Goal: Task Accomplishment & Management: Manage account settings

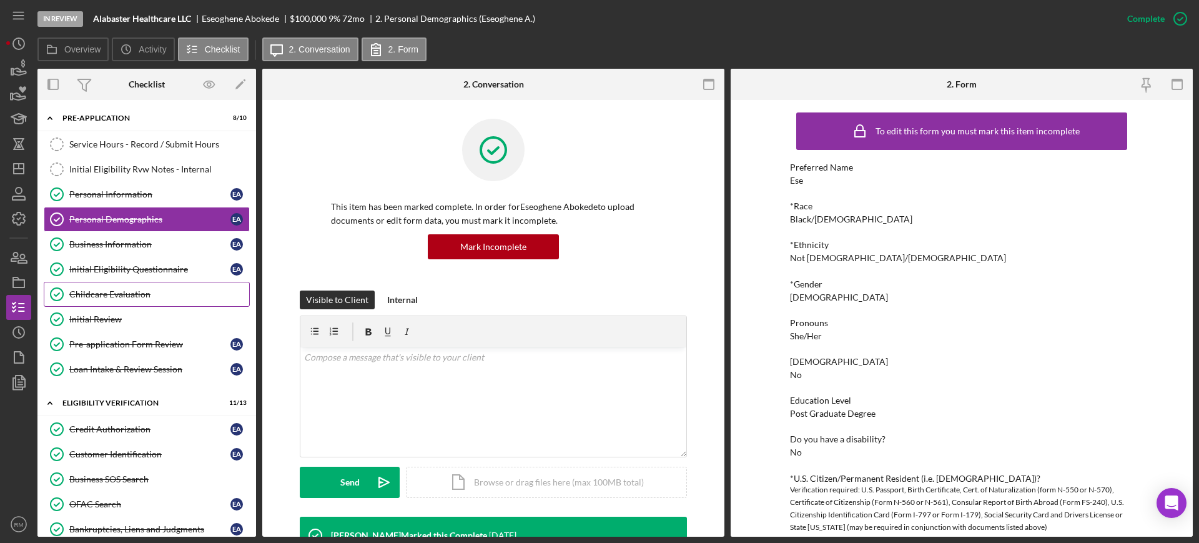
scroll to position [107, 0]
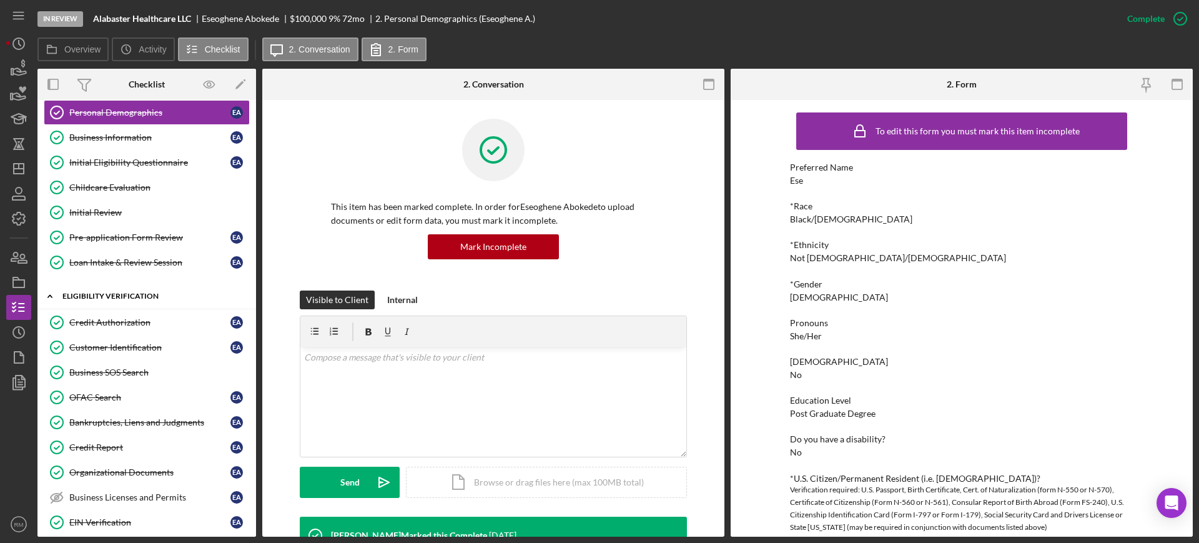
click at [43, 299] on icon "Icon/Expander" at bounding box center [49, 295] width 25 height 25
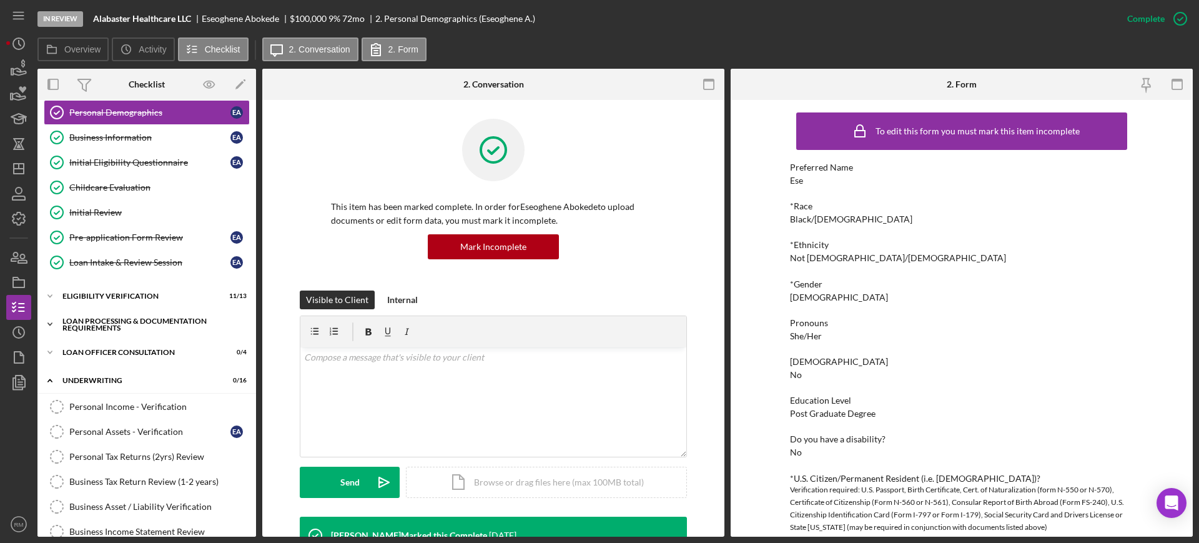
click at [97, 327] on div "Loan Processing & Documentation Requirements" at bounding box center [151, 324] width 178 height 14
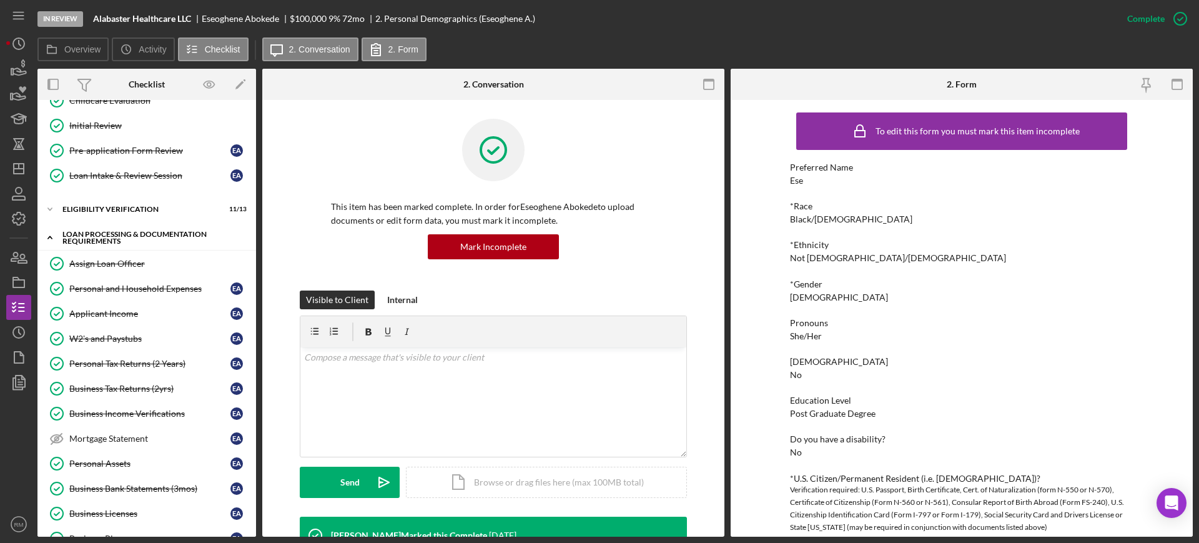
scroll to position [194, 0]
click at [127, 199] on div "Icon/Expander Eligibility Verification 11 / 13" at bounding box center [146, 208] width 219 height 25
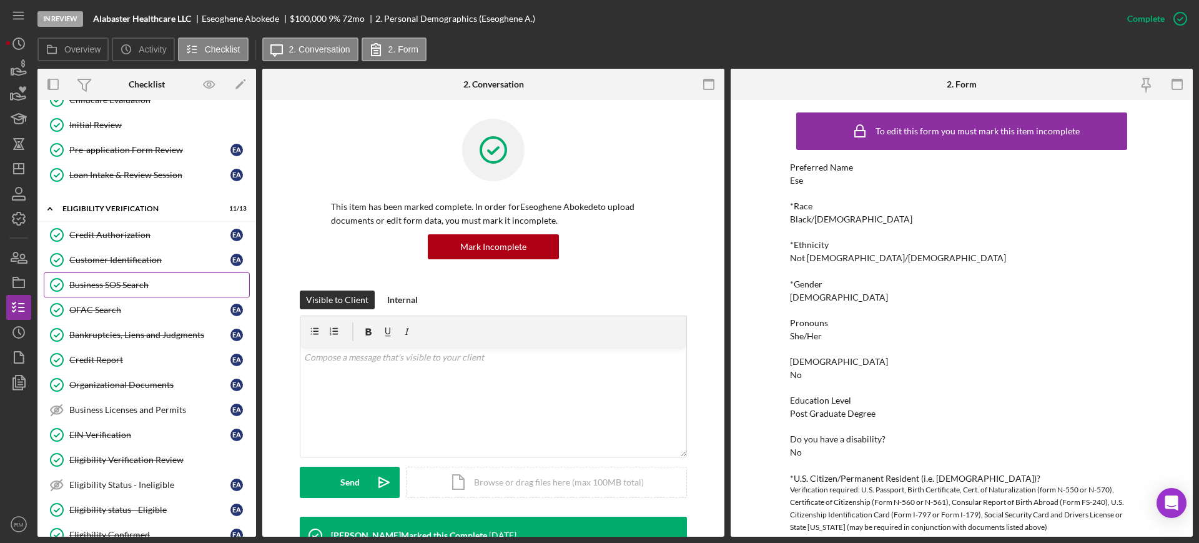
click at [137, 287] on div "Business SOS Search" at bounding box center [159, 285] width 180 height 10
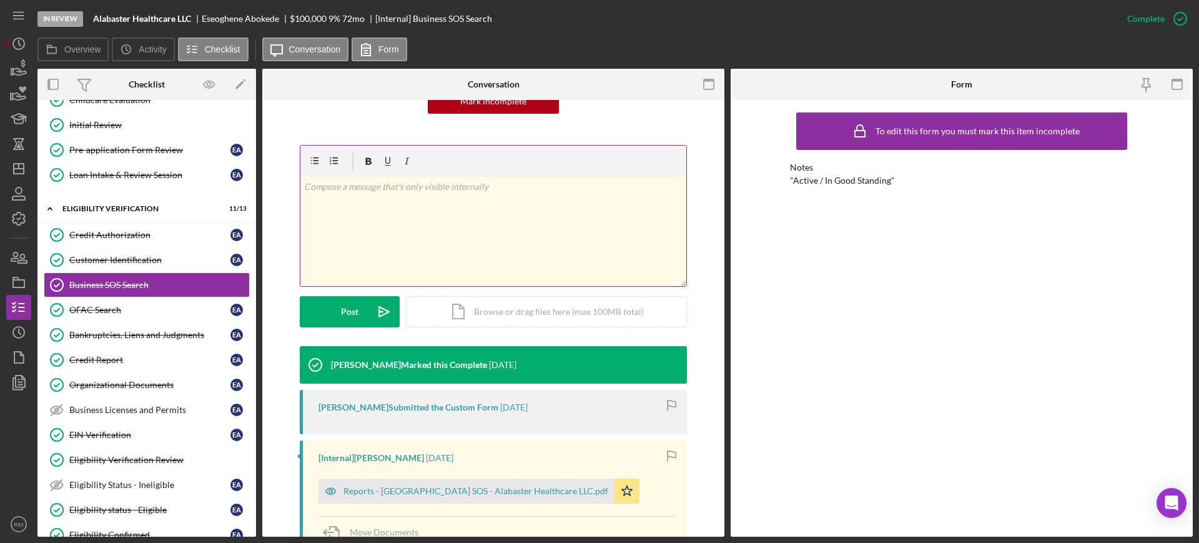
scroll to position [147, 0]
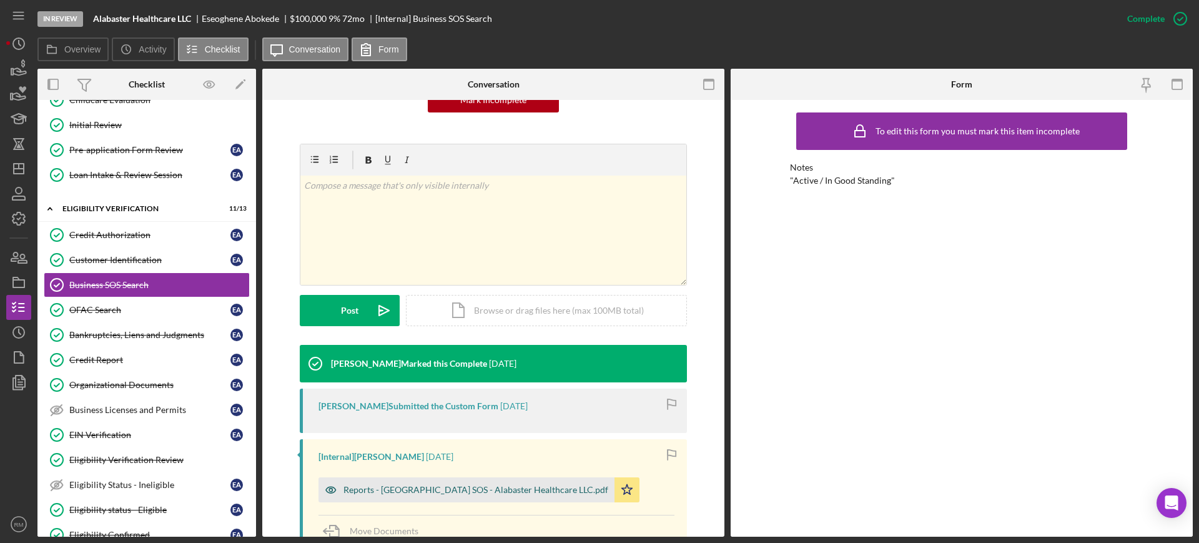
click at [416, 485] on div "Reports - [GEOGRAPHIC_DATA] SOS - Alabaster Healthcare LLC.pdf" at bounding box center [475, 490] width 265 height 10
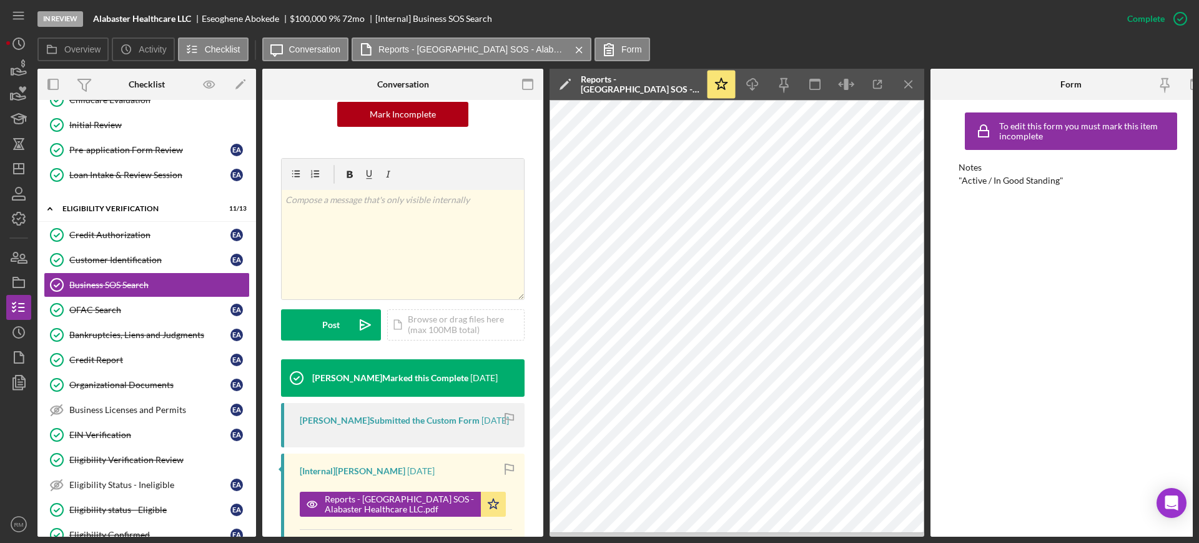
scroll to position [0, 0]
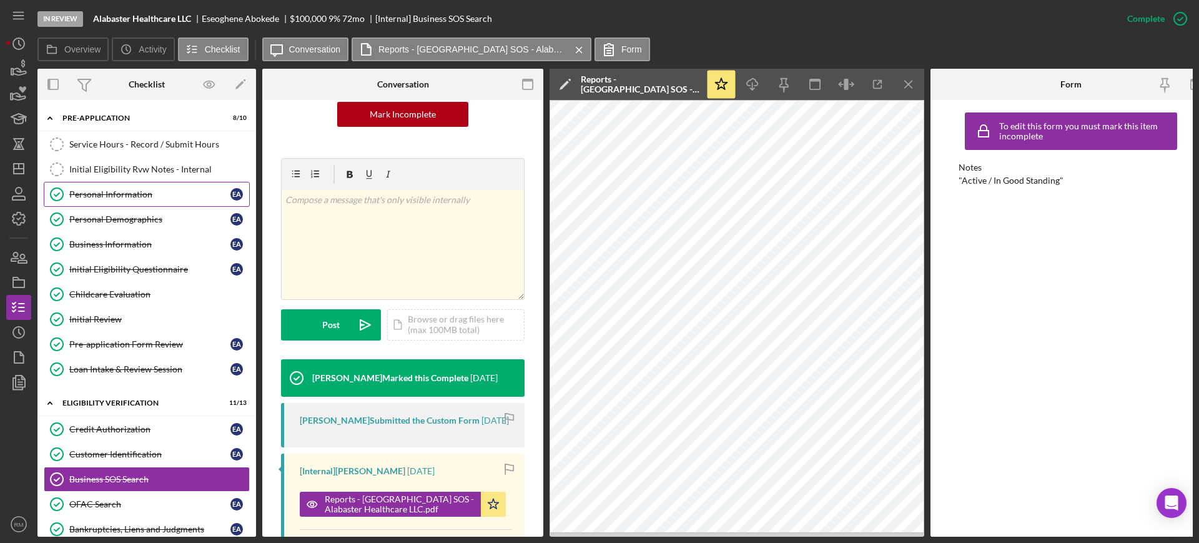
click at [105, 200] on link "Personal Information Personal Information E A" at bounding box center [147, 194] width 206 height 25
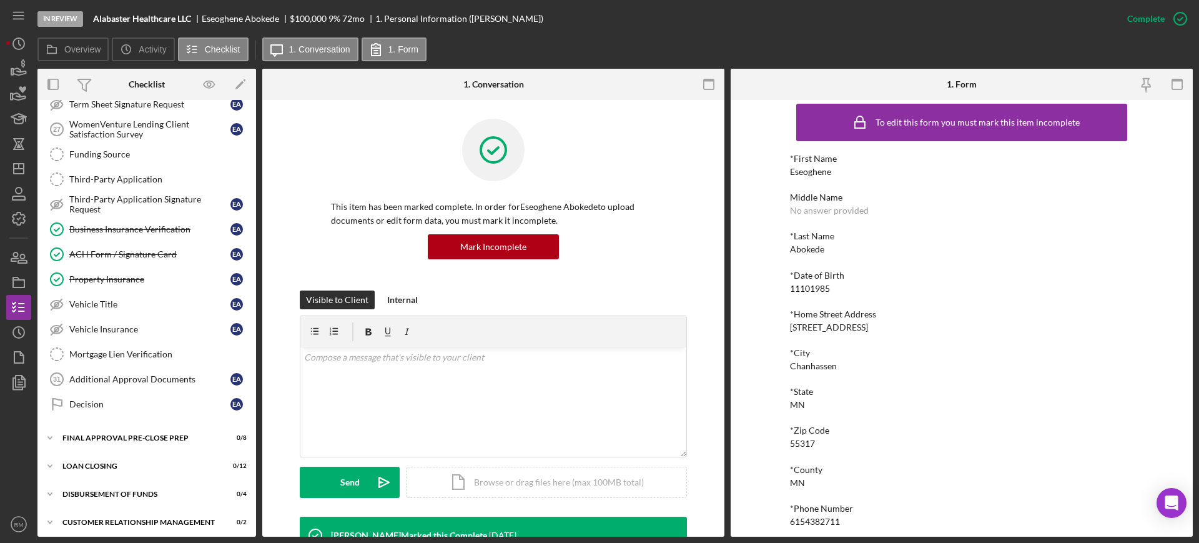
scroll to position [1793, 0]
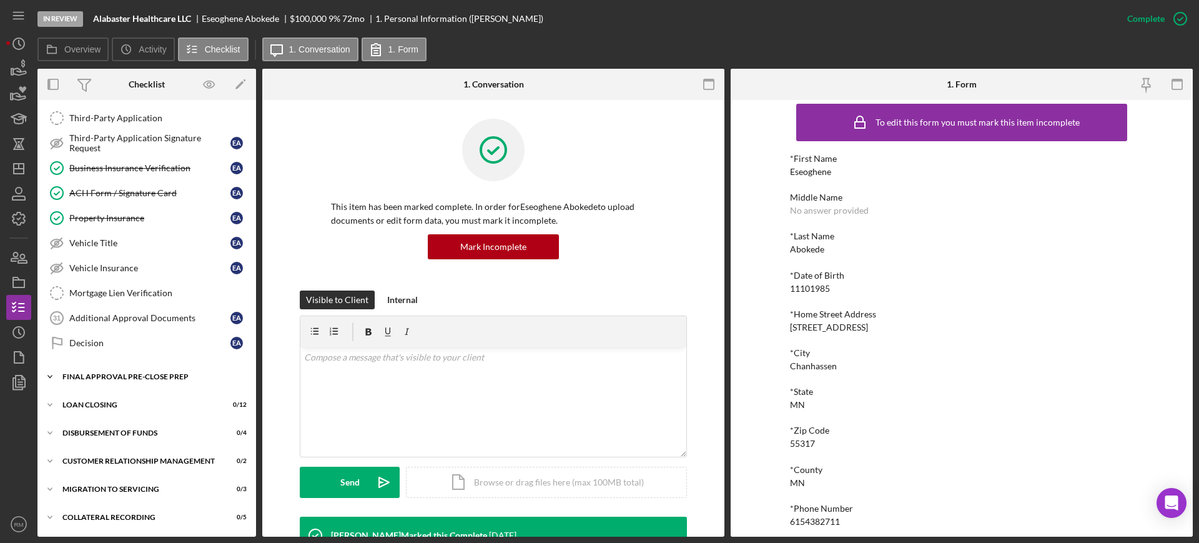
click at [121, 377] on div "Final Approval Pre-Close Prep" at bounding box center [151, 376] width 178 height 7
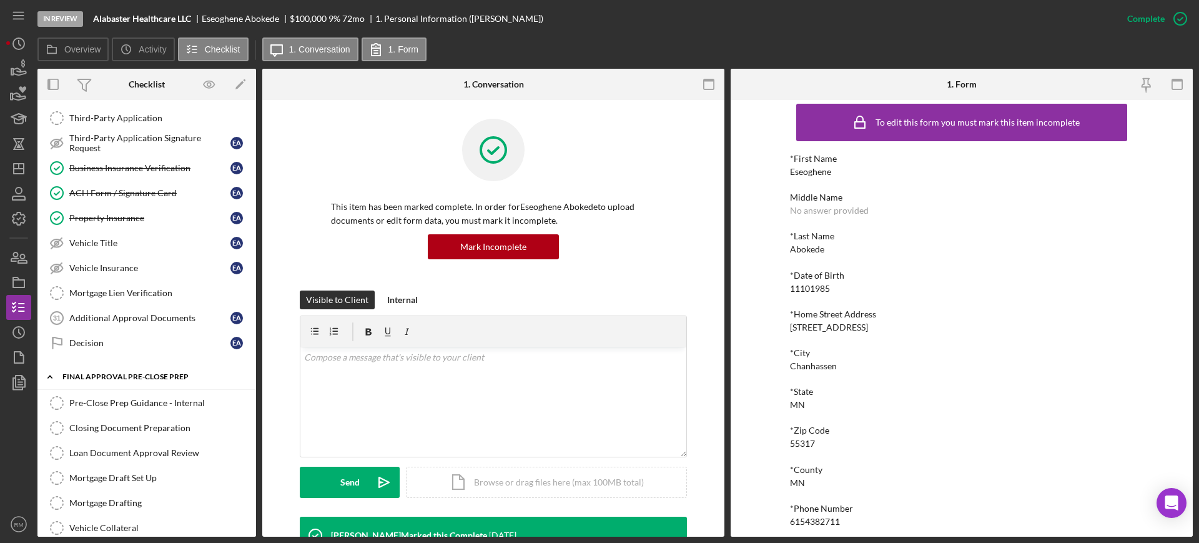
scroll to position [1999, 0]
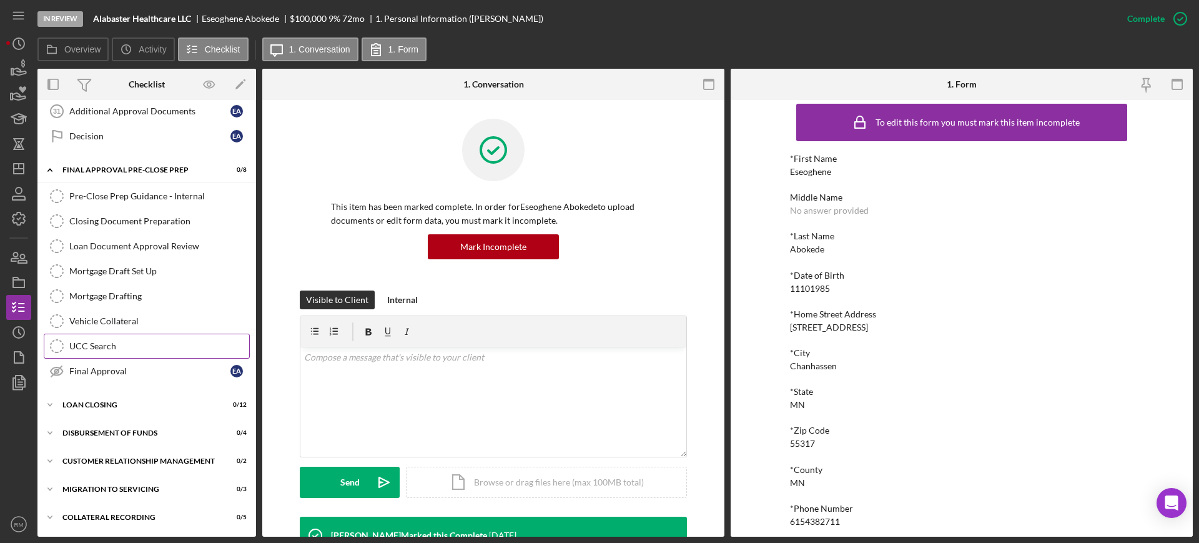
click at [121, 349] on div "UCC Search" at bounding box center [159, 346] width 180 height 10
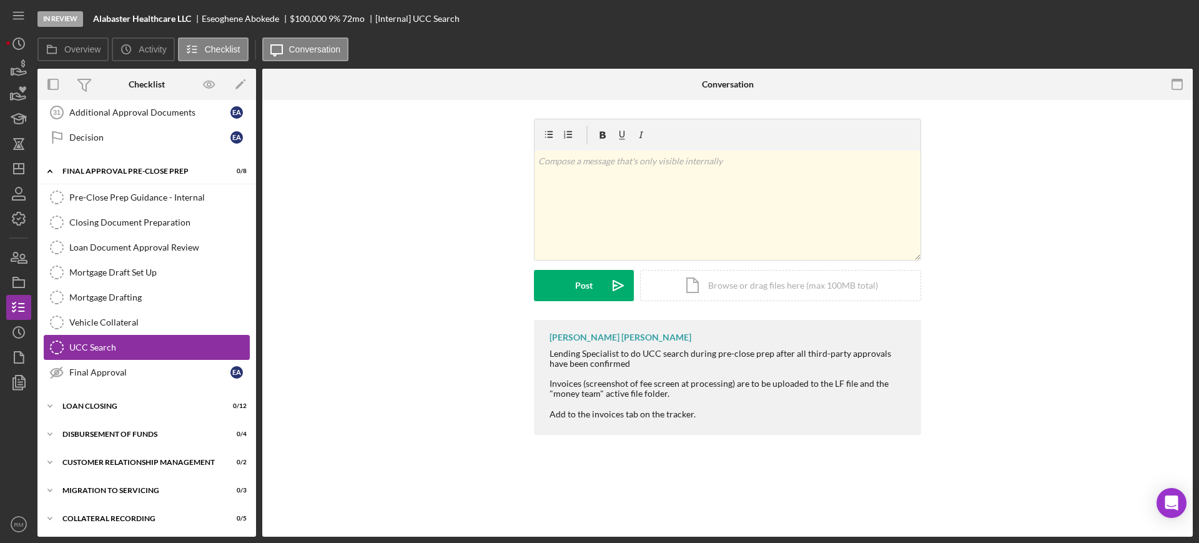
scroll to position [1999, 0]
click at [739, 288] on div "Icon/Document Browse or drag files here (max 100MB total) Tap to choose files o…" at bounding box center [780, 285] width 281 height 31
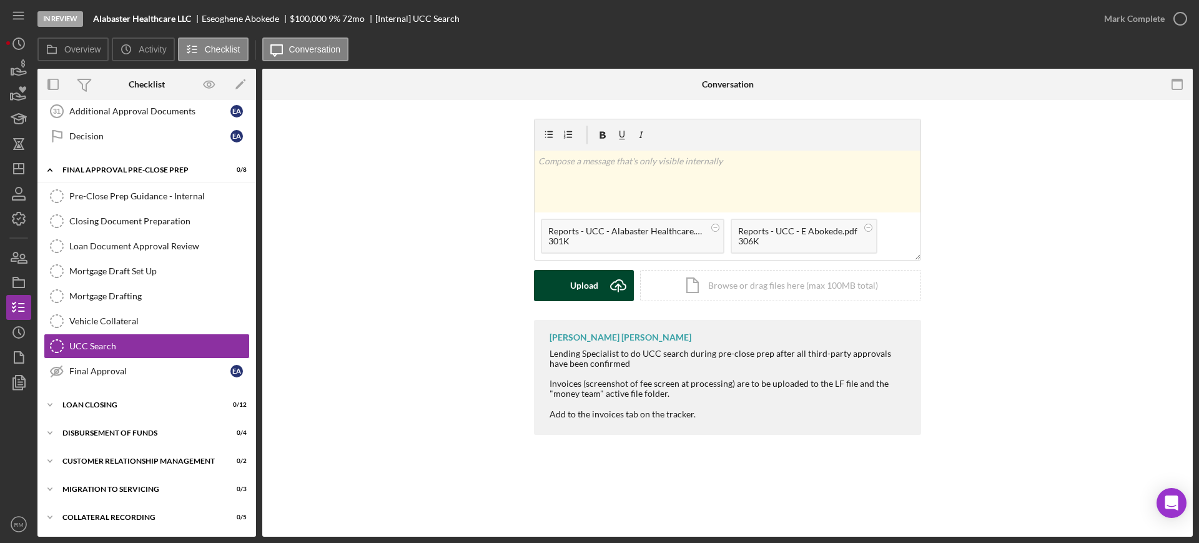
click at [559, 300] on div "Upload Icon/Upload Icon/Document Browse or drag files here (max 100MB total) Ta…" at bounding box center [727, 285] width 387 height 31
click at [589, 282] on div "Upload" at bounding box center [584, 285] width 28 height 31
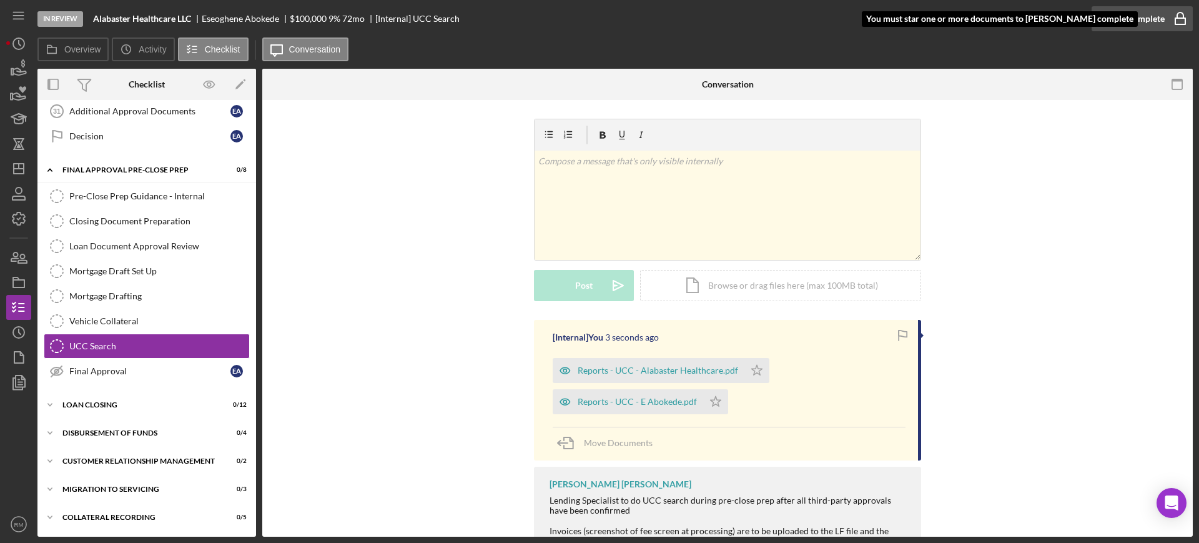
click at [1128, 27] on div "Mark Complete" at bounding box center [1134, 18] width 61 height 25
click at [751, 374] on icon "Icon/Star" at bounding box center [756, 370] width 25 height 25
click at [712, 403] on icon "Icon/Star" at bounding box center [715, 401] width 25 height 25
click at [1149, 15] on div "Mark Complete" at bounding box center [1134, 18] width 61 height 25
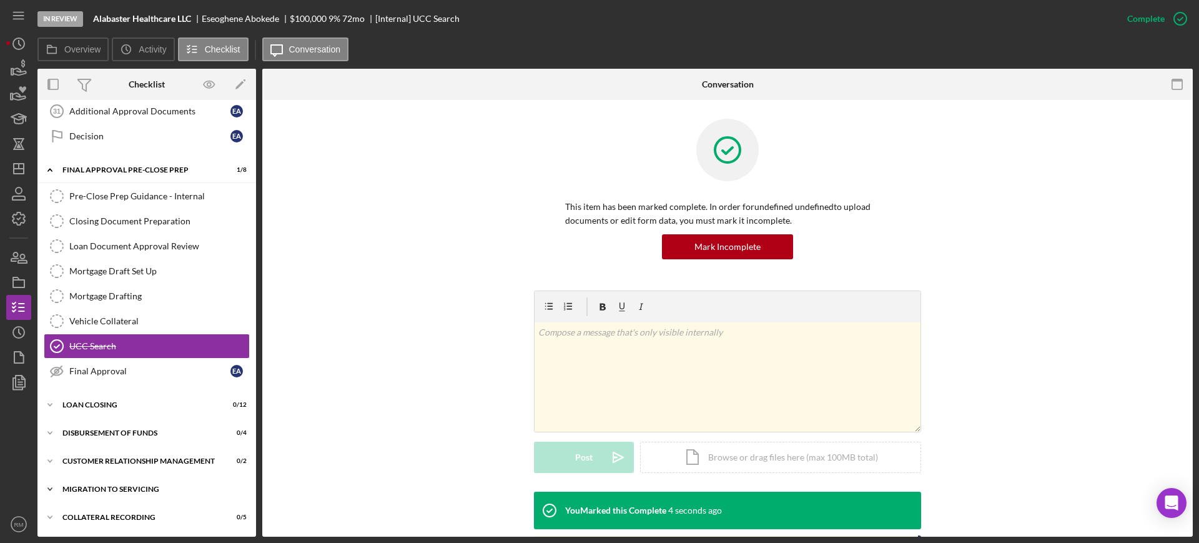
click at [152, 490] on div "Migration to Servicing" at bounding box center [151, 488] width 178 height 7
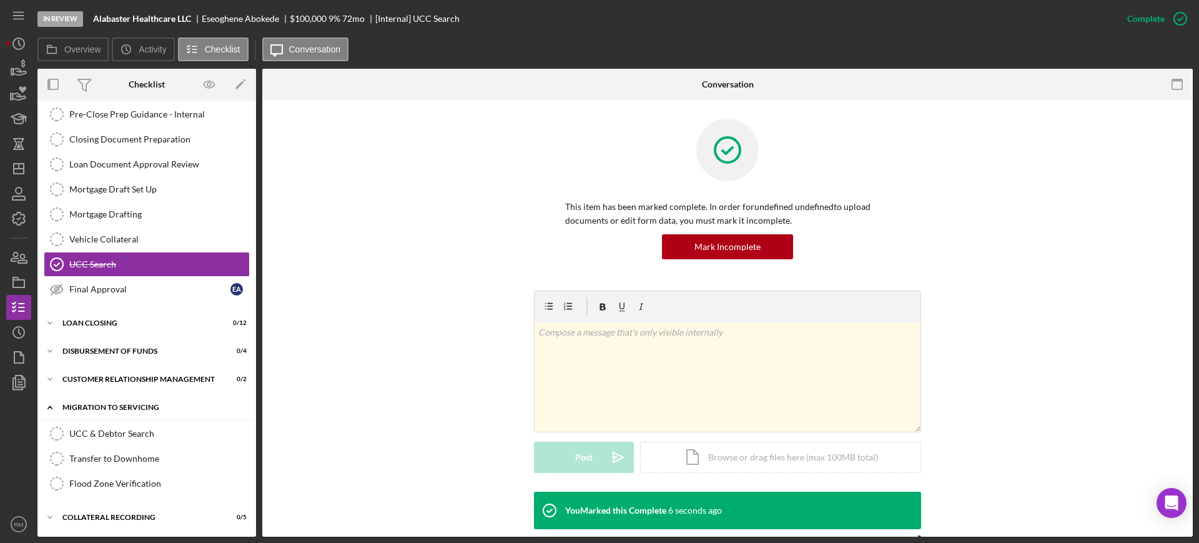
click at [152, 490] on link "Flood Zone Verification Flood Zone Verification" at bounding box center [147, 483] width 206 height 25
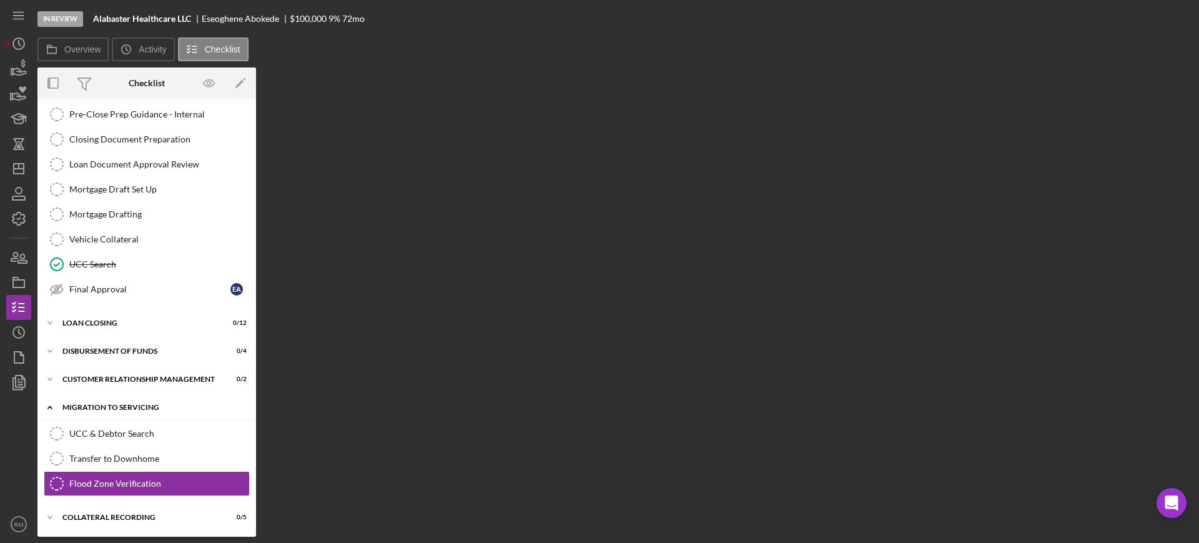
scroll to position [2080, 0]
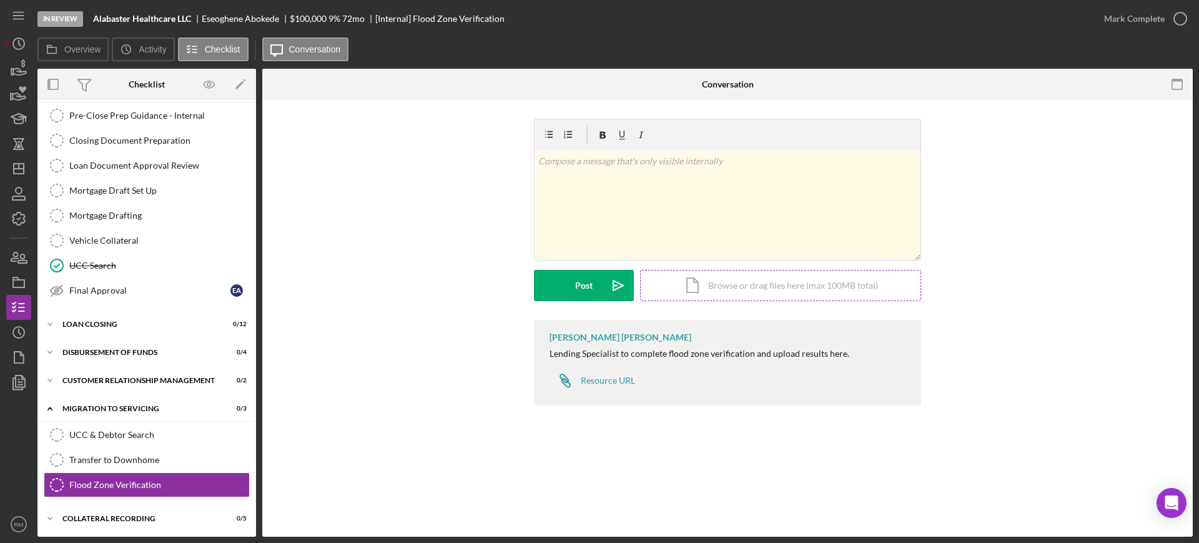
click at [704, 280] on div "Icon/Document Browse or drag files here (max 100MB total) Tap to choose files o…" at bounding box center [780, 285] width 281 height 31
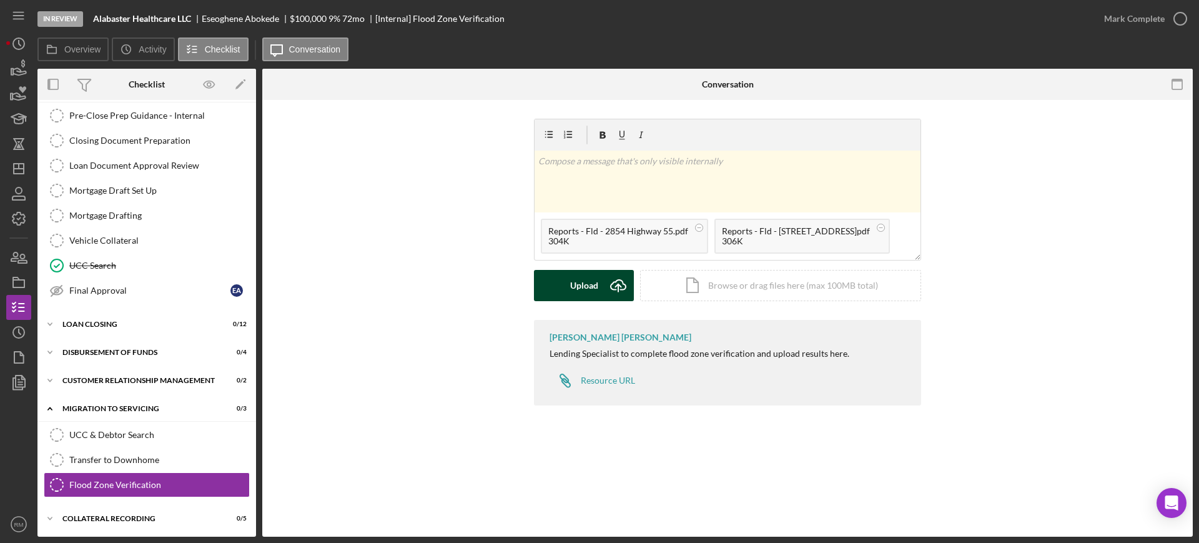
click at [568, 276] on button "Upload Icon/Upload" at bounding box center [584, 285] width 100 height 31
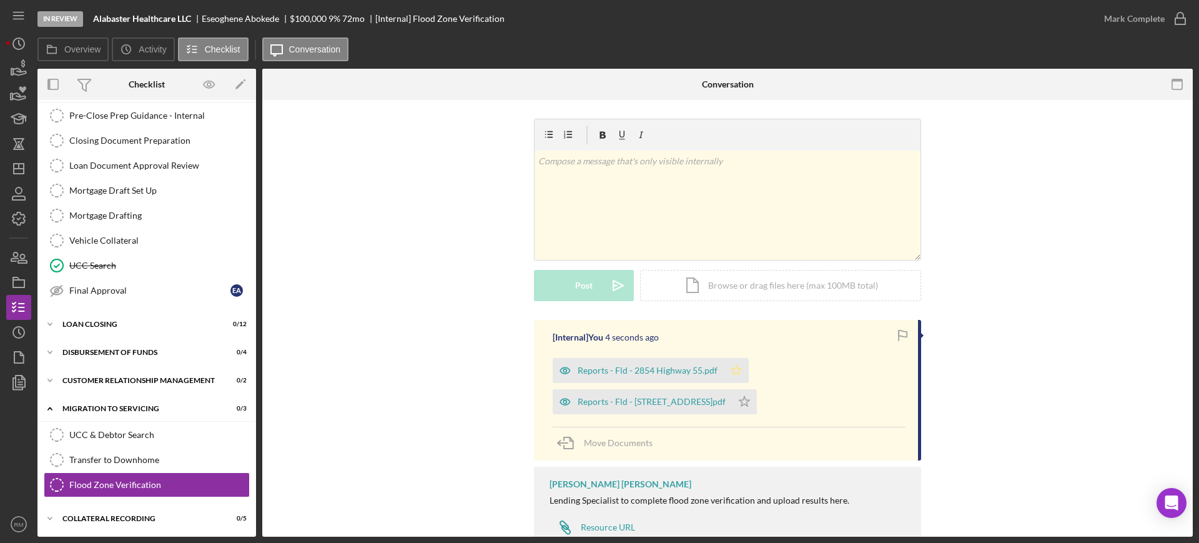
click at [736, 372] on icon "Icon/Star" at bounding box center [736, 370] width 25 height 25
click at [750, 397] on polygon "button" at bounding box center [744, 401] width 11 height 10
click at [1137, 22] on div "Mark Complete" at bounding box center [1134, 18] width 61 height 25
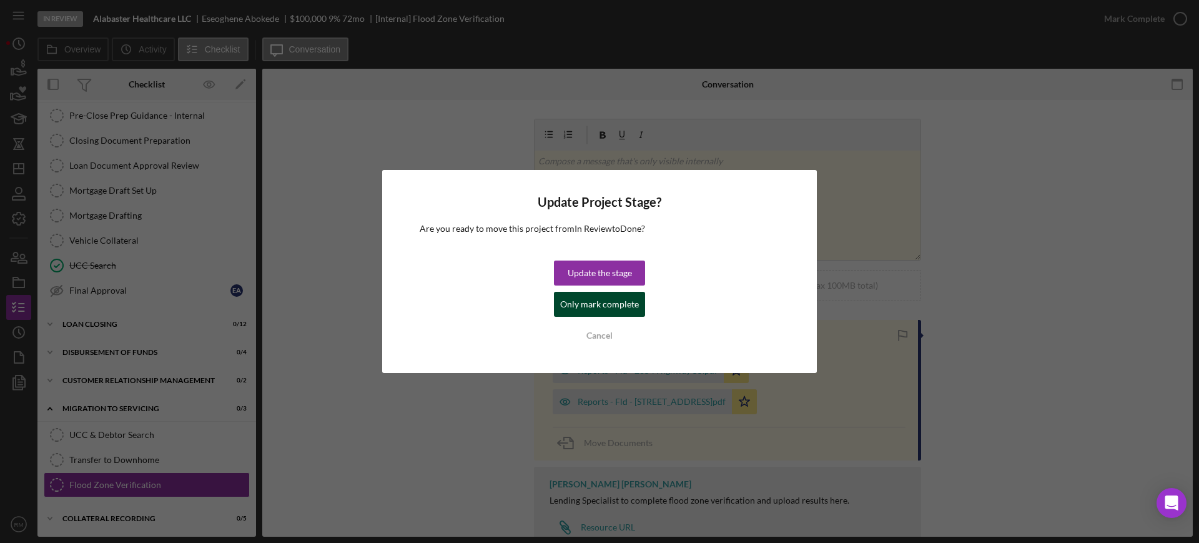
click at [623, 300] on div "Only mark complete" at bounding box center [599, 304] width 79 height 25
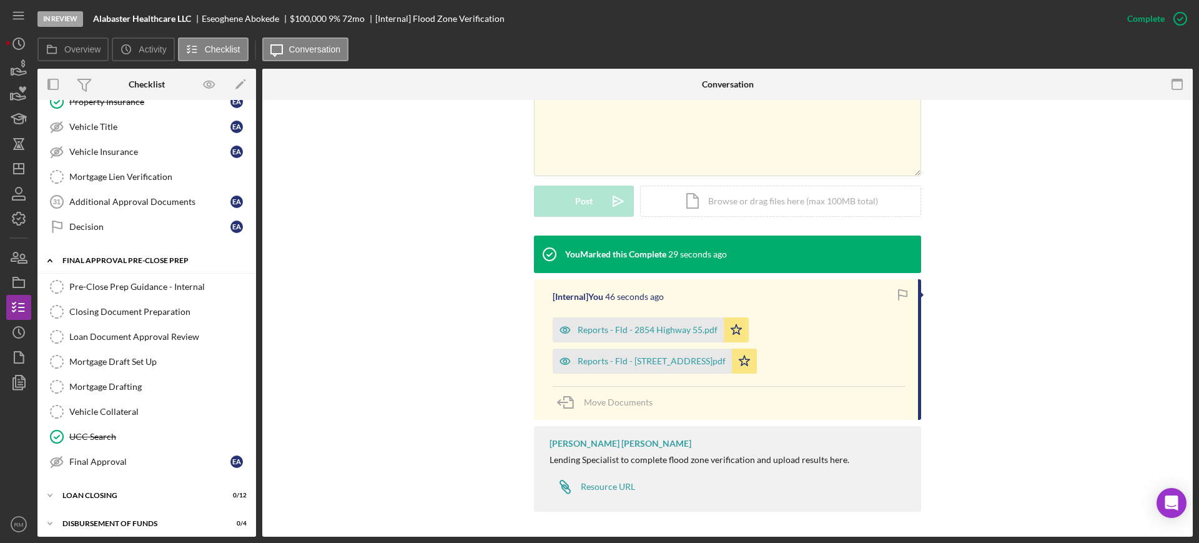
scroll to position [1911, 0]
click at [162, 287] on div "Pre-Close Prep Guidance - Internal" at bounding box center [159, 285] width 180 height 10
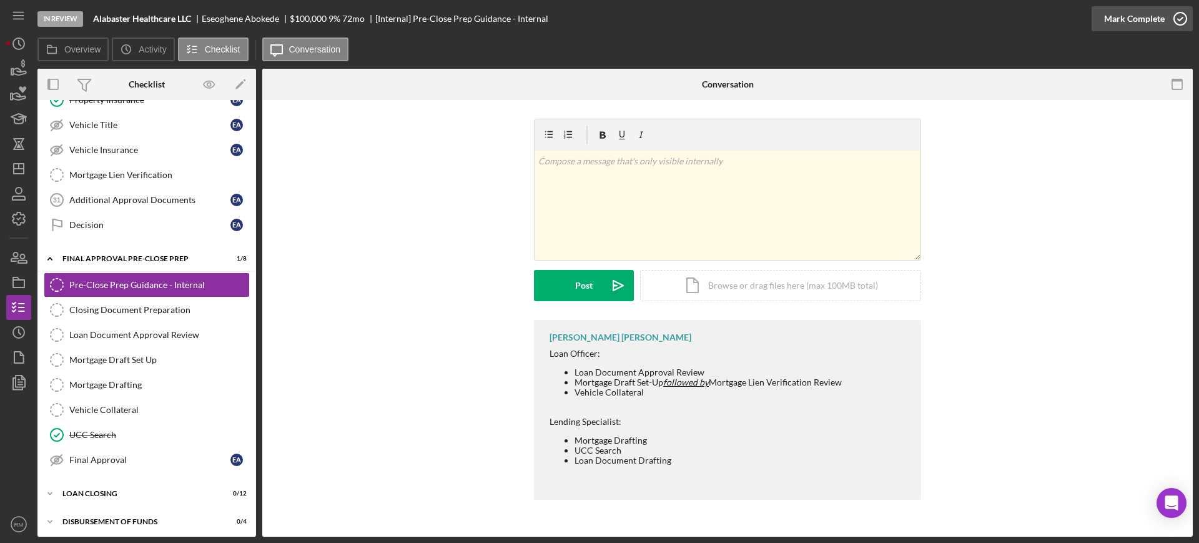
click at [1126, 18] on div "Mark Complete" at bounding box center [1134, 18] width 61 height 25
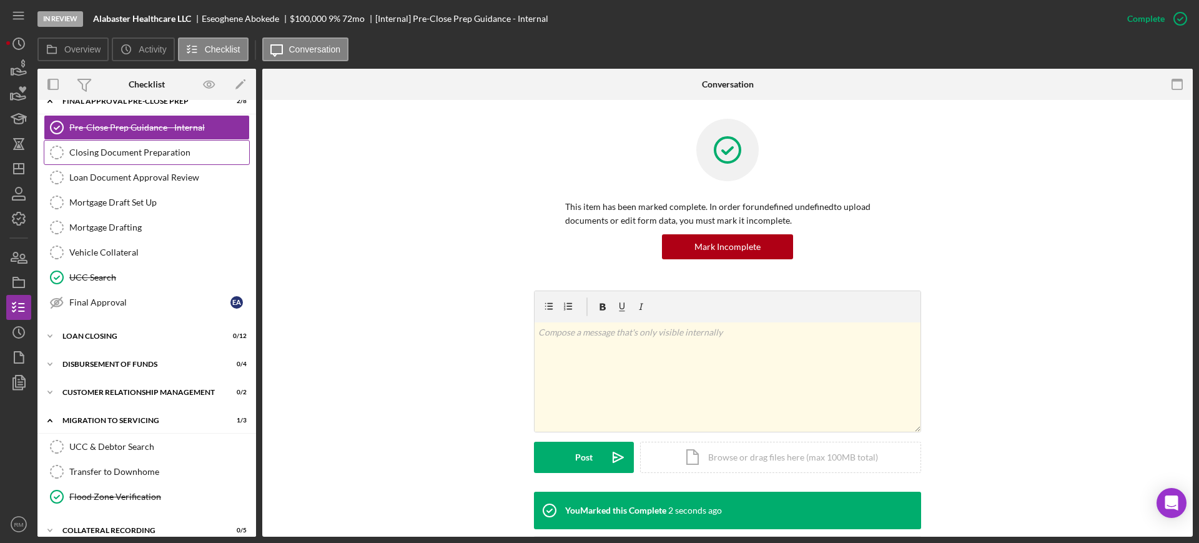
scroll to position [2071, 0]
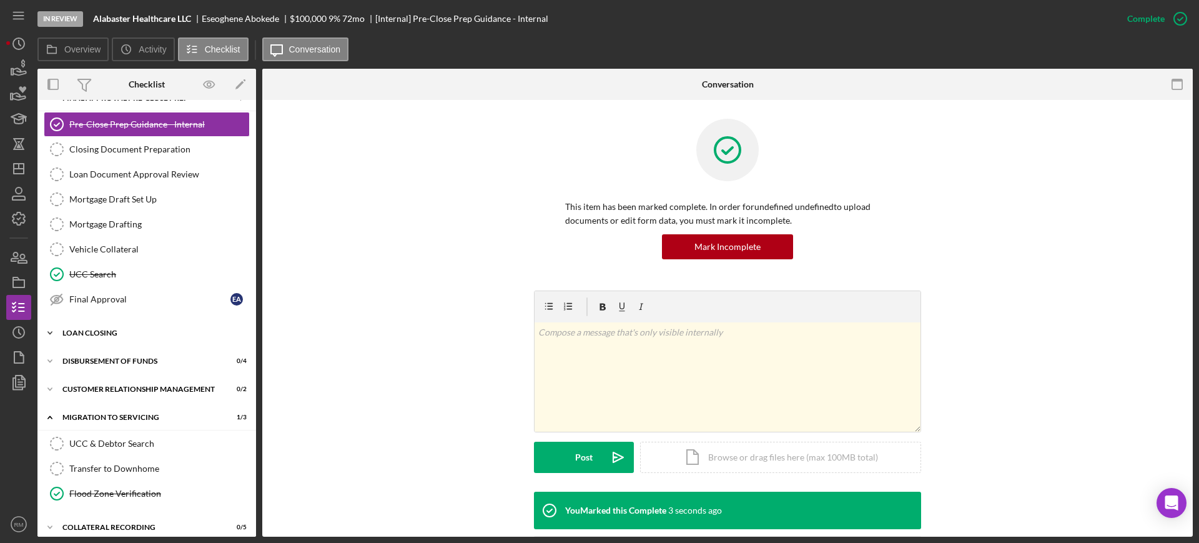
click at [115, 329] on div "Loan Closing" at bounding box center [151, 332] width 178 height 7
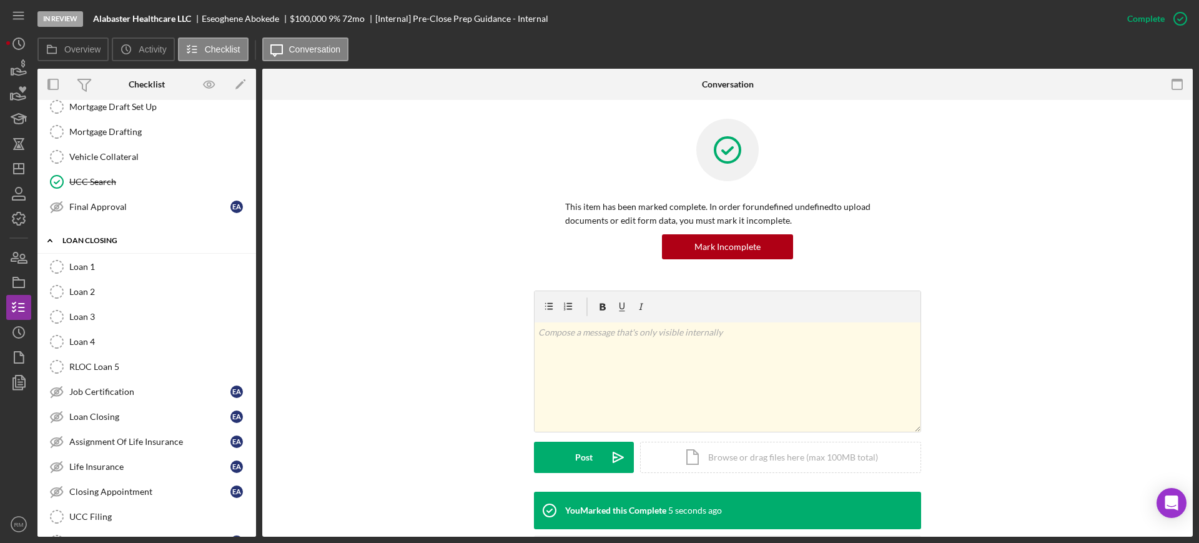
scroll to position [2168, 0]
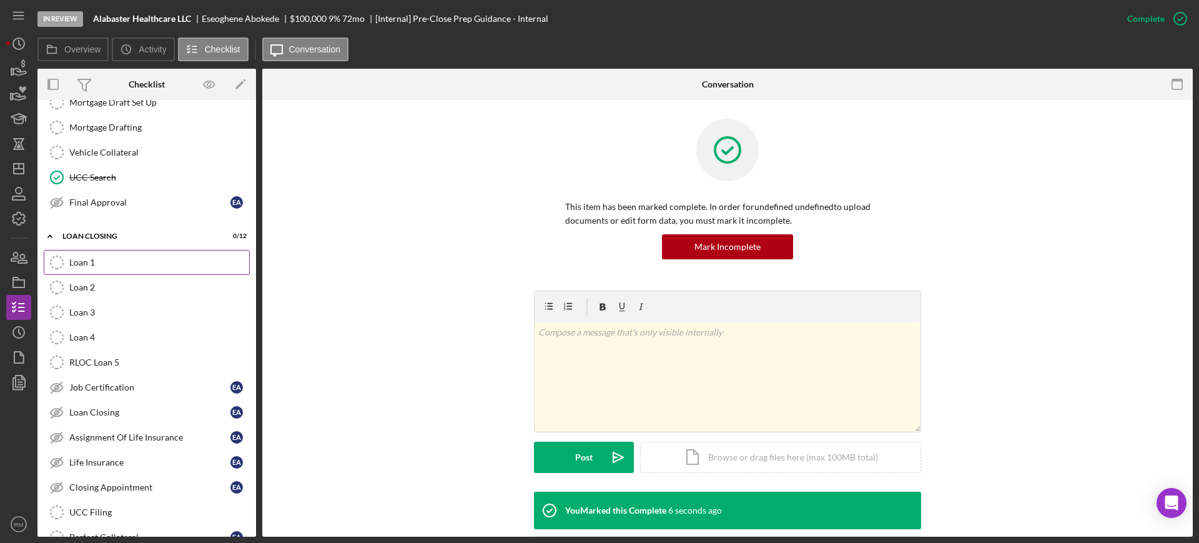
click at [112, 259] on div "Loan 1" at bounding box center [159, 262] width 180 height 10
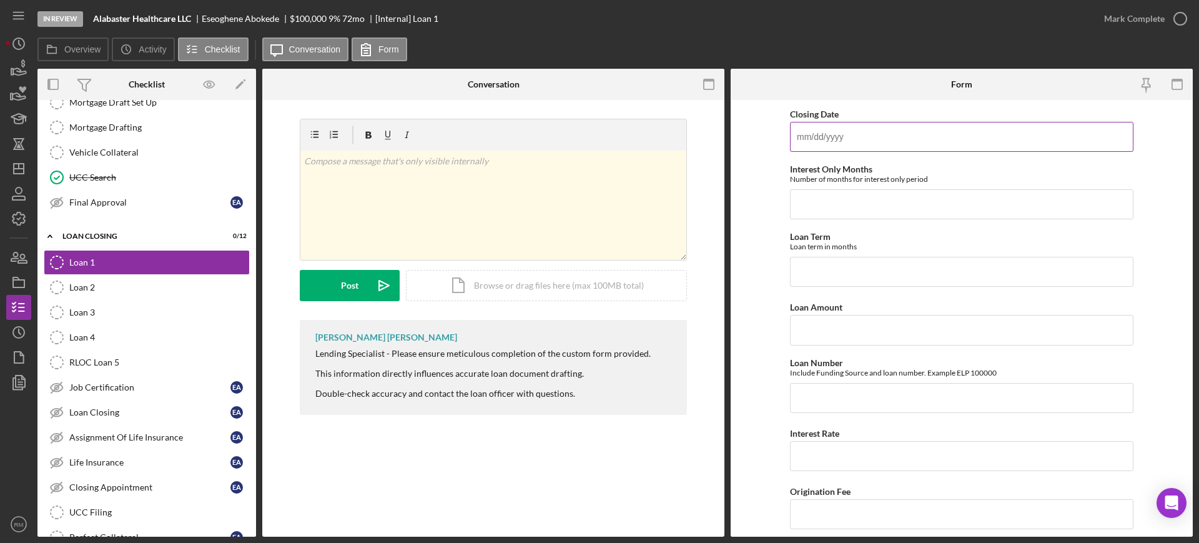
click at [906, 142] on input "Closing Date" at bounding box center [961, 137] width 343 height 30
type input "[DATE]"
type input "0"
type input "60"
type input "$10,000"
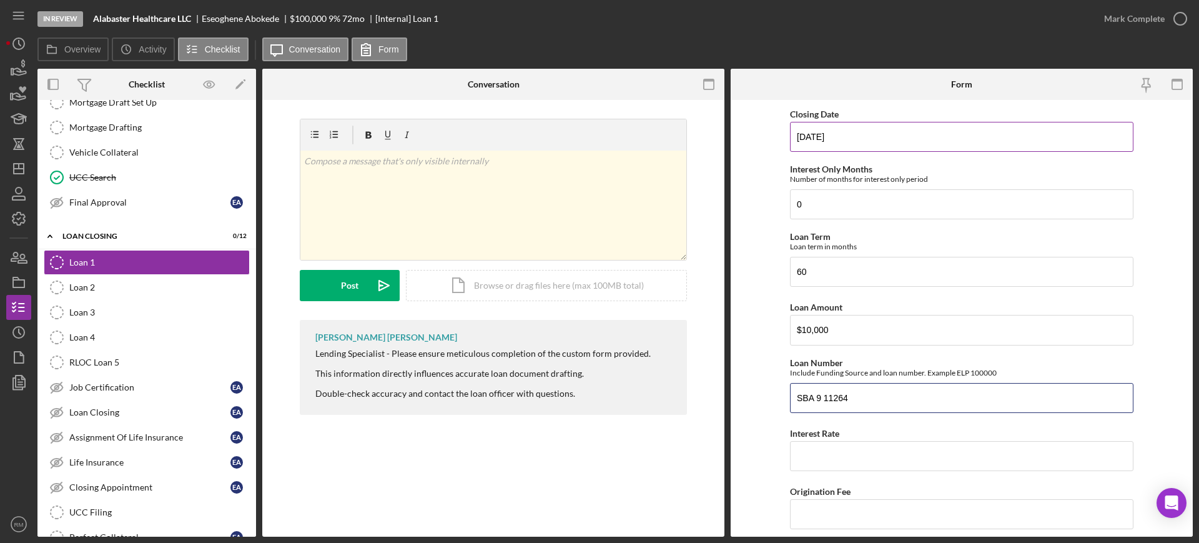
type input "SBA 9 11264"
type input "6.75000%"
type input "2"
type input "200"
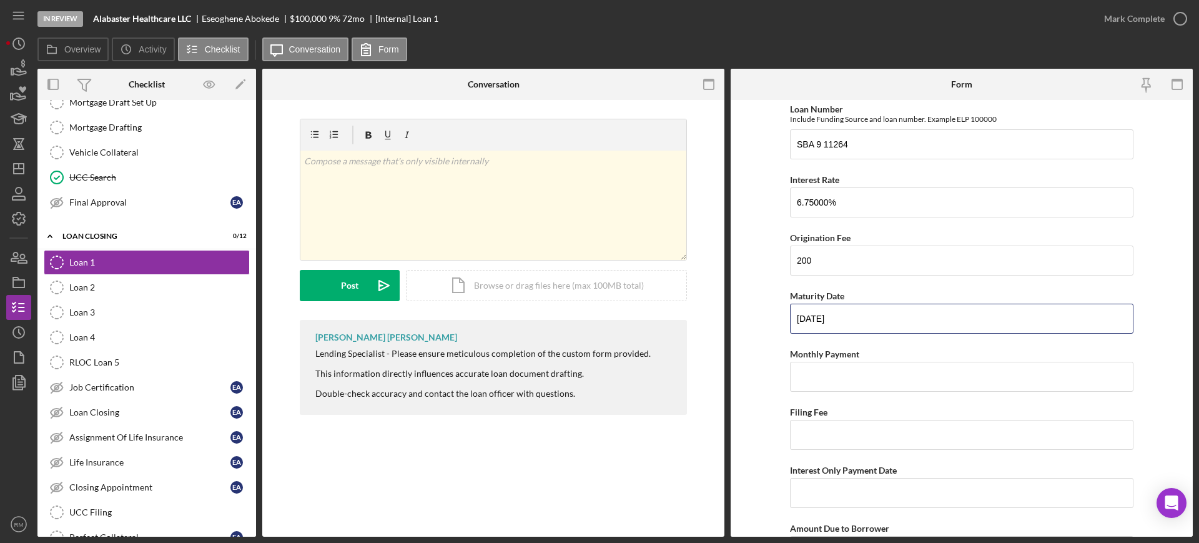
type input "[DATE]"
type input "$197.50"
type input "$663.50"
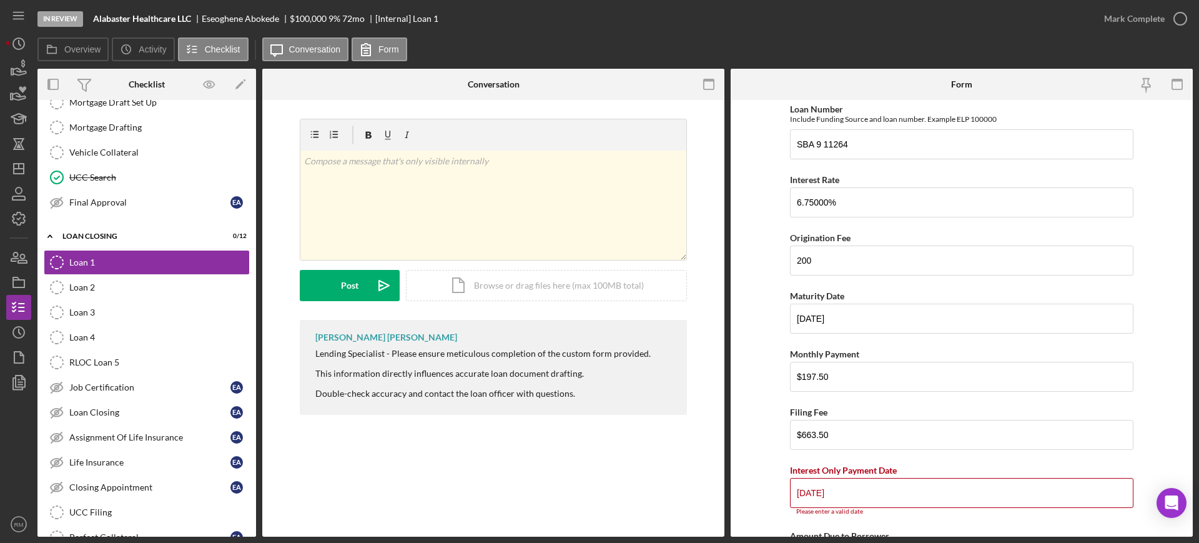
type input "[DATE]"
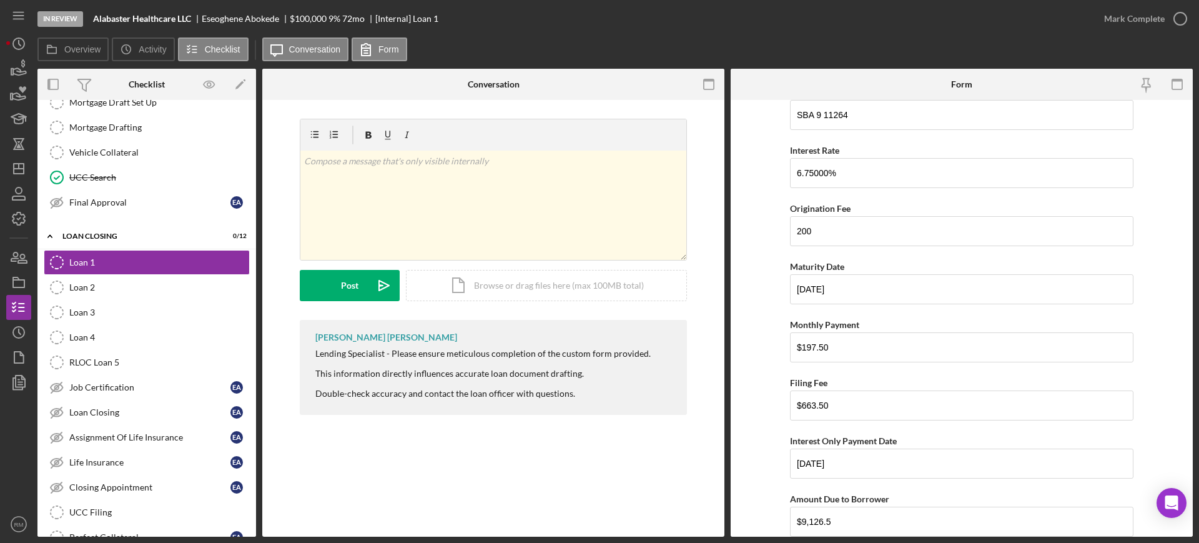
scroll to position [445, 0]
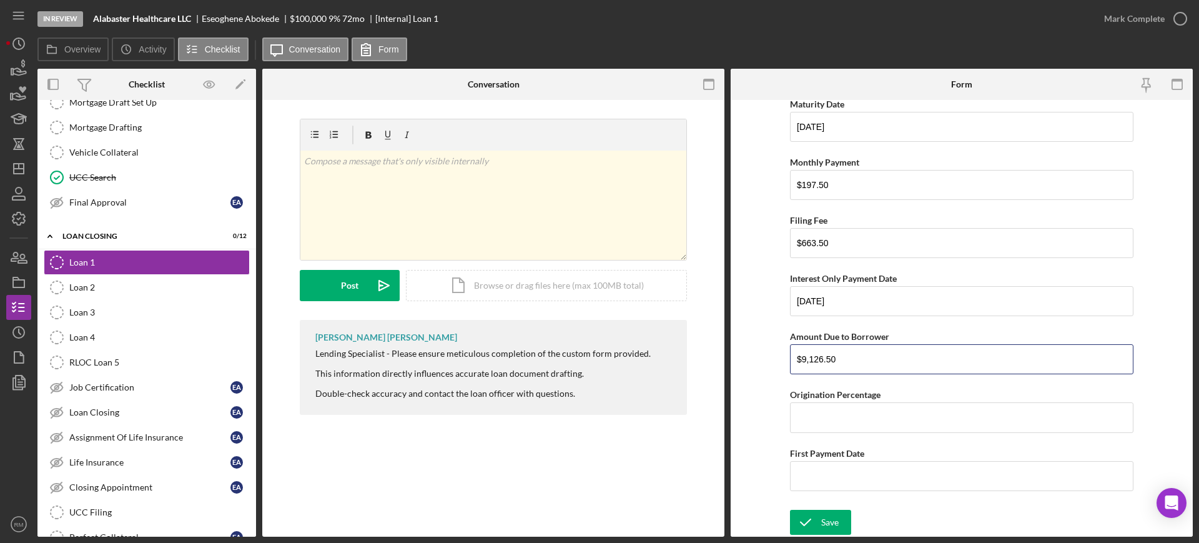
type input "$9,126.50"
type input "2.00000%"
type input "[DATE]"
click at [807, 515] on icon "submit" at bounding box center [805, 521] width 31 height 31
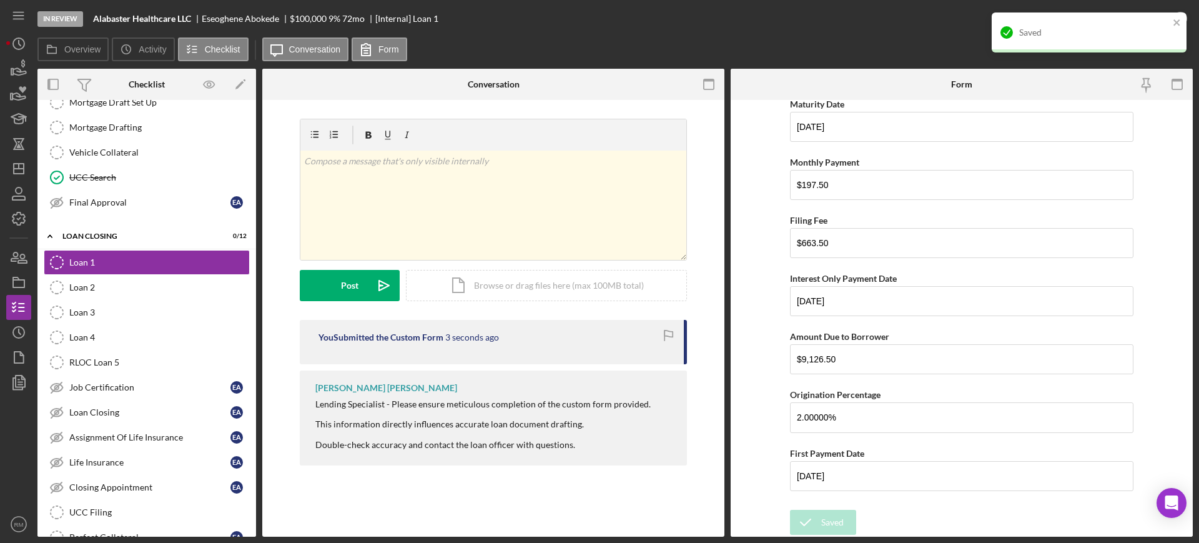
click at [1123, 20] on div "Saved" at bounding box center [1089, 32] width 195 height 40
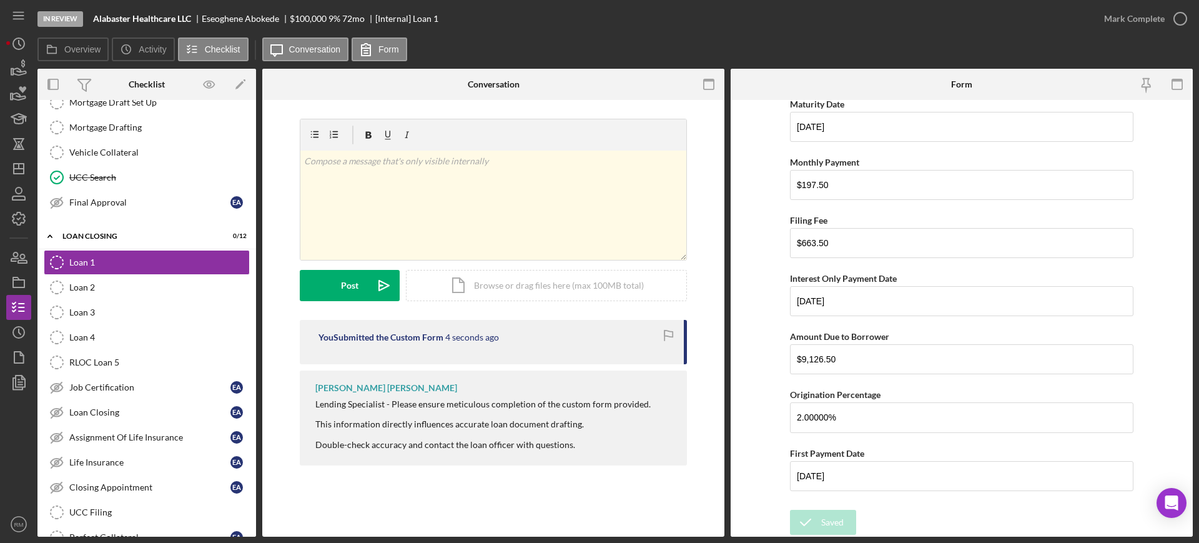
click at [1140, 22] on div "Mark Complete" at bounding box center [1134, 18] width 61 height 25
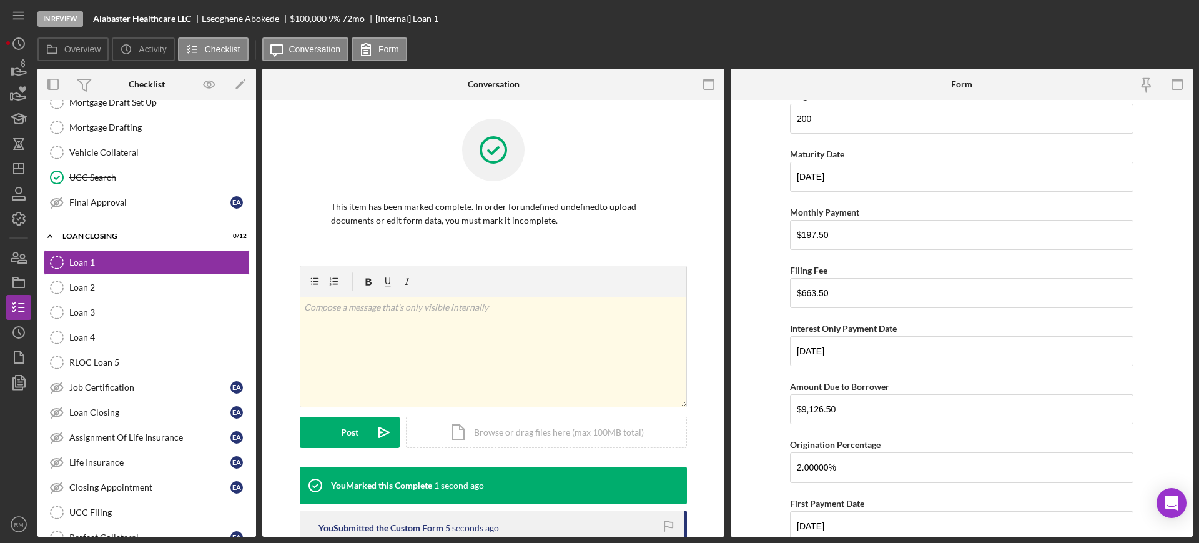
scroll to position [495, 0]
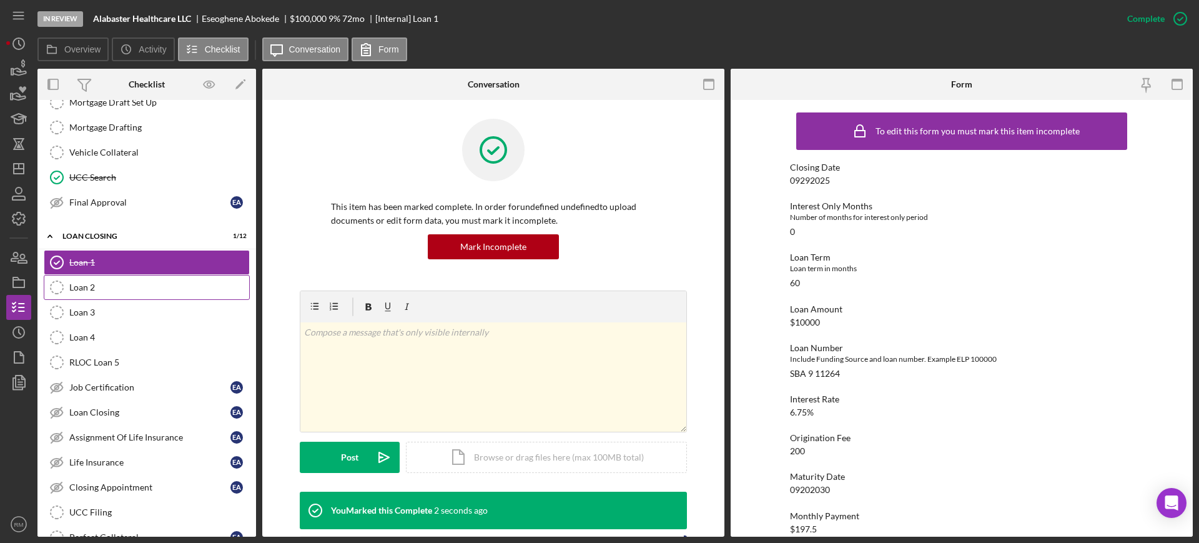
click at [121, 294] on link "Loan 2 Loan 2" at bounding box center [147, 287] width 206 height 25
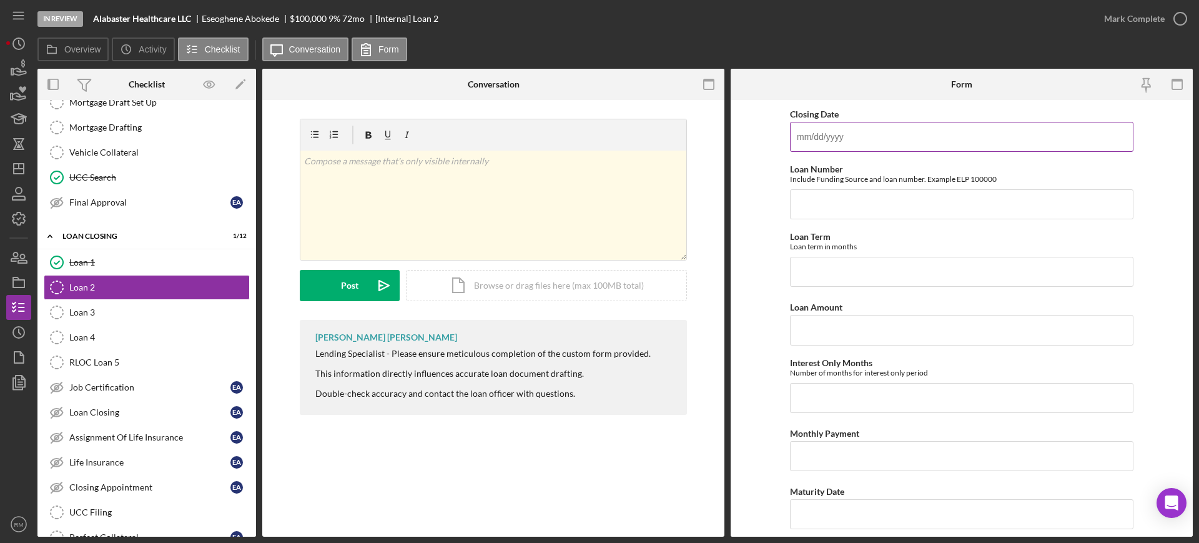
click at [930, 130] on input "Closing Date" at bounding box center [961, 137] width 343 height 30
type input "[DATE]"
type input "ATF 11265"
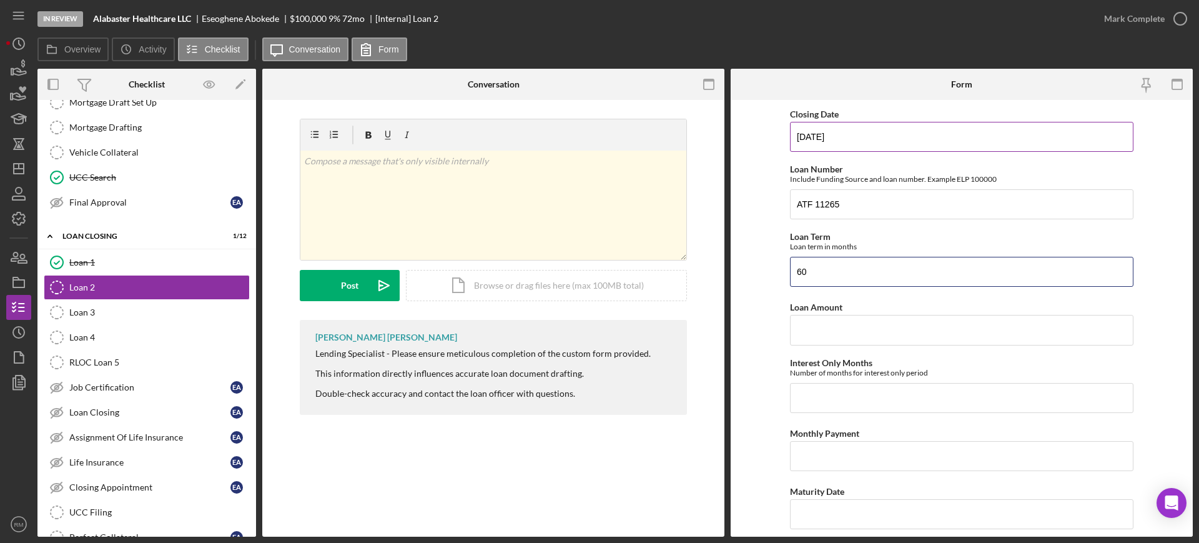
type input "60"
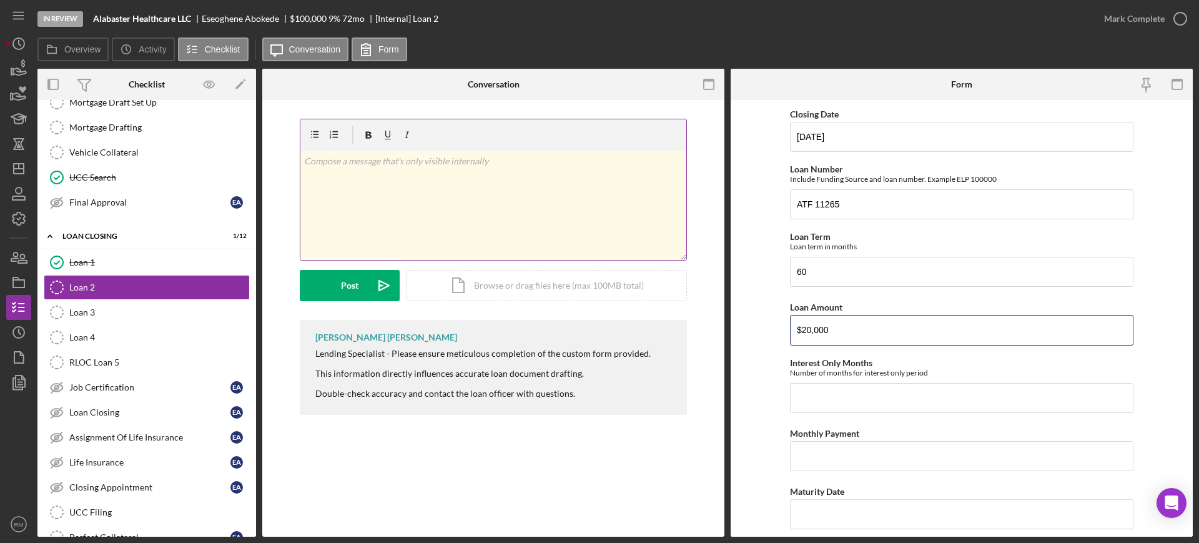
type input "$20,000"
type input "0"
type input "$393.67"
type input "[DATE]"
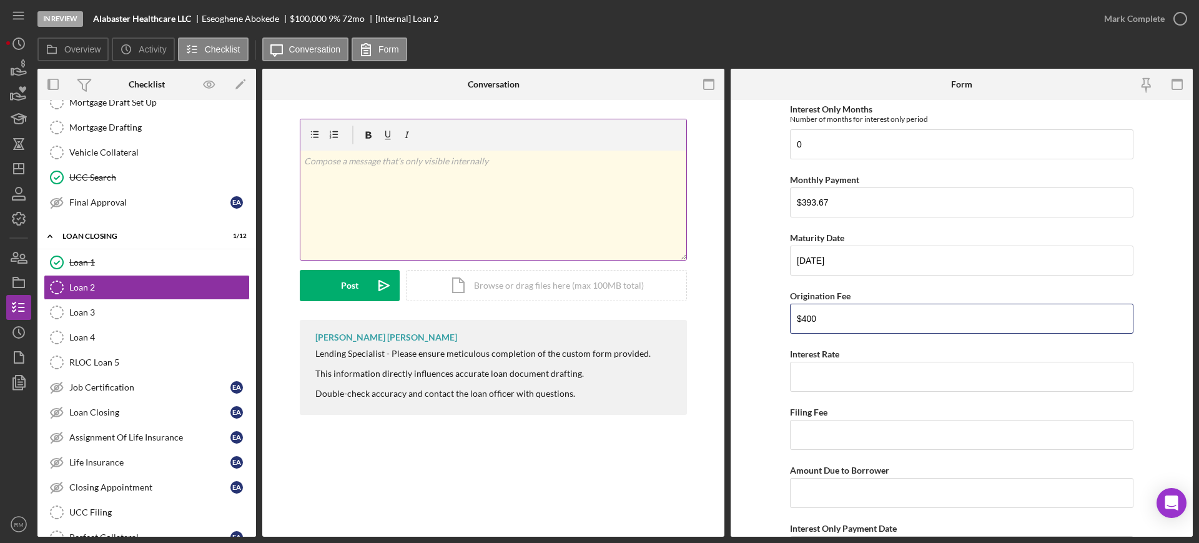
type input "$400"
type input "6.75000%"
type input "$0"
type input "$19,600"
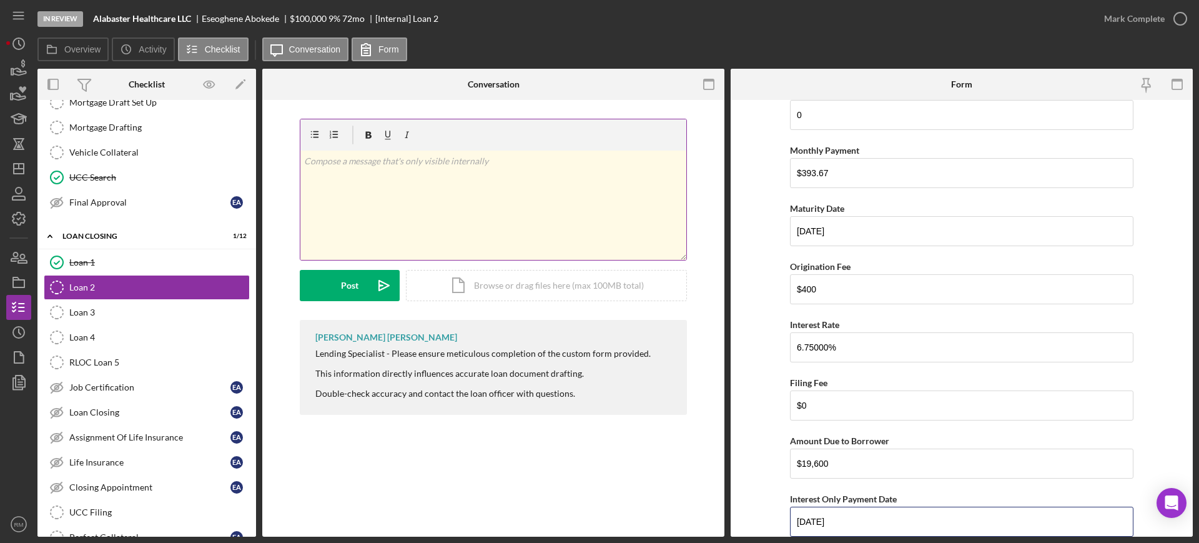
type input "[DATE]"
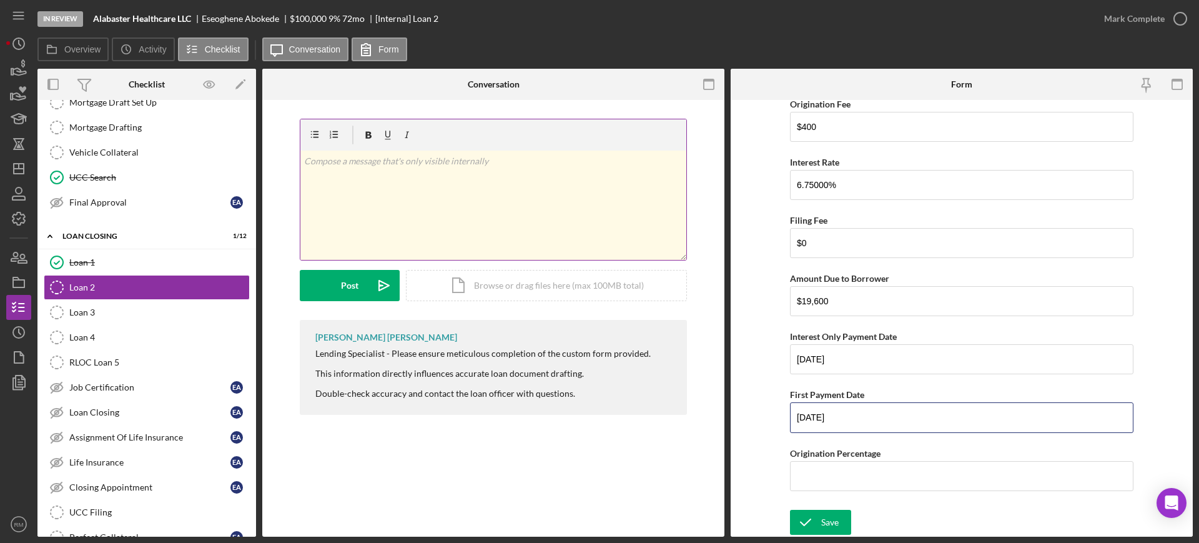
type input "[DATE]"
type input "2.00000%"
click at [821, 523] on div "Save" at bounding box center [829, 522] width 17 height 25
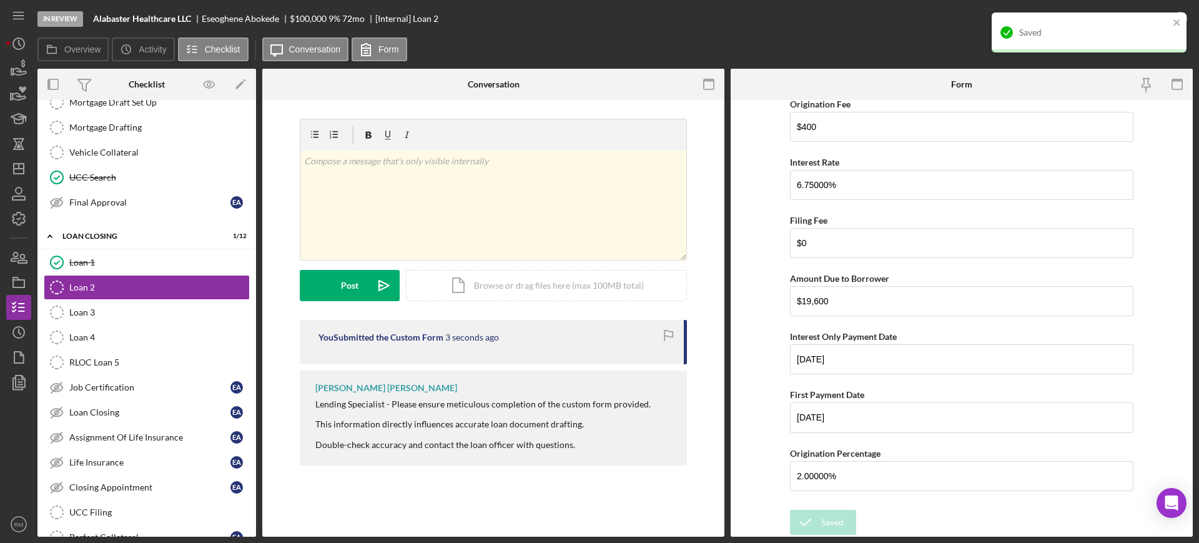
click at [1111, 39] on div "Saved" at bounding box center [1085, 32] width 176 height 20
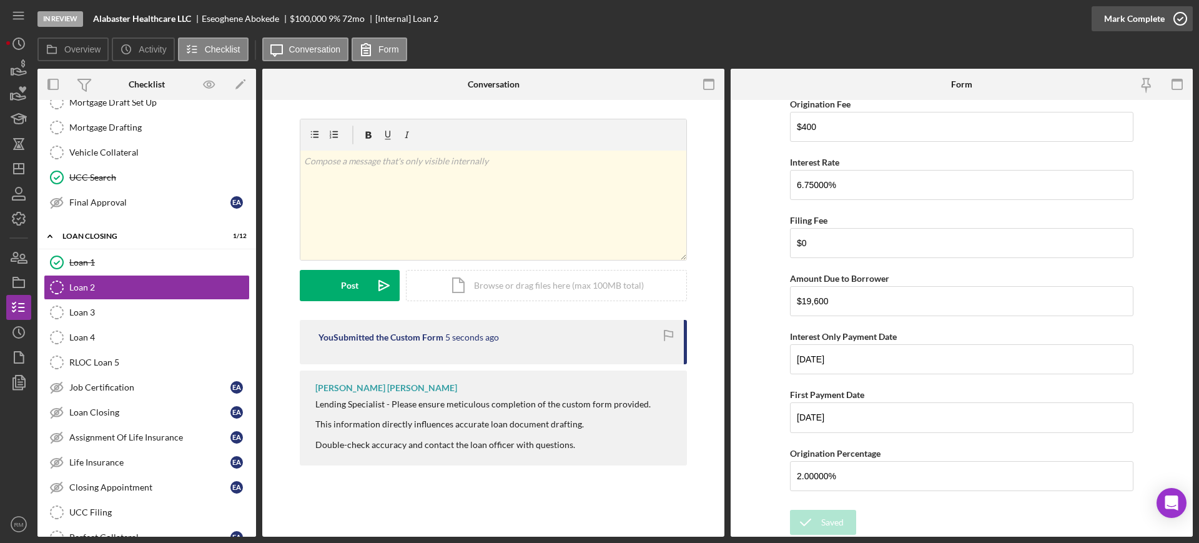
click at [1147, 19] on div "Mark Complete" at bounding box center [1134, 18] width 61 height 25
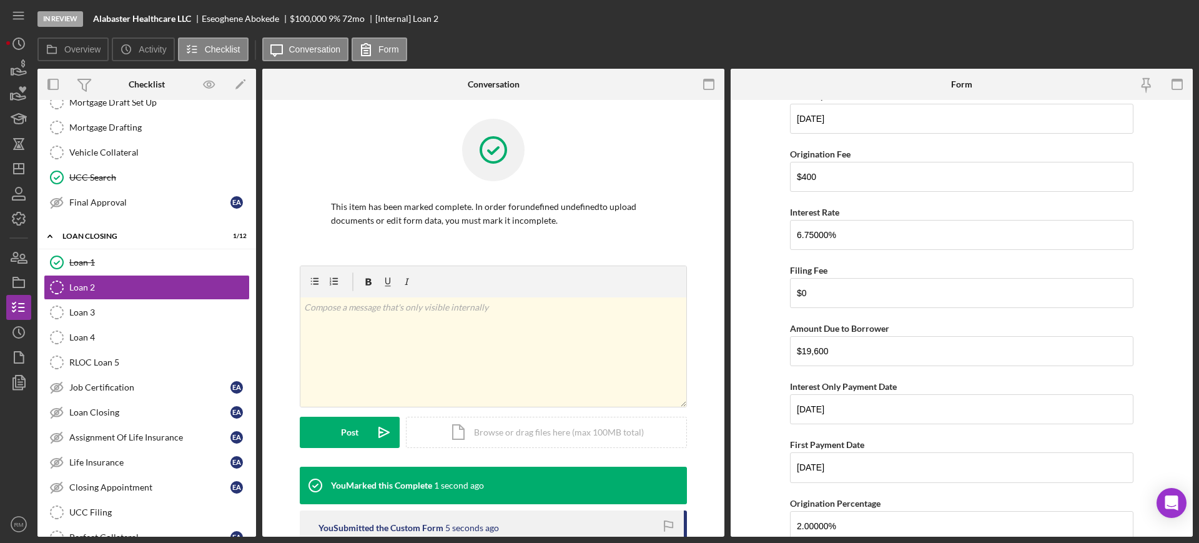
scroll to position [495, 0]
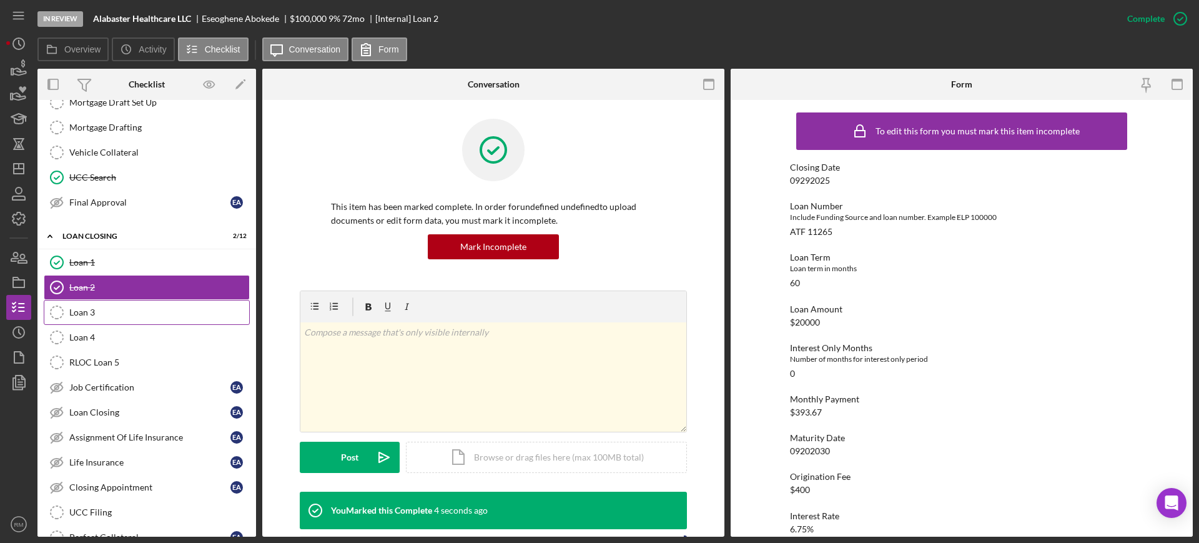
click at [172, 304] on link "Loan 3 Loan 3" at bounding box center [147, 312] width 206 height 25
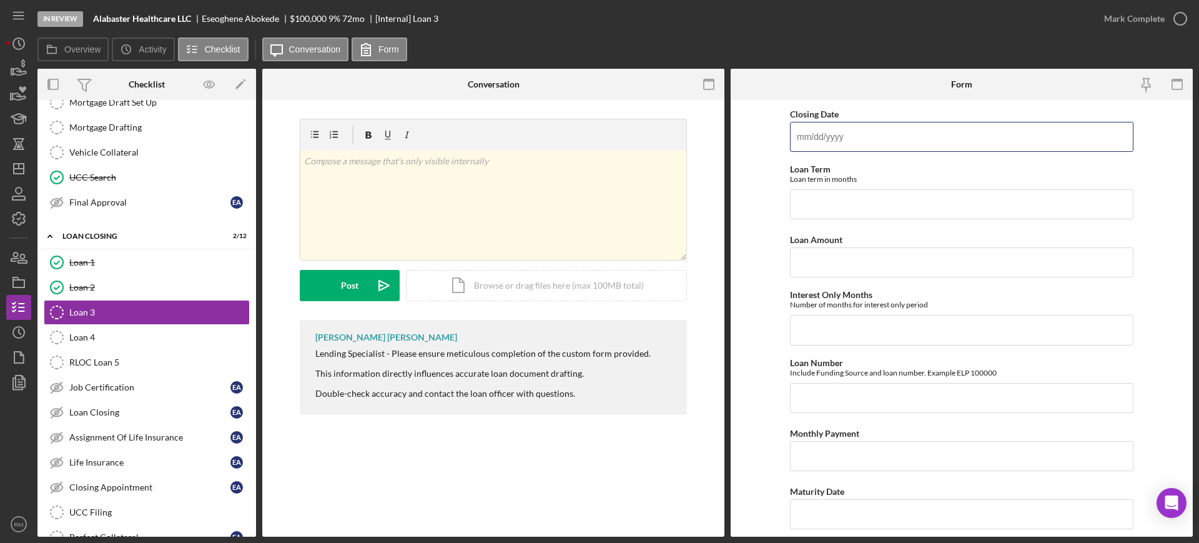
click at [869, 147] on input "Closing Date" at bounding box center [961, 137] width 343 height 30
type input "[DATE]"
type input "60"
type input "$70,000"
type input "0"
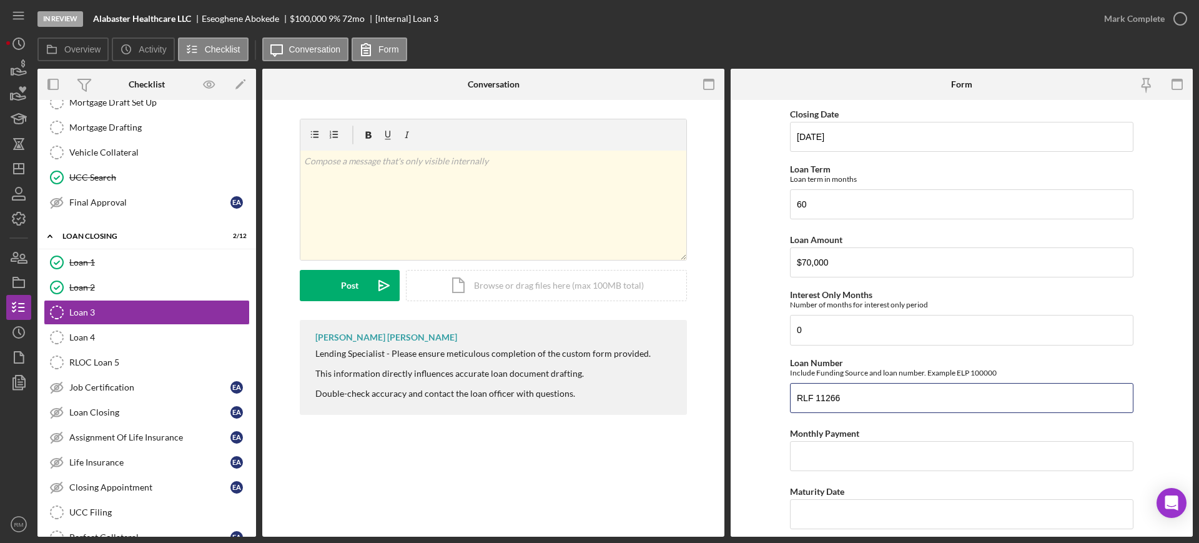
type input "RLF 11266"
type input "$1,377.84"
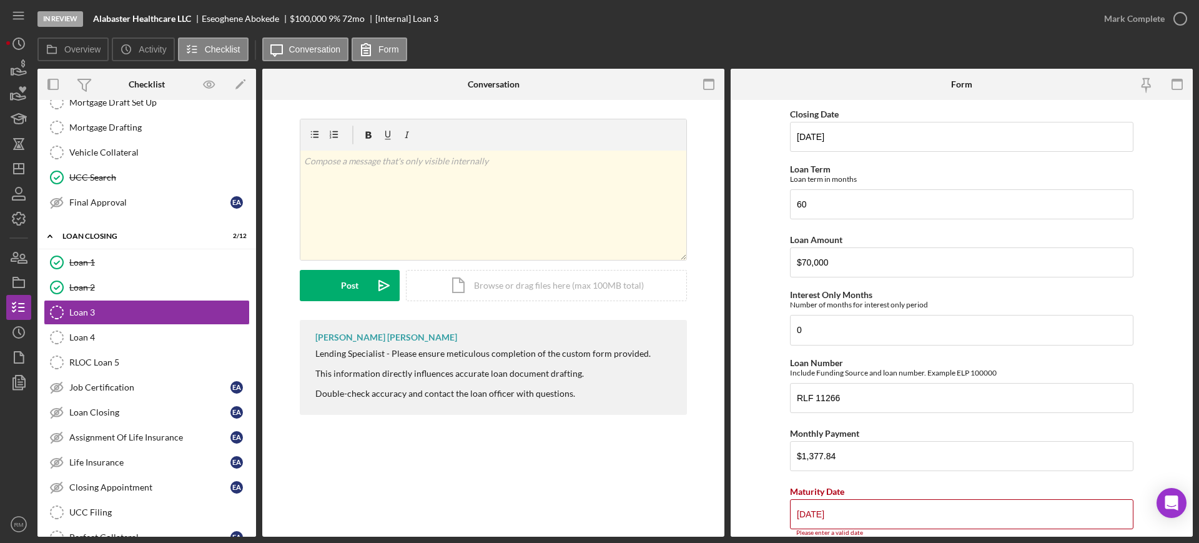
type input "[DATE]"
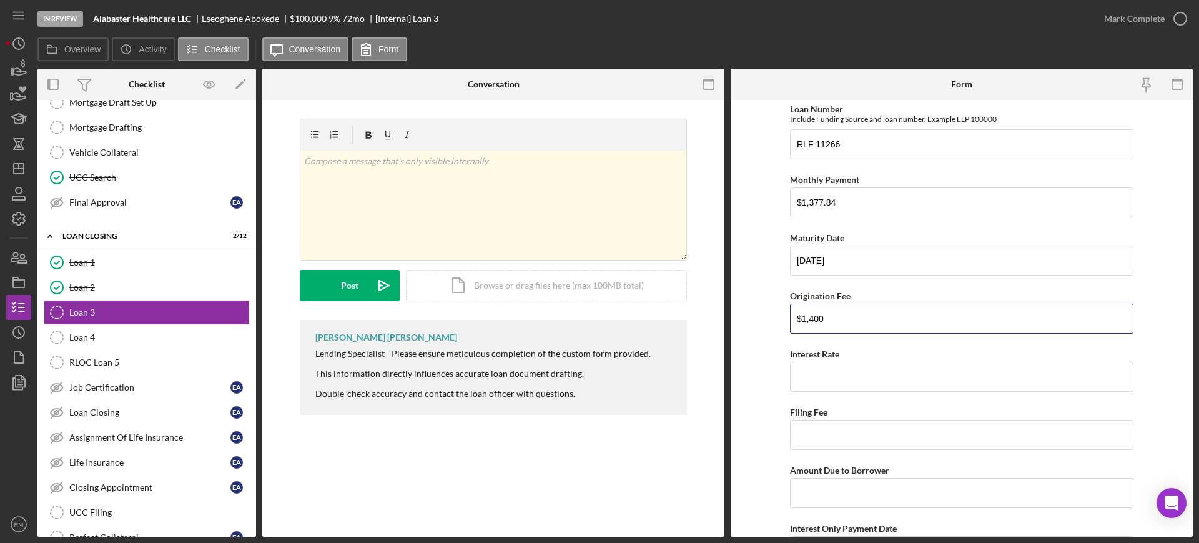
type input "$1,400"
type input "6.75000%"
type input "$0"
type input "$68,600"
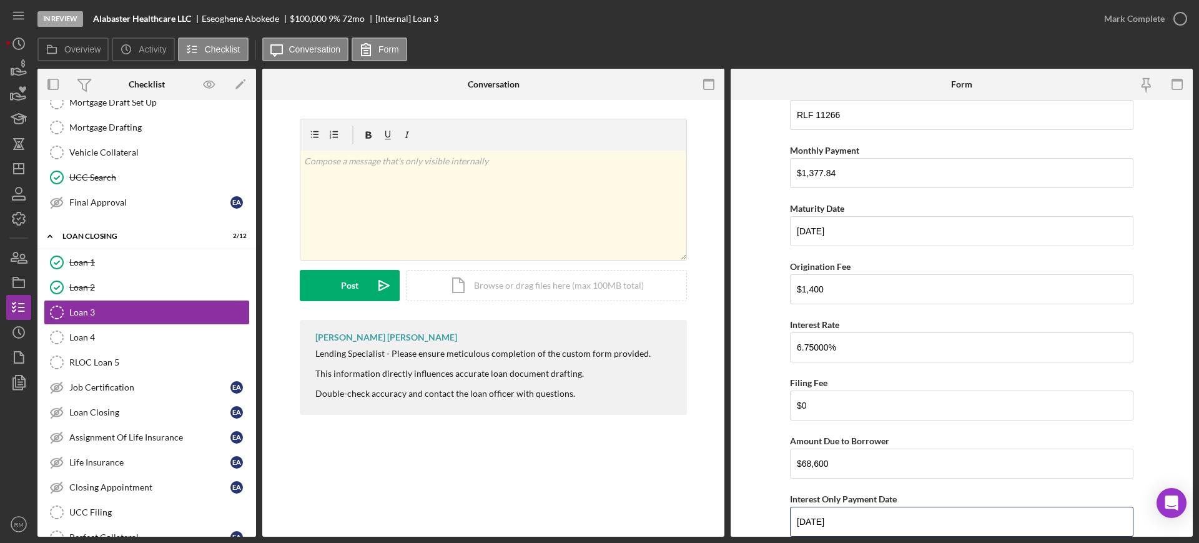
type input "[DATE]"
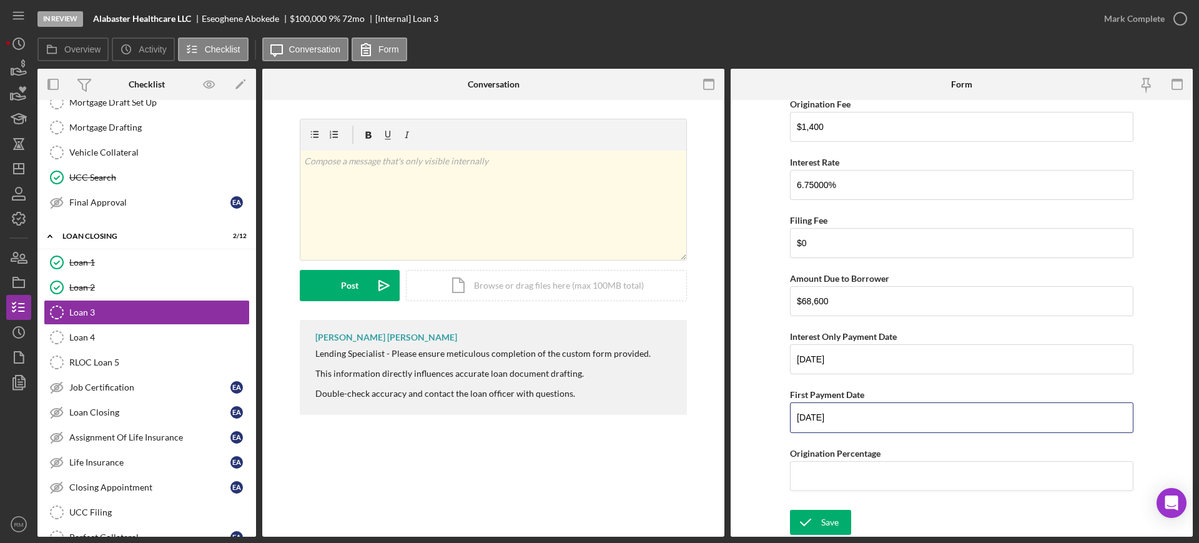
type input "[DATE]"
type input "2.00000%"
click at [808, 516] on icon "submit" at bounding box center [805, 521] width 31 height 31
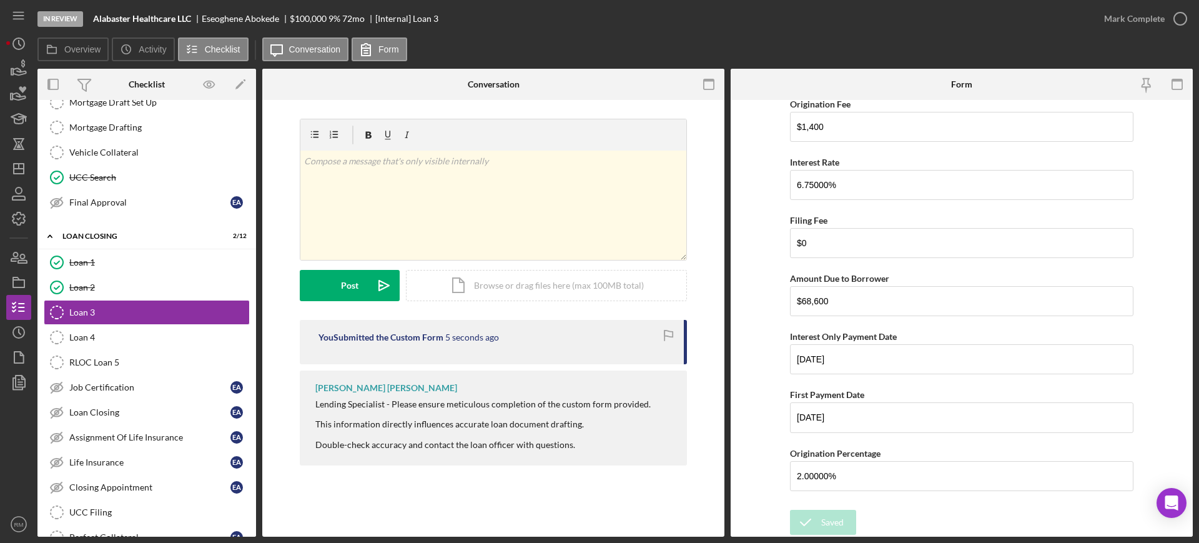
click at [0, 0] on icon "button" at bounding box center [0, 0] width 0 height 0
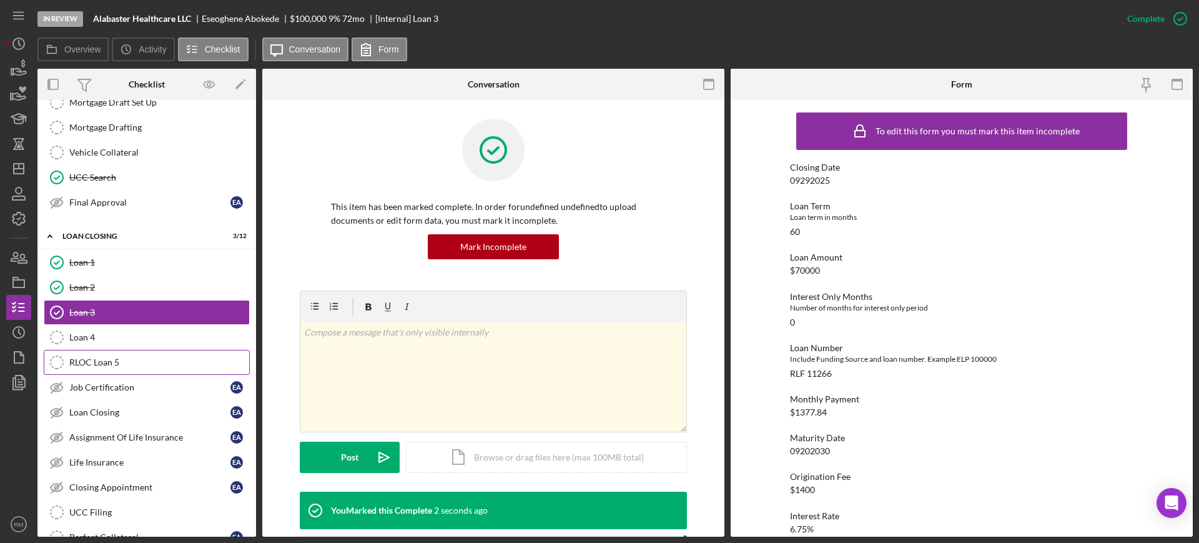
scroll to position [2388, 0]
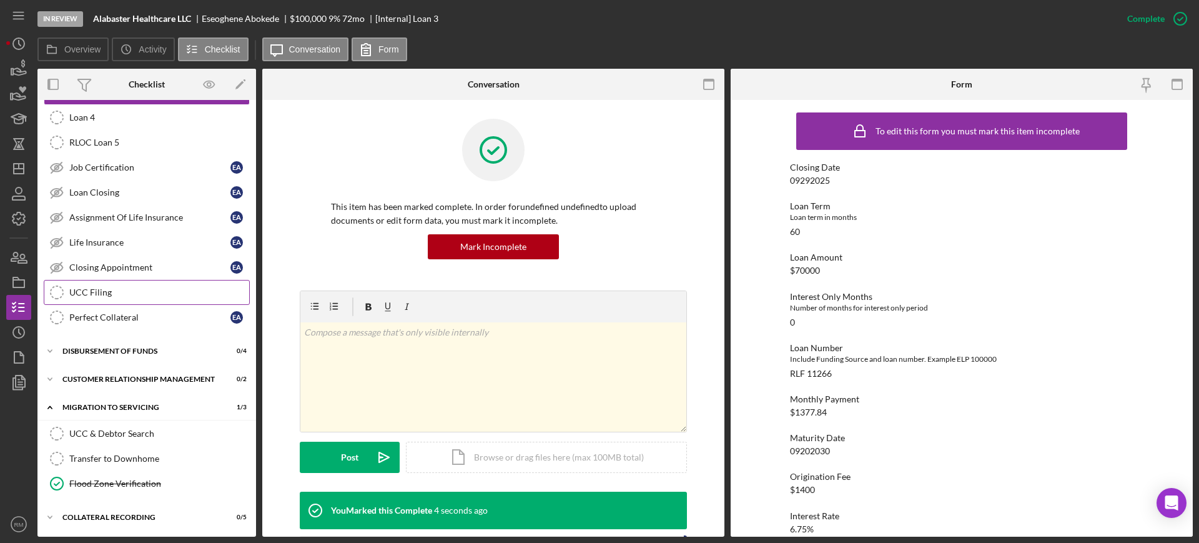
click at [77, 290] on div "UCC Filing" at bounding box center [159, 292] width 180 height 10
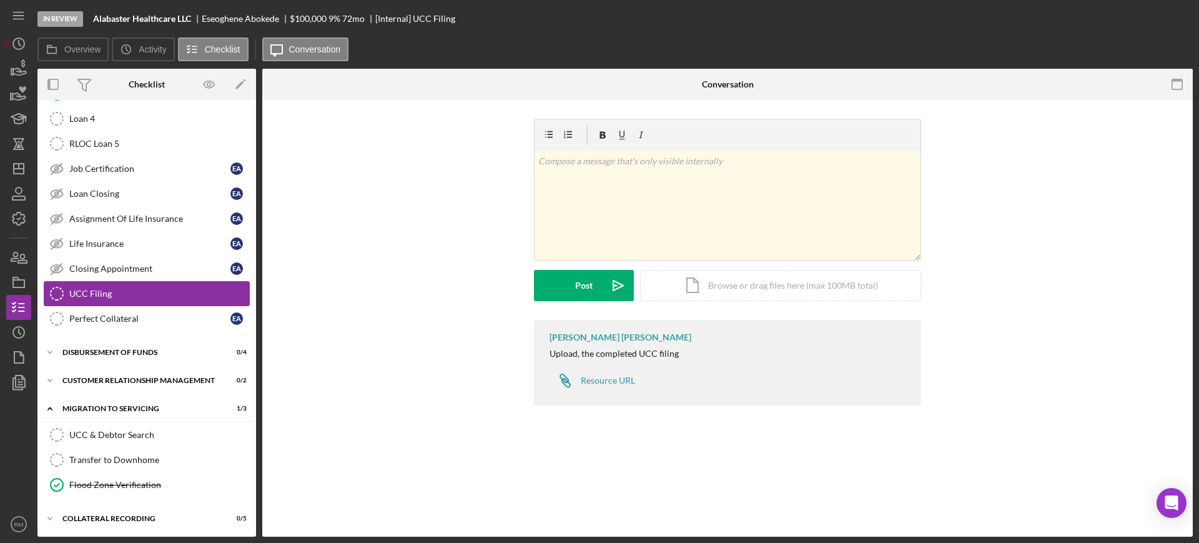
scroll to position [2388, 0]
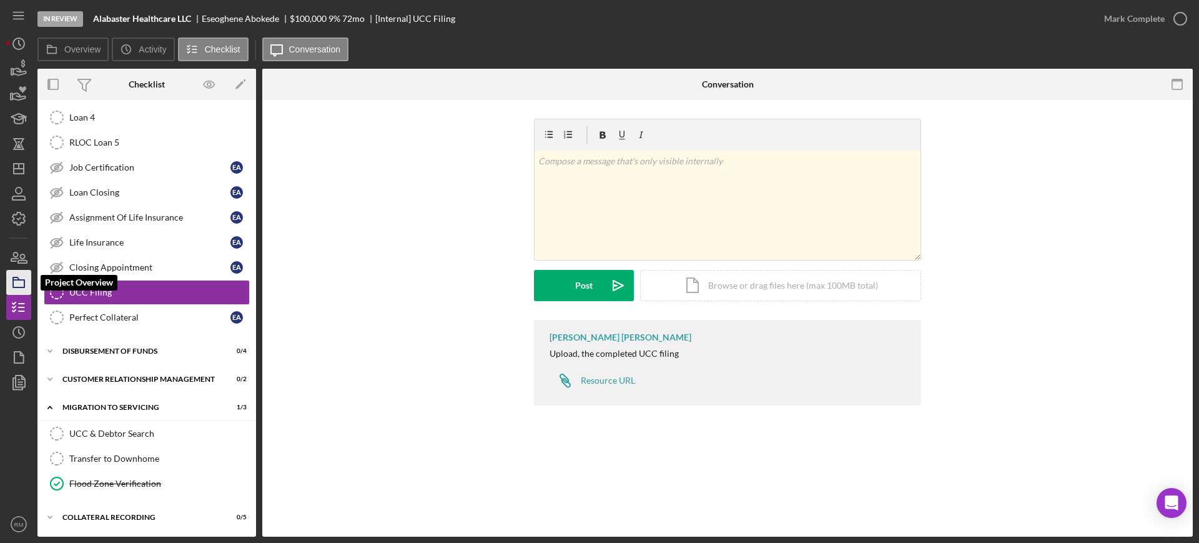
click at [17, 280] on polygon "button" at bounding box center [16, 278] width 6 height 2
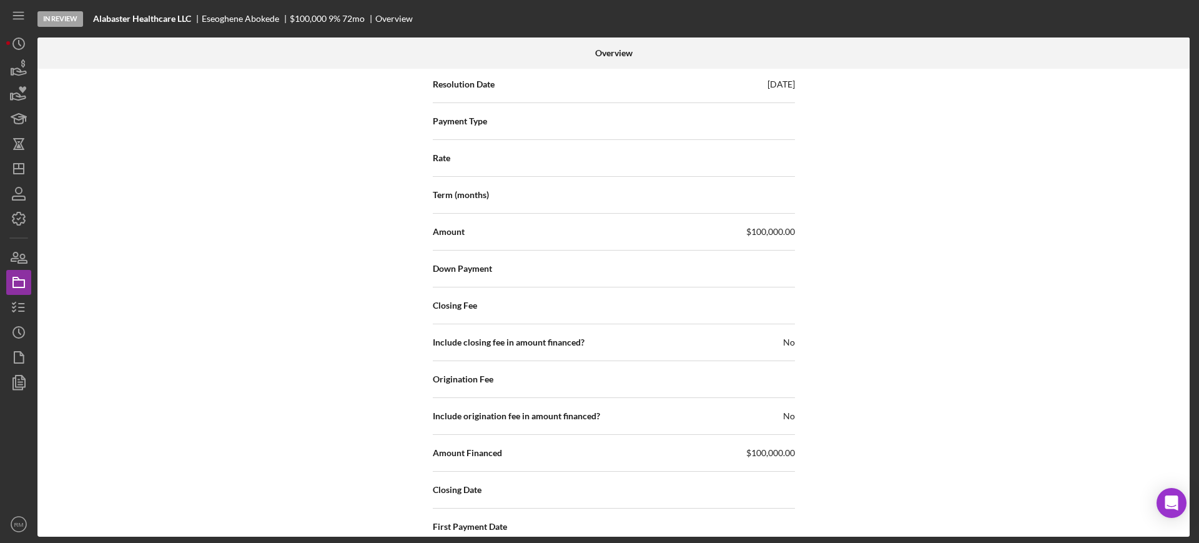
scroll to position [1589, 0]
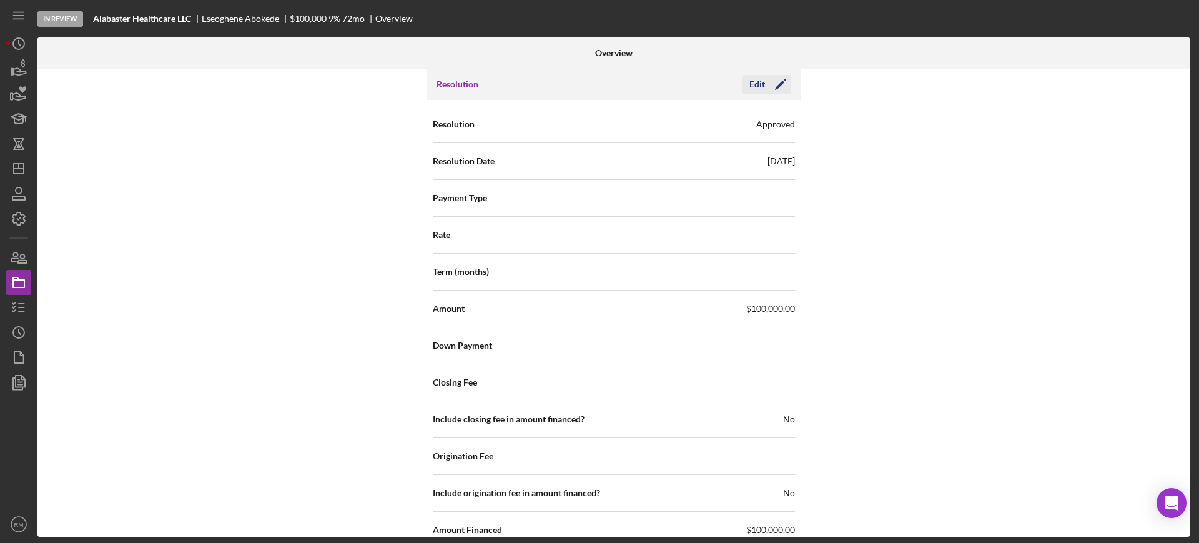
click at [769, 92] on icon "Icon/Edit" at bounding box center [780, 84] width 31 height 31
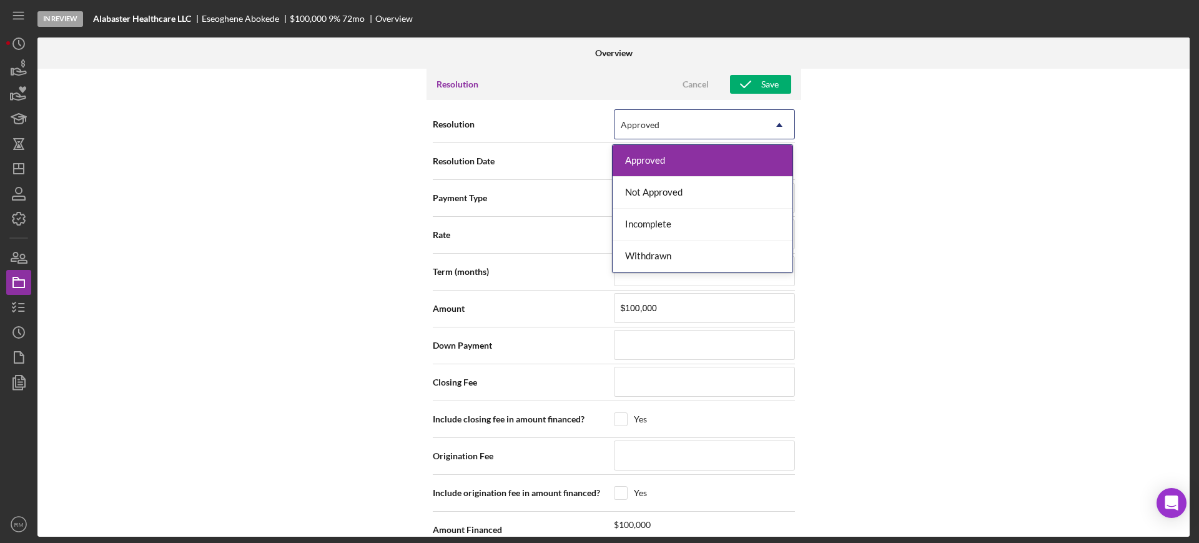
click at [732, 124] on div "Approved" at bounding box center [689, 125] width 150 height 29
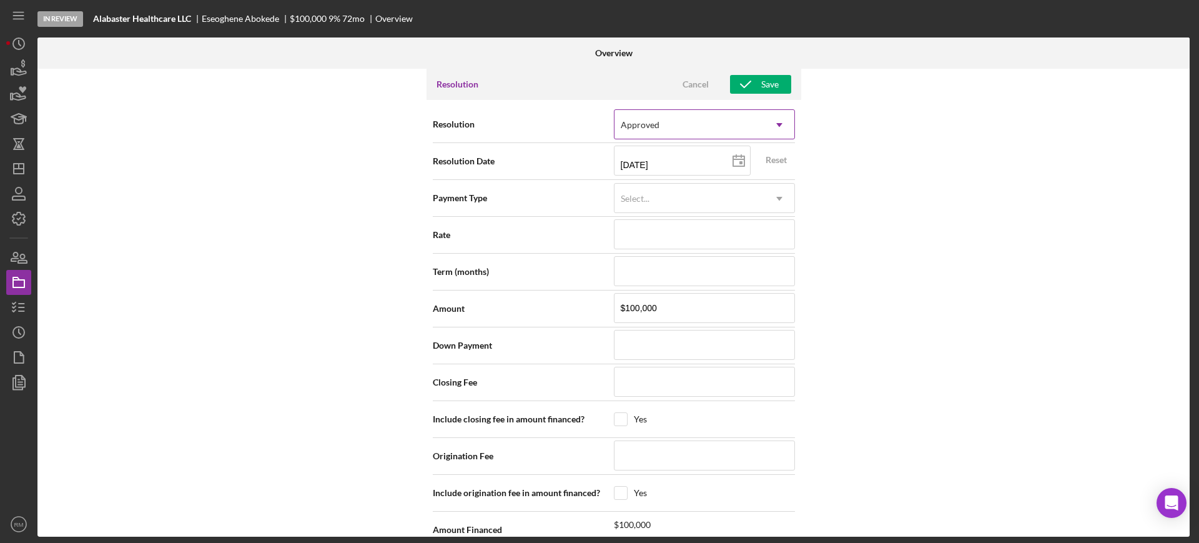
click at [732, 124] on div "Approved" at bounding box center [689, 125] width 150 height 29
click at [658, 230] on input at bounding box center [704, 234] width 181 height 30
type input "6%"
type input "6.%"
type input "6.7%"
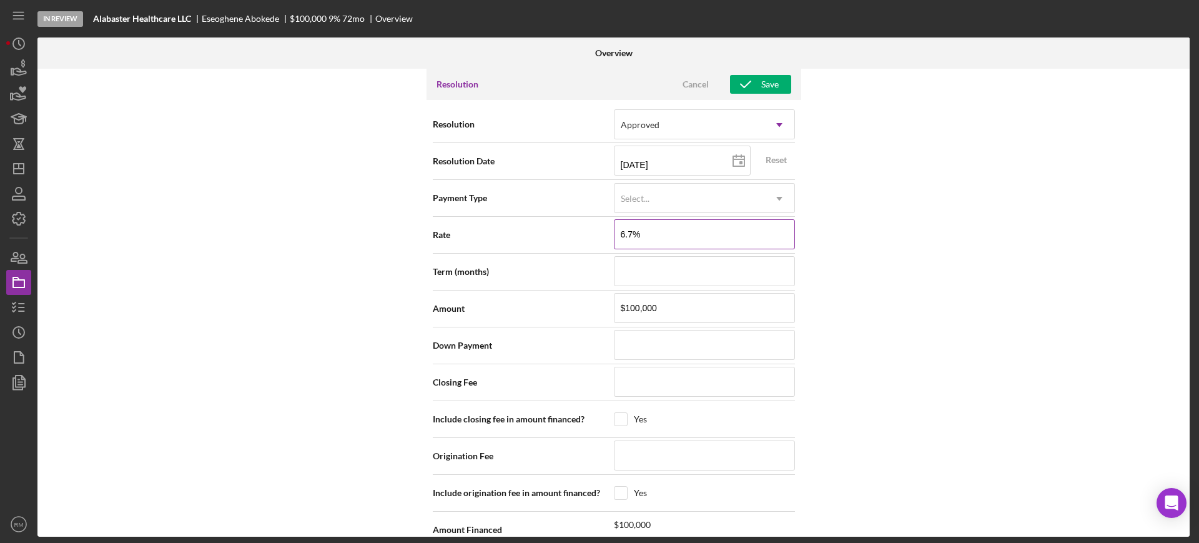
type input "6.75%"
type input "6.750%"
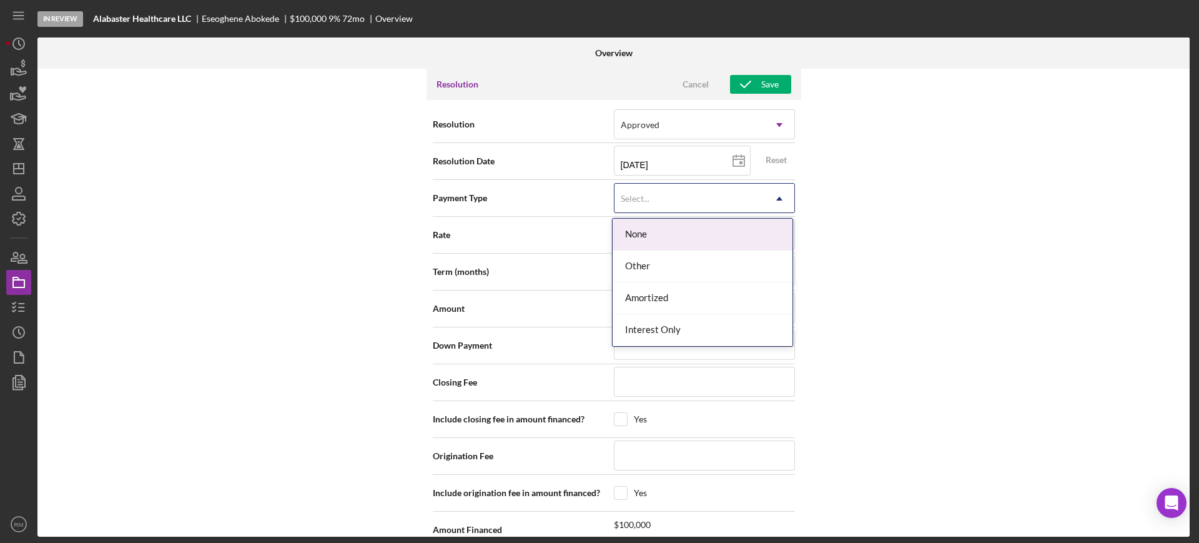
click at [659, 204] on div "Select..." at bounding box center [689, 198] width 150 height 29
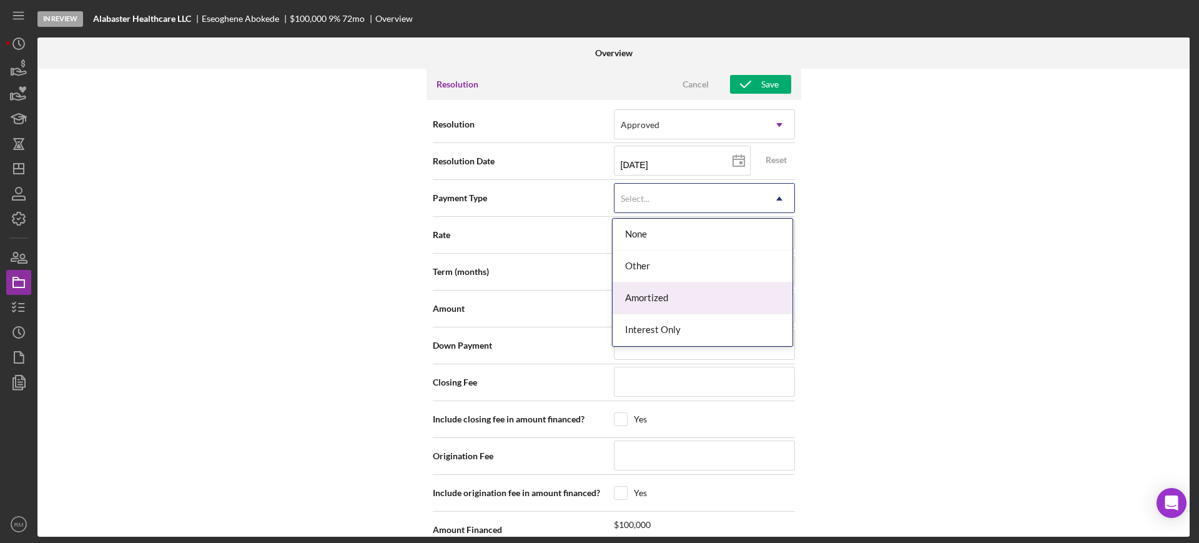
click at [654, 293] on div "Amortized" at bounding box center [703, 298] width 180 height 32
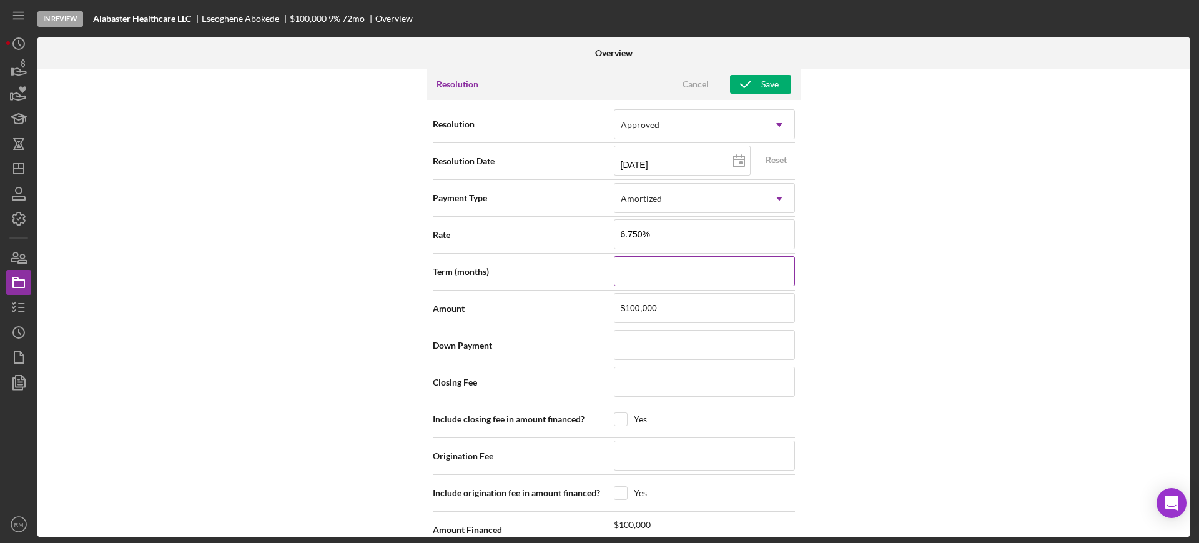
click at [667, 275] on input at bounding box center [704, 271] width 181 height 30
type input "6"
type input "60"
type input "$6"
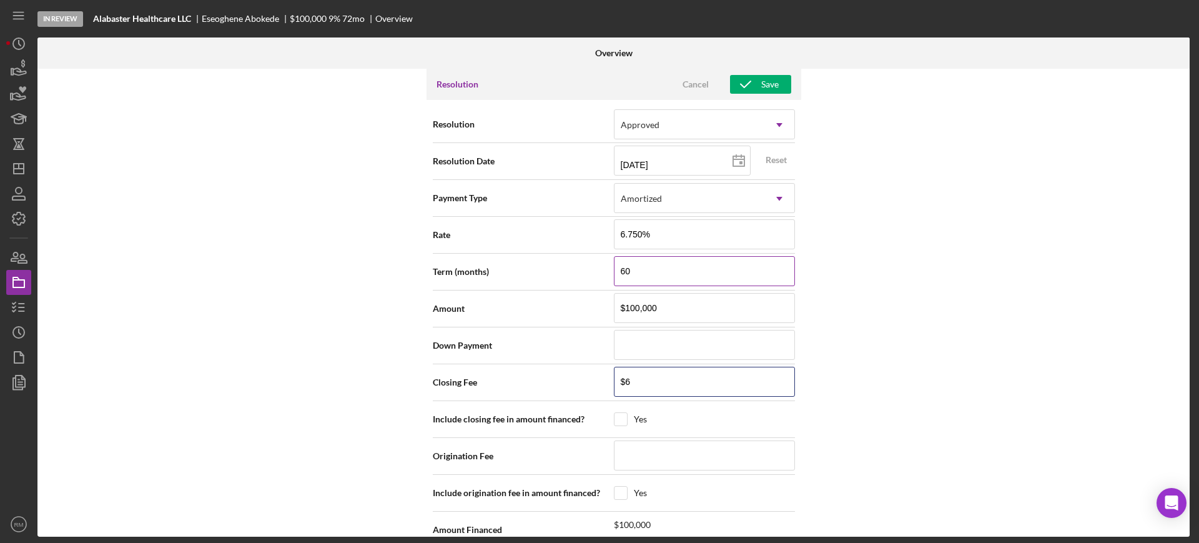
type input "$66"
type input "$663"
type input "$66"
type input "$664"
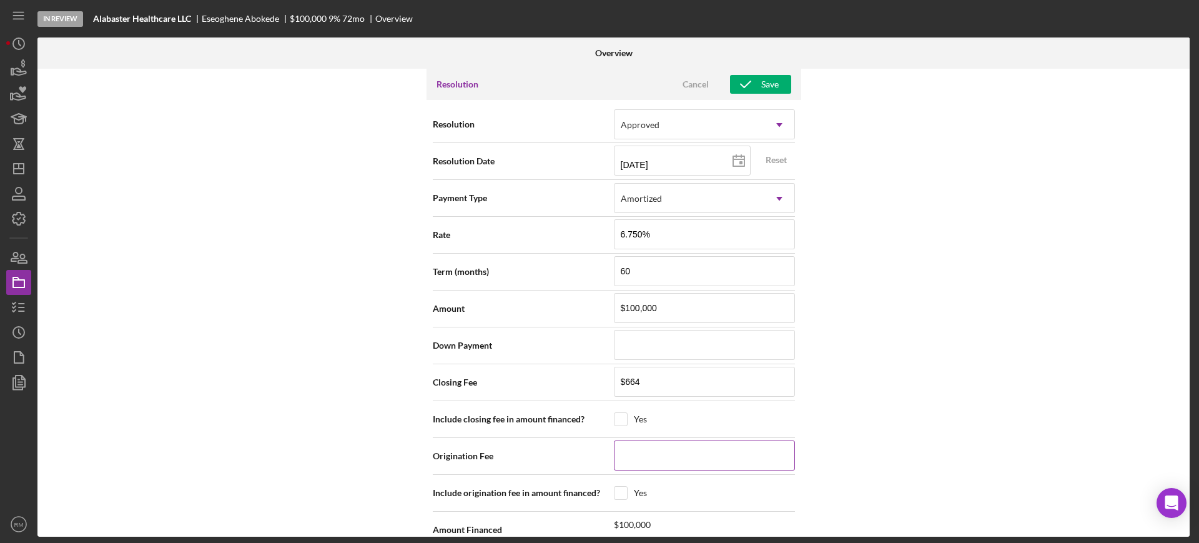
click at [674, 464] on input at bounding box center [704, 455] width 181 height 30
type input "$2"
type input "$20"
type input "$200"
type input "$2,000"
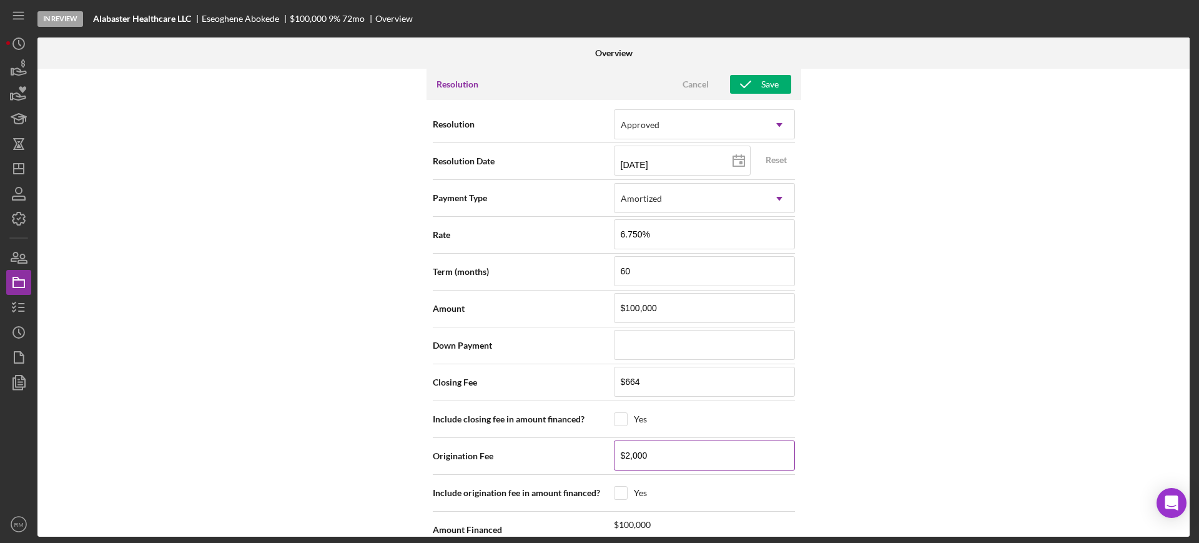
type input "$2,000"
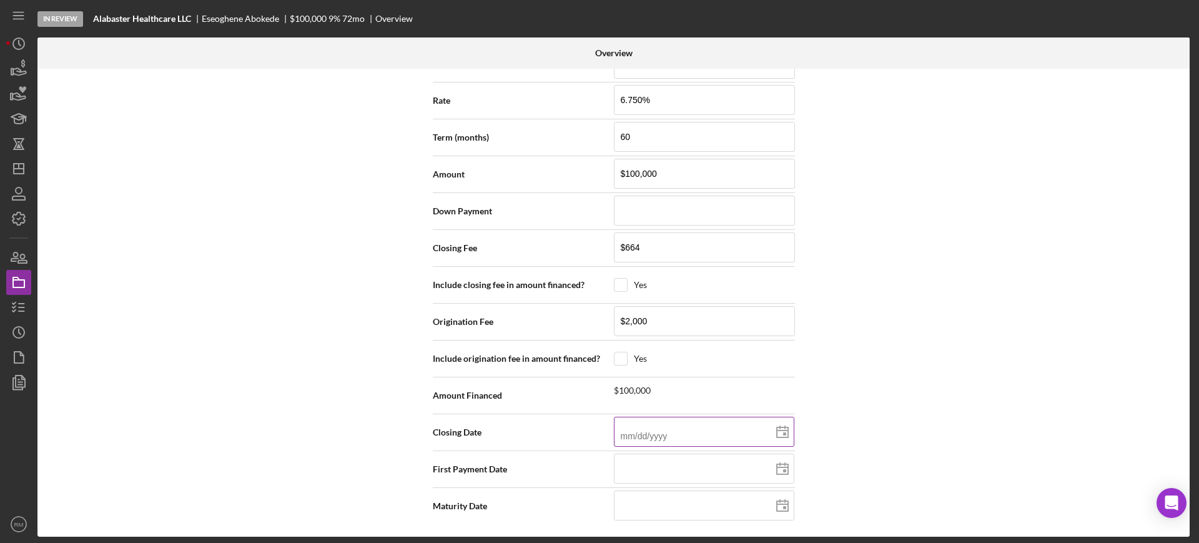
click at [728, 430] on input at bounding box center [704, 431] width 180 height 30
type input "0m/dd/yyyy"
type input "09/dd/yyyy"
type input "09/2d/yyyy"
click at [664, 471] on input at bounding box center [704, 468] width 180 height 30
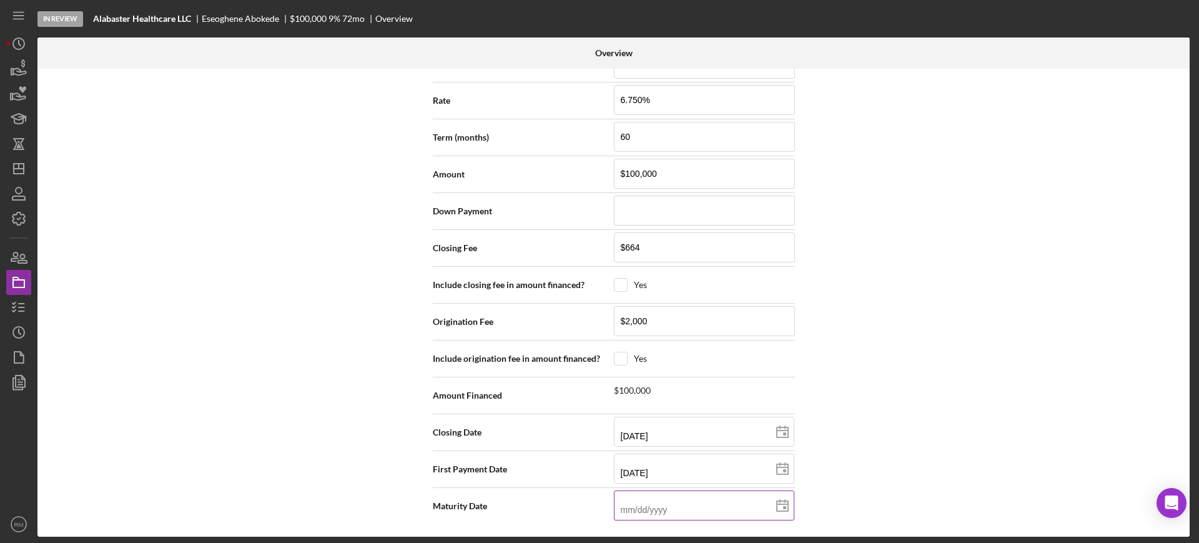
click at [643, 511] on input at bounding box center [704, 505] width 180 height 30
click at [931, 444] on div "Internal Workflow Stage In Review Icon/Dropdown Arrow Archive (can unarchive la…" at bounding box center [613, 303] width 1152 height 468
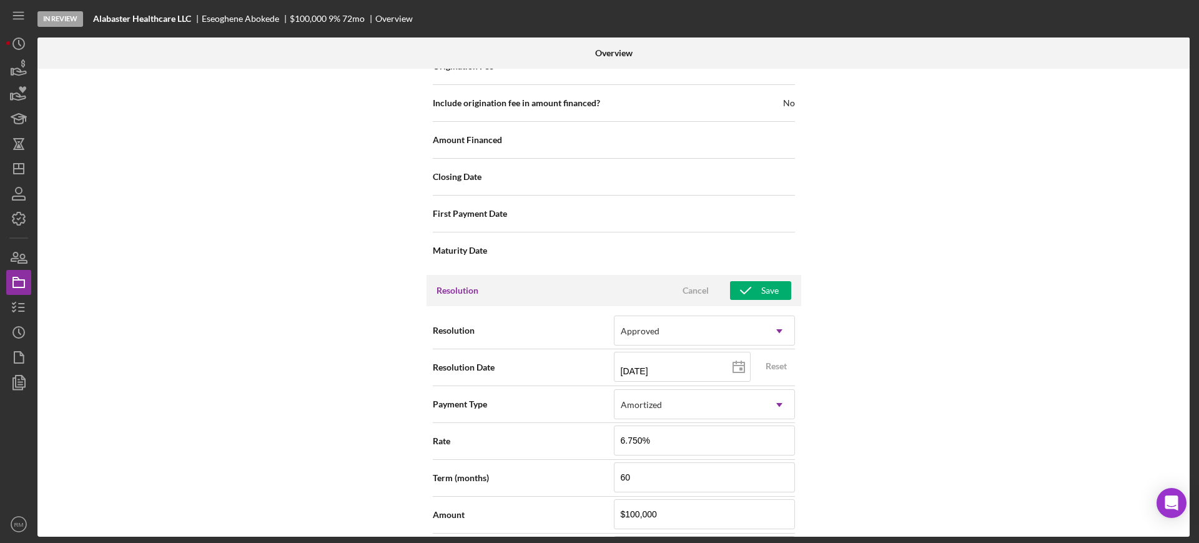
scroll to position [1332, 0]
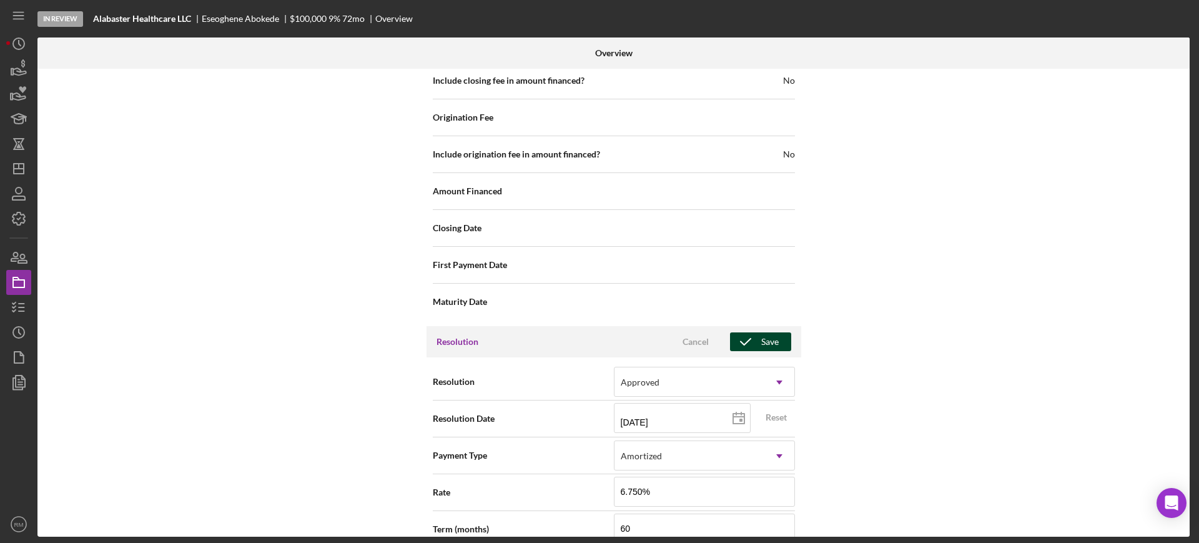
click at [767, 346] on div "Save" at bounding box center [769, 341] width 17 height 19
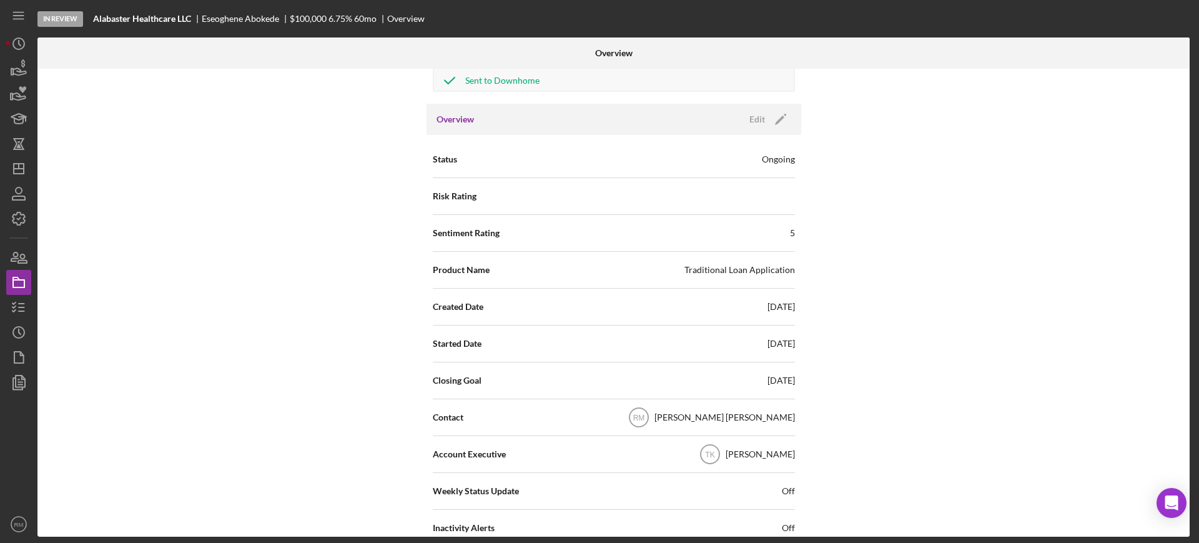
scroll to position [0, 0]
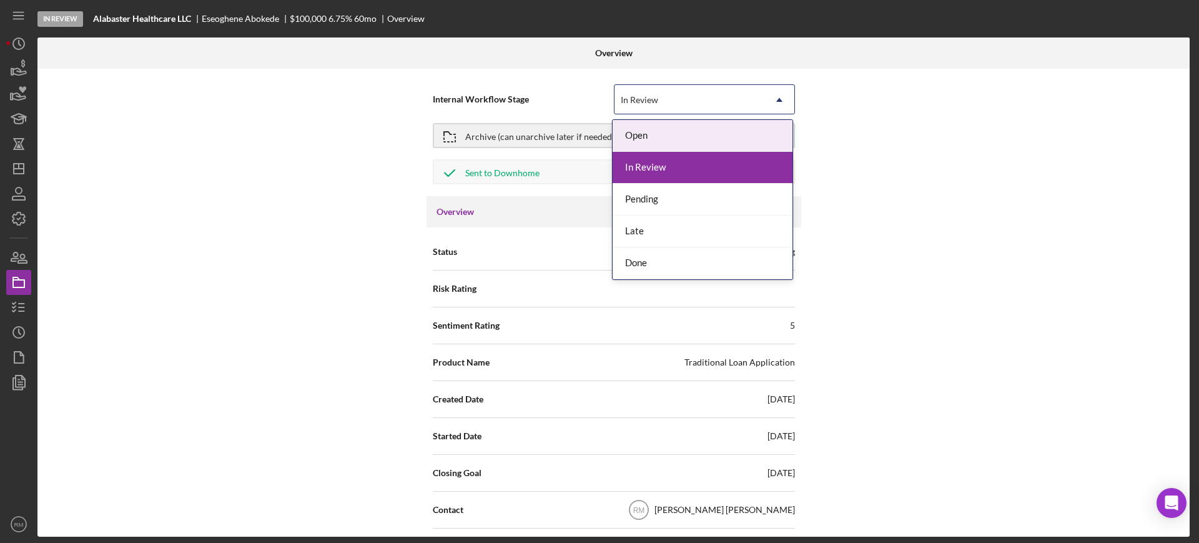
click at [712, 105] on div "In Review" at bounding box center [689, 100] width 150 height 29
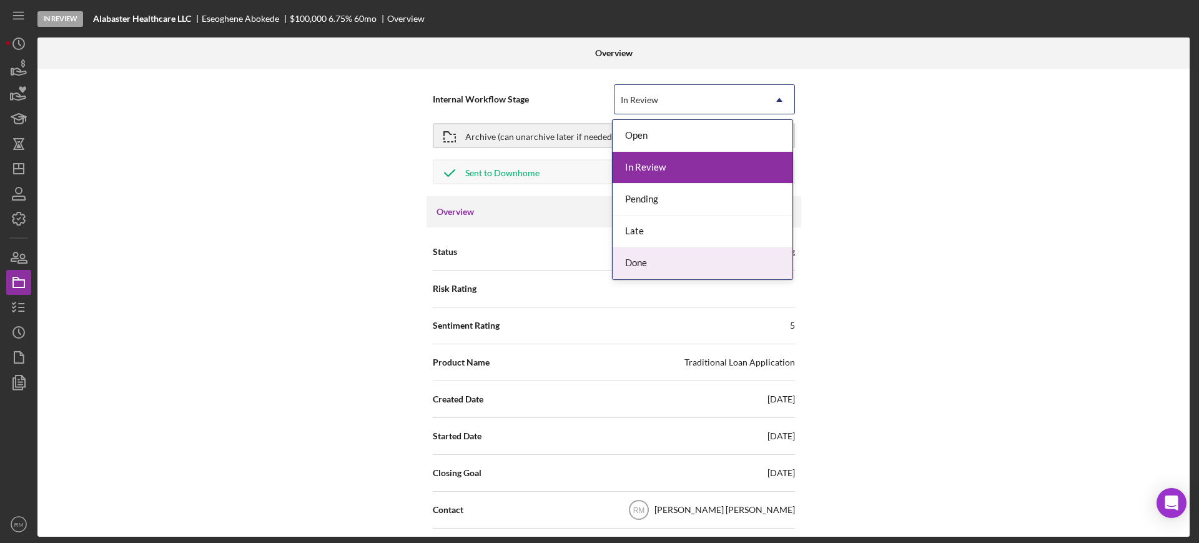
click at [639, 254] on div "Done" at bounding box center [703, 263] width 180 height 32
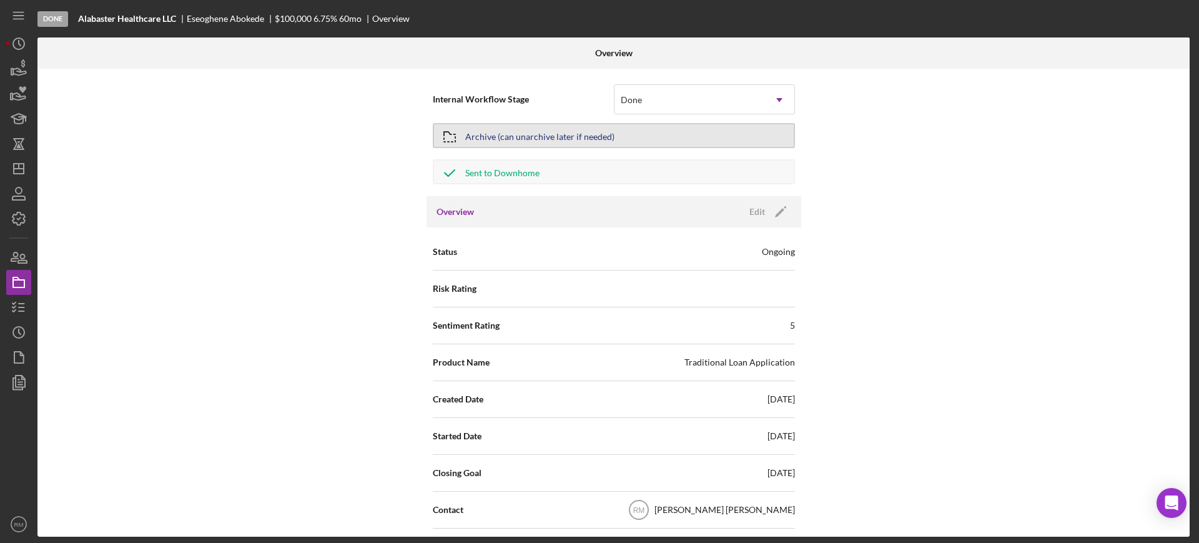
click at [503, 131] on div "Archive (can unarchive later if needed)" at bounding box center [539, 135] width 149 height 22
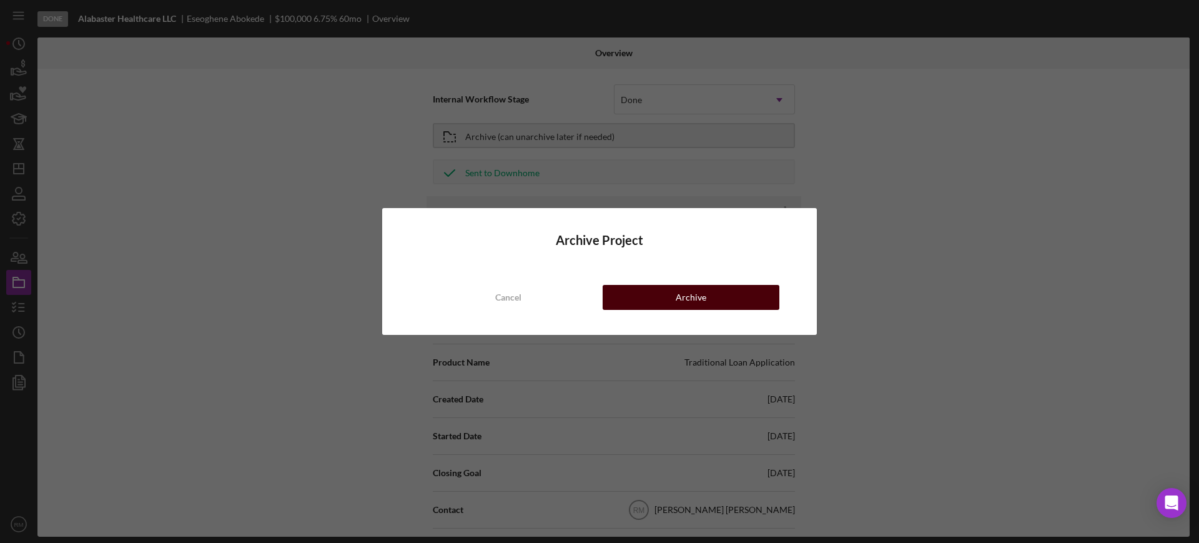
click at [653, 293] on button "Archive" at bounding box center [691, 297] width 177 height 25
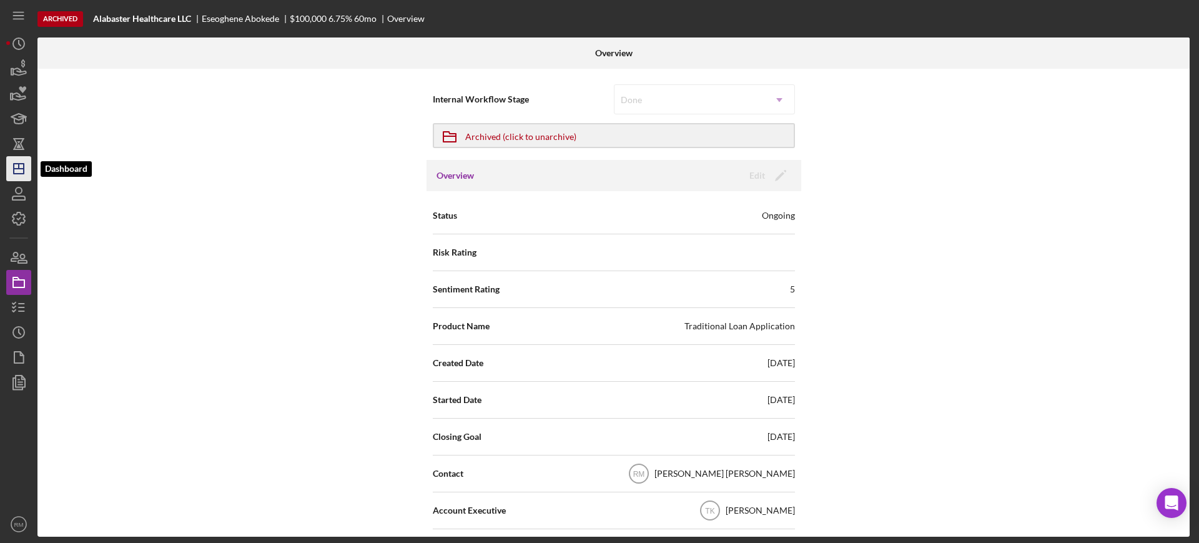
click at [12, 174] on icon "Icon/Dashboard" at bounding box center [18, 168] width 31 height 31
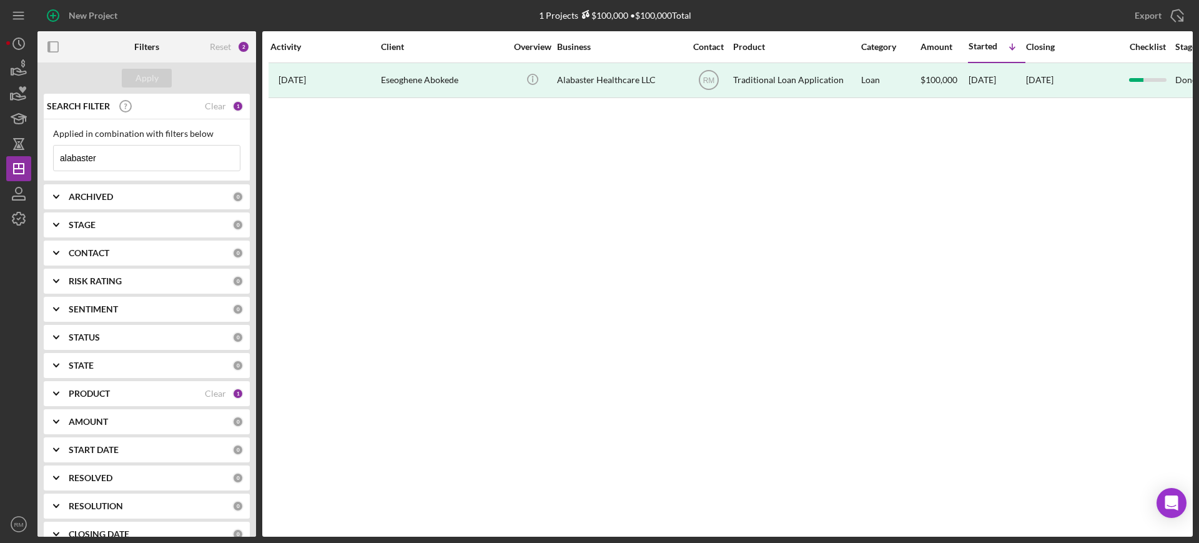
click at [152, 157] on input "alabaster" at bounding box center [147, 157] width 186 height 25
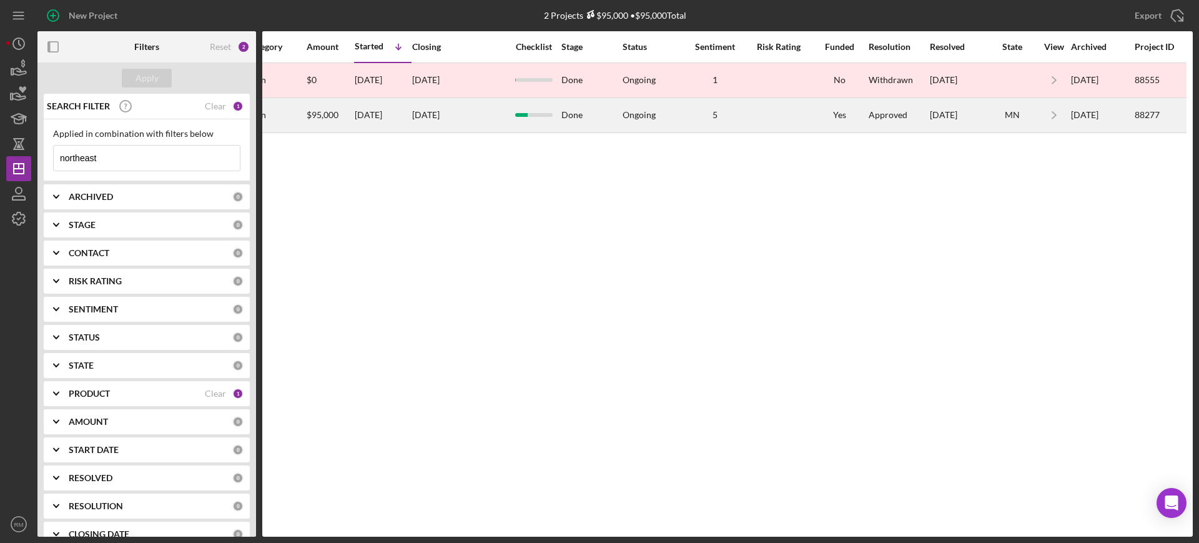
scroll to position [0, 208]
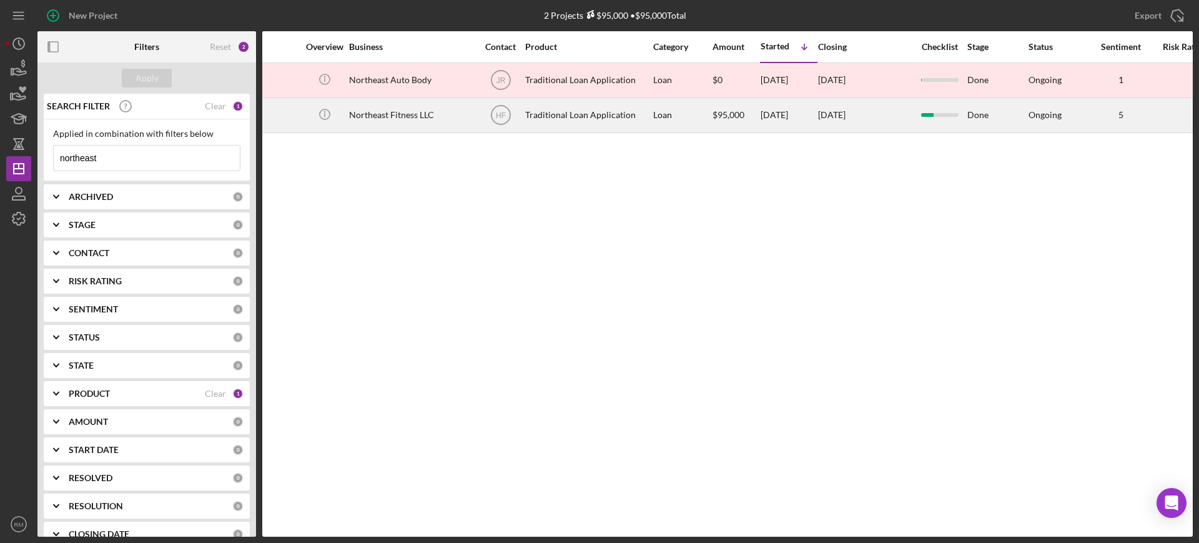
click at [368, 101] on div "Northeast Fitness LLC" at bounding box center [411, 115] width 125 height 33
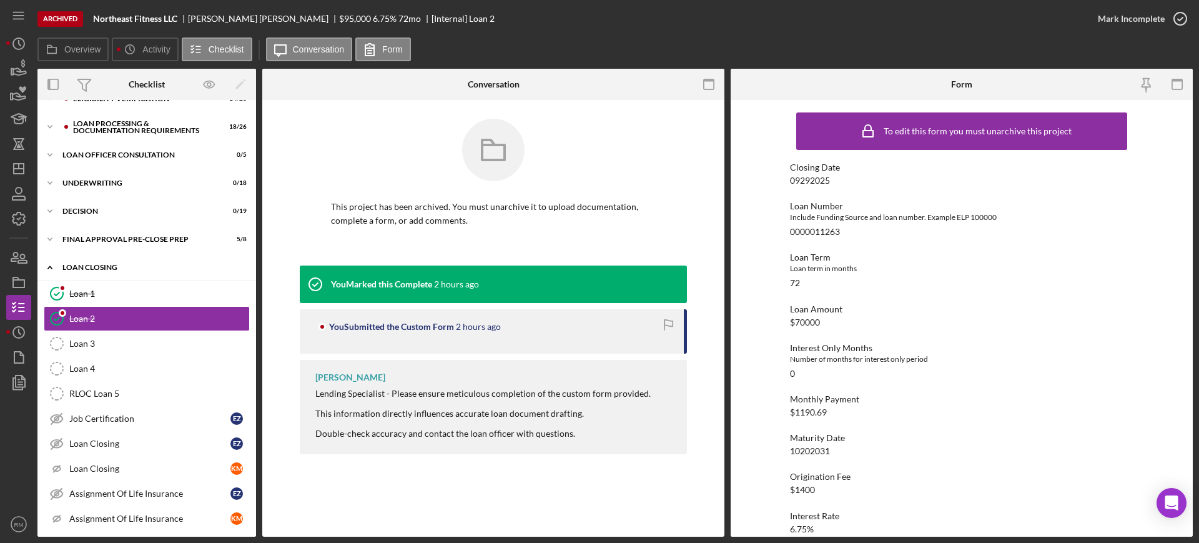
scroll to position [344, 0]
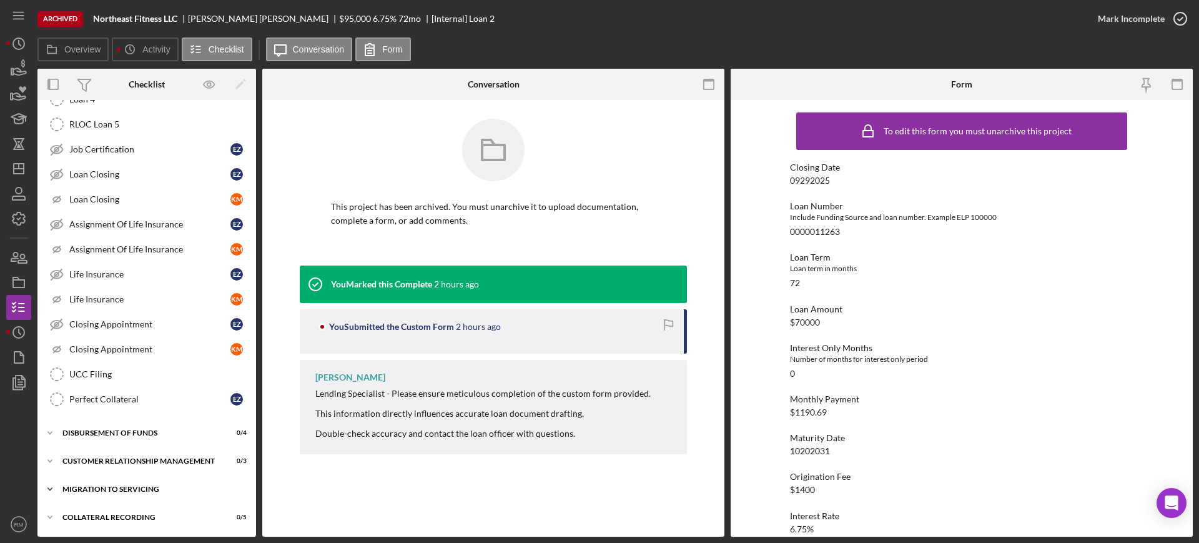
click at [116, 486] on div "Migration to Servicing" at bounding box center [151, 488] width 178 height 7
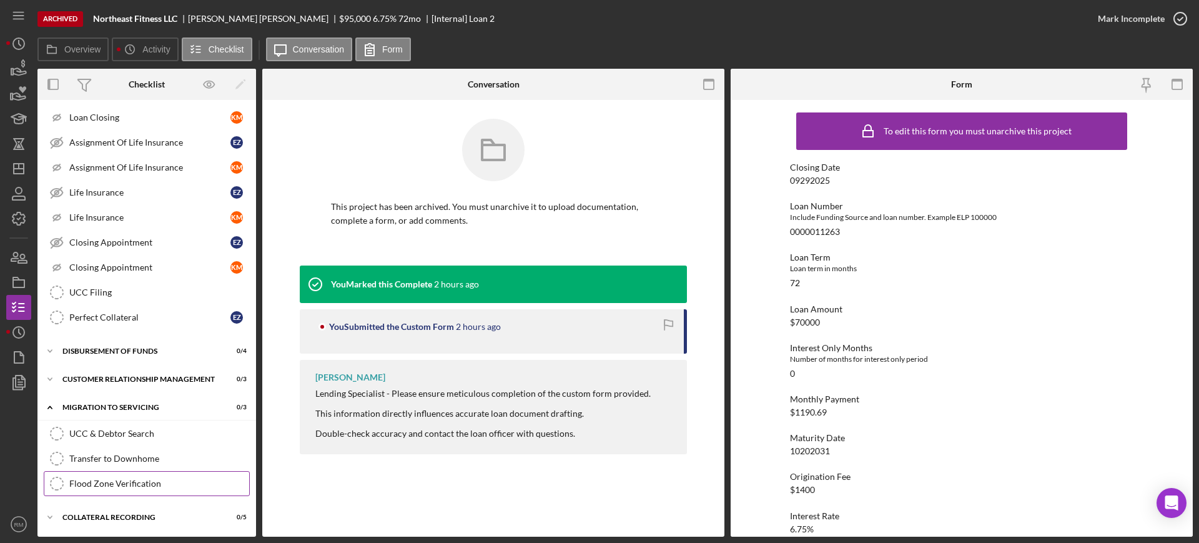
click at [94, 480] on div "Flood Zone Verification" at bounding box center [159, 483] width 180 height 10
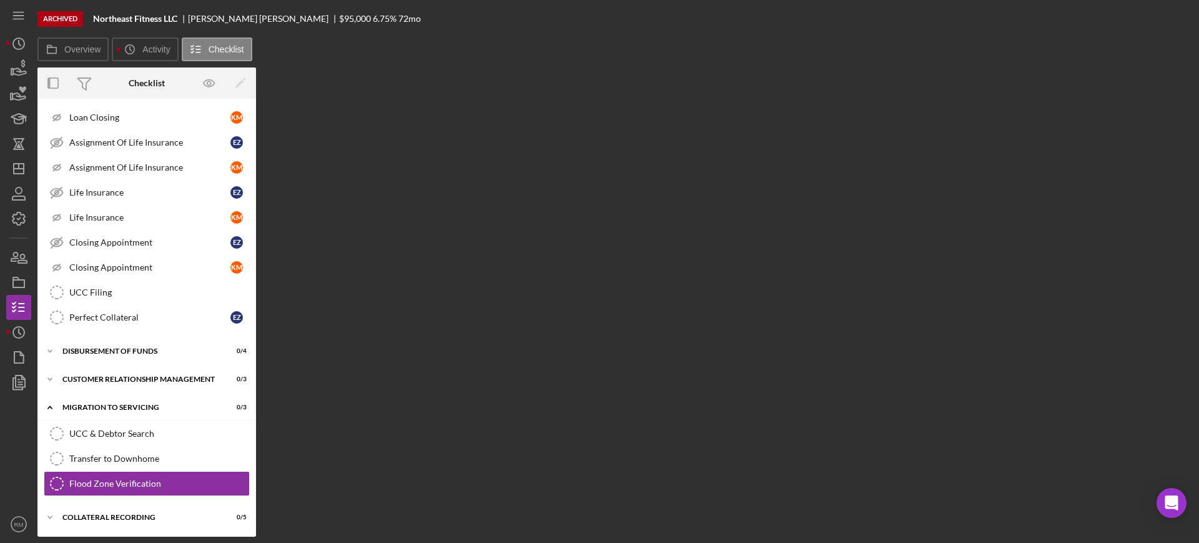
scroll to position [426, 0]
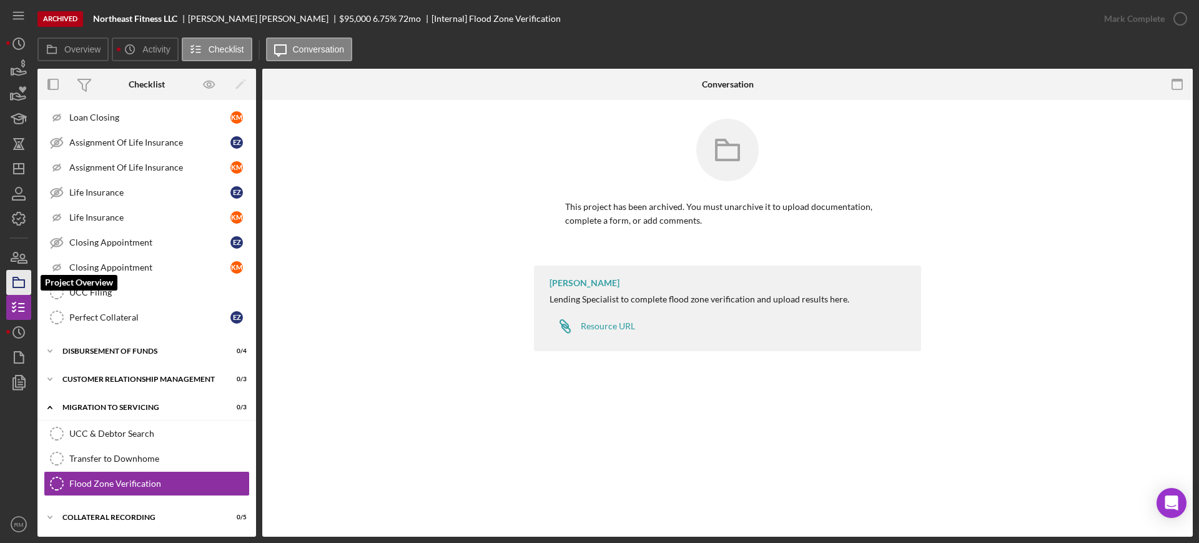
click at [7, 288] on icon "button" at bounding box center [18, 282] width 31 height 31
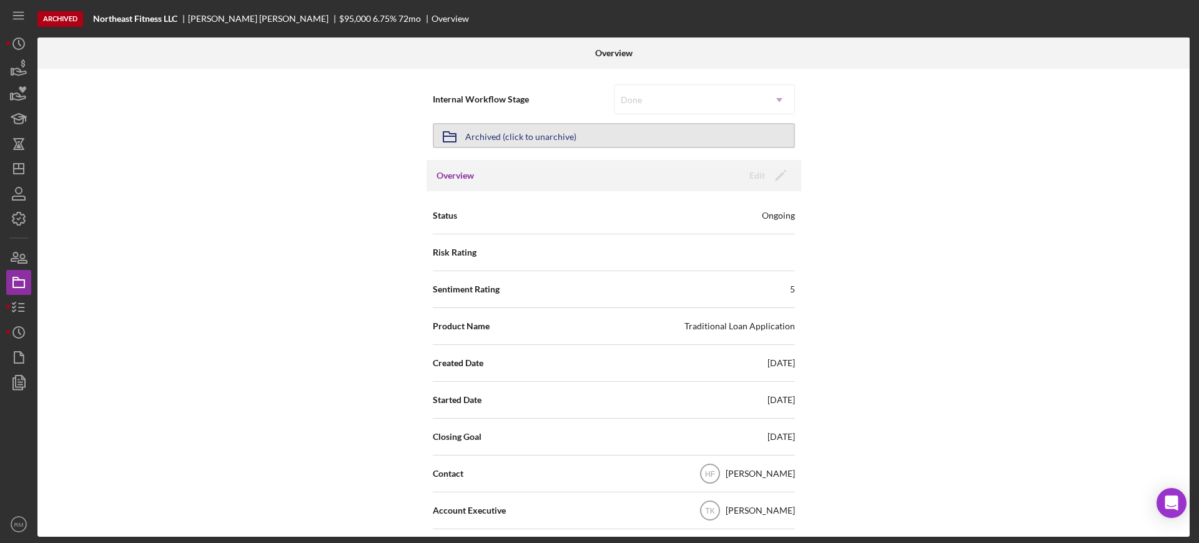
click at [449, 131] on icon "Icon/Archived" at bounding box center [449, 136] width 31 height 31
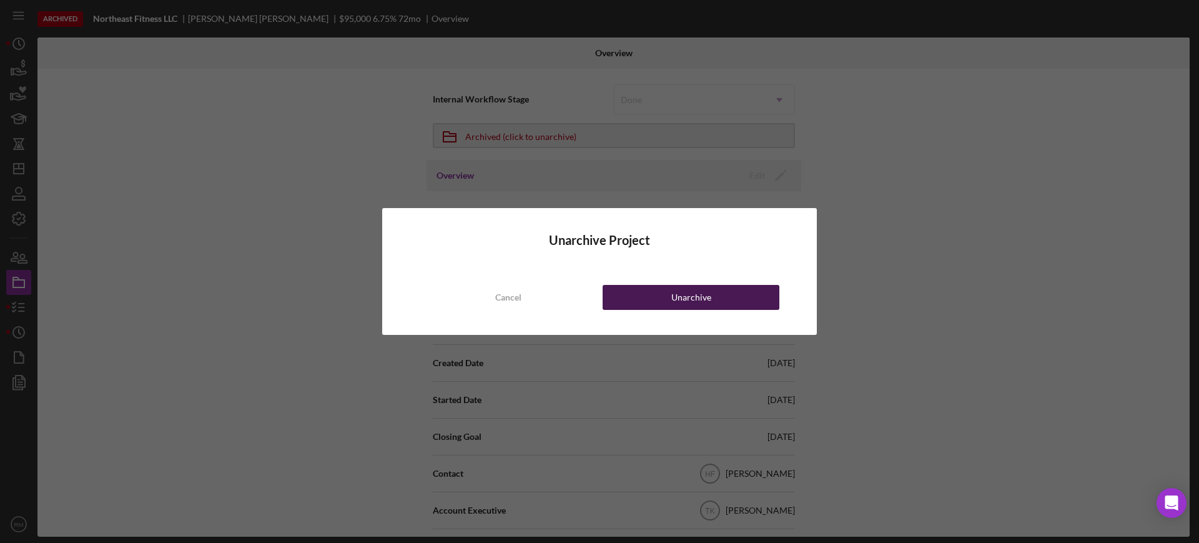
click at [626, 298] on button "Unarchive" at bounding box center [691, 297] width 177 height 25
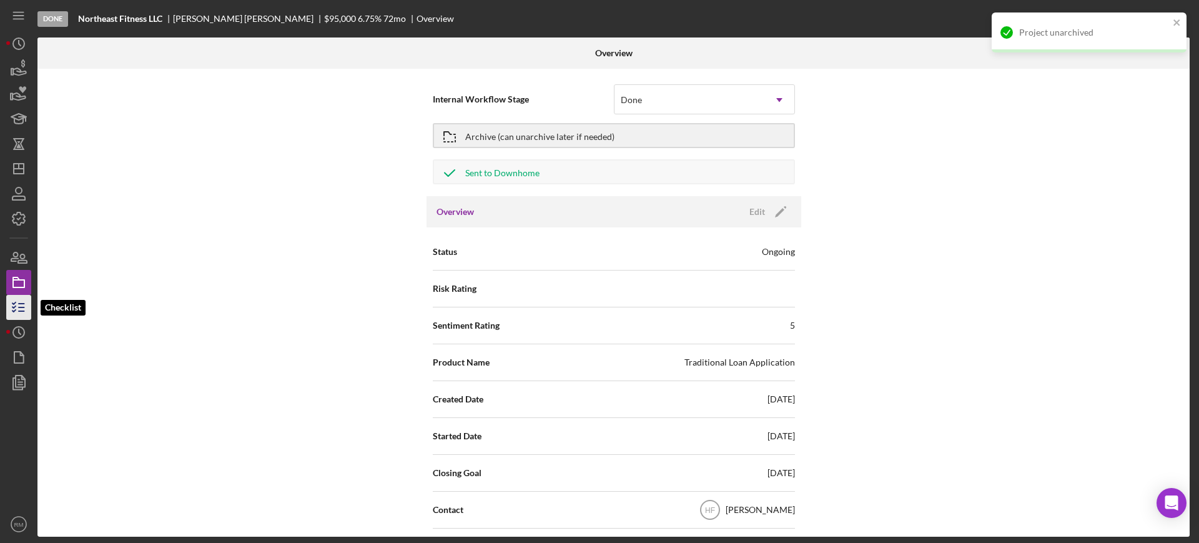
click at [23, 309] on icon "button" at bounding box center [18, 307] width 31 height 31
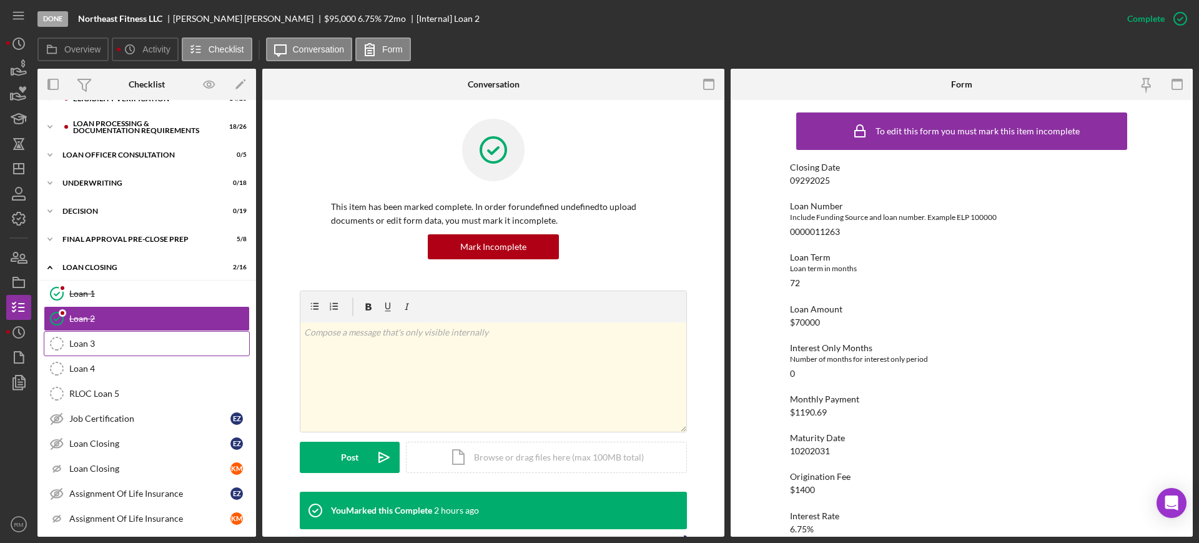
scroll to position [344, 0]
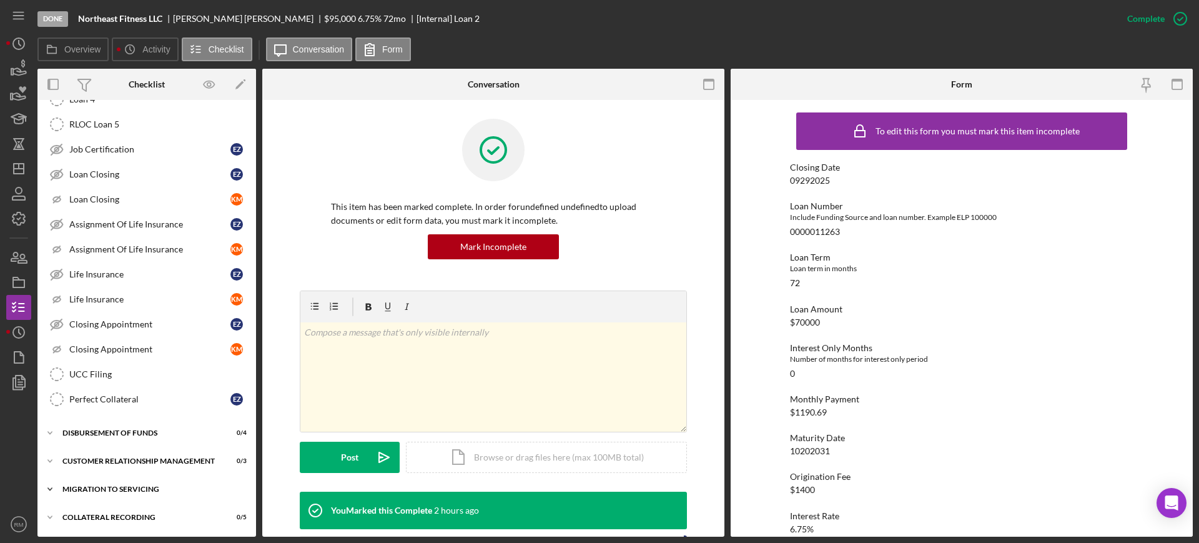
click at [110, 485] on div "Migration to Servicing" at bounding box center [151, 488] width 178 height 7
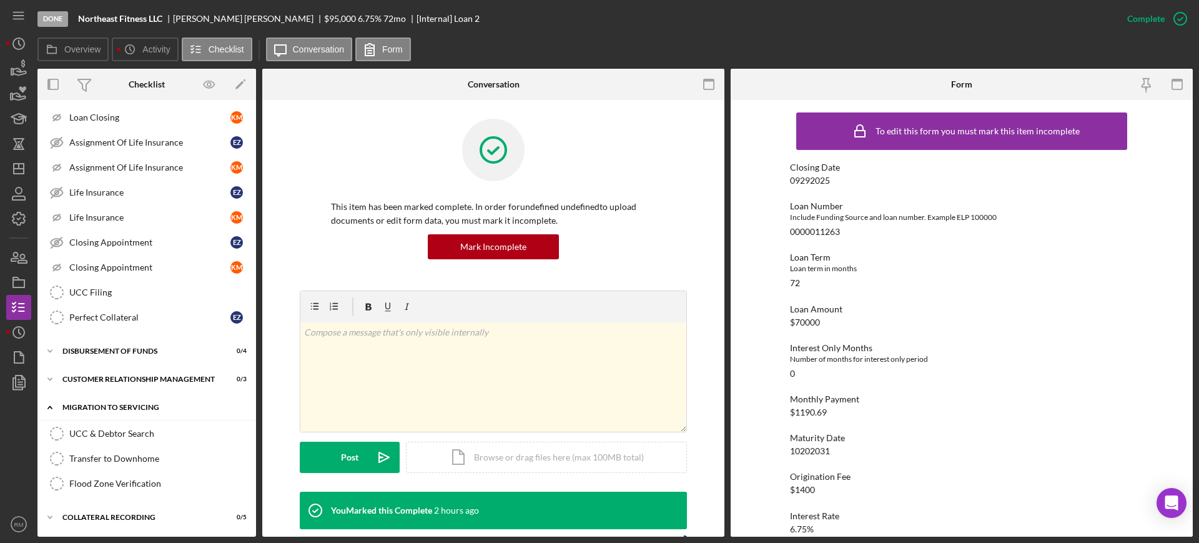
click at [110, 485] on div "Flood Zone Verification" at bounding box center [159, 483] width 180 height 10
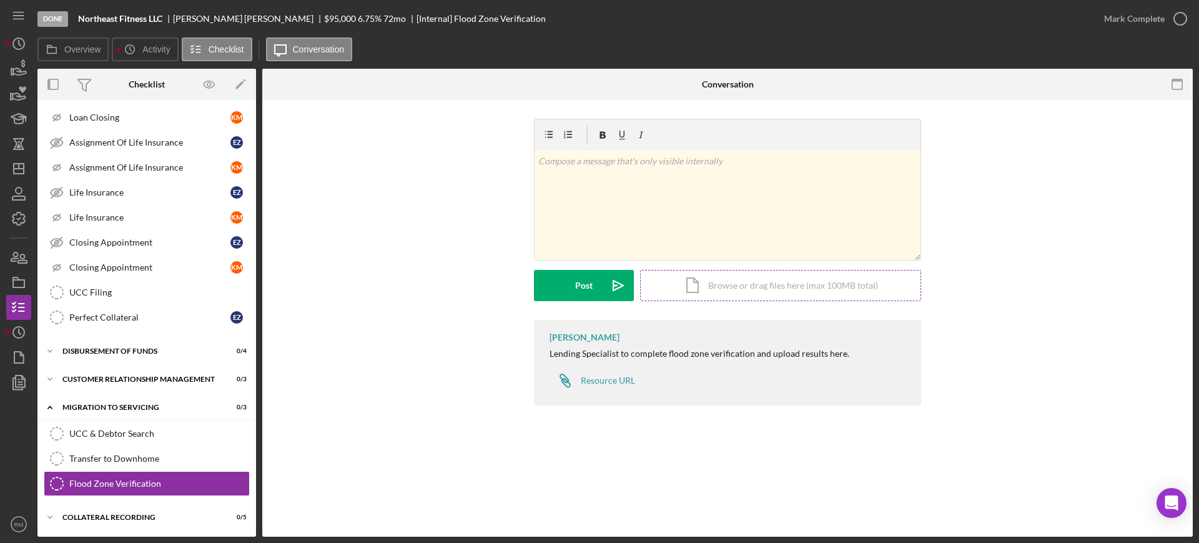
click at [716, 283] on div "Icon/Document Browse or drag files here (max 100MB total) Tap to choose files o…" at bounding box center [780, 285] width 281 height 31
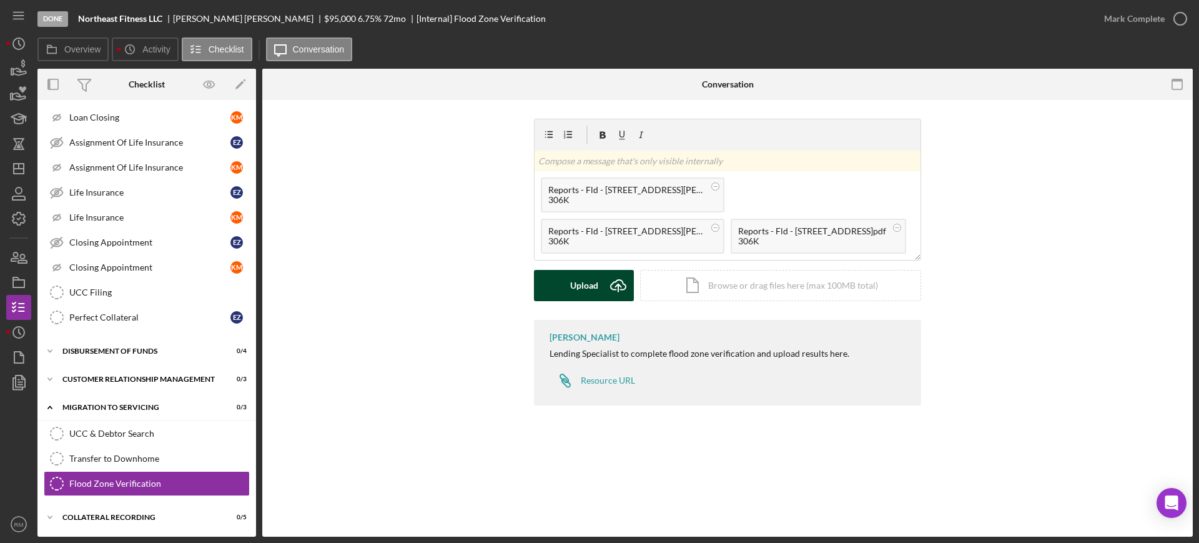
click at [571, 280] on div "Upload" at bounding box center [584, 285] width 28 height 31
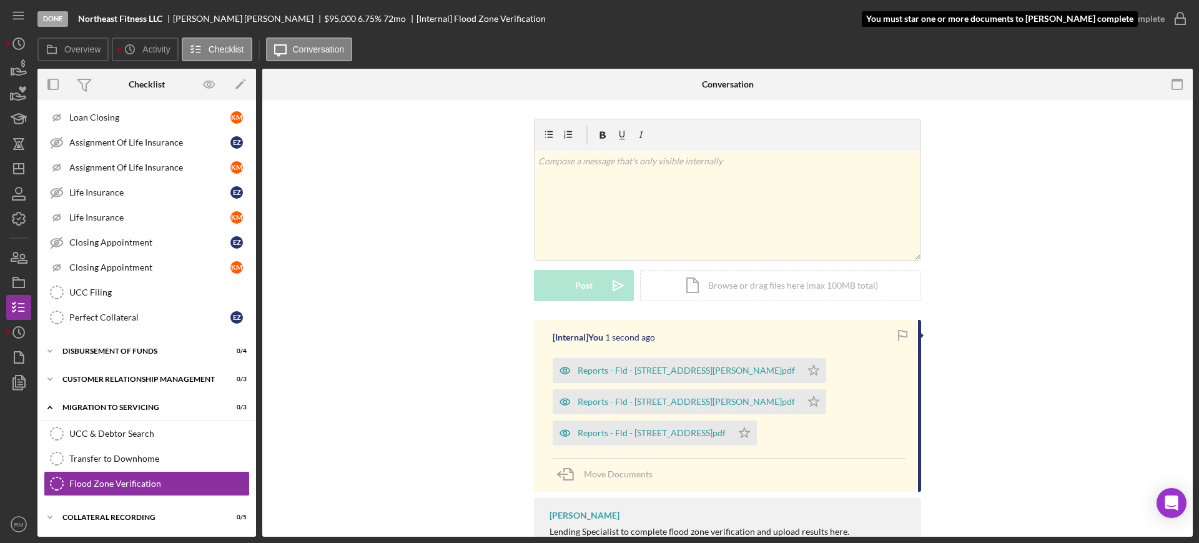
click at [1134, 30] on div "Mark Complete" at bounding box center [1134, 18] width 61 height 25
click at [809, 373] on polygon "button" at bounding box center [814, 370] width 11 height 10
click at [801, 390] on icon "Icon/Star" at bounding box center [813, 401] width 25 height 25
click at [801, 401] on icon "Icon/Star" at bounding box center [813, 401] width 25 height 25
click at [732, 428] on icon "Icon/Star" at bounding box center [744, 432] width 25 height 25
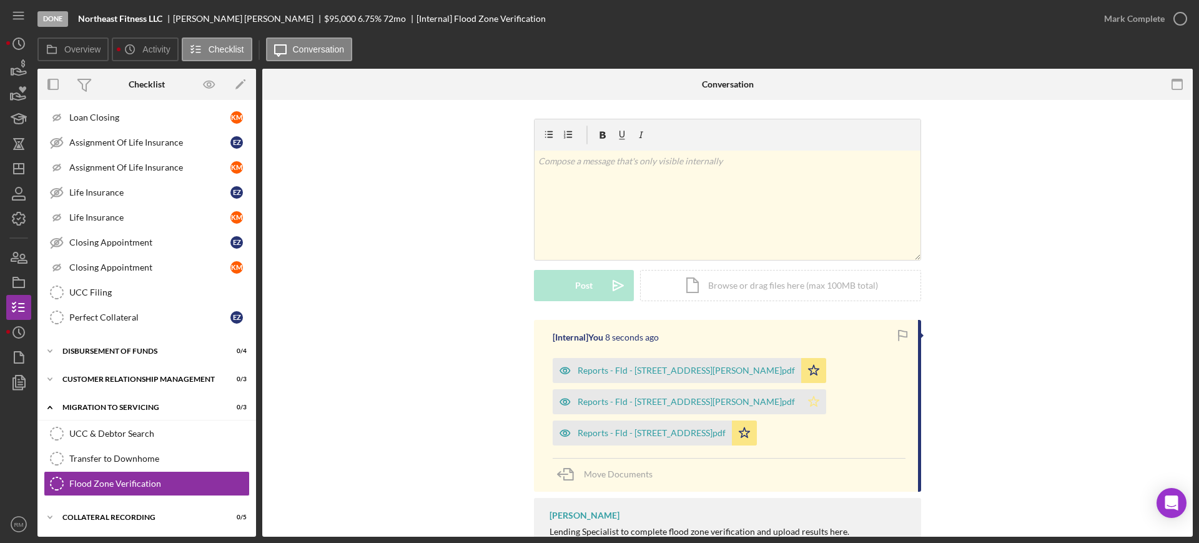
click at [801, 400] on icon "Icon/Star" at bounding box center [813, 401] width 25 height 25
click at [1140, 33] on div "Mark Complete" at bounding box center [1141, 18] width 101 height 37
click at [1148, 26] on div "Mark Complete" at bounding box center [1134, 18] width 61 height 25
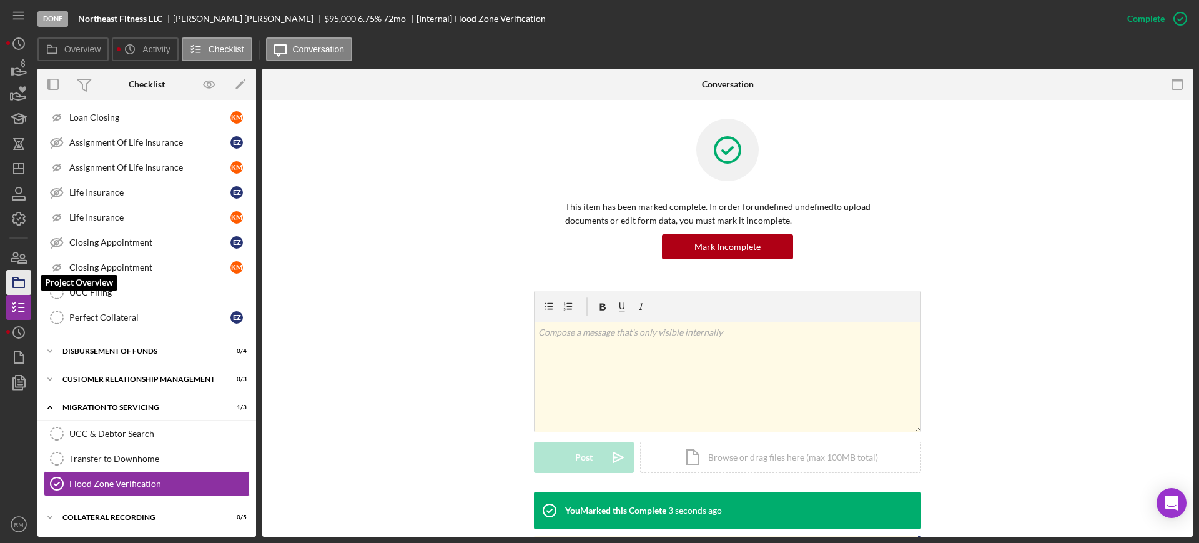
click at [12, 281] on icon "button" at bounding box center [18, 282] width 31 height 31
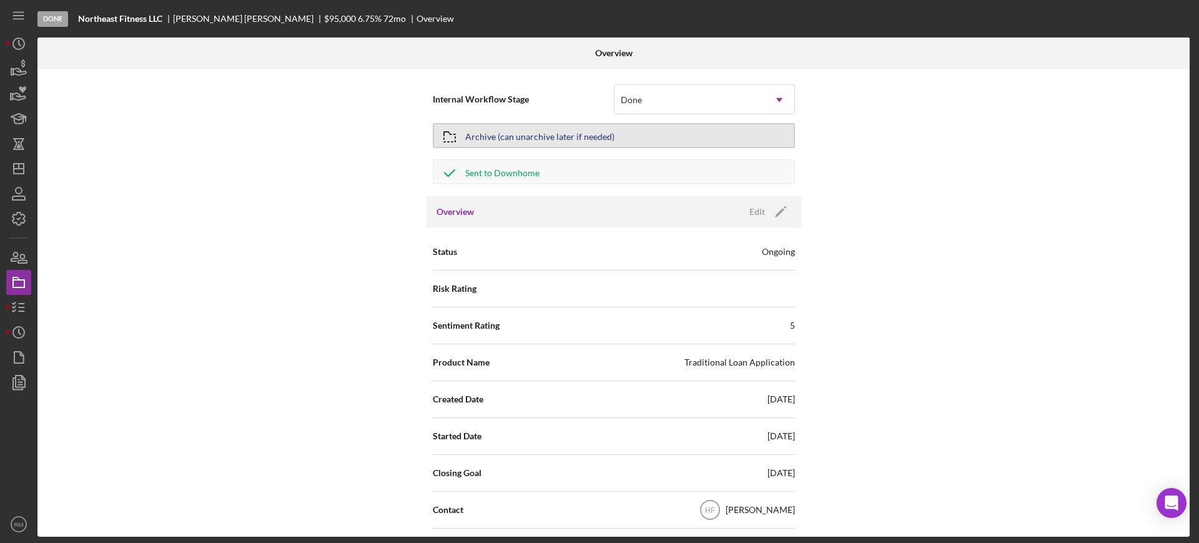
click at [553, 139] on div "Archive (can unarchive later if needed)" at bounding box center [539, 135] width 149 height 22
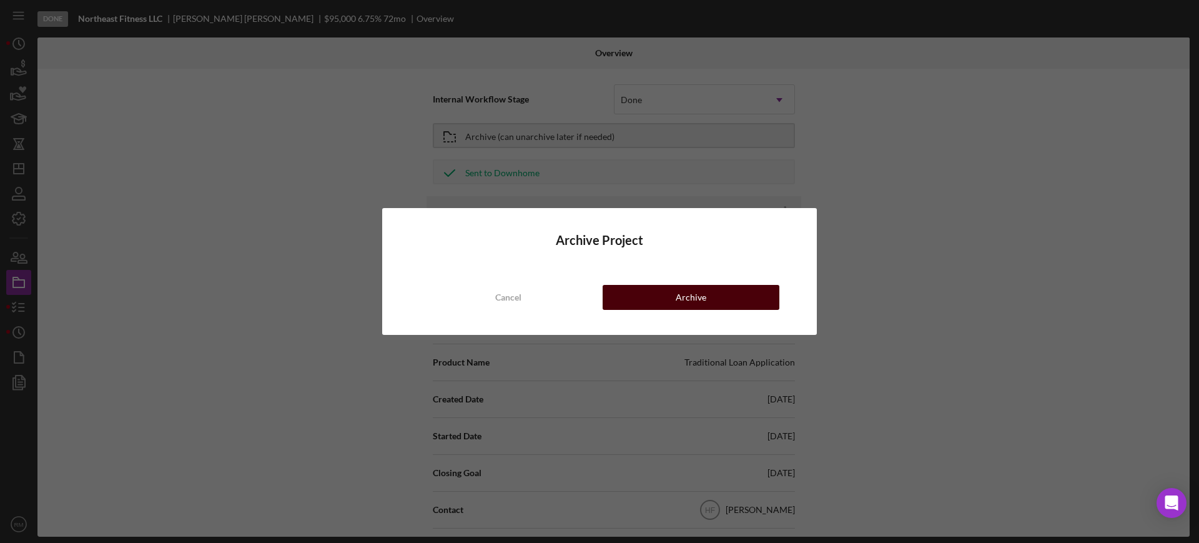
click at [638, 292] on button "Archive" at bounding box center [691, 297] width 177 height 25
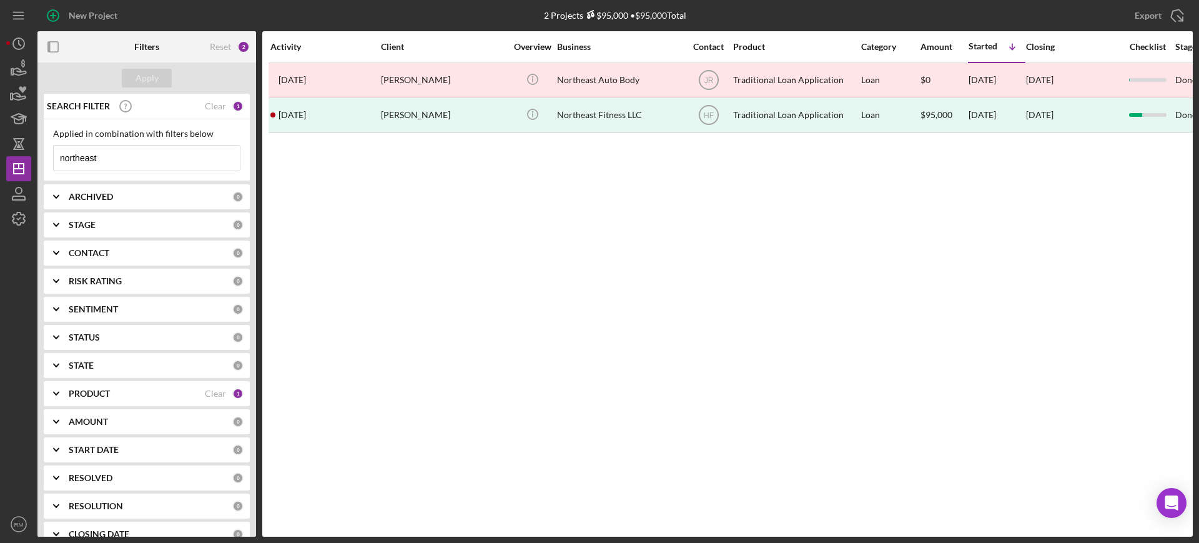
click at [145, 156] on input "northeast" at bounding box center [147, 157] width 186 height 25
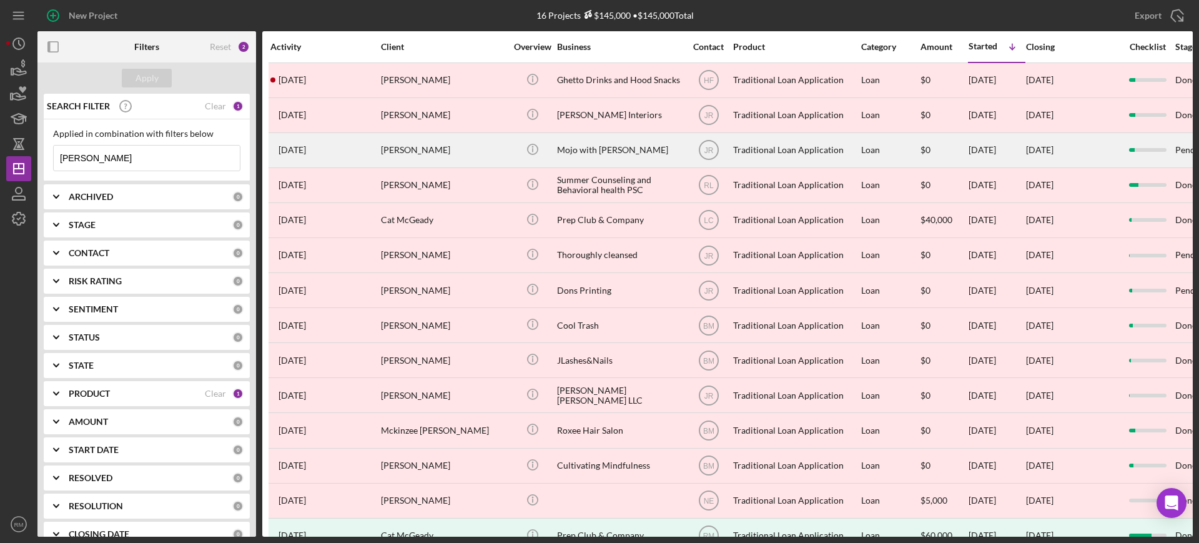
type input "jennifer mc"
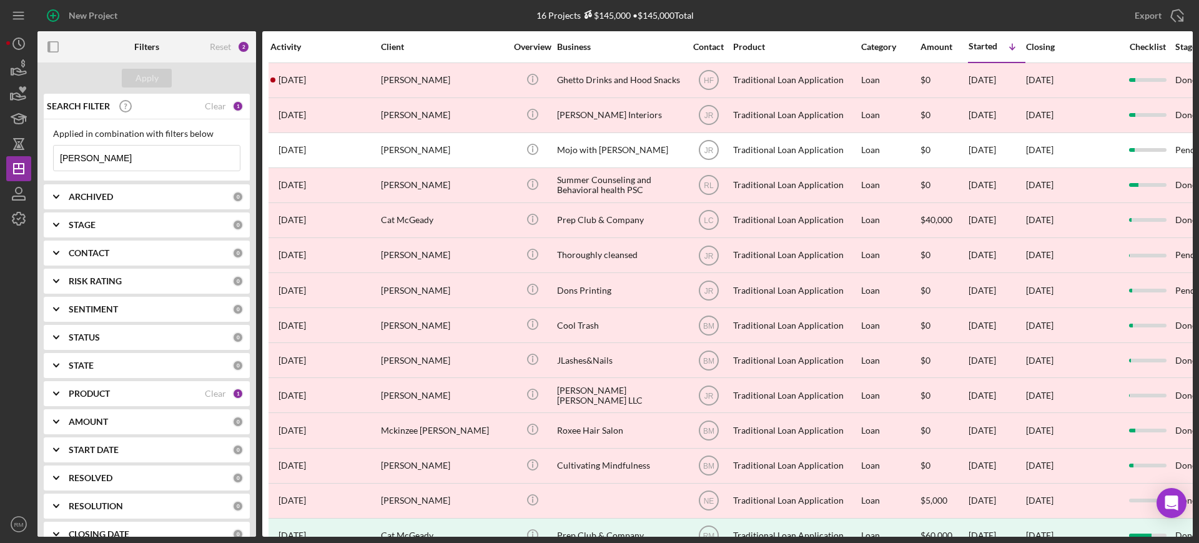
click at [135, 155] on input "jennifer mc" at bounding box center [147, 157] width 186 height 25
click at [99, 249] on b "CONTACT" at bounding box center [89, 253] width 41 height 10
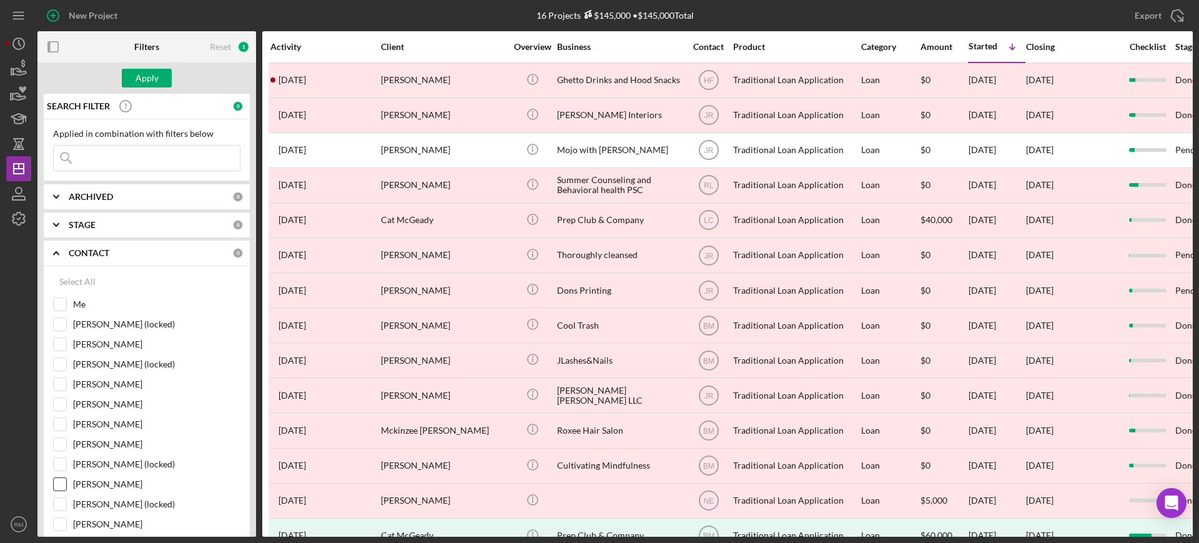
click at [56, 489] on input "Jasmine Robinson" at bounding box center [60, 484] width 12 height 12
checkbox input "true"
click at [150, 71] on div "Apply" at bounding box center [146, 78] width 23 height 19
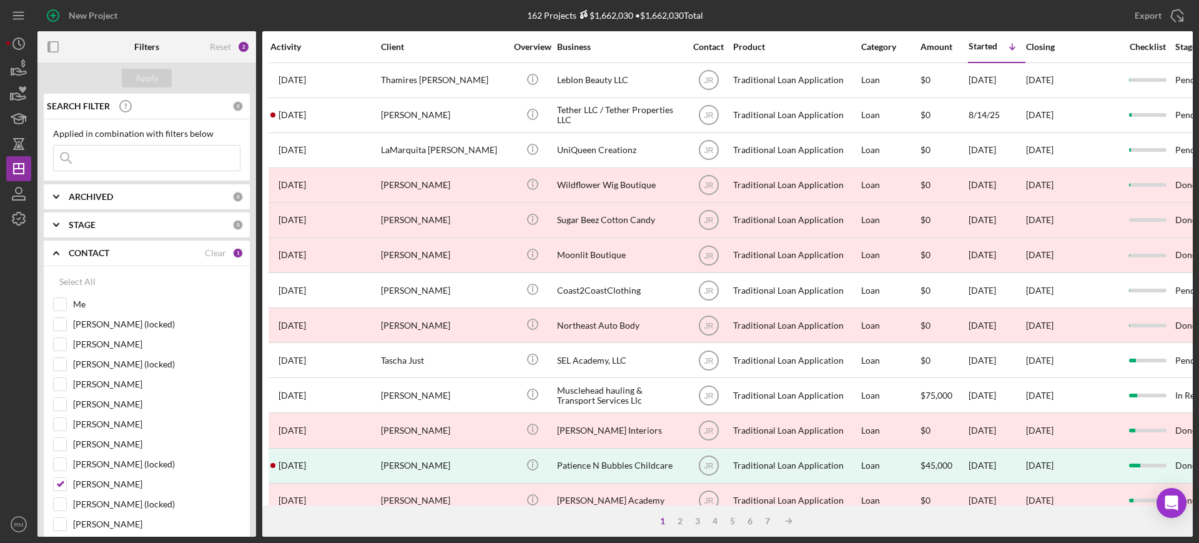
click at [86, 197] on b "ARCHIVED" at bounding box center [91, 197] width 44 height 10
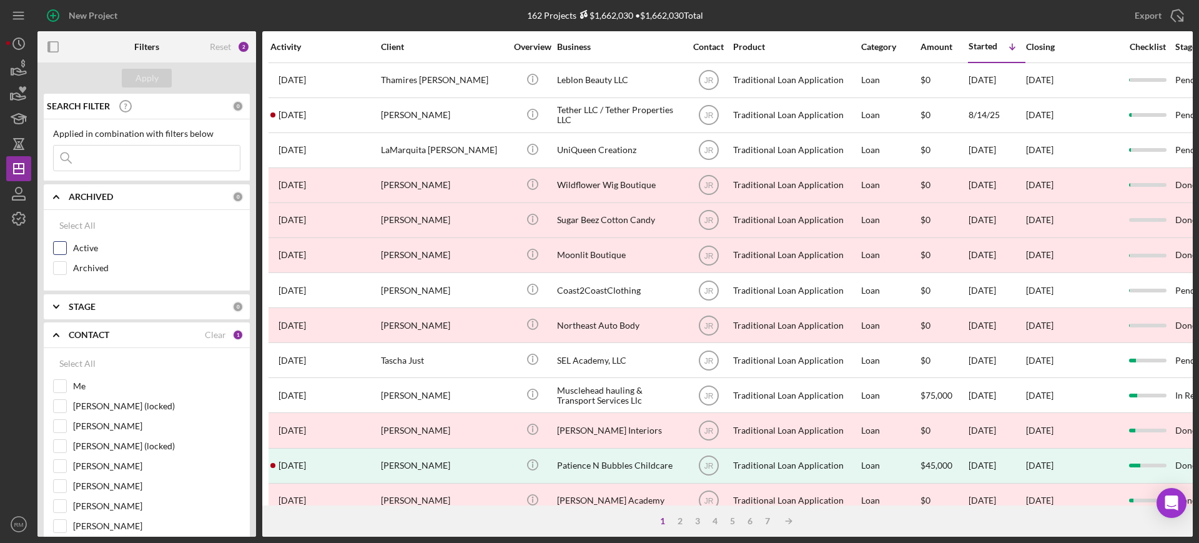
click at [54, 254] on input "Active" at bounding box center [60, 248] width 12 height 12
checkbox input "true"
click at [163, 80] on button "Apply" at bounding box center [147, 78] width 50 height 19
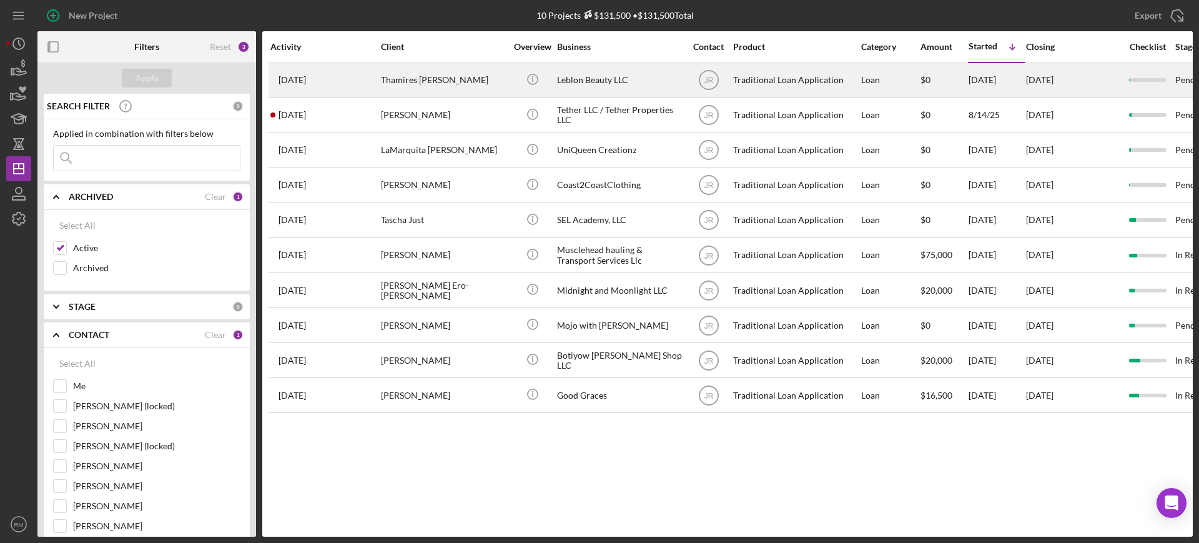
click at [444, 79] on div "Thamires Vicensotti Fee" at bounding box center [443, 80] width 125 height 33
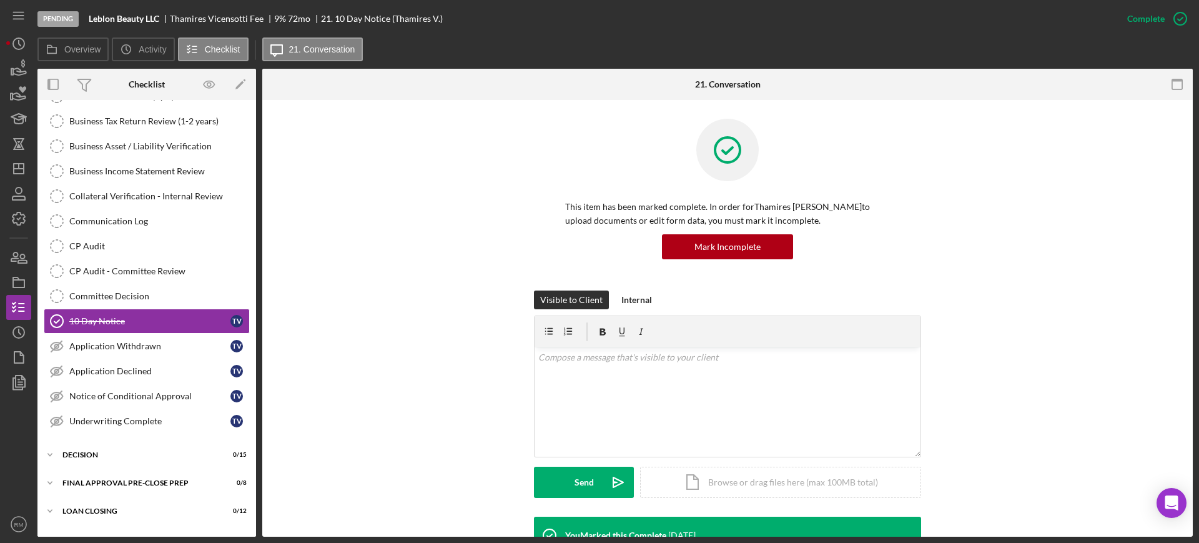
scroll to position [214, 0]
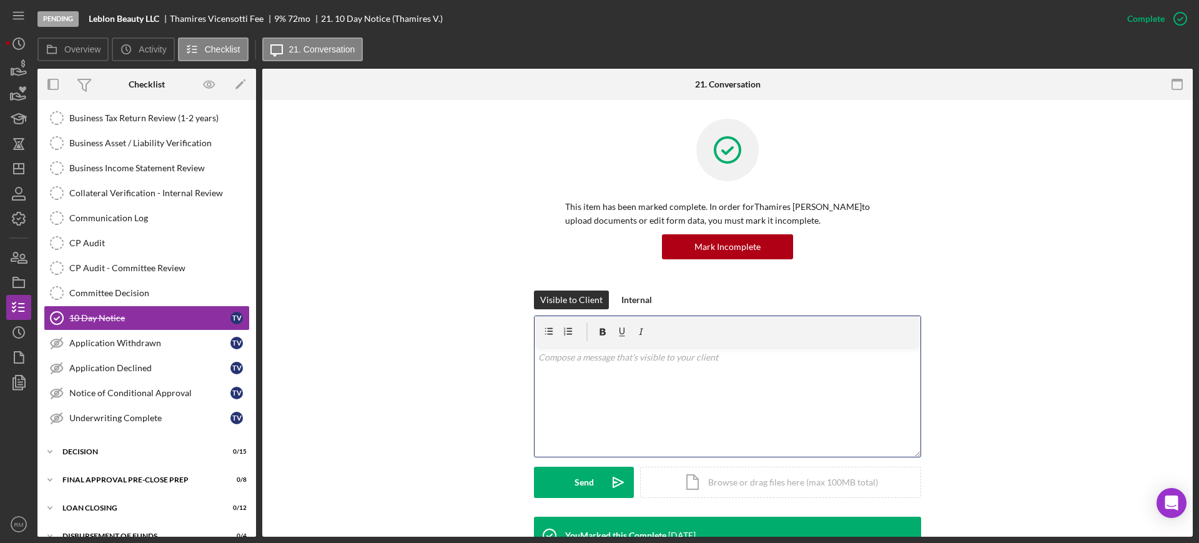
click at [610, 405] on div "v Color teal Color pink Remove color Add row above Add row below Add column bef…" at bounding box center [728, 401] width 386 height 109
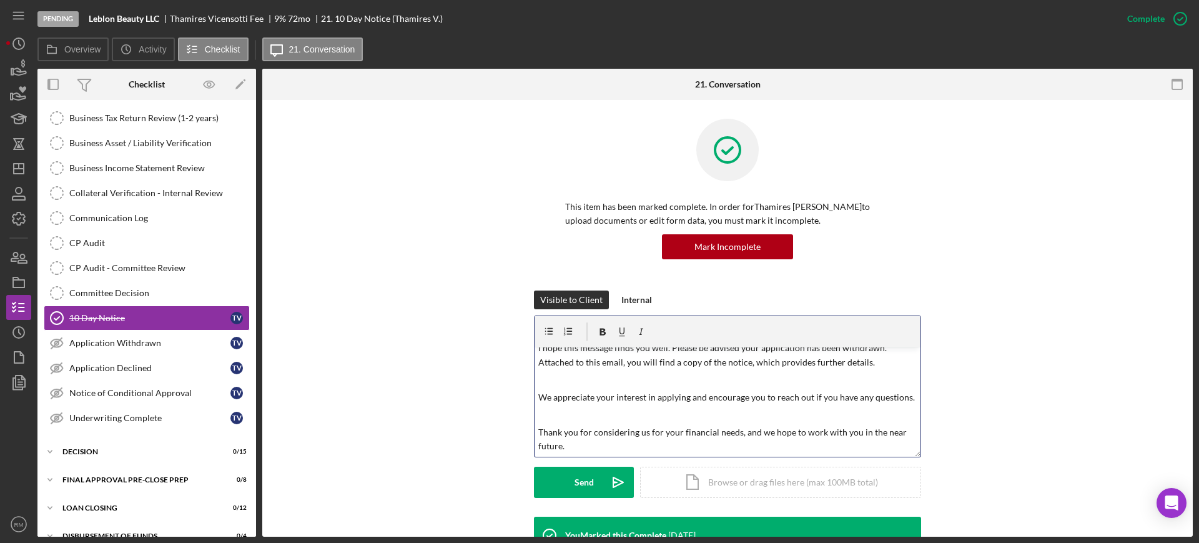
scroll to position [0, 0]
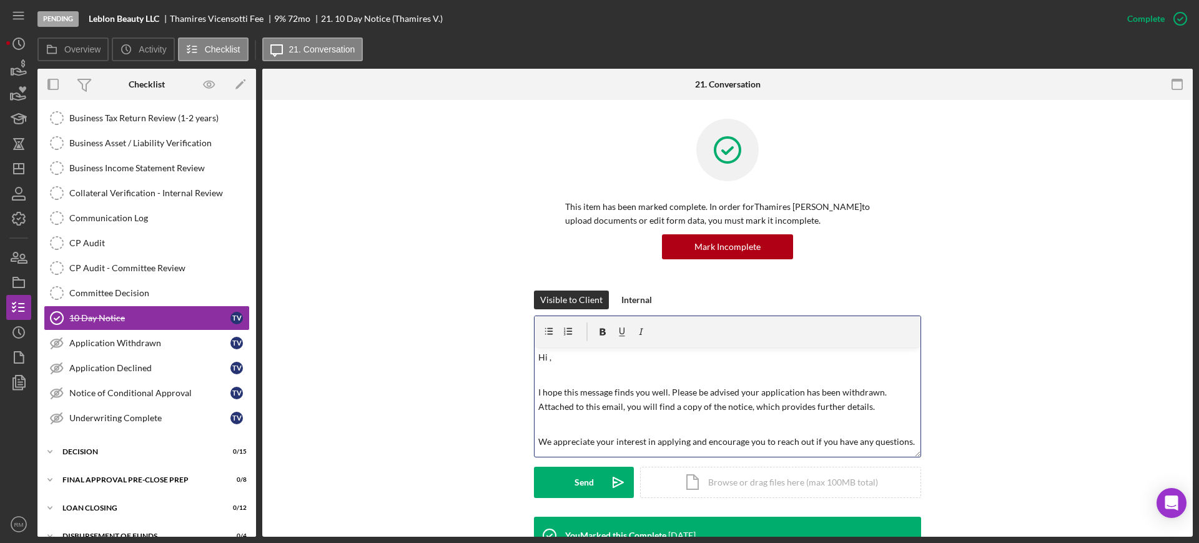
click at [553, 353] on p "Hi ," at bounding box center [727, 357] width 379 height 14
click at [692, 475] on div "Icon/Document Browse or drag files here (max 100MB total) Tap to choose files o…" at bounding box center [780, 481] width 281 height 31
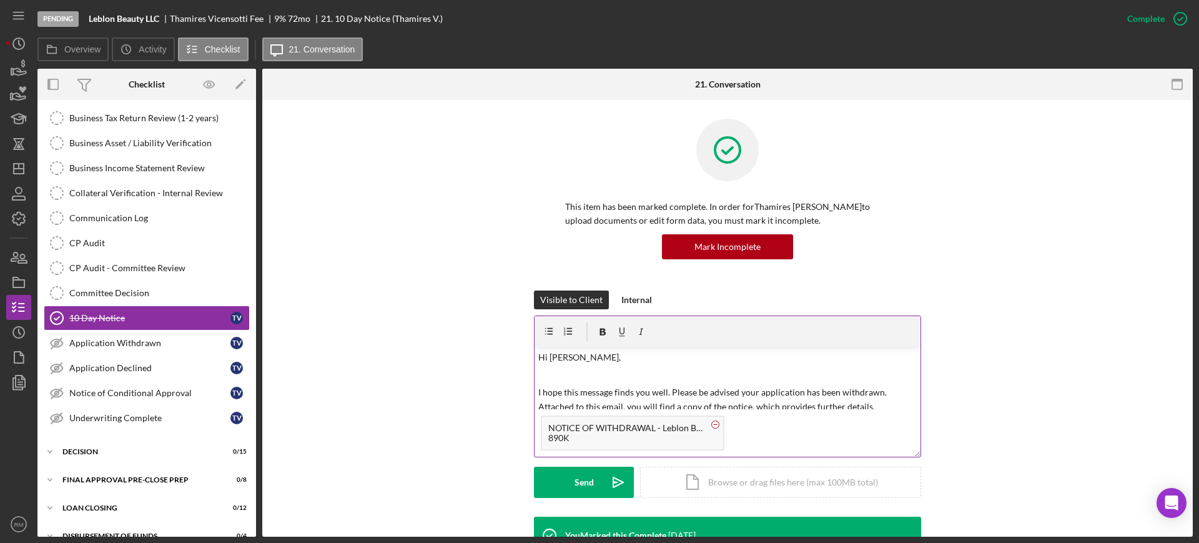
click at [712, 422] on circle at bounding box center [715, 423] width 7 height 7
click at [712, 422] on p at bounding box center [727, 424] width 379 height 14
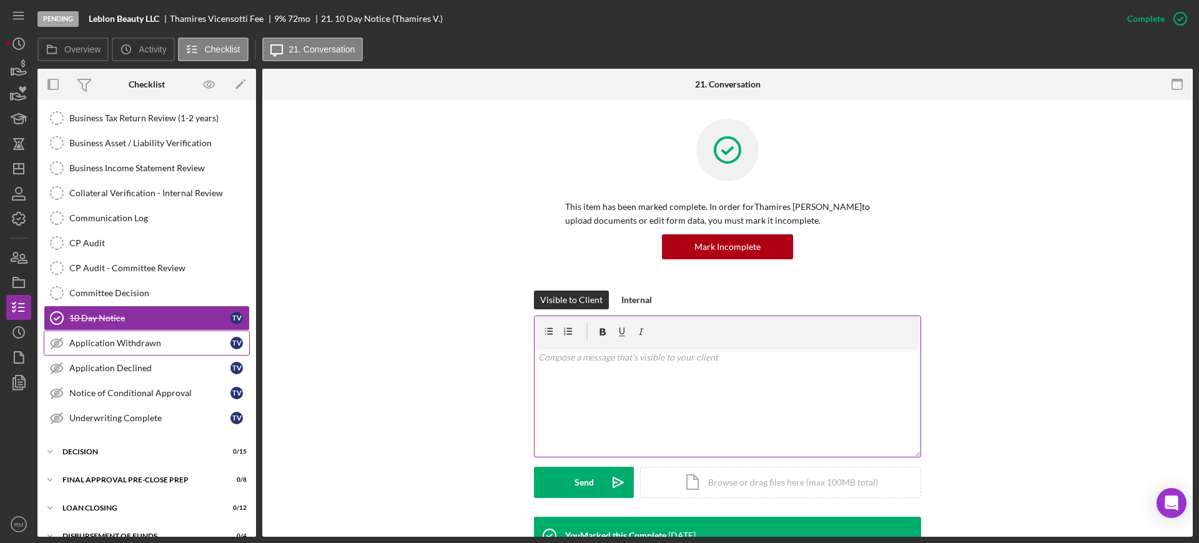
click at [134, 342] on div "Application Withdrawn" at bounding box center [149, 343] width 161 height 10
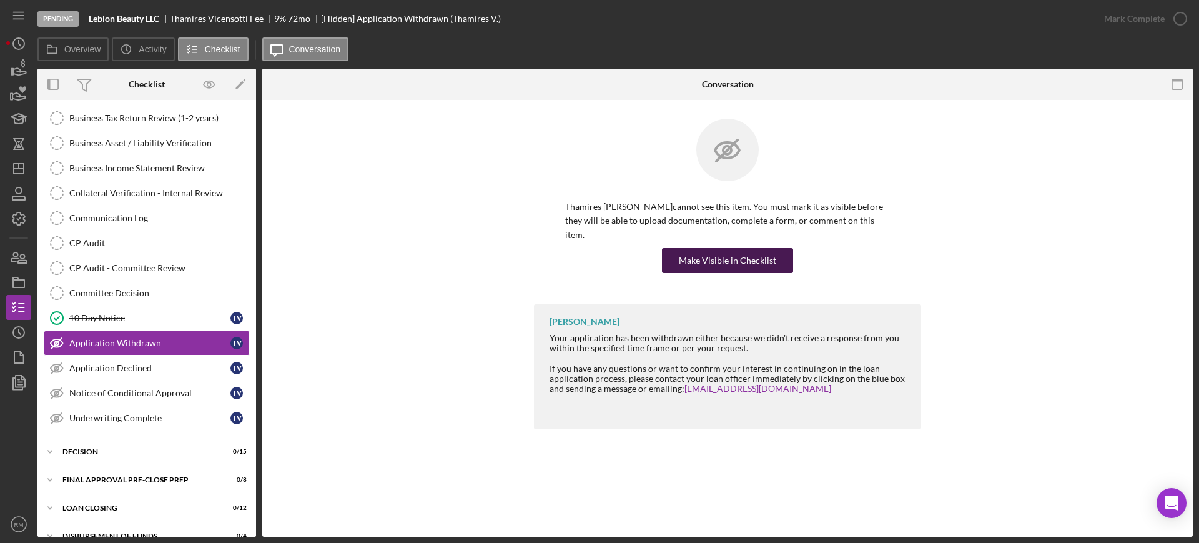
click at [703, 248] on div "Make Visible in Checklist" at bounding box center [727, 260] width 97 height 25
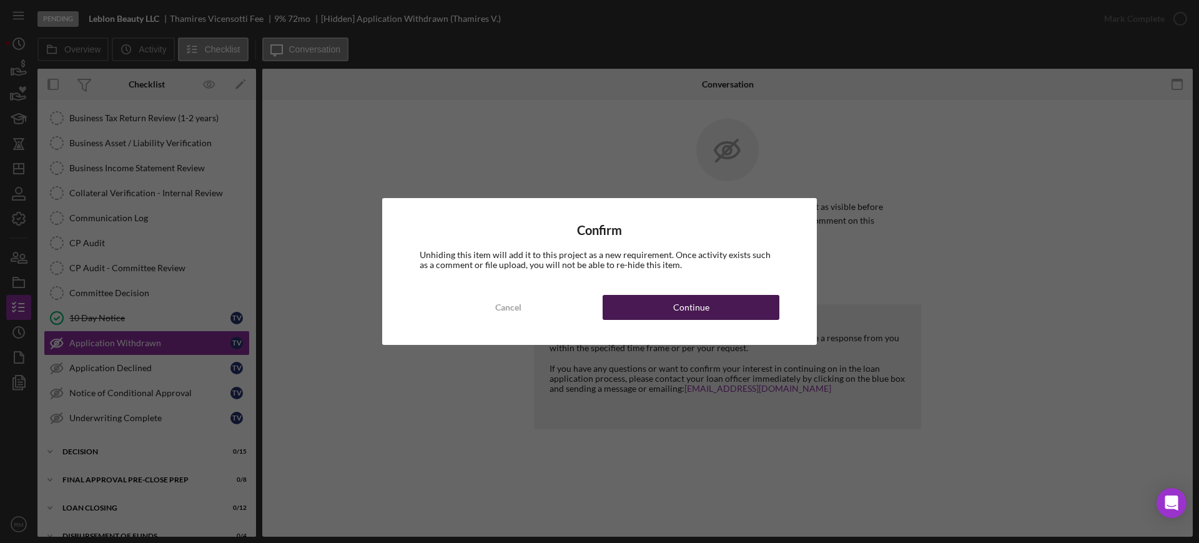
click at [695, 308] on div "Continue" at bounding box center [691, 307] width 36 height 25
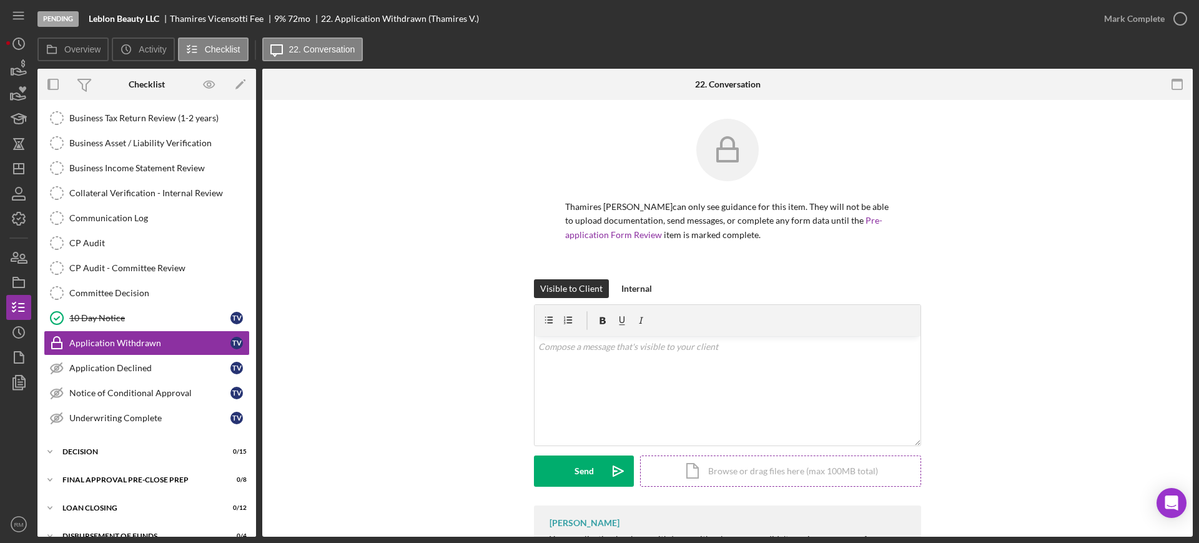
click at [719, 473] on div "Icon/Document Browse or drag files here (max 100MB total) Tap to choose files o…" at bounding box center [780, 470] width 281 height 31
click at [578, 361] on div "v Color teal Color pink Remove color Add row above Add row below Add column bef…" at bounding box center [728, 367] width 386 height 62
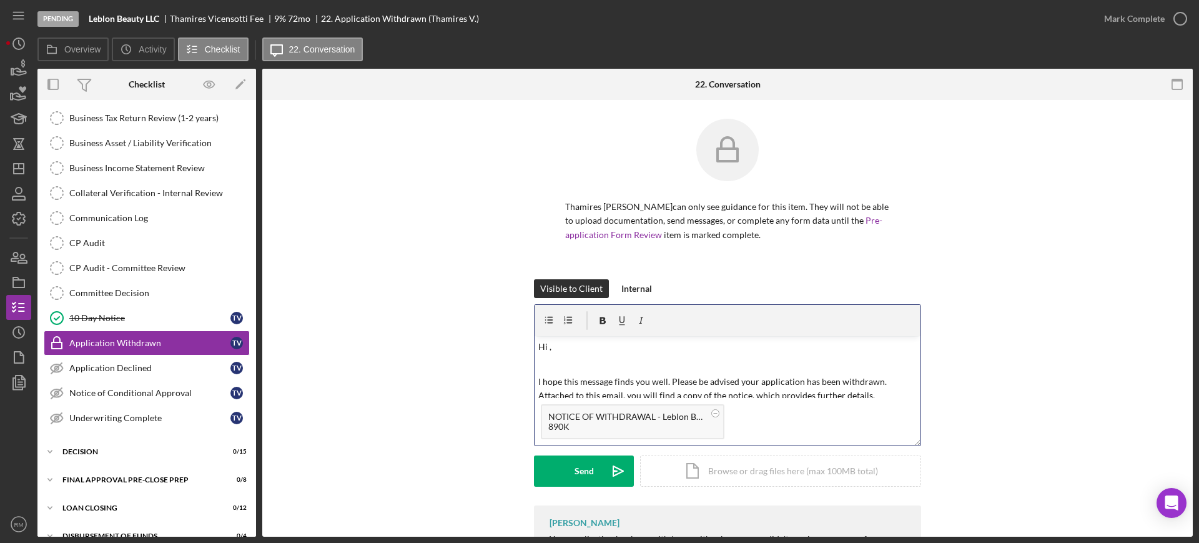
click at [578, 361] on p at bounding box center [727, 364] width 379 height 14
click at [583, 472] on div "Send" at bounding box center [583, 470] width 19 height 31
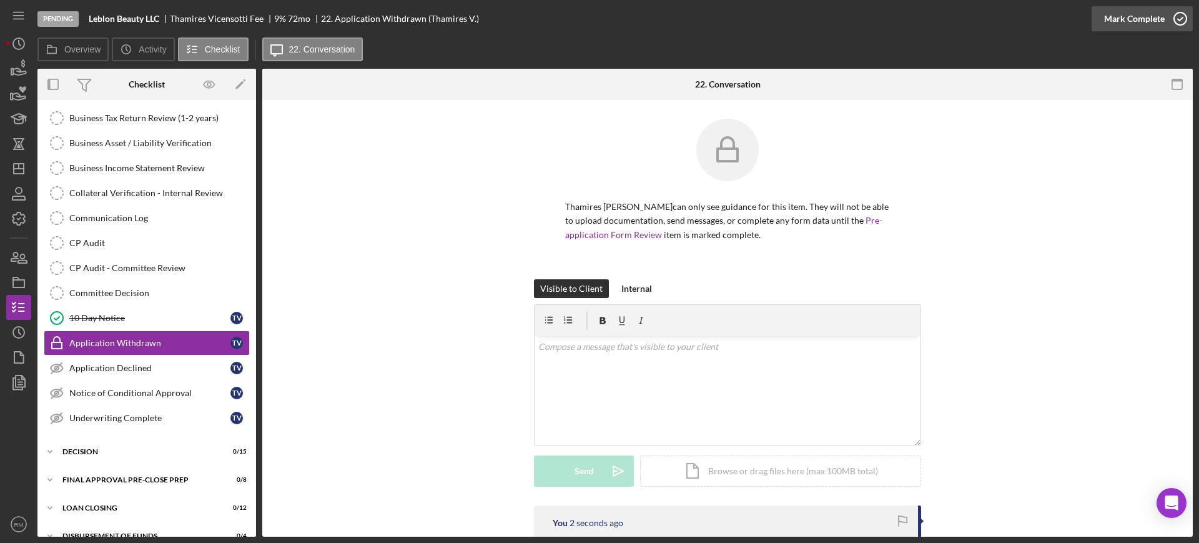
click at [1127, 27] on div "Mark Complete" at bounding box center [1134, 18] width 61 height 25
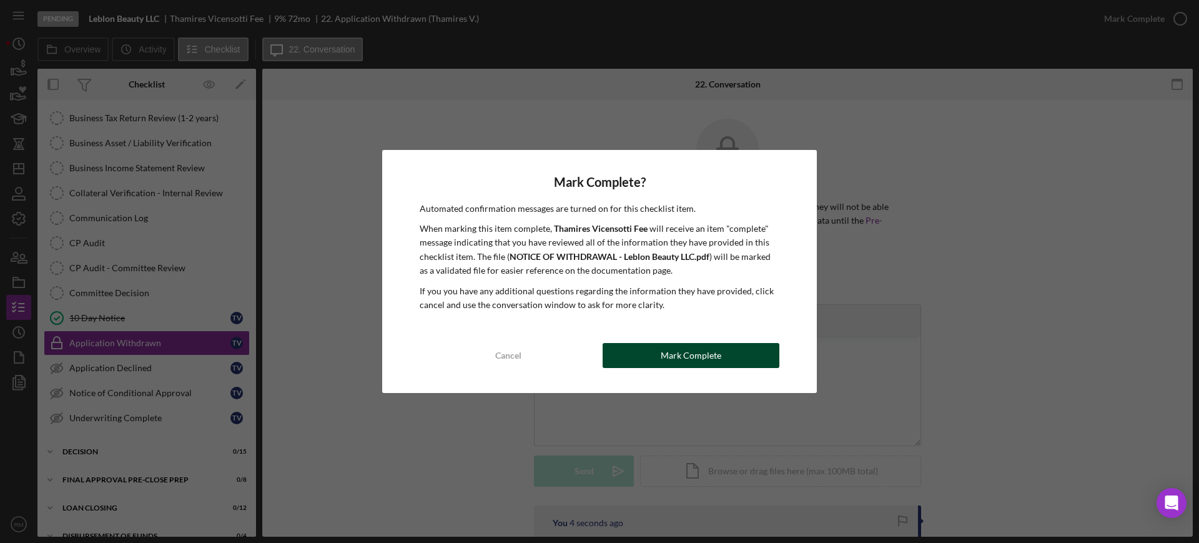
click at [732, 355] on button "Mark Complete" at bounding box center [691, 355] width 177 height 25
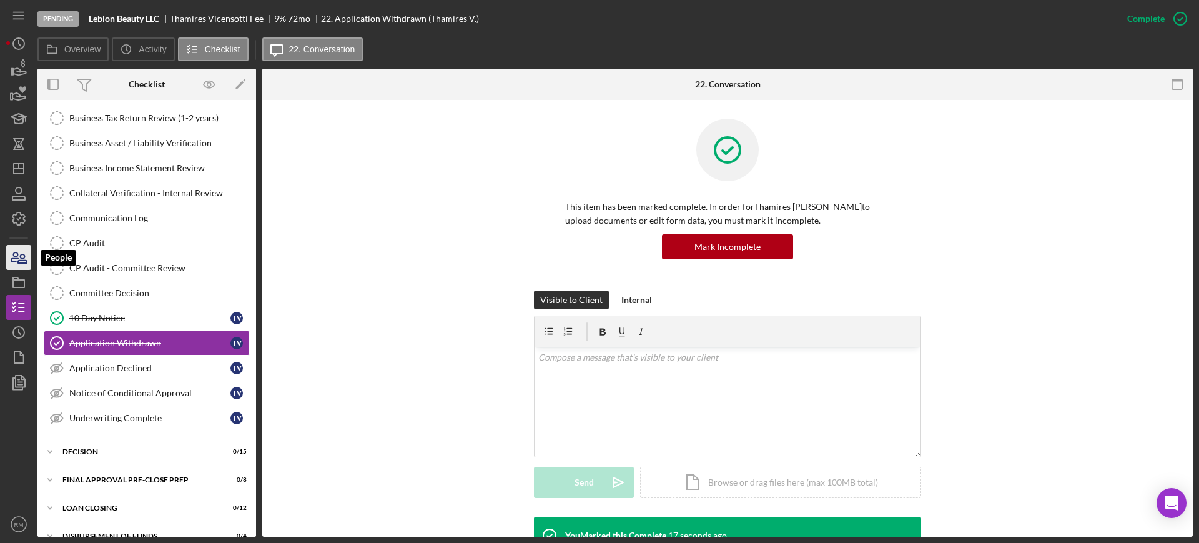
click at [25, 257] on icon "button" at bounding box center [18, 257] width 31 height 31
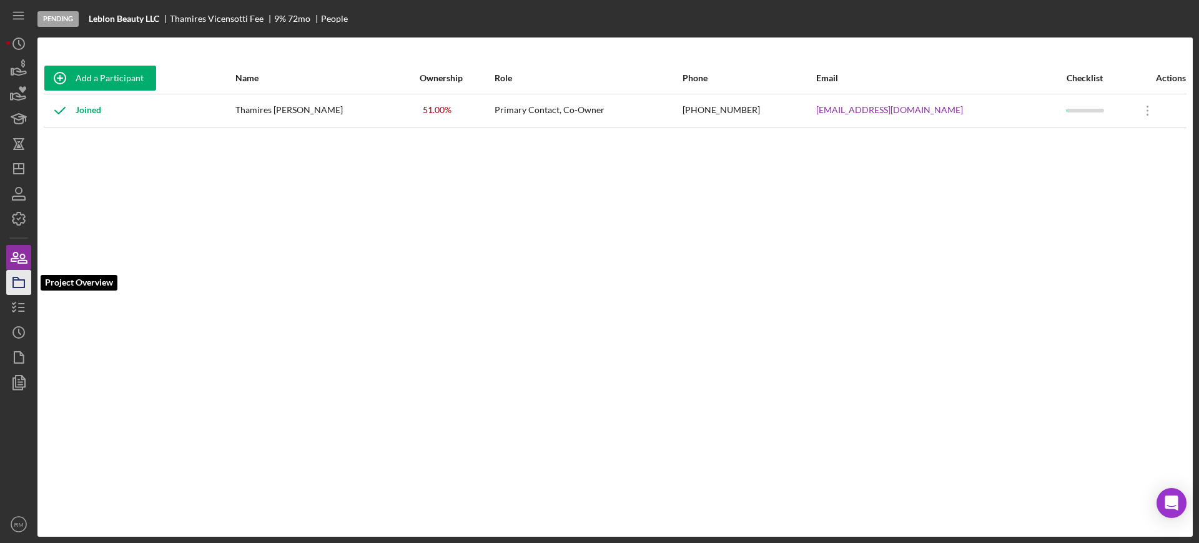
click at [14, 277] on polygon "button" at bounding box center [16, 278] width 6 height 2
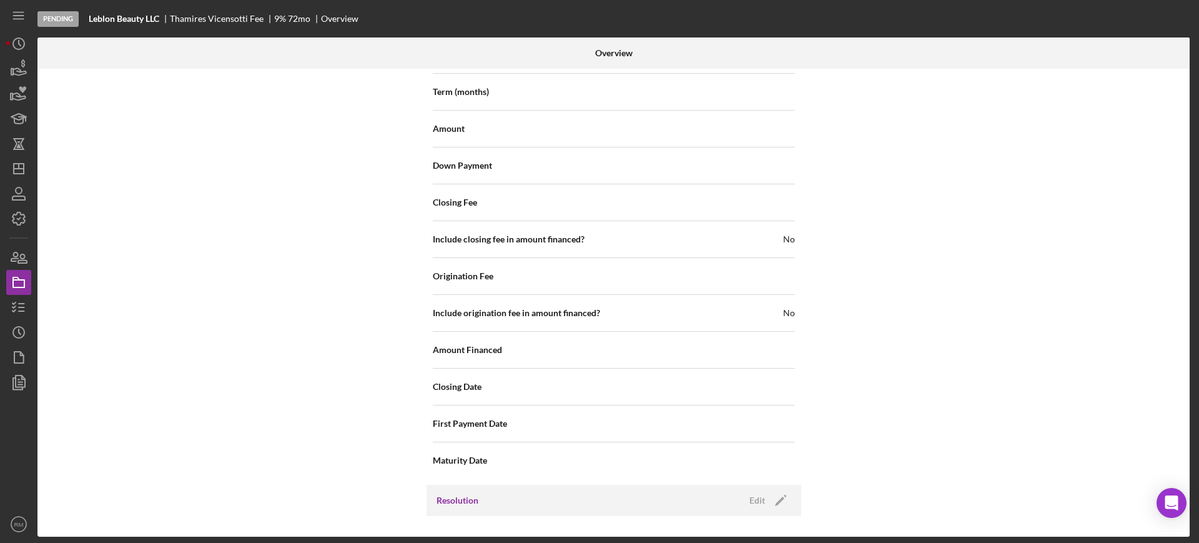
scroll to position [1441, 0]
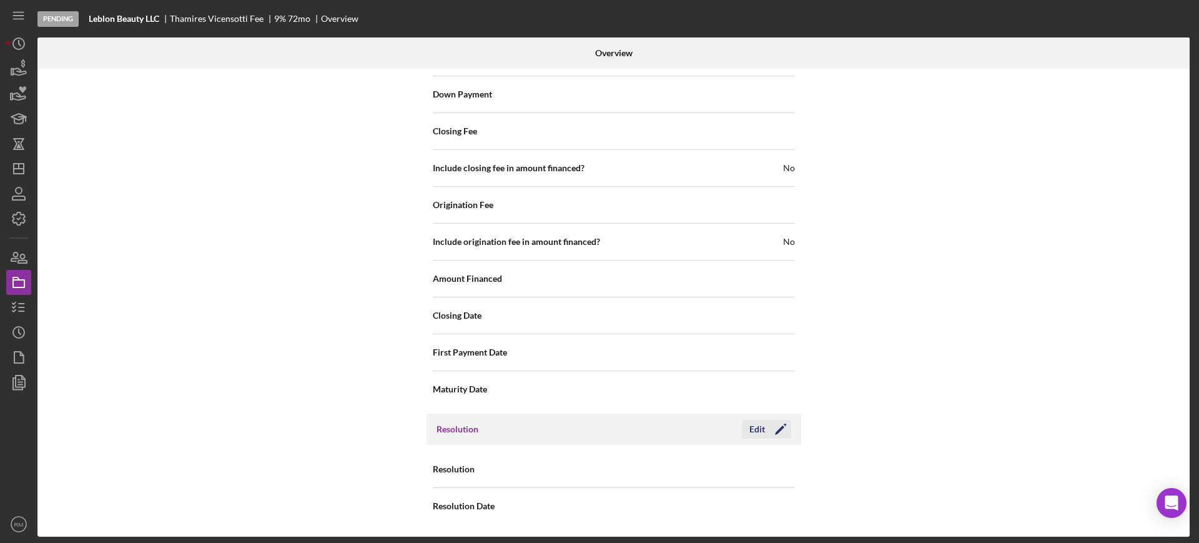
click at [760, 428] on div "Edit" at bounding box center [757, 429] width 16 height 19
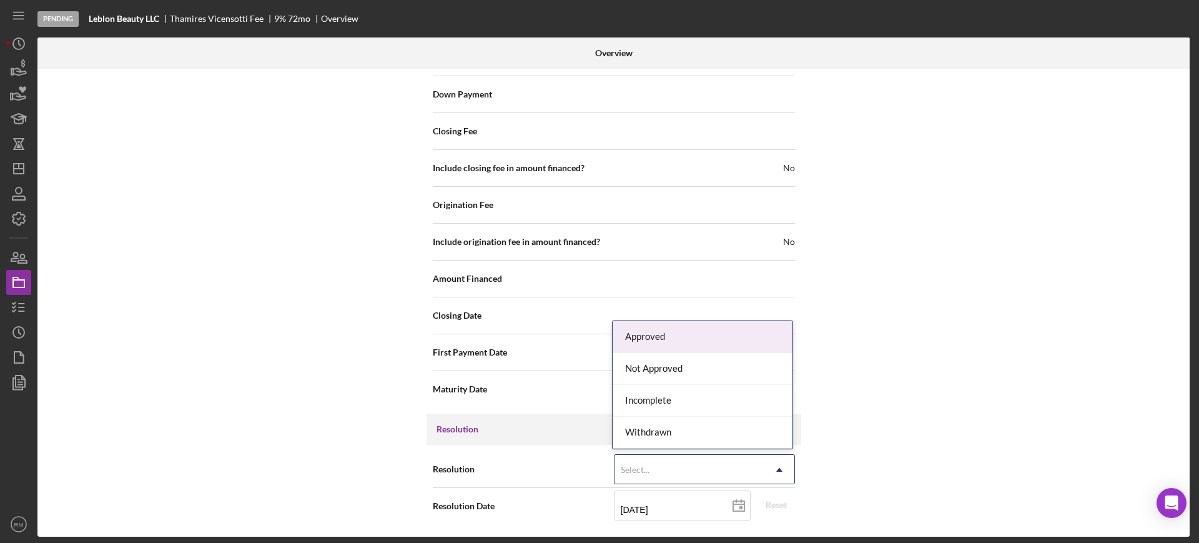
click at [670, 460] on div "Select..." at bounding box center [689, 469] width 150 height 29
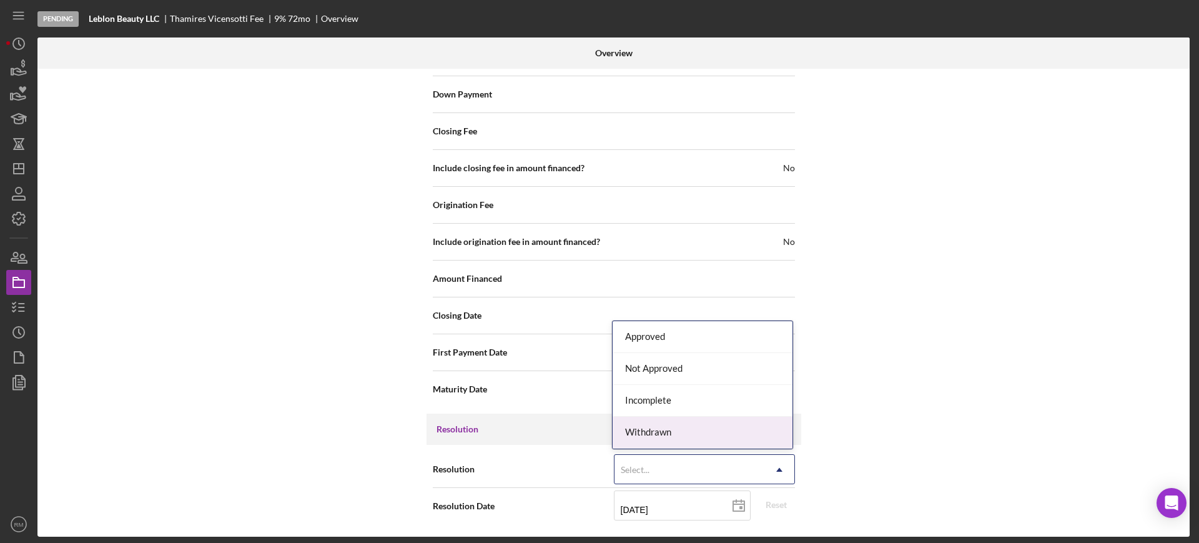
click at [661, 435] on div "Withdrawn" at bounding box center [703, 432] width 180 height 32
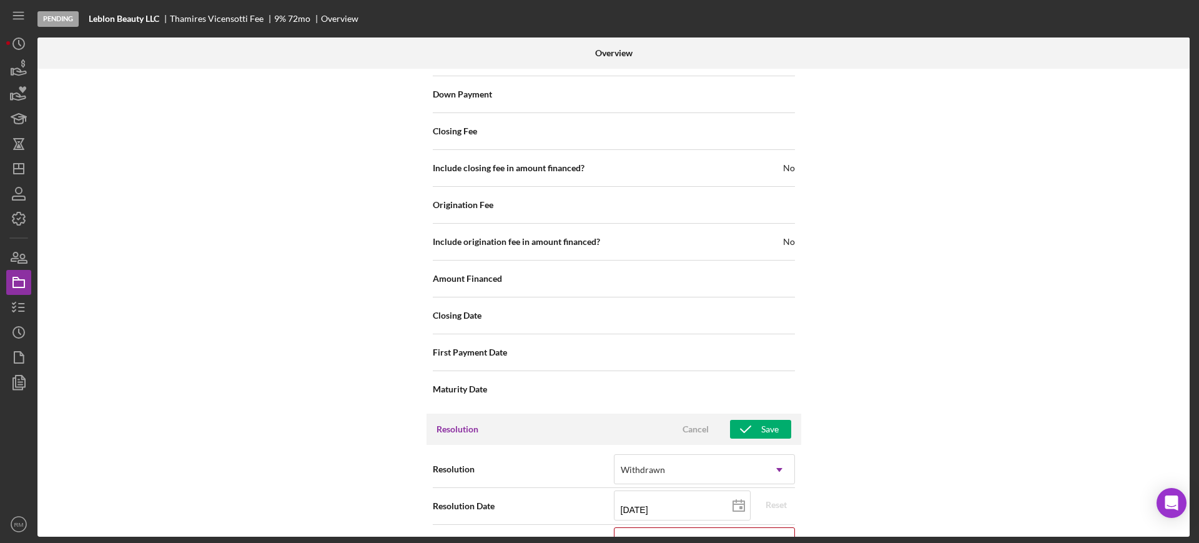
scroll to position [1520, 0]
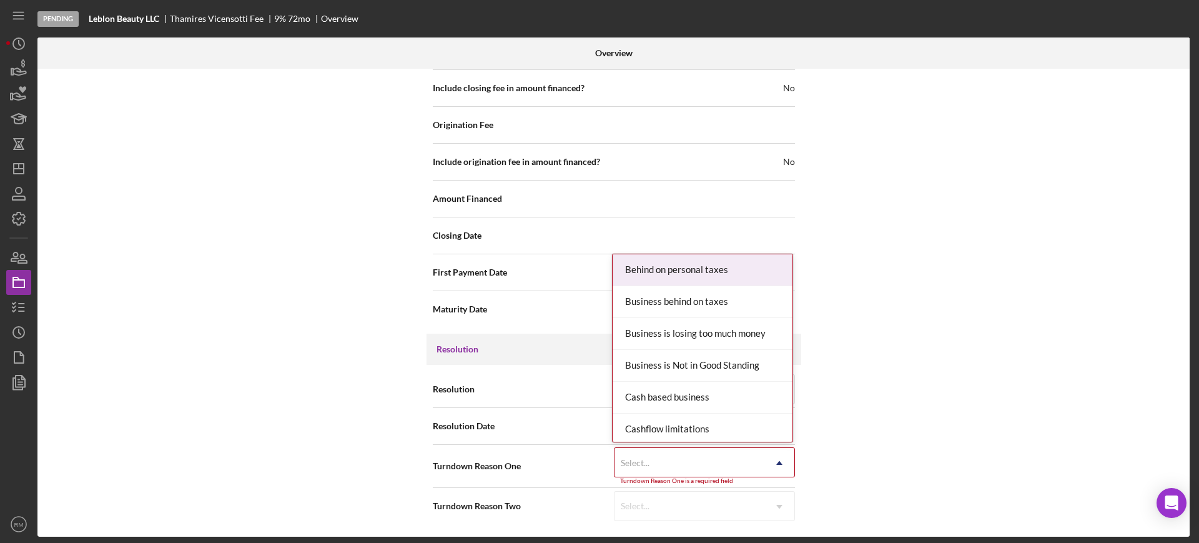
click at [638, 462] on div "Select..." at bounding box center [635, 463] width 29 height 10
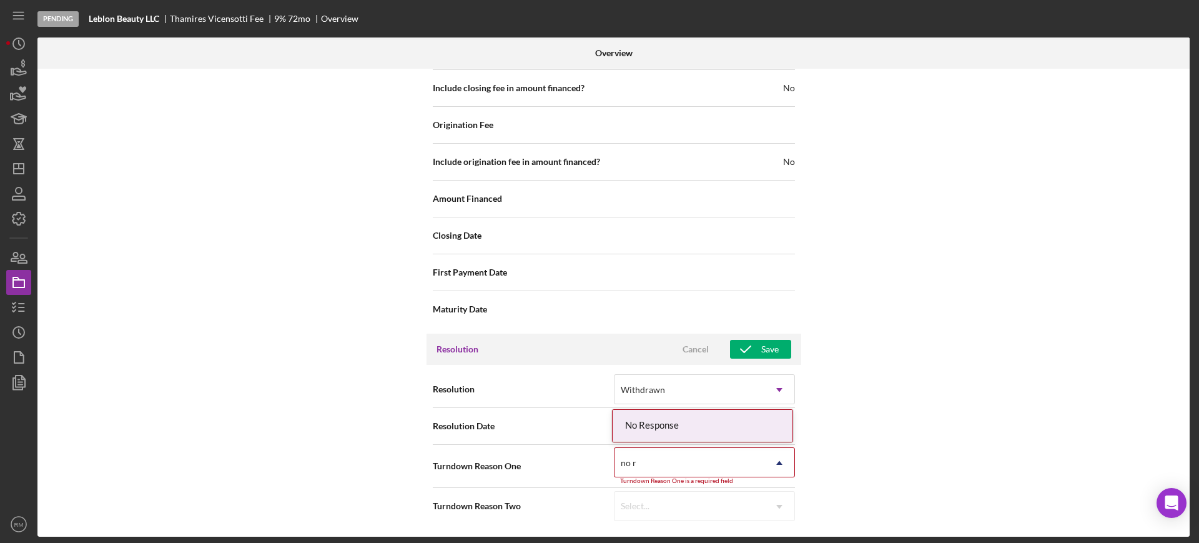
type input "no re"
click at [691, 422] on div "No Response" at bounding box center [703, 426] width 180 height 32
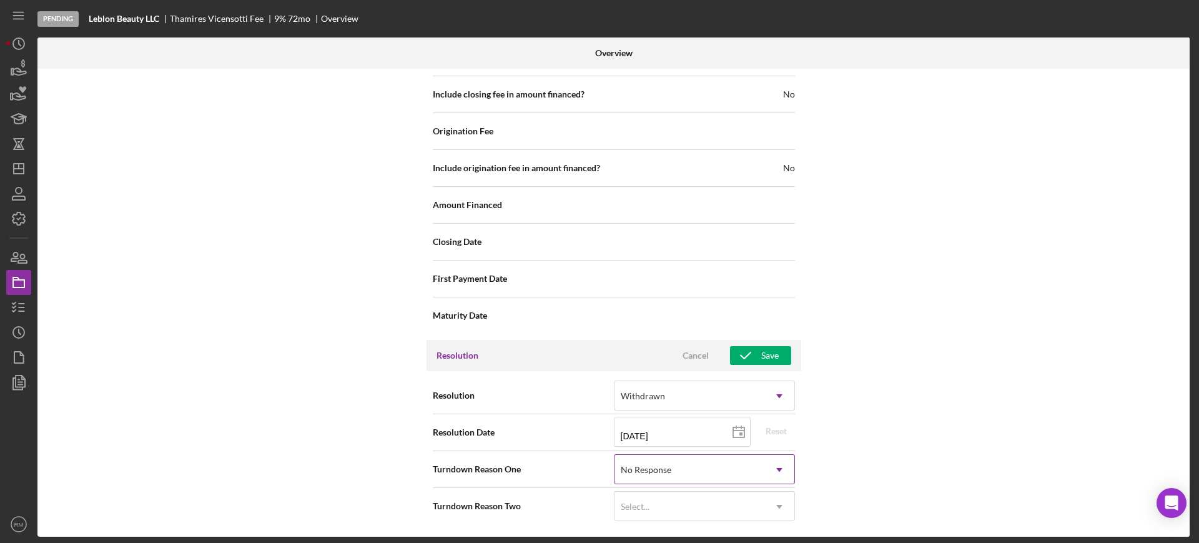
scroll to position [1514, 0]
click at [769, 351] on div "Save" at bounding box center [769, 355] width 17 height 19
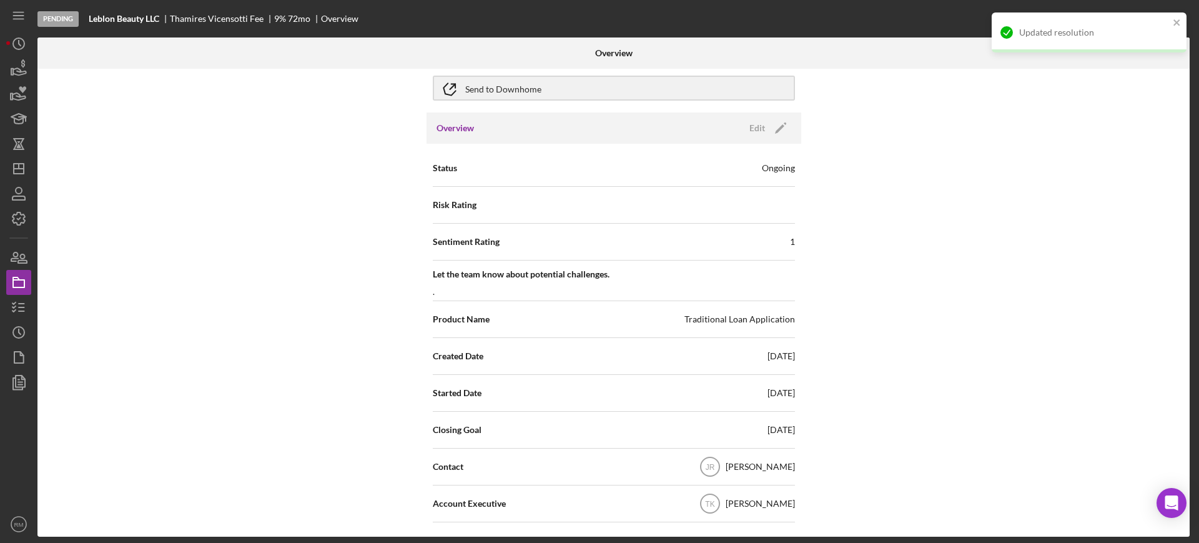
scroll to position [0, 0]
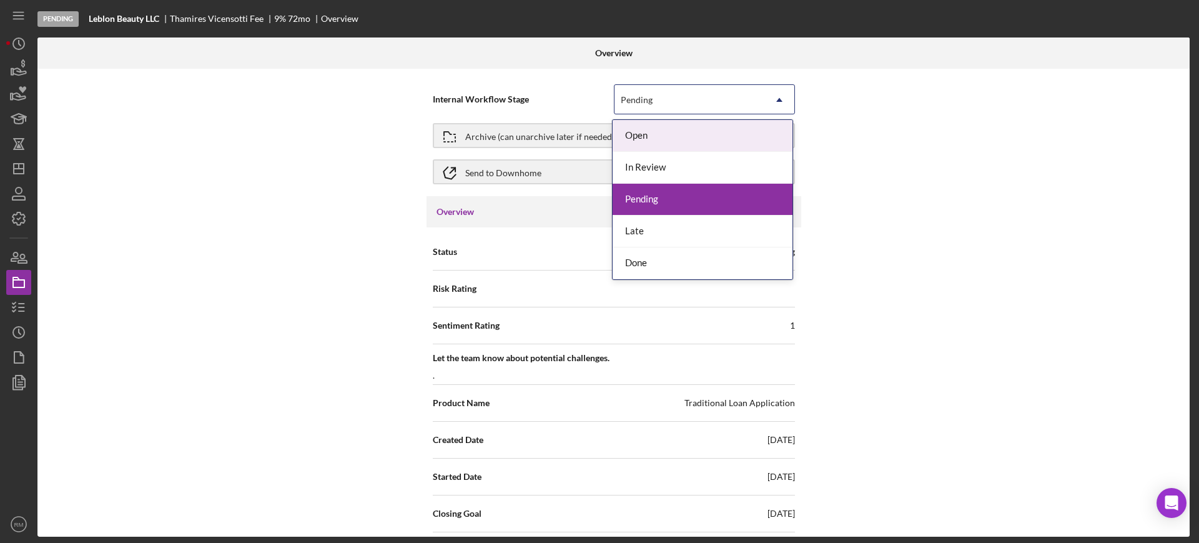
click at [653, 106] on div "Pending" at bounding box center [689, 100] width 150 height 29
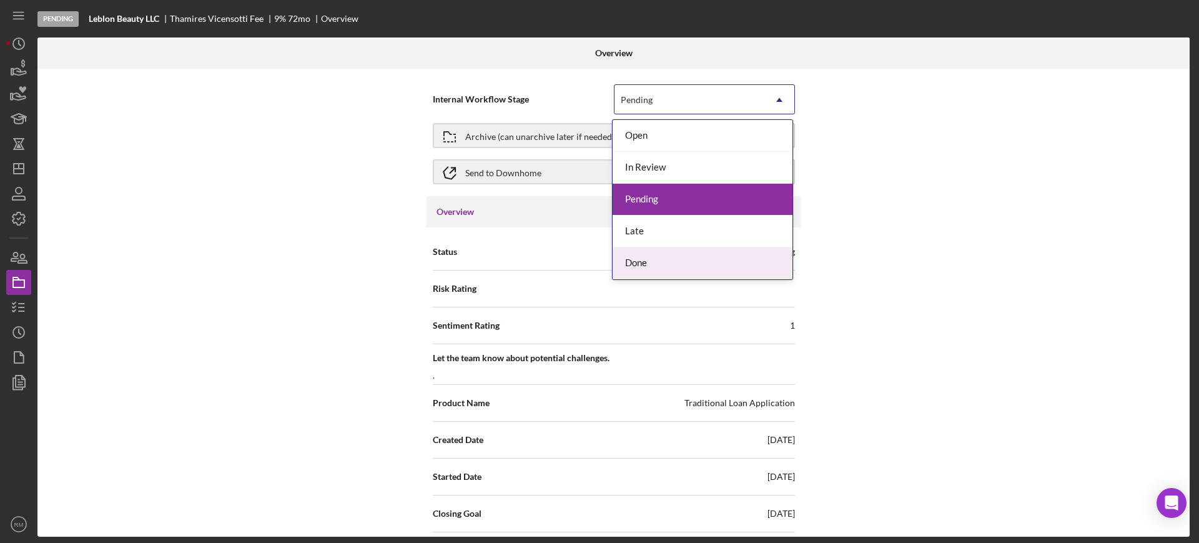
click at [637, 257] on div "Done" at bounding box center [703, 263] width 180 height 32
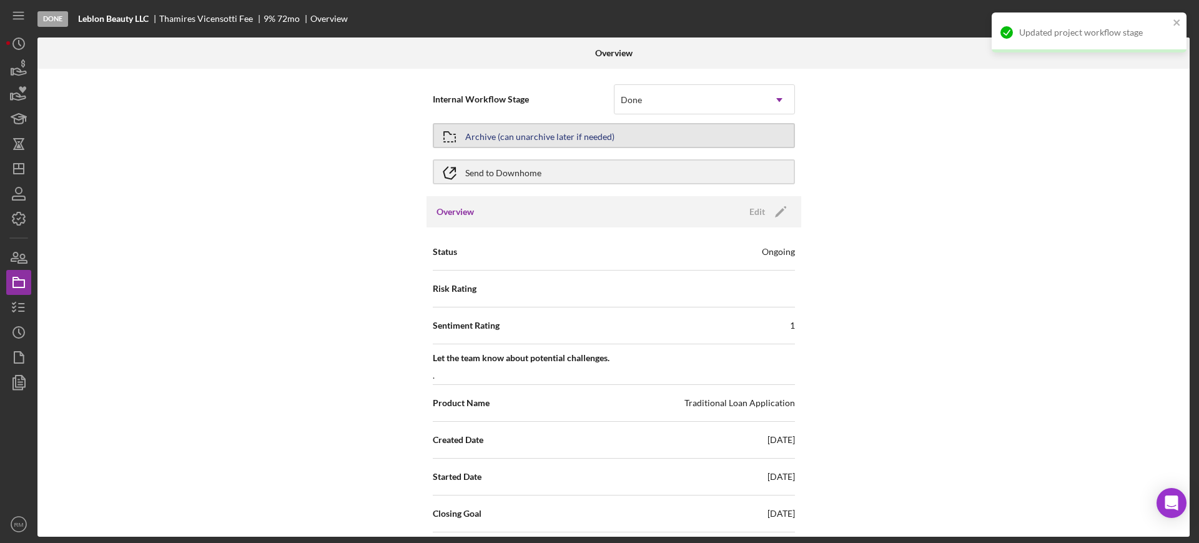
click at [516, 128] on div "Archive (can unarchive later if needed)" at bounding box center [539, 135] width 149 height 22
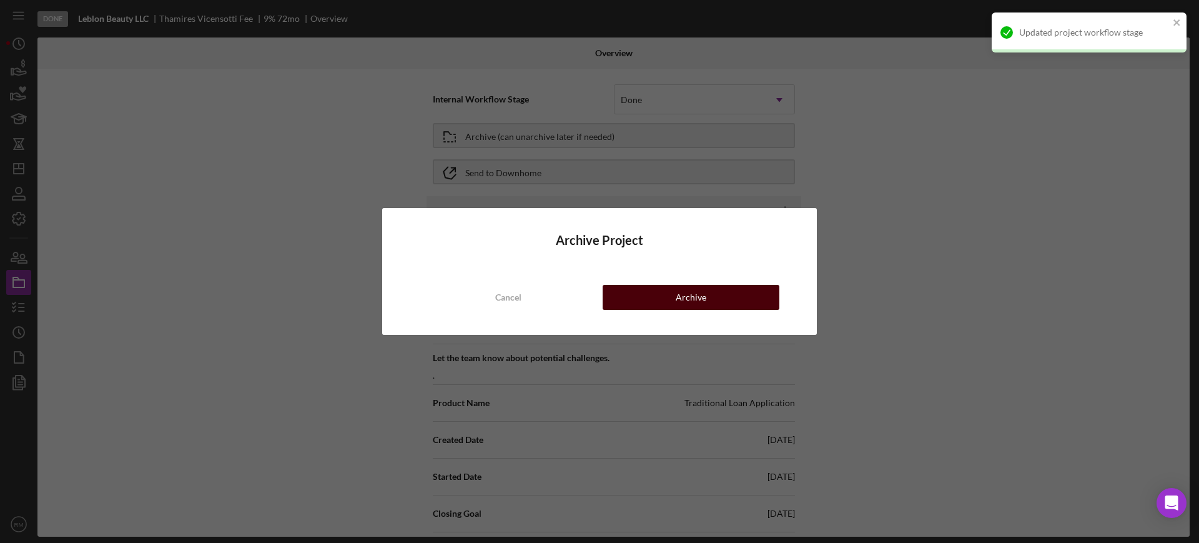
click at [628, 306] on button "Archive" at bounding box center [691, 297] width 177 height 25
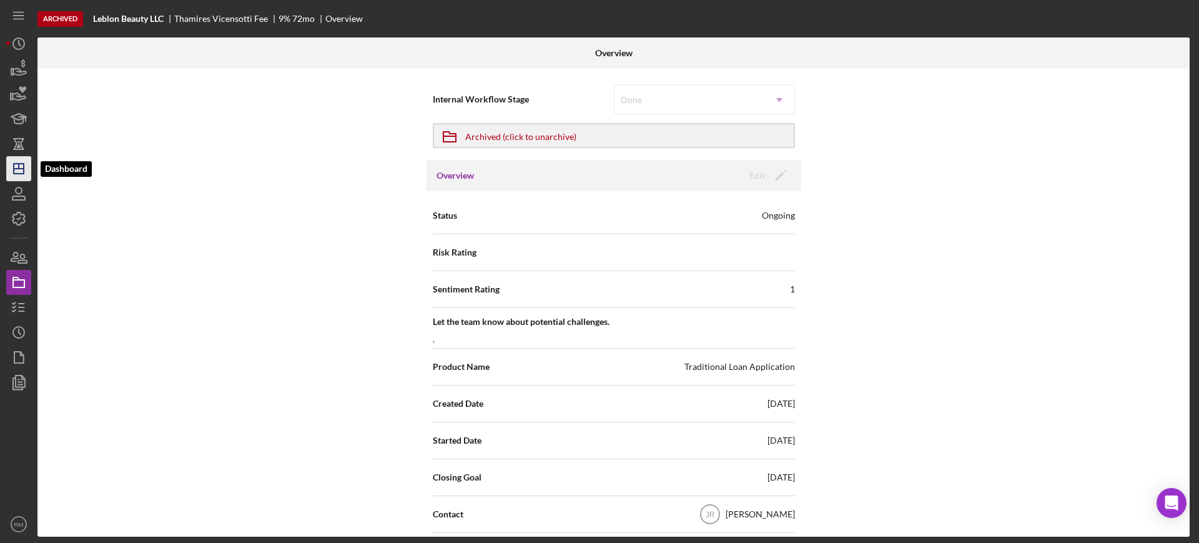
click at [25, 167] on icon "Icon/Dashboard" at bounding box center [18, 168] width 31 height 31
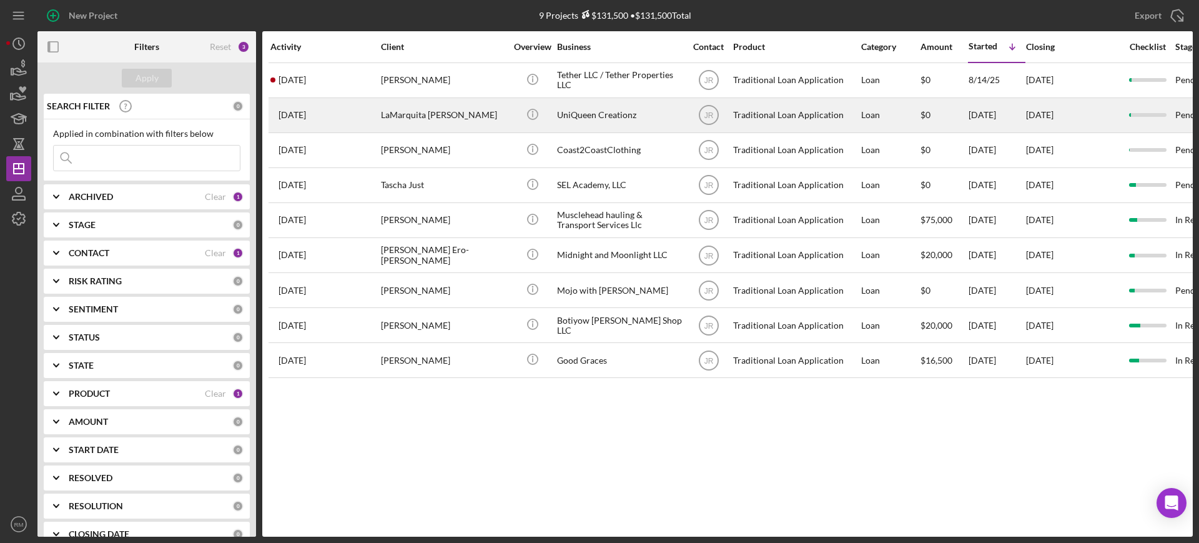
click at [431, 113] on div "LaMarquita Leach" at bounding box center [443, 115] width 125 height 33
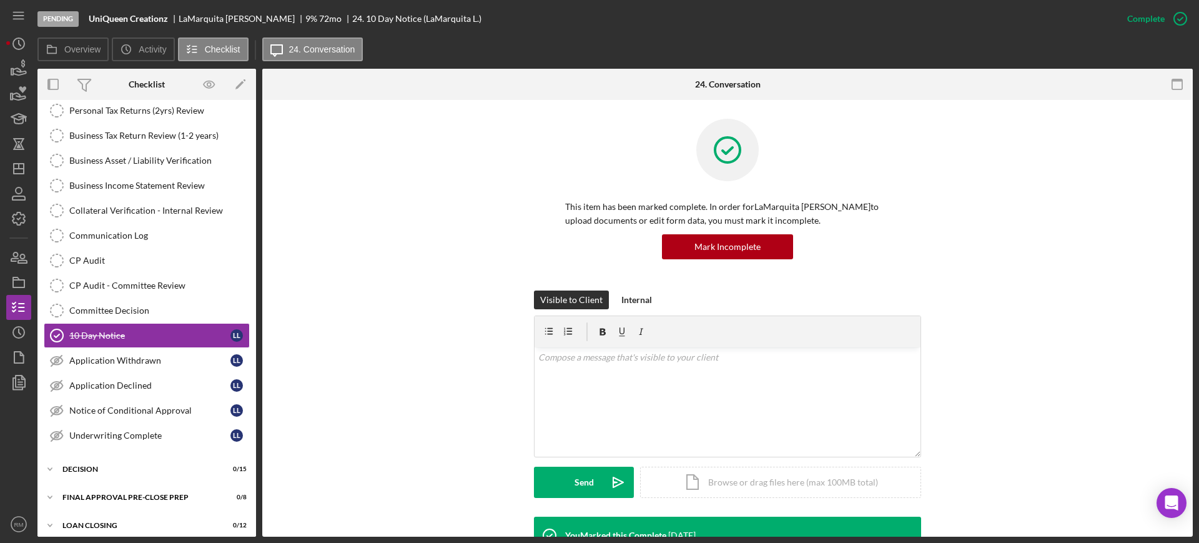
scroll to position [213, 0]
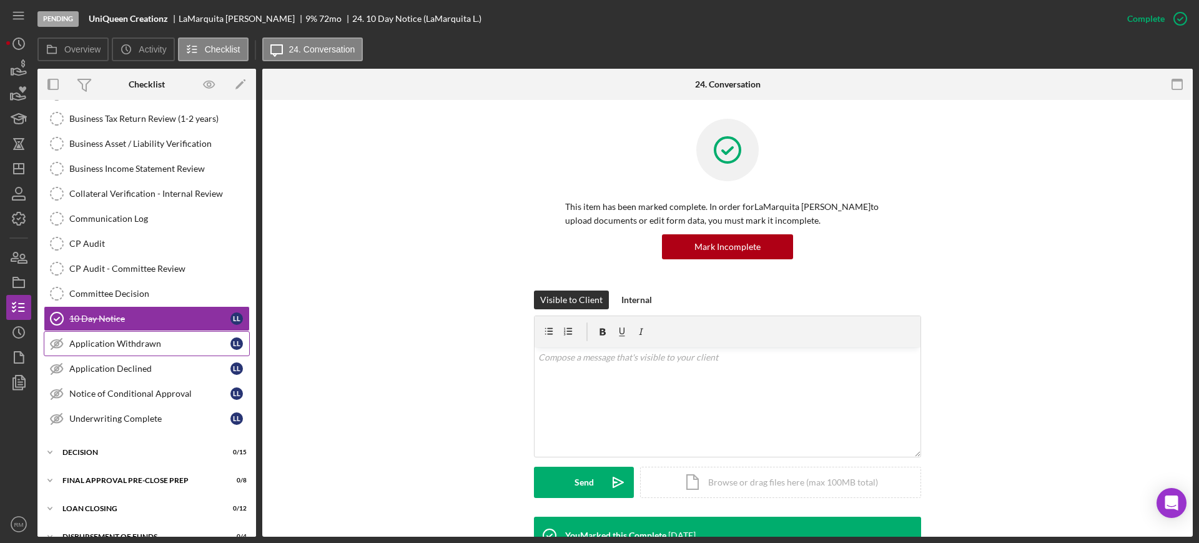
click at [118, 352] on div "Personal Income - Verification Personal Income - Verification Personal Assets -…" at bounding box center [146, 234] width 219 height 406
click at [118, 352] on link "Application Withdrawn Application Withdrawn L L" at bounding box center [147, 343] width 206 height 25
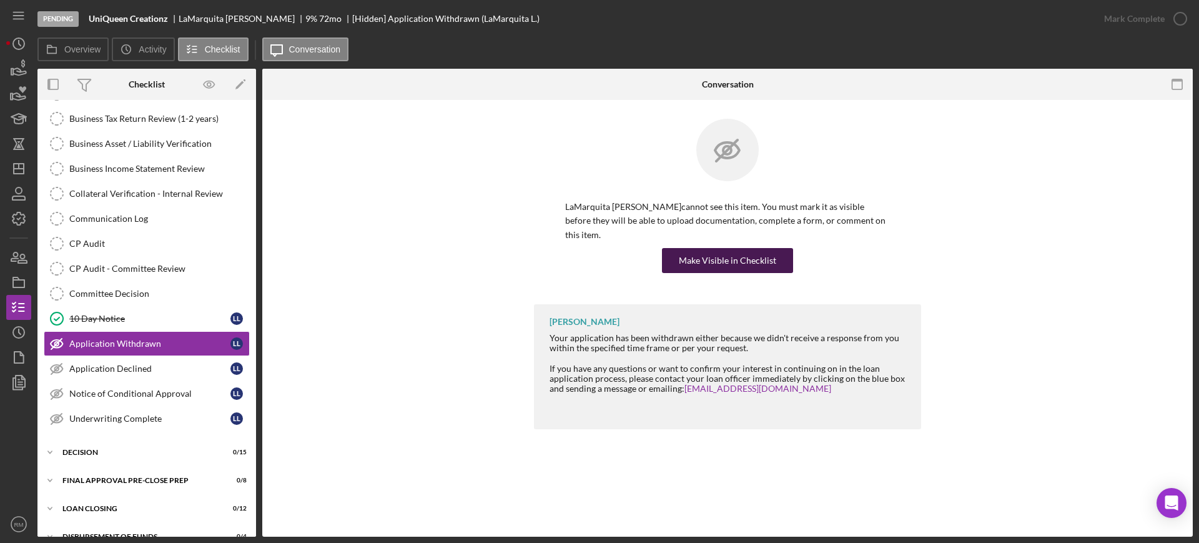
click at [733, 256] on div "Make Visible in Checklist" at bounding box center [727, 260] width 97 height 25
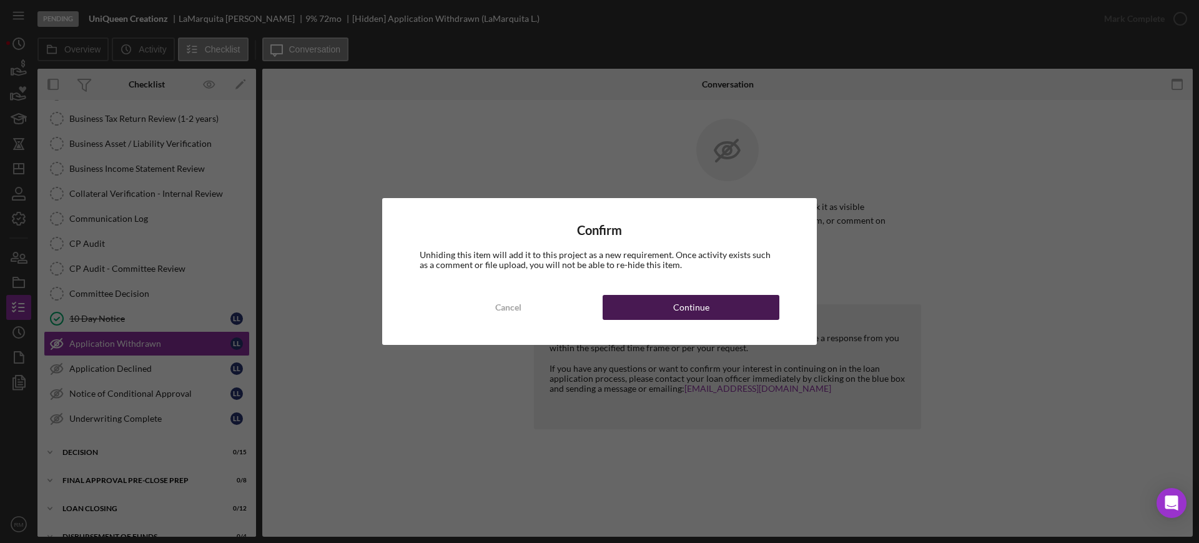
click at [683, 303] on div "Continue" at bounding box center [691, 307] width 36 height 25
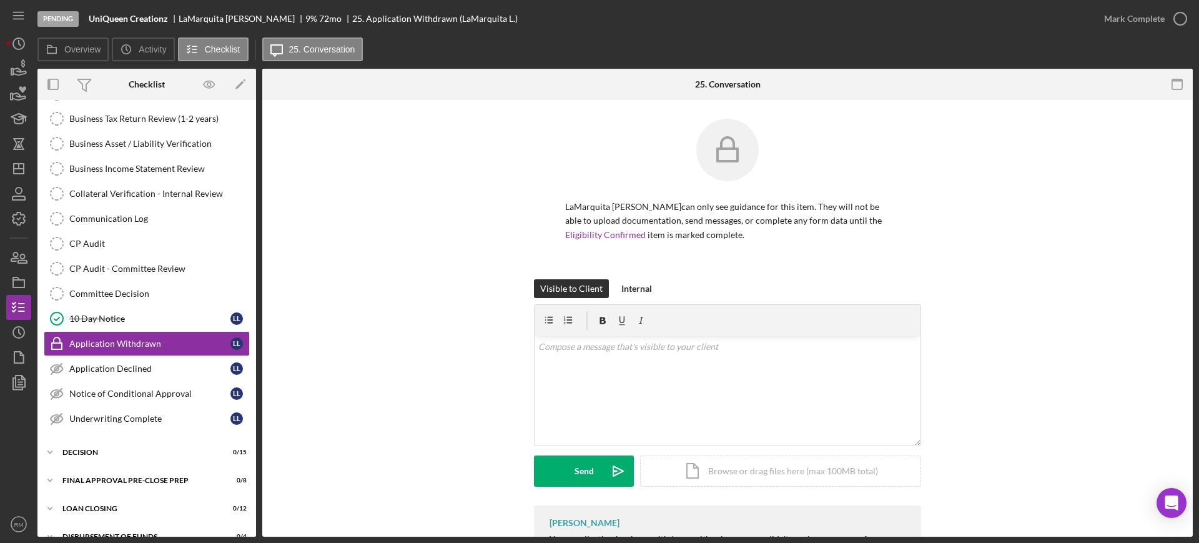
scroll to position [119, 0]
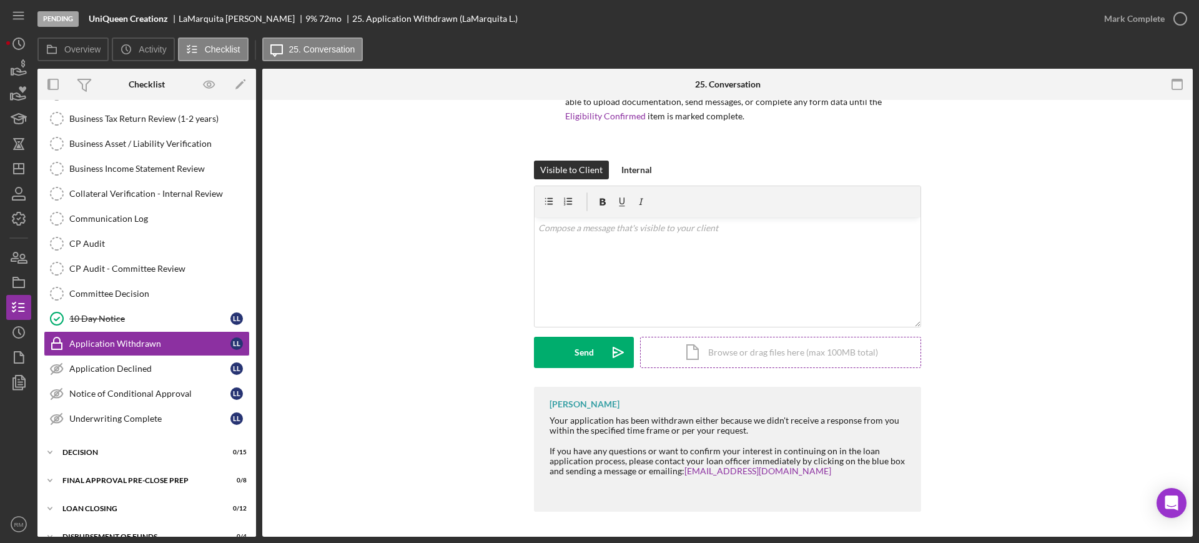
click at [689, 347] on div "Icon/Document Browse or drag files here (max 100MB total) Tap to choose files o…" at bounding box center [780, 352] width 281 height 31
click at [578, 250] on div "v Color teal Color pink Remove color Add row above Add row below Add column bef…" at bounding box center [728, 248] width 386 height 62
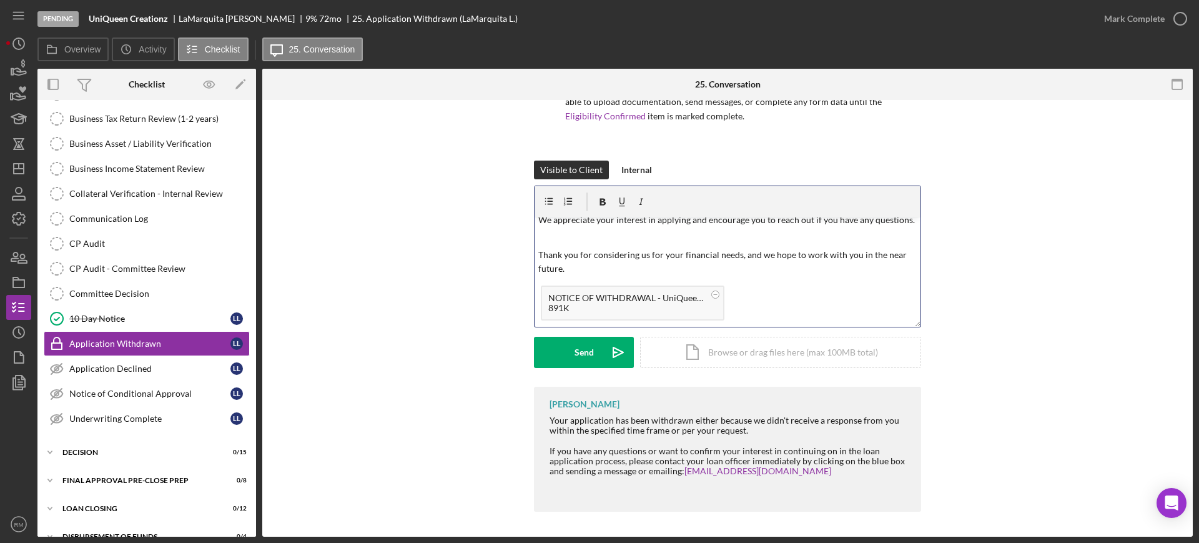
scroll to position [0, 0]
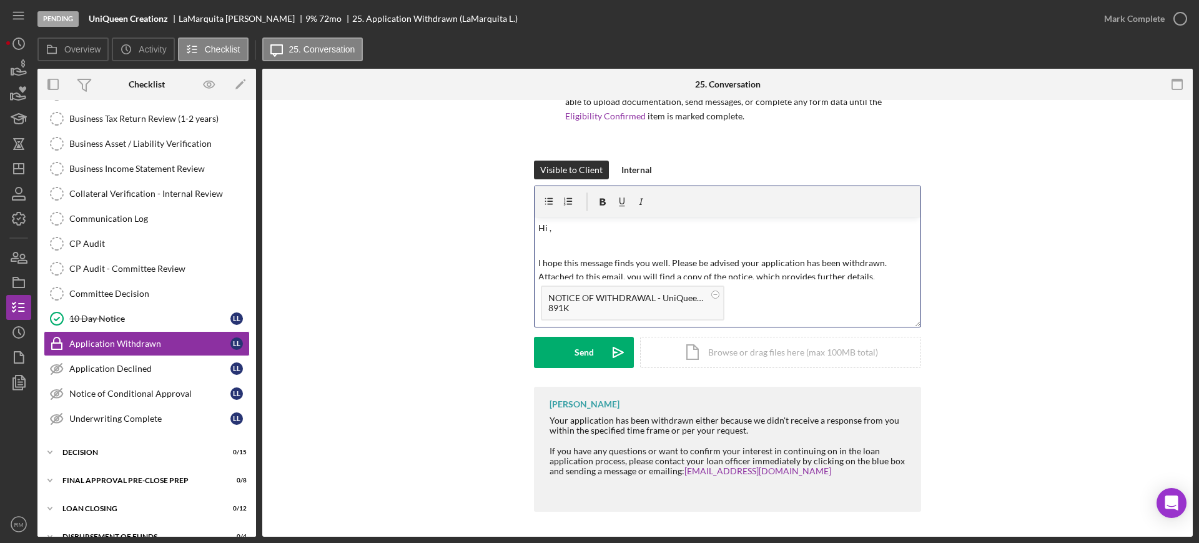
click at [576, 235] on div "v Color teal Color pink Remove color Add row above Add row below Add column bef…" at bounding box center [728, 248] width 386 height 62
click at [562, 343] on button "Send Icon/icon-invite-send" at bounding box center [584, 352] width 100 height 31
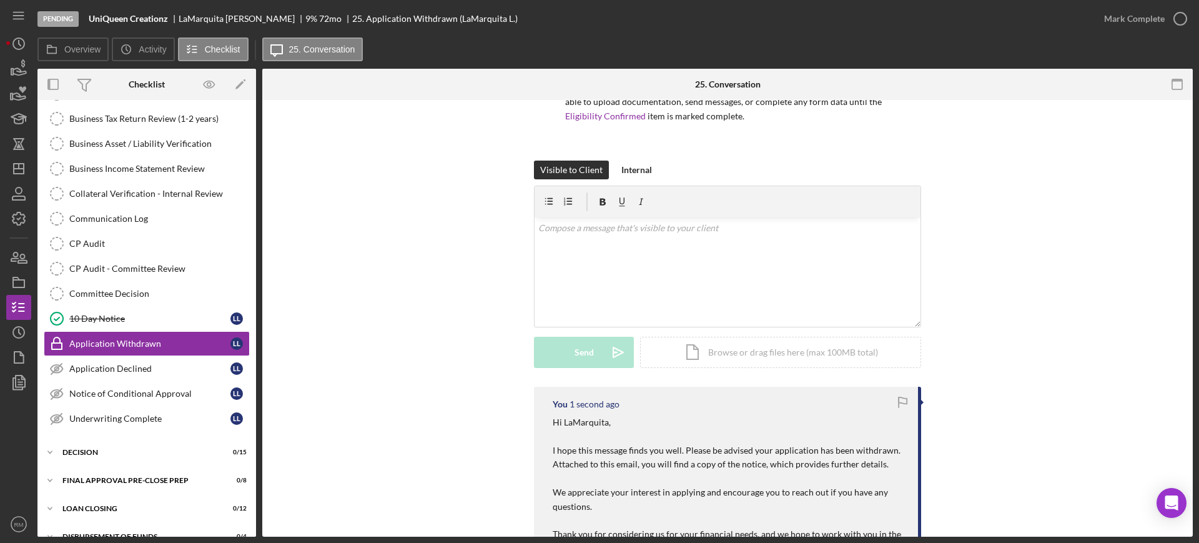
click at [1140, 19] on div "Mark Complete" at bounding box center [1134, 18] width 61 height 25
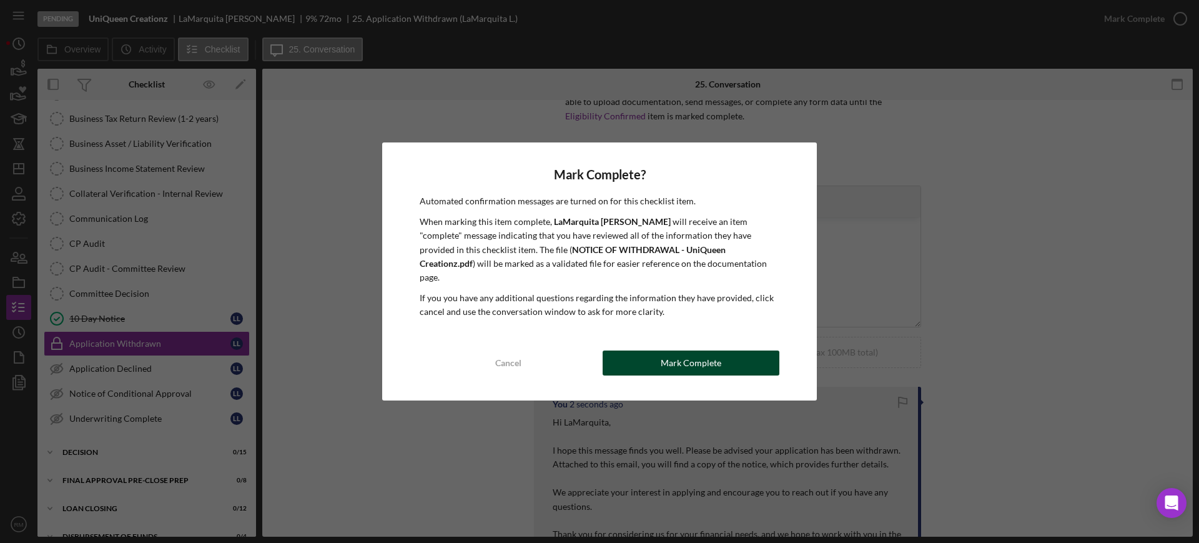
click at [720, 351] on button "Mark Complete" at bounding box center [691, 362] width 177 height 25
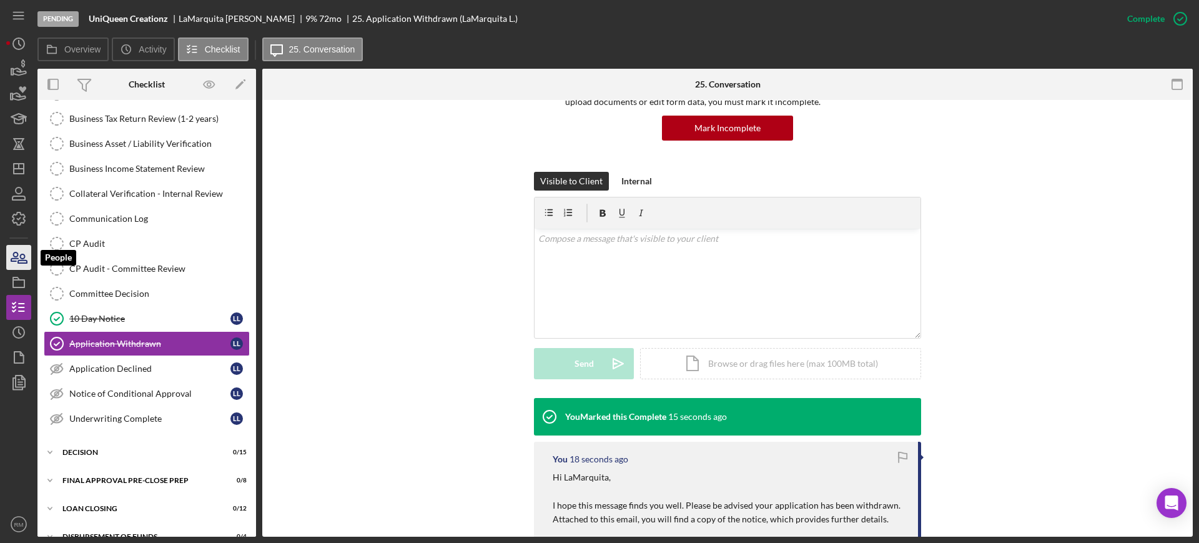
click at [18, 268] on icon "button" at bounding box center [18, 257] width 31 height 31
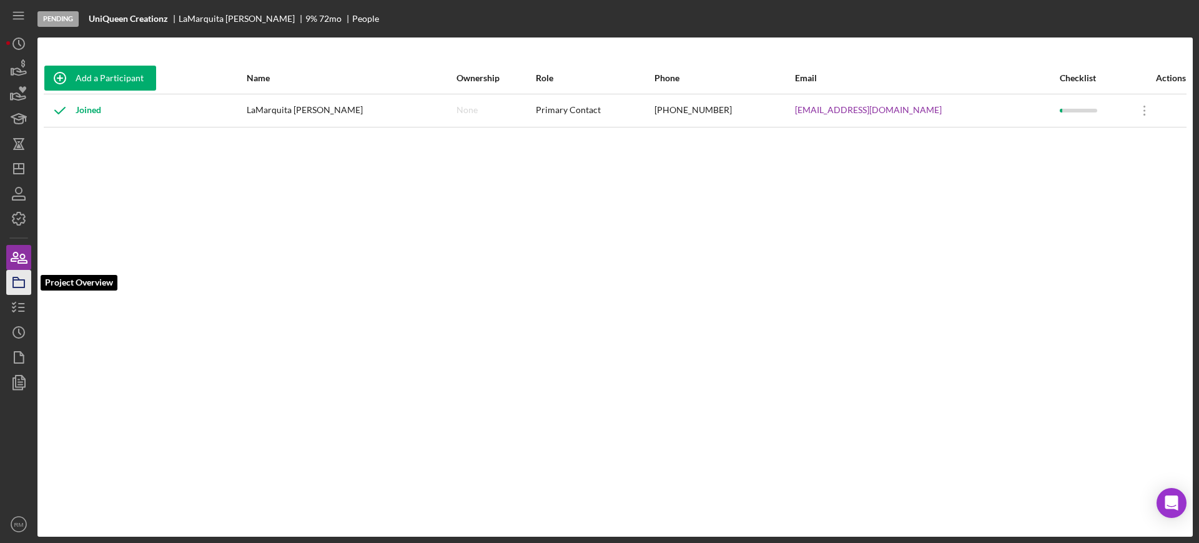
click at [24, 275] on icon "button" at bounding box center [18, 282] width 31 height 31
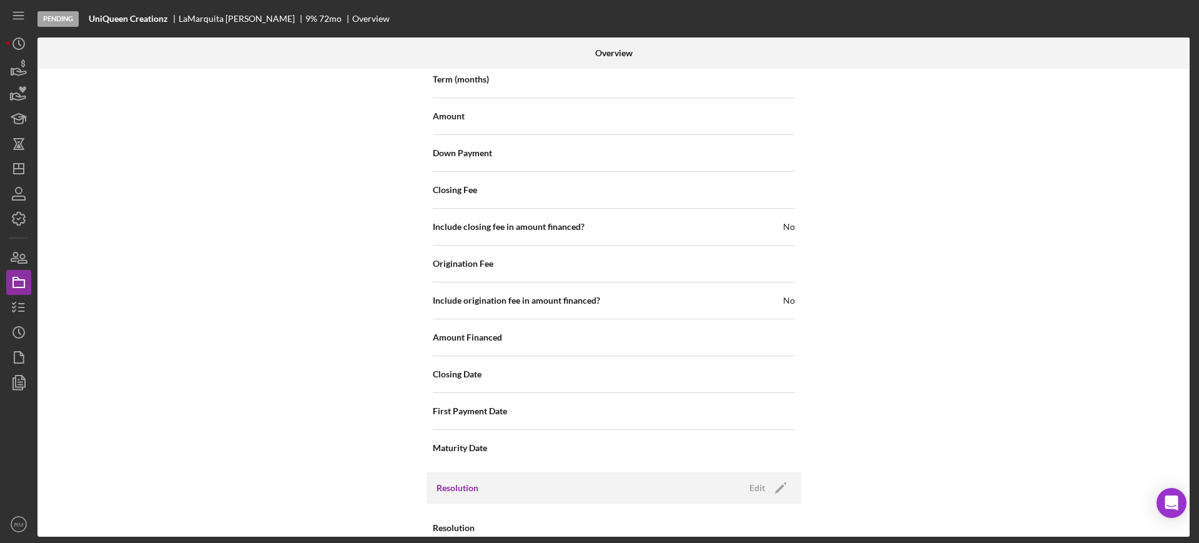
scroll to position [1481, 0]
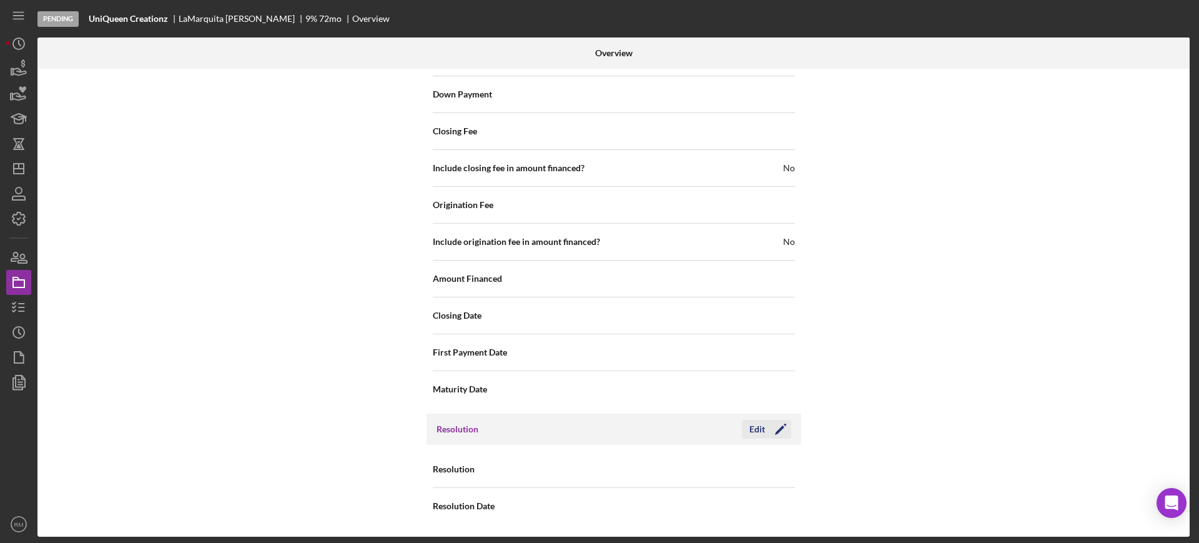
click at [773, 436] on icon "Icon/Edit" at bounding box center [780, 428] width 31 height 31
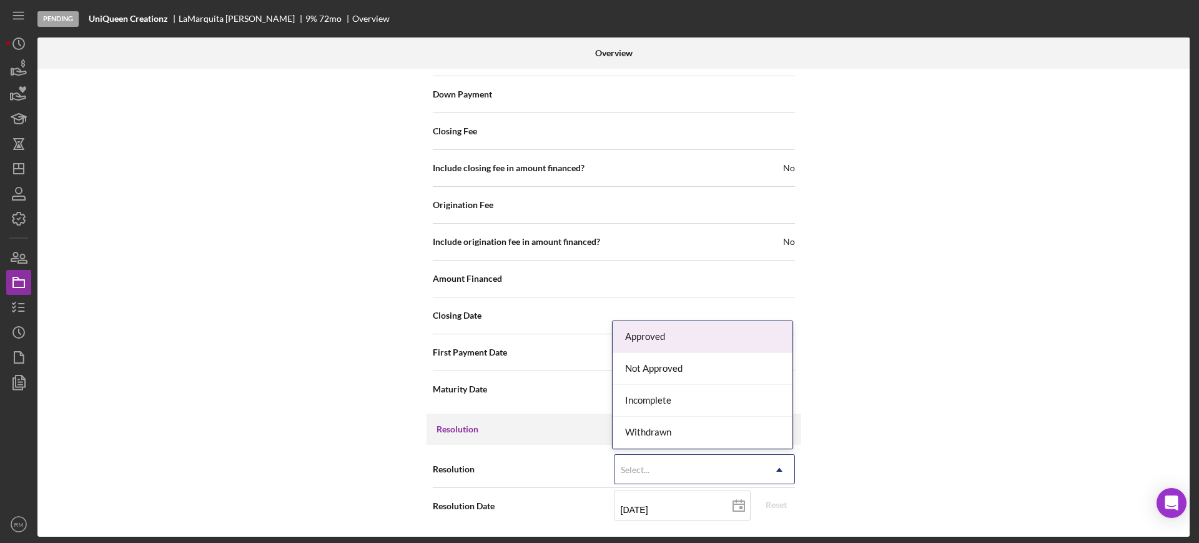
click at [666, 473] on div "Select..." at bounding box center [689, 469] width 150 height 29
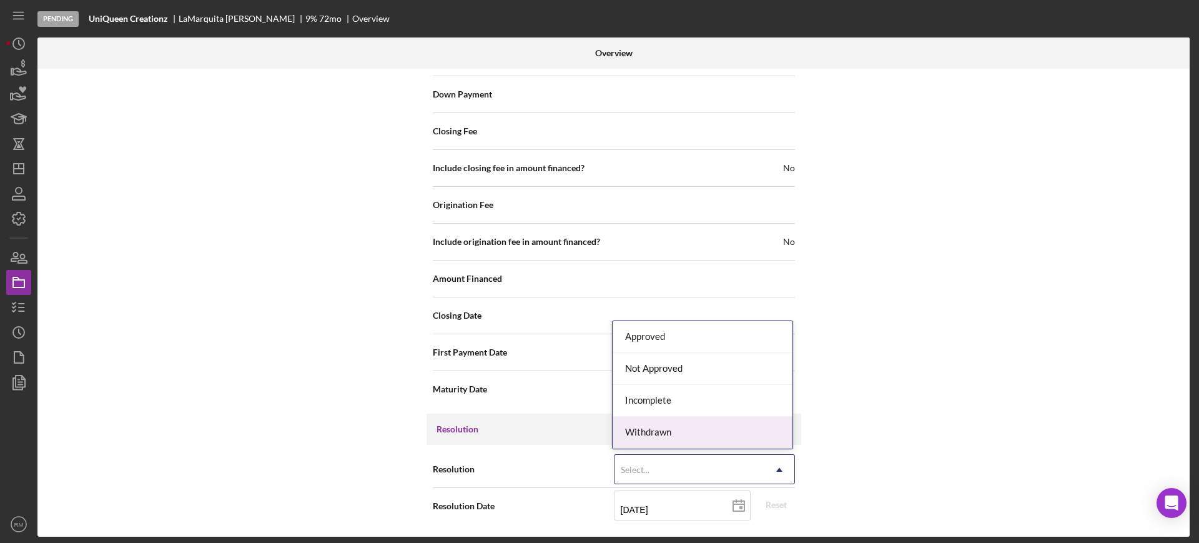
click at [663, 434] on div "Withdrawn" at bounding box center [703, 432] width 180 height 32
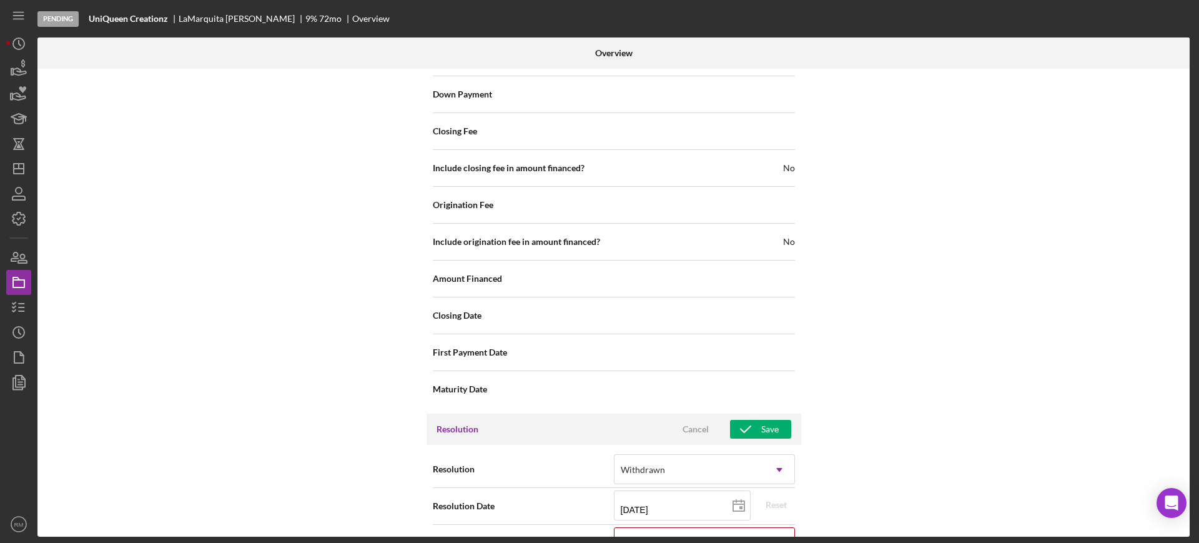
scroll to position [1561, 0]
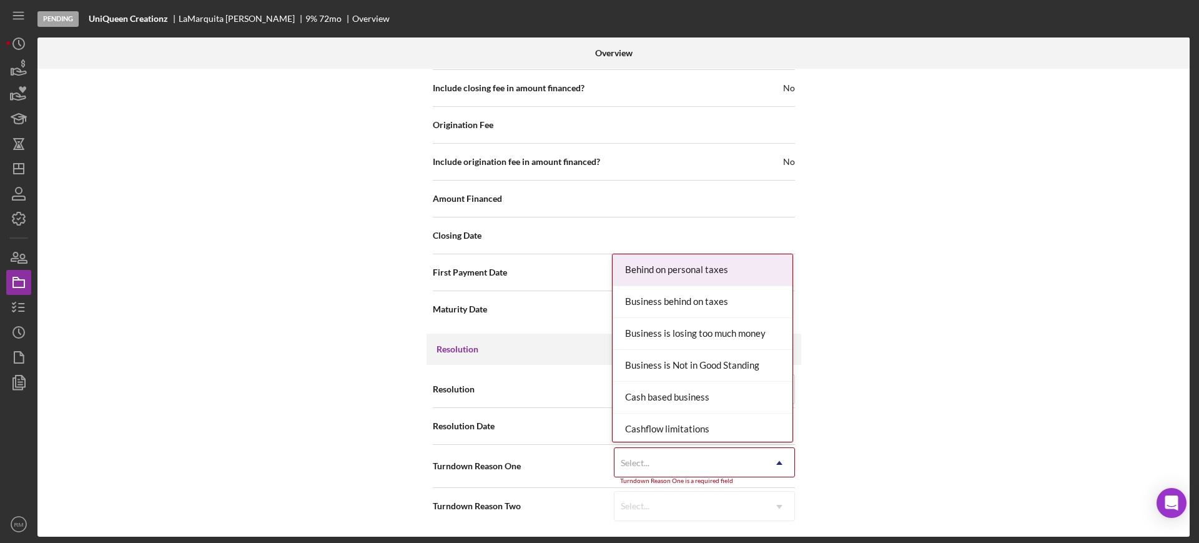
click at [652, 453] on div "Select..." at bounding box center [689, 462] width 150 height 29
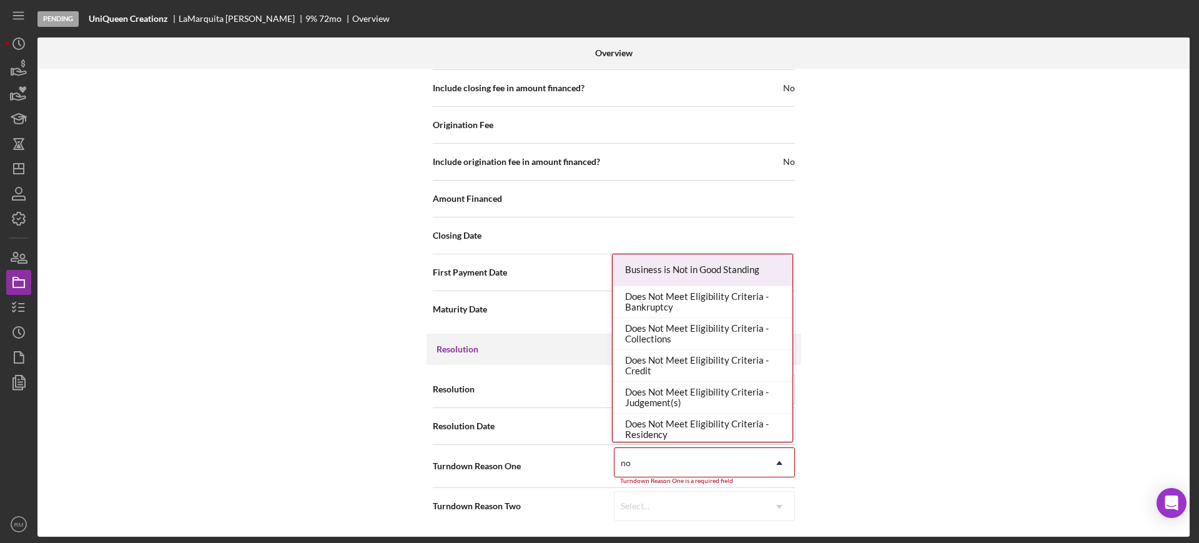
type input "no r"
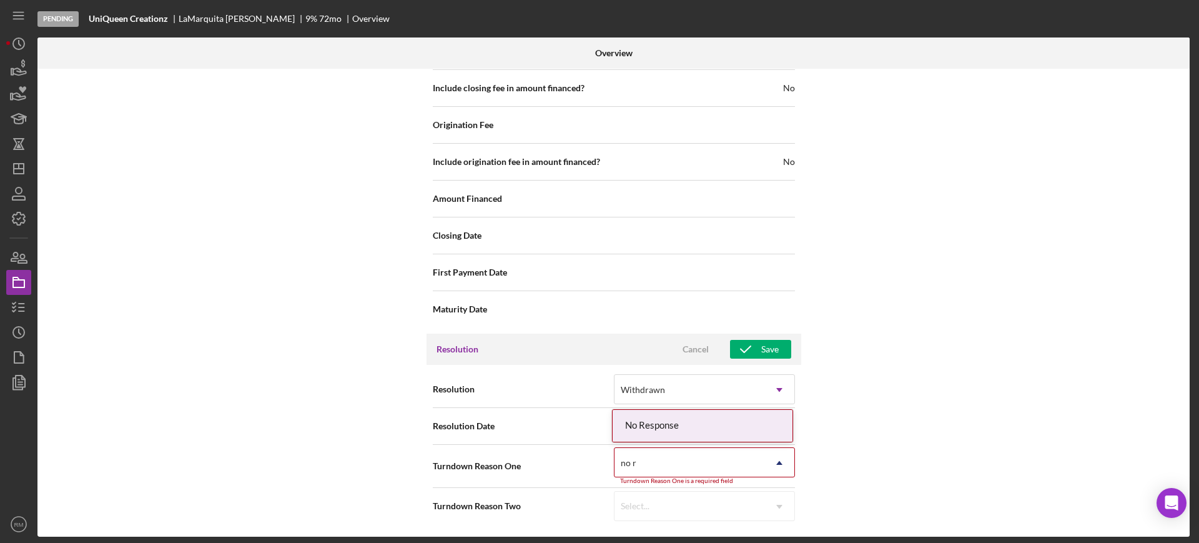
click at [677, 422] on div "No Response" at bounding box center [703, 426] width 180 height 32
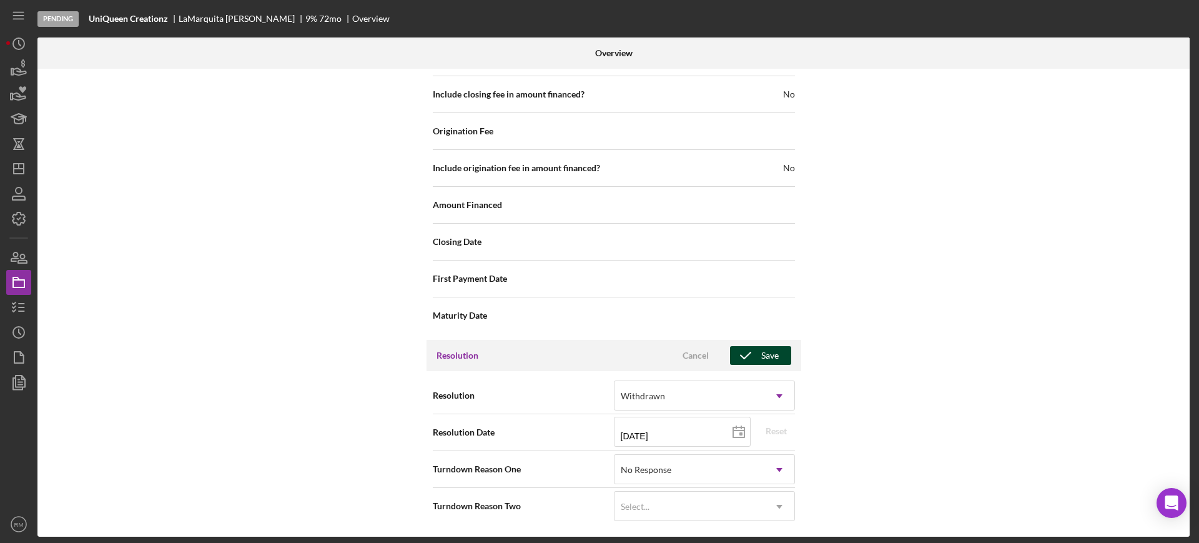
click at [775, 347] on div "Save" at bounding box center [769, 355] width 17 height 19
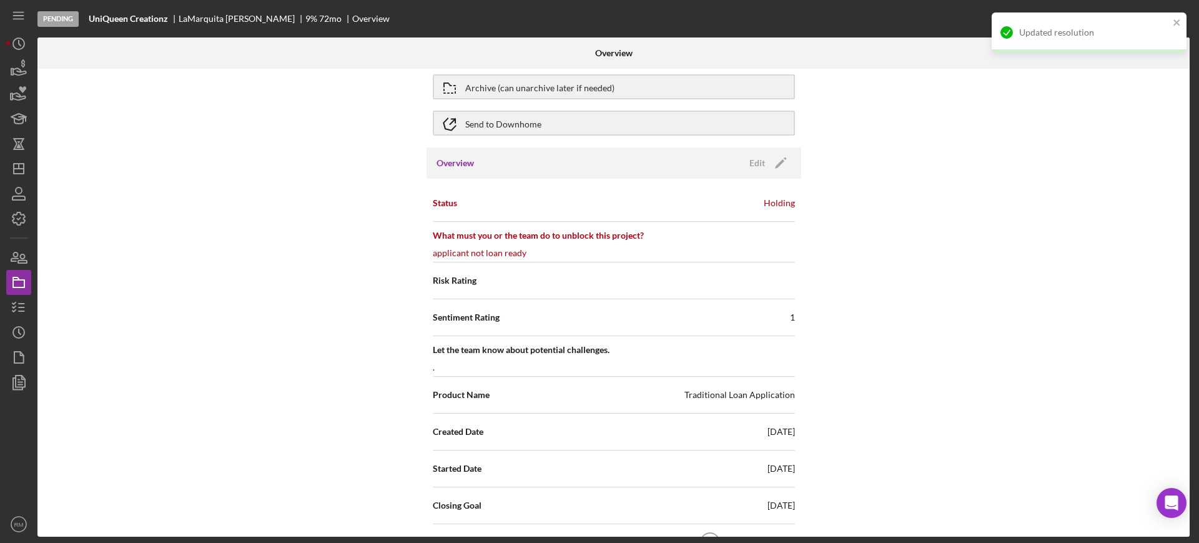
scroll to position [0, 0]
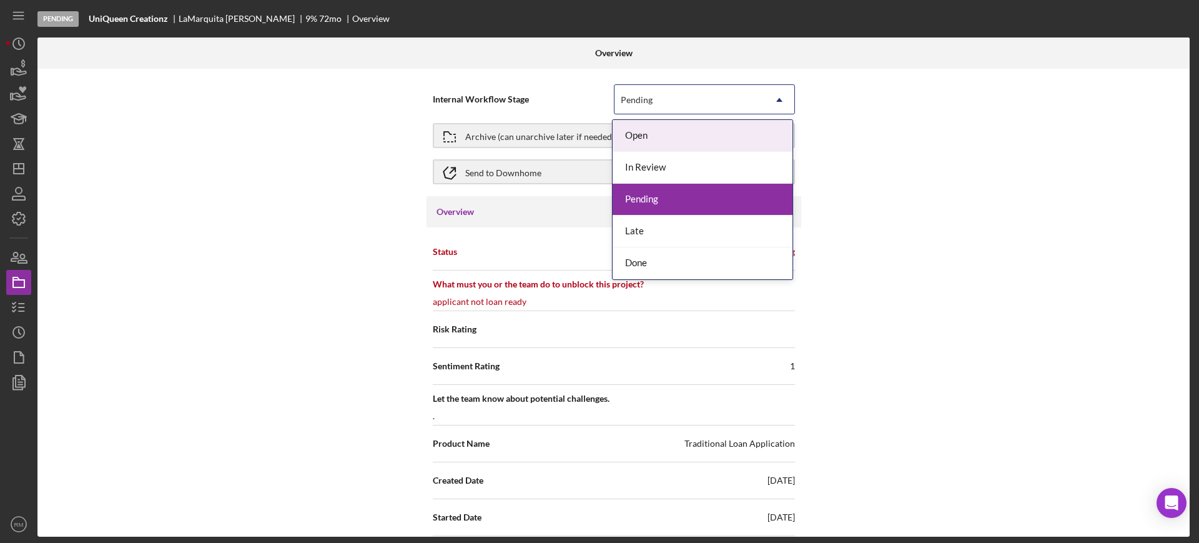
click at [641, 87] on div "Pending" at bounding box center [689, 100] width 150 height 29
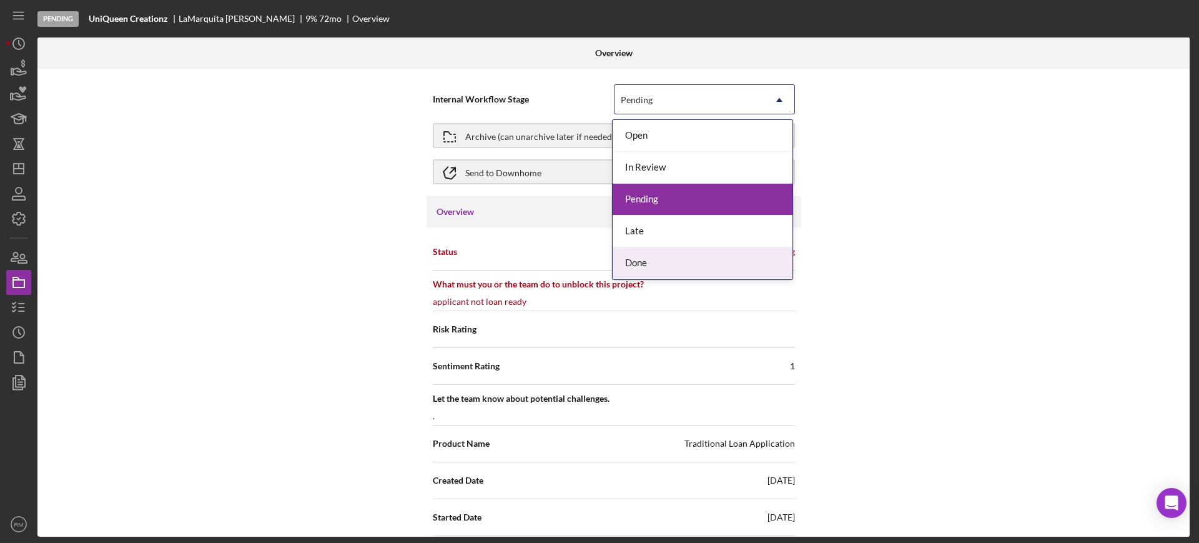
click at [639, 265] on div "Done" at bounding box center [703, 263] width 180 height 32
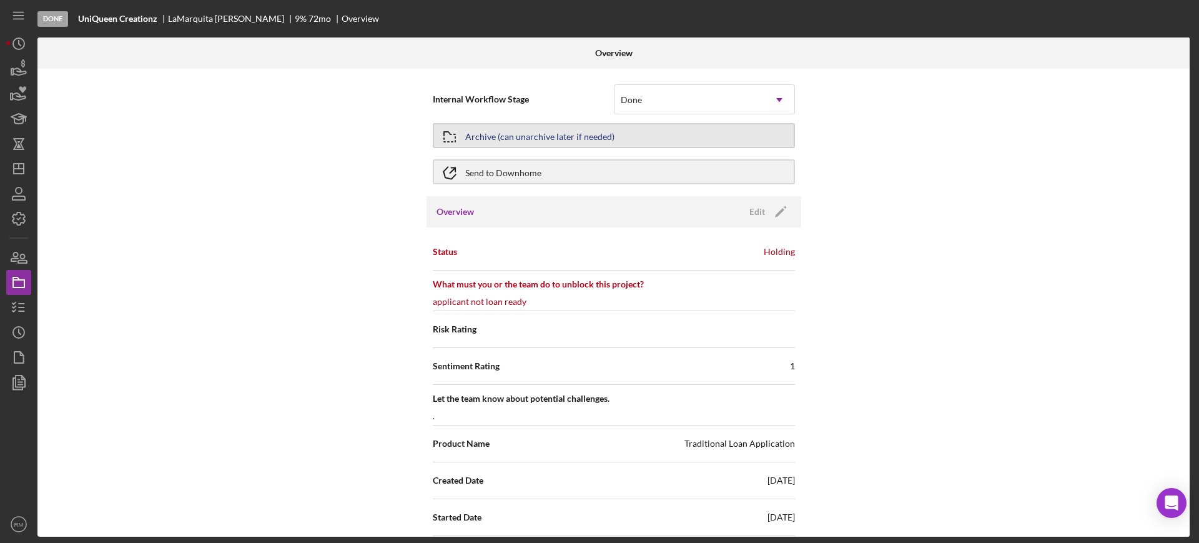
click at [539, 124] on div "Archive (can unarchive later if needed)" at bounding box center [539, 135] width 149 height 22
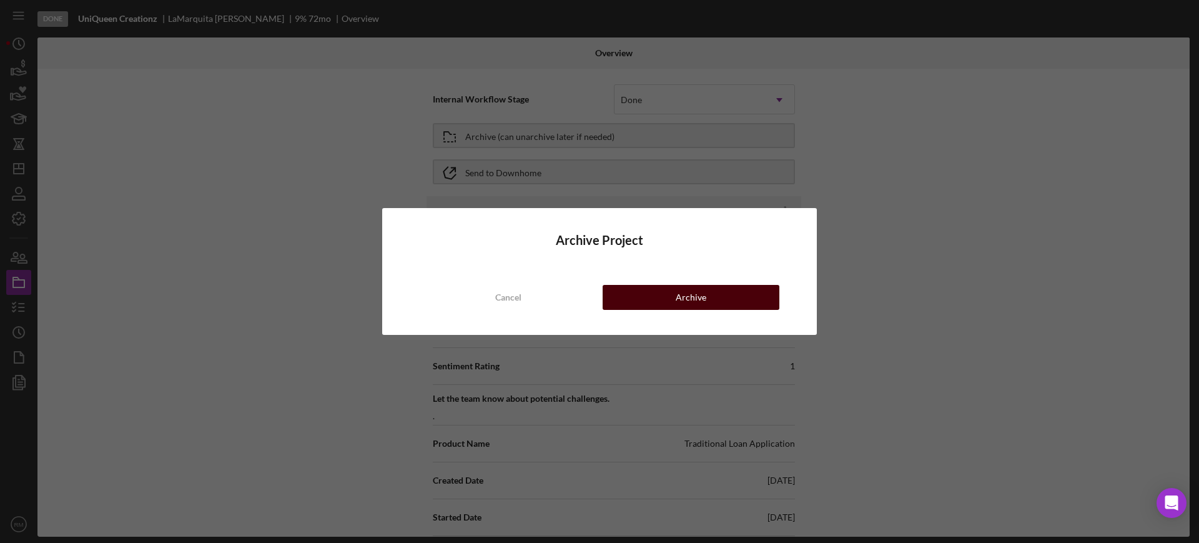
click at [681, 295] on div "Archive" at bounding box center [691, 297] width 31 height 25
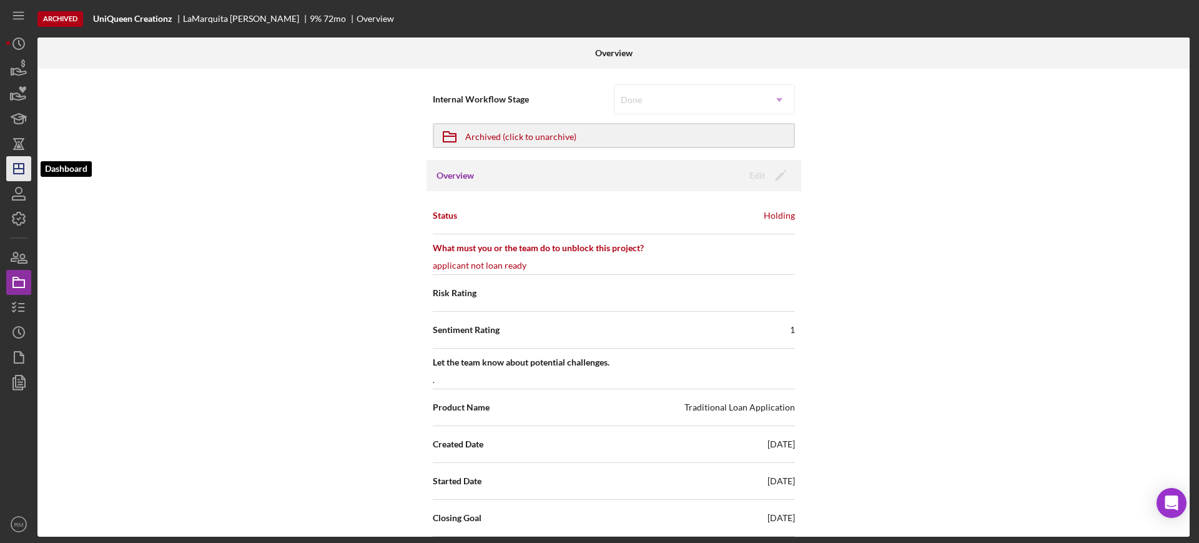
click at [21, 161] on icon "Icon/Dashboard" at bounding box center [18, 168] width 31 height 31
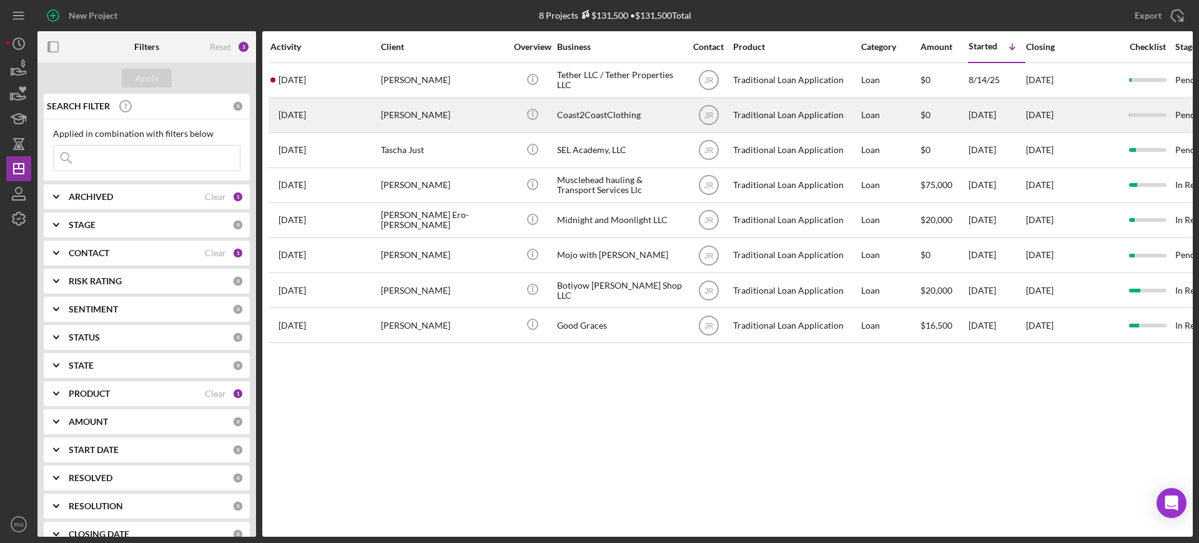
click at [438, 109] on div "Kiersten Malone" at bounding box center [443, 115] width 125 height 33
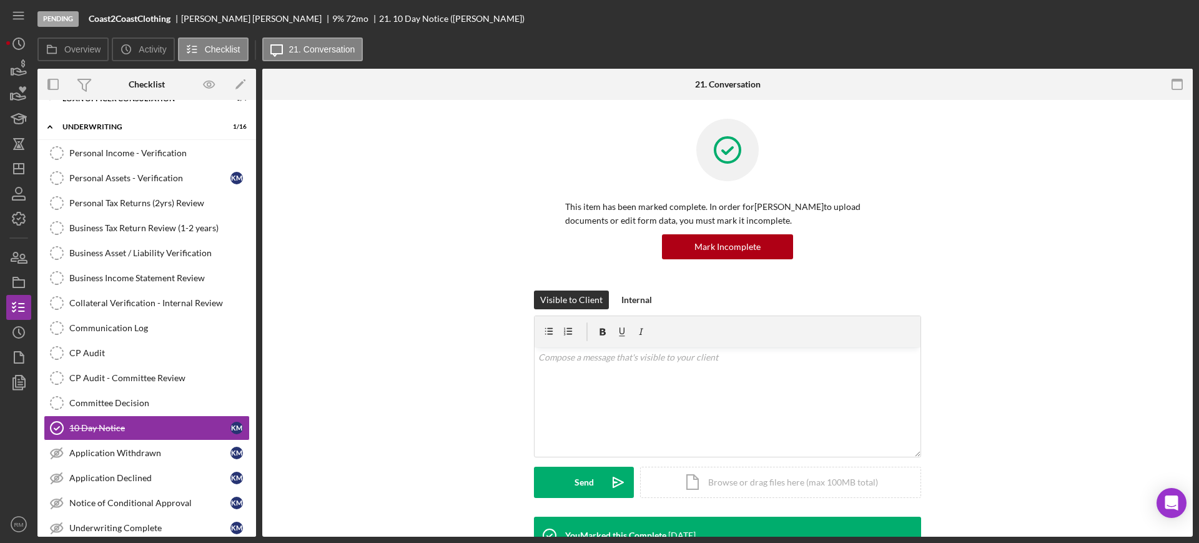
scroll to position [213, 0]
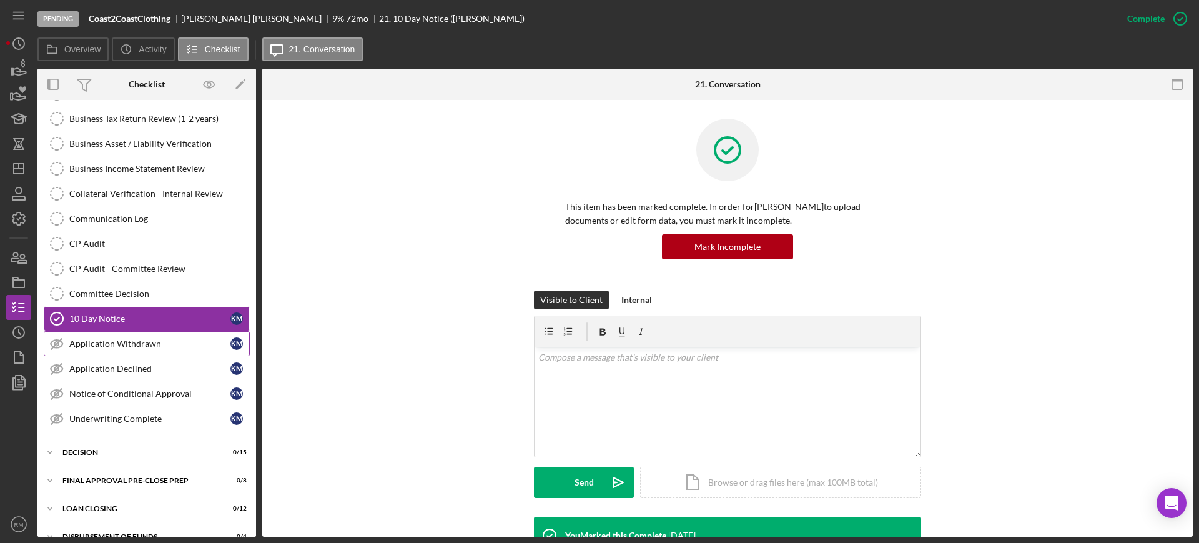
click at [180, 335] on link "Application Withdrawn Application Withdrawn K M" at bounding box center [147, 343] width 206 height 25
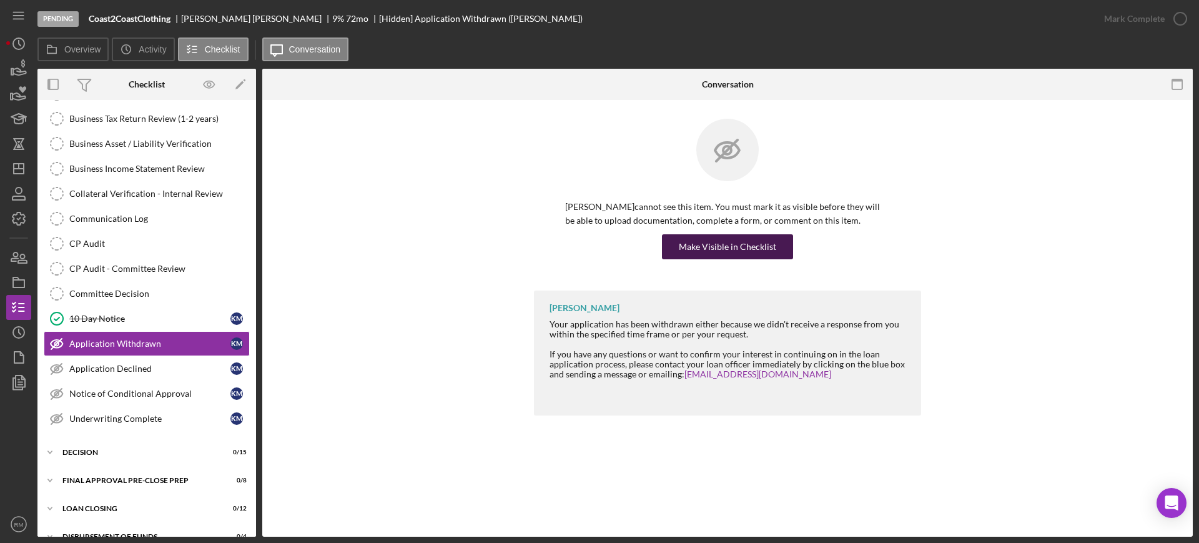
click at [732, 244] on div "Make Visible in Checklist" at bounding box center [727, 246] width 97 height 25
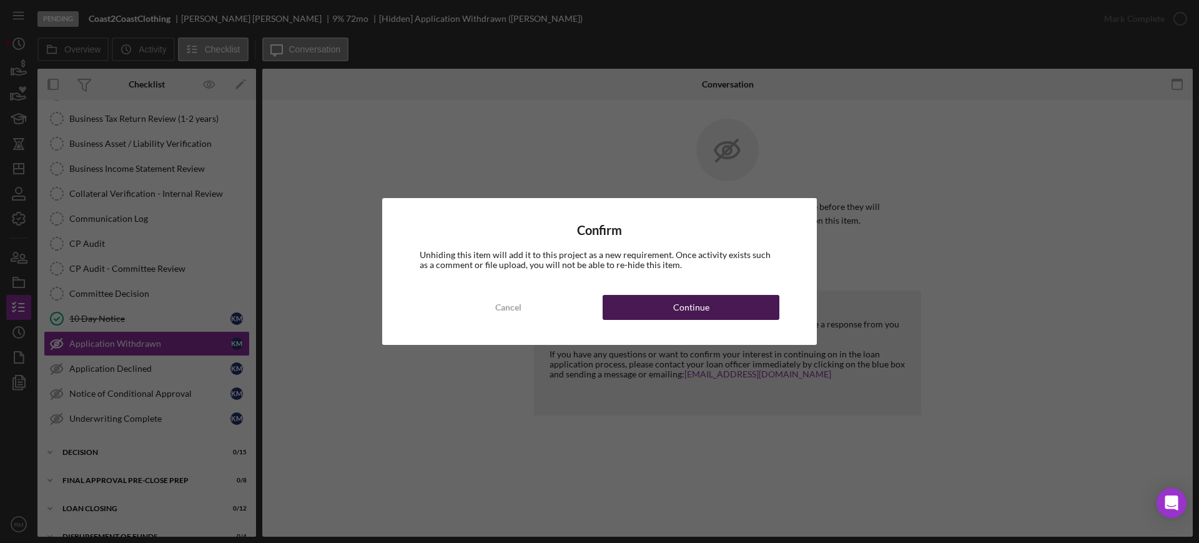
click at [705, 302] on div "Continue" at bounding box center [691, 307] width 36 height 25
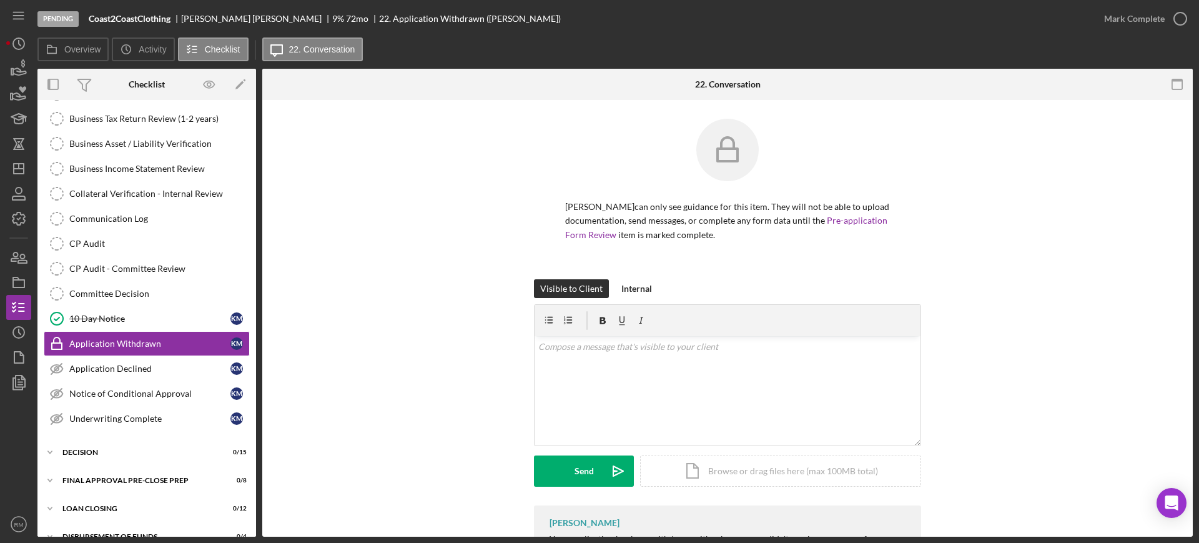
click at [746, 302] on div "Visible to Client Internal v Color teal Color pink Remove color Add row above A…" at bounding box center [727, 392] width 387 height 226
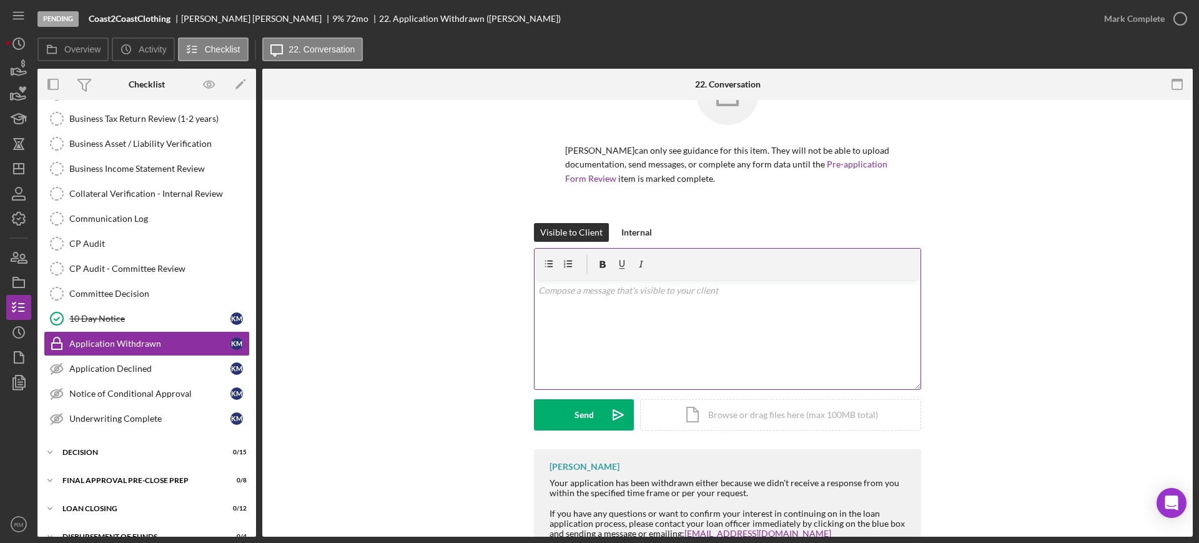
scroll to position [62, 0]
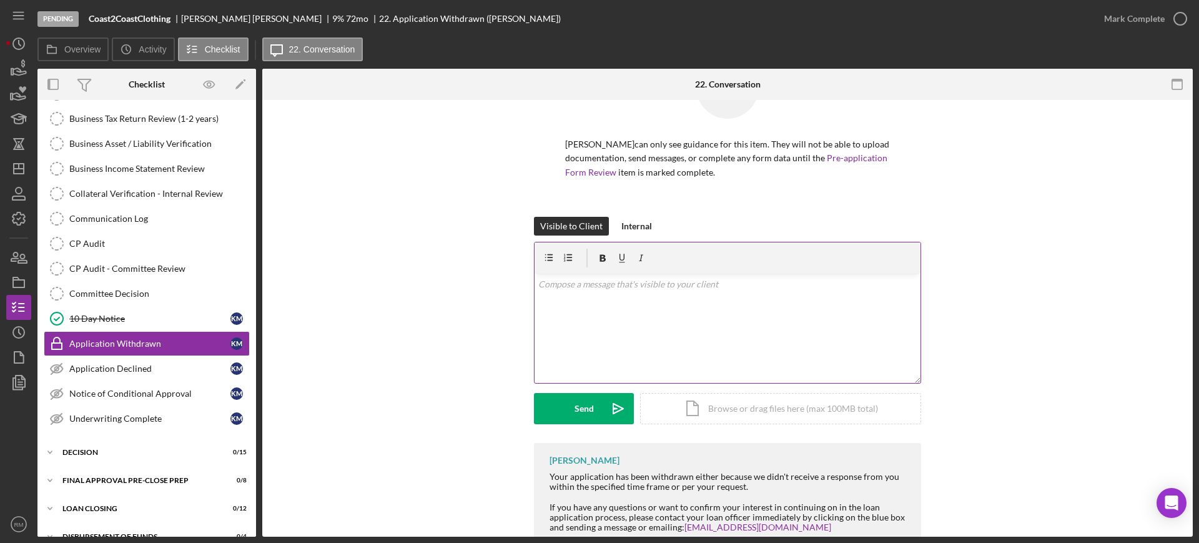
click at [739, 406] on div "Icon/Document Browse or drag files here (max 100MB total) Tap to choose files o…" at bounding box center [780, 408] width 281 height 31
click at [591, 304] on div "v Color teal Color pink Remove color Add row above Add row below Add column bef…" at bounding box center [728, 304] width 386 height 62
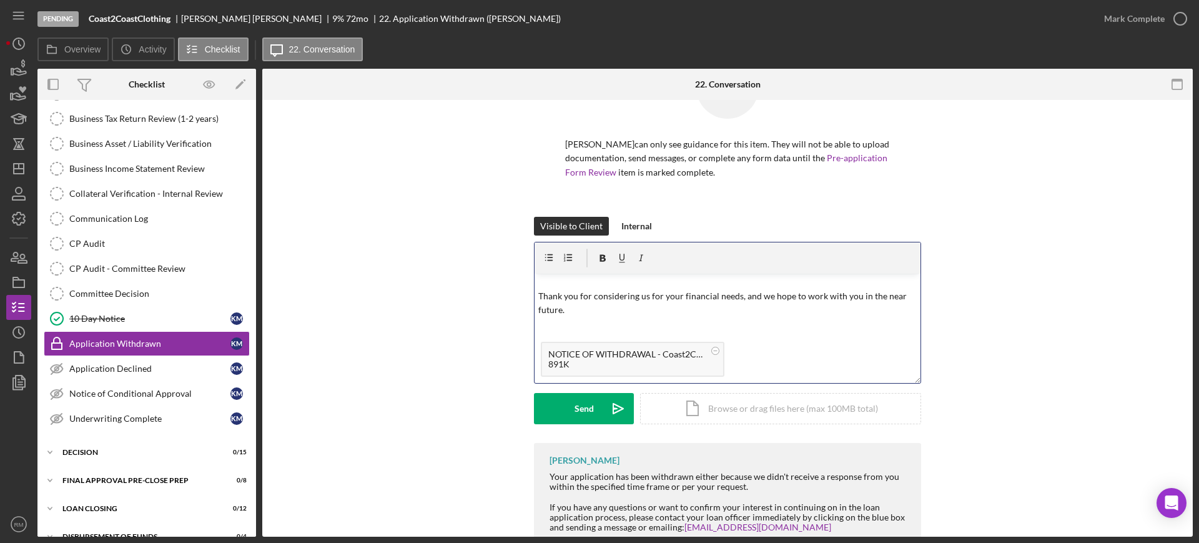
scroll to position [0, 0]
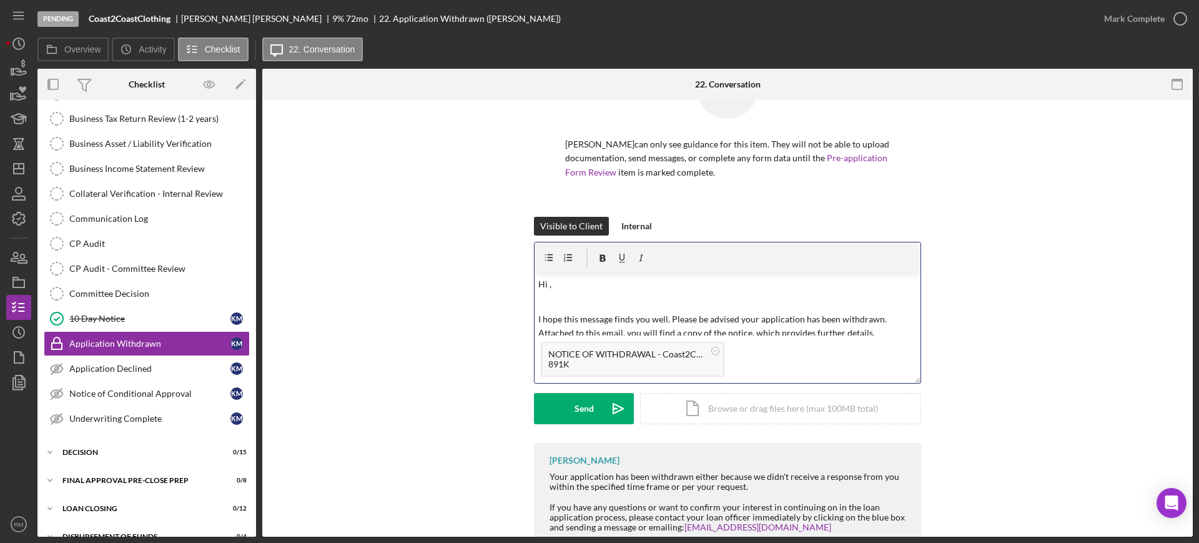
click at [581, 283] on p "Hi ," at bounding box center [727, 284] width 379 height 14
click at [552, 406] on button "Send Icon/icon-invite-send" at bounding box center [584, 408] width 100 height 31
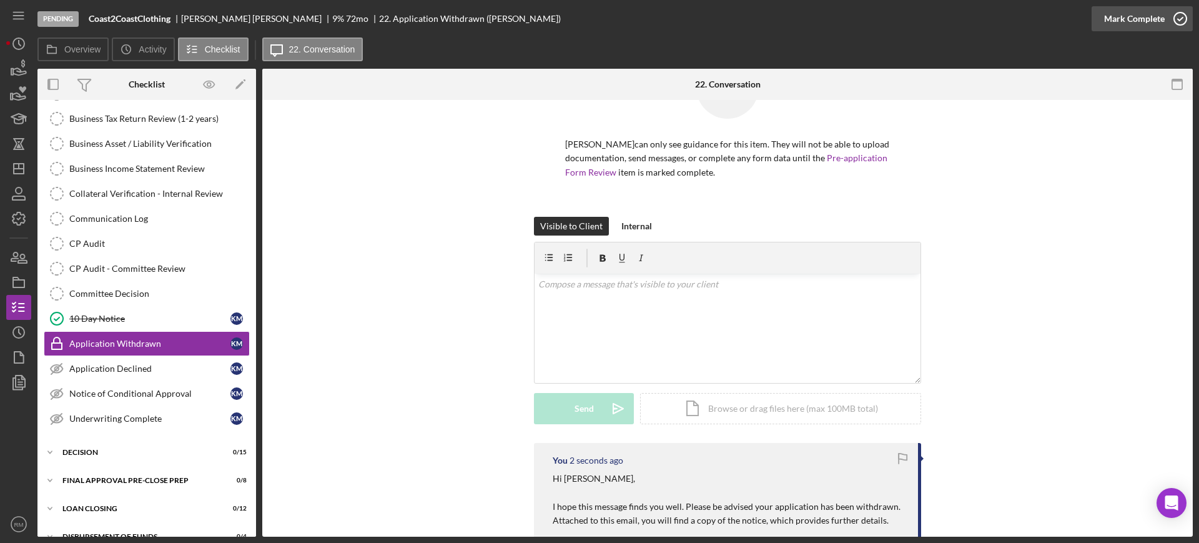
click at [1133, 16] on div "Mark Complete" at bounding box center [1134, 18] width 61 height 25
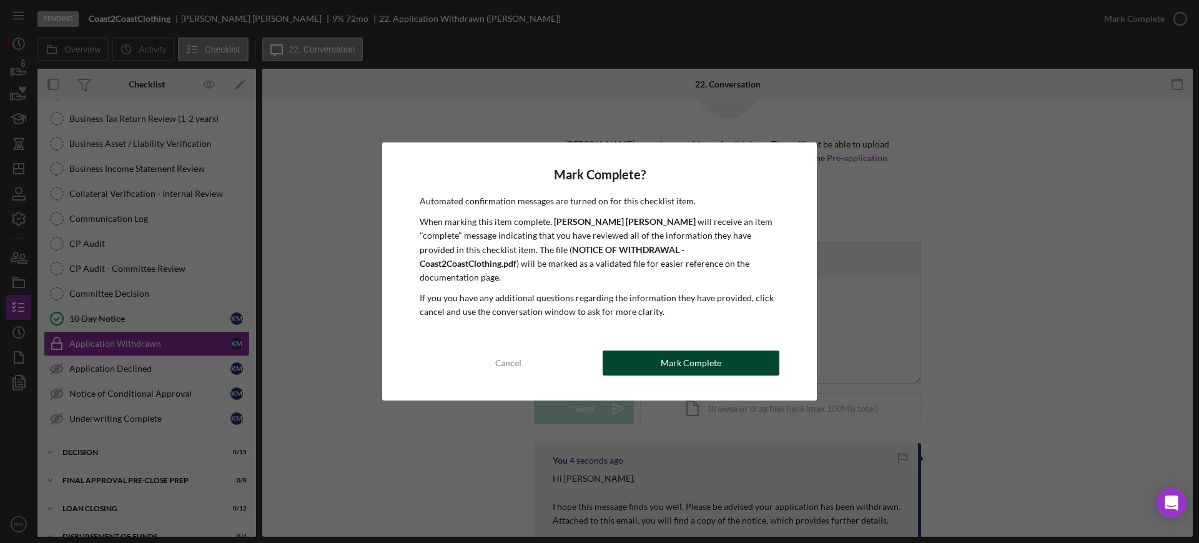
click at [675, 363] on div "Mark Complete" at bounding box center [691, 362] width 61 height 25
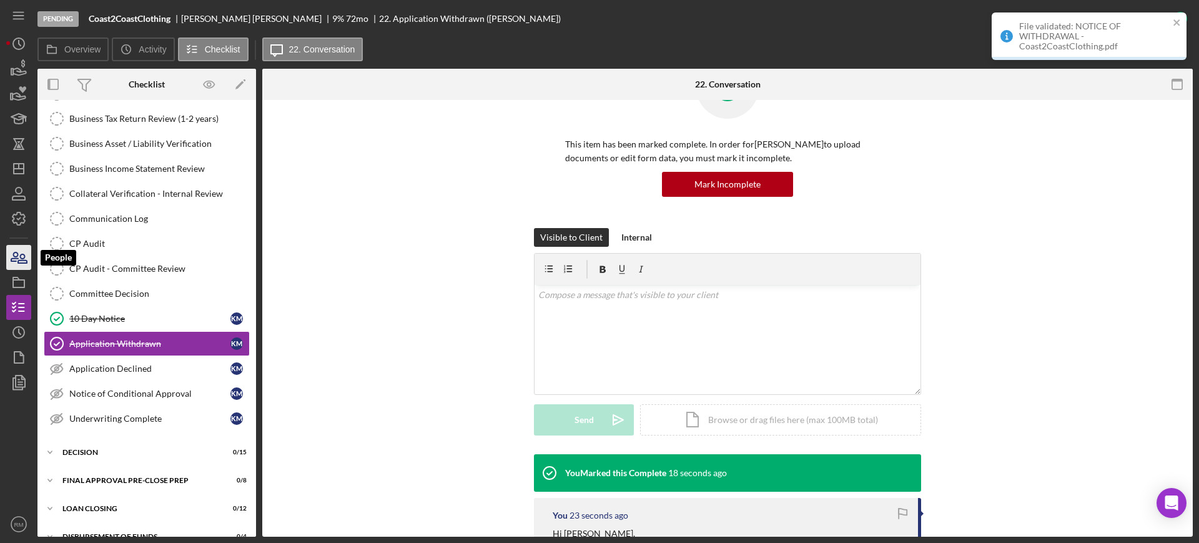
click at [18, 264] on icon "button" at bounding box center [18, 257] width 31 height 31
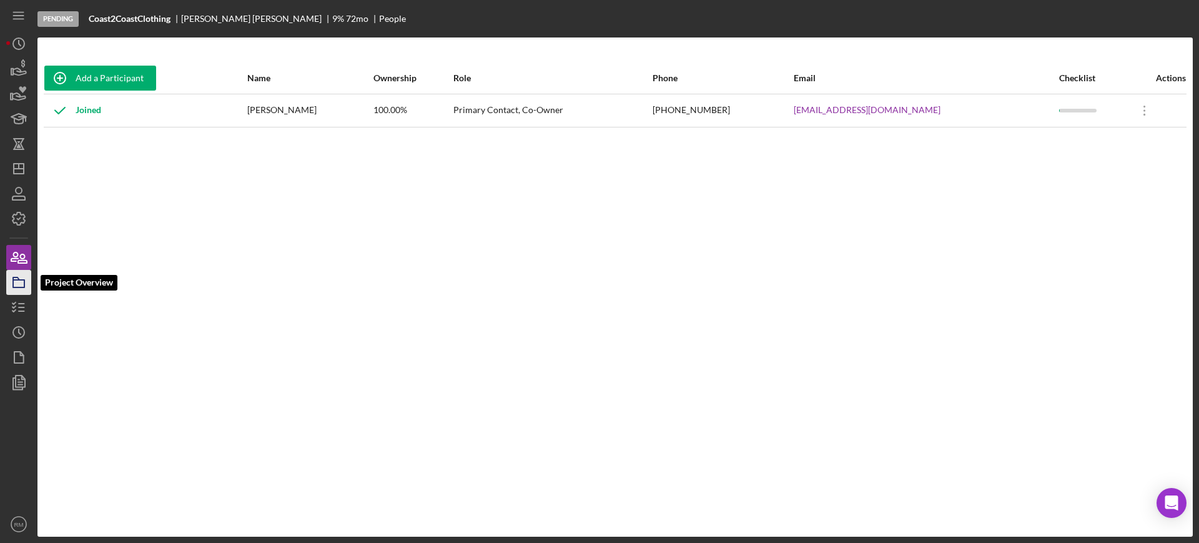
click at [28, 287] on icon "button" at bounding box center [18, 282] width 31 height 31
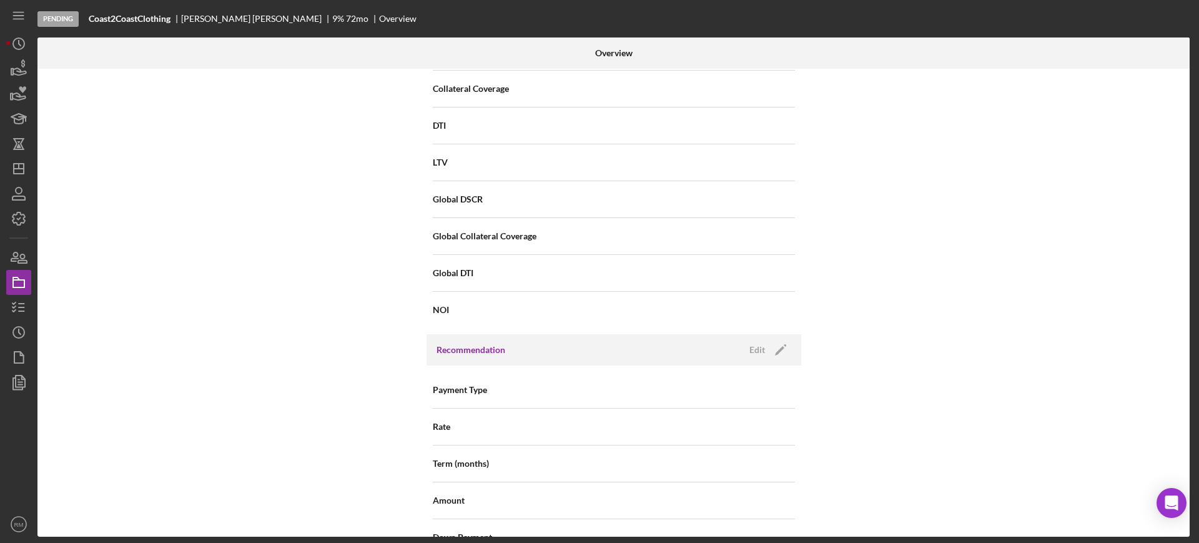
scroll to position [1441, 0]
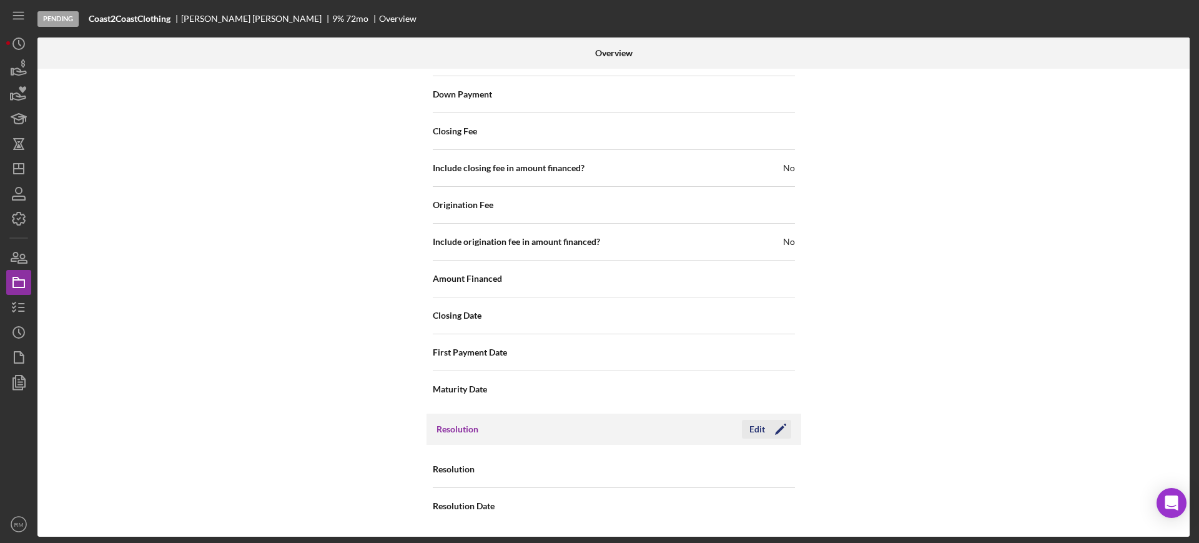
click at [765, 424] on icon "Icon/Edit" at bounding box center [780, 428] width 31 height 31
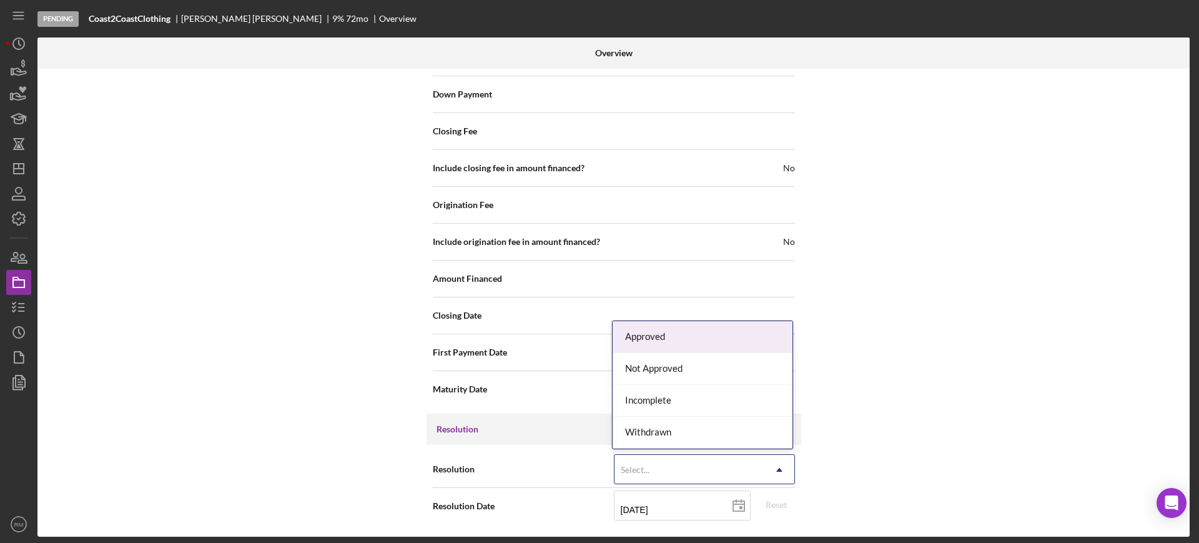
click at [652, 460] on div "Select..." at bounding box center [689, 469] width 150 height 29
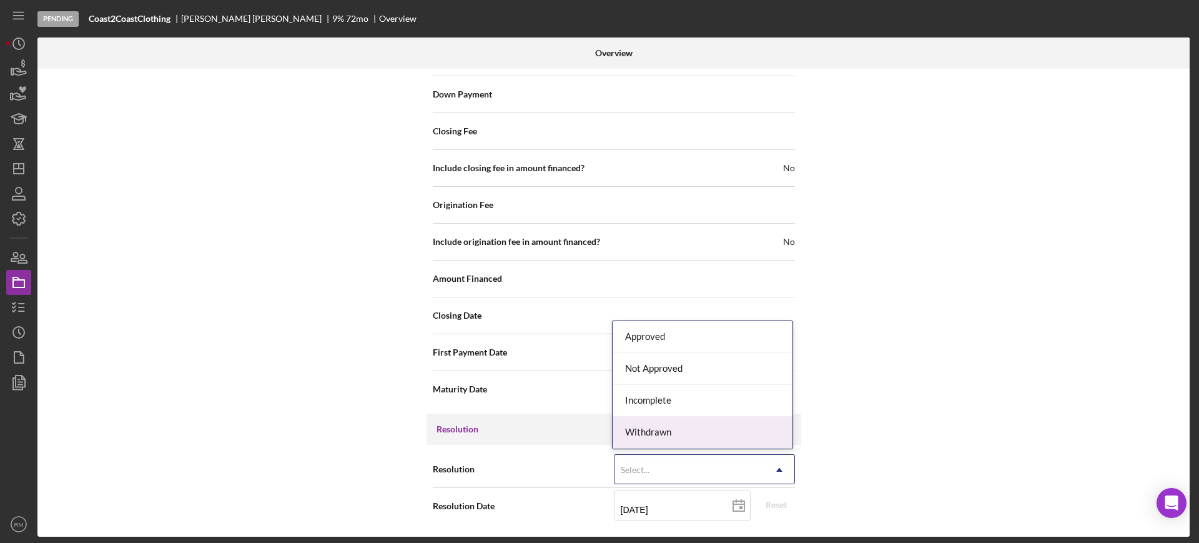
click at [658, 433] on div "Withdrawn" at bounding box center [703, 432] width 180 height 32
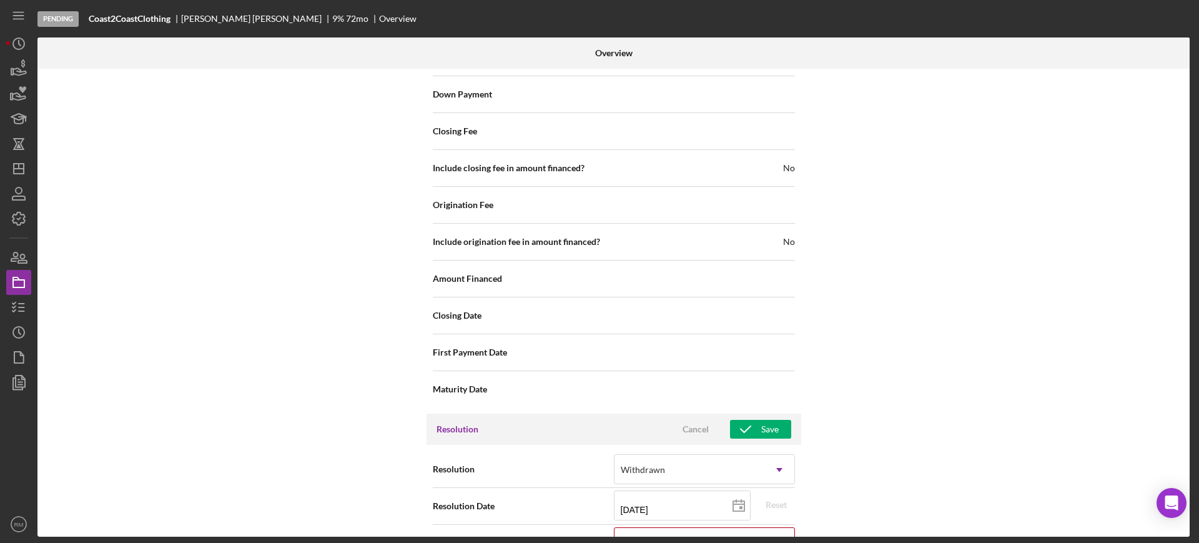
scroll to position [1520, 0]
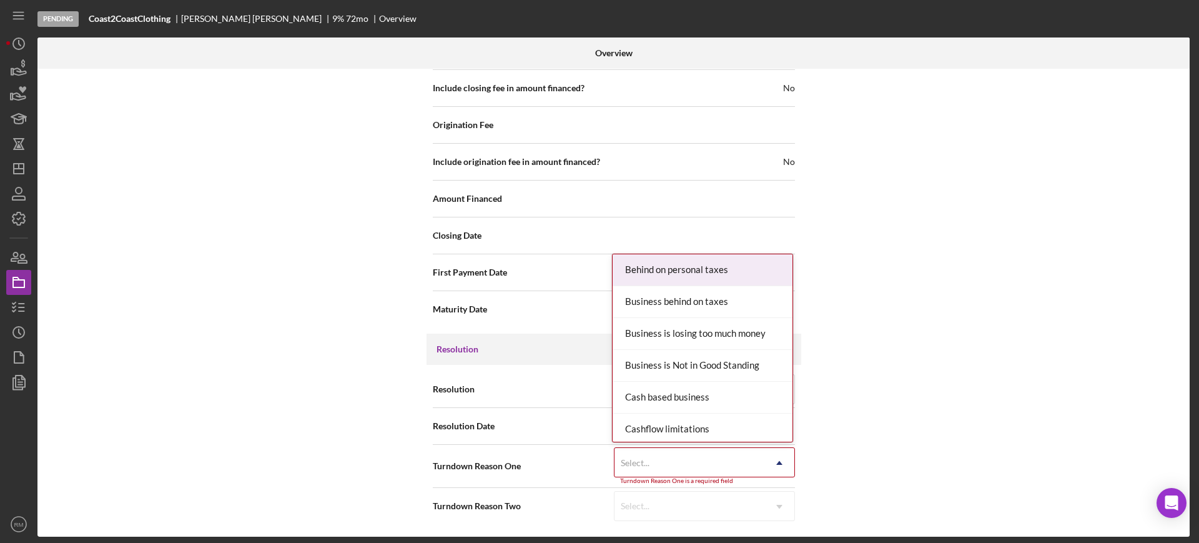
click at [657, 455] on div "Select..." at bounding box center [689, 462] width 150 height 29
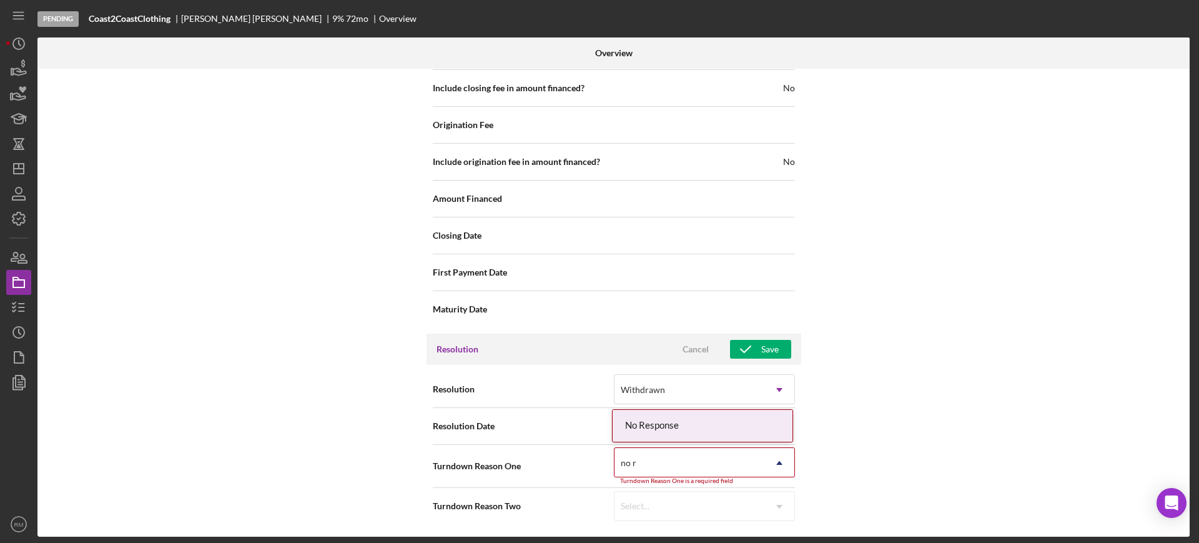
type input "no re"
click at [686, 426] on div "No Response" at bounding box center [703, 426] width 180 height 32
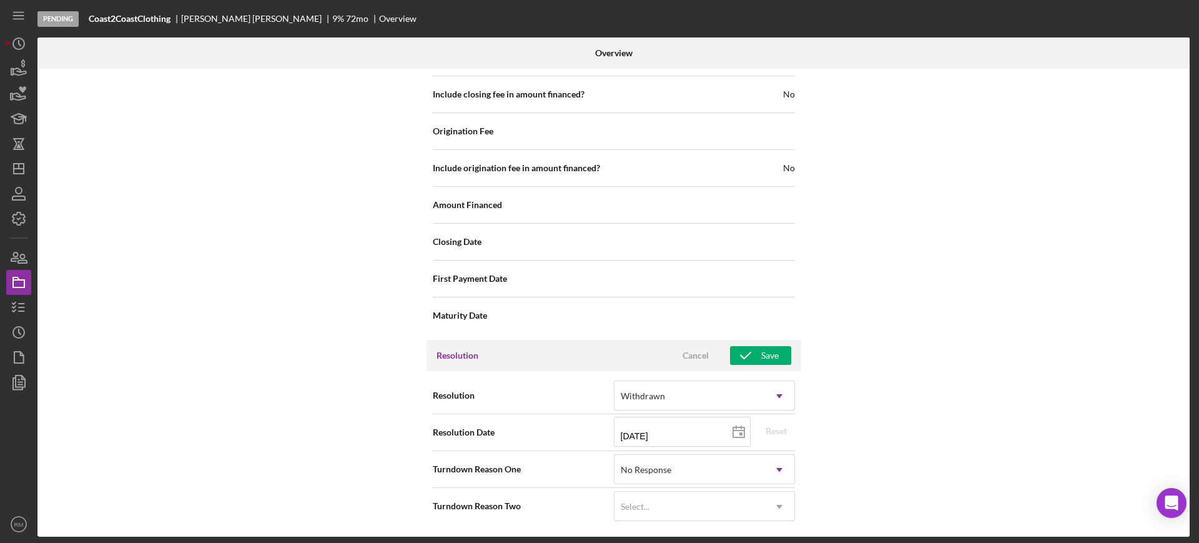
scroll to position [1514, 0]
click at [751, 357] on icon "button" at bounding box center [745, 355] width 31 height 31
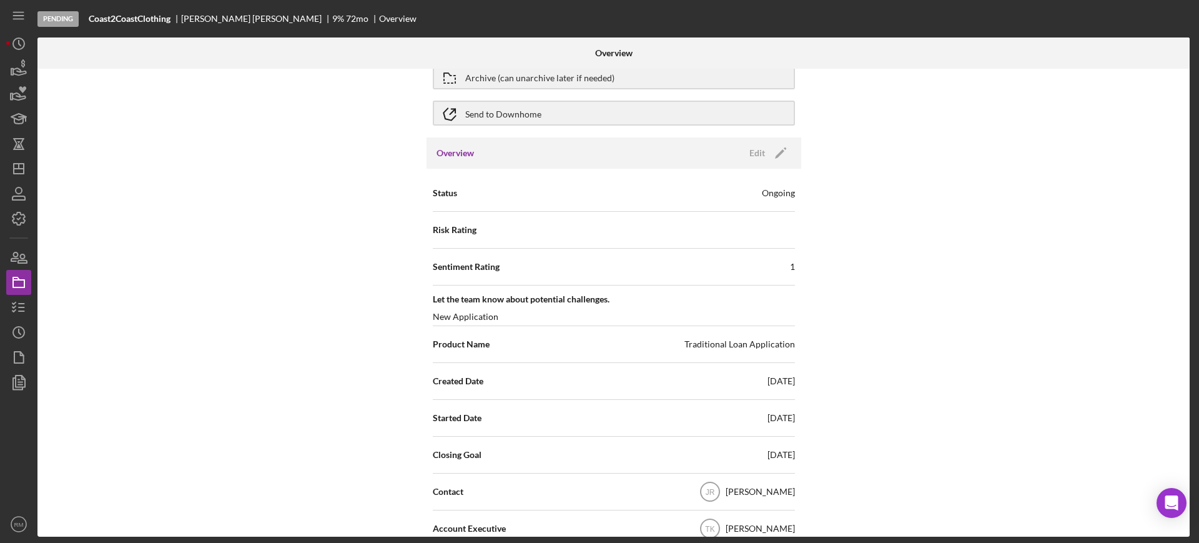
scroll to position [0, 0]
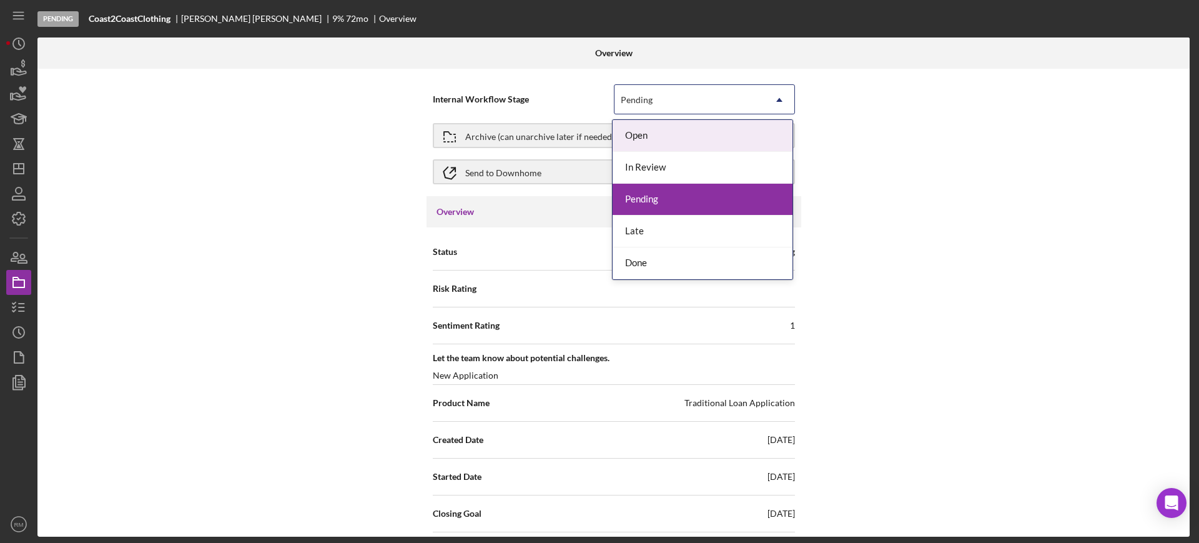
click at [719, 100] on div "Pending" at bounding box center [689, 100] width 150 height 29
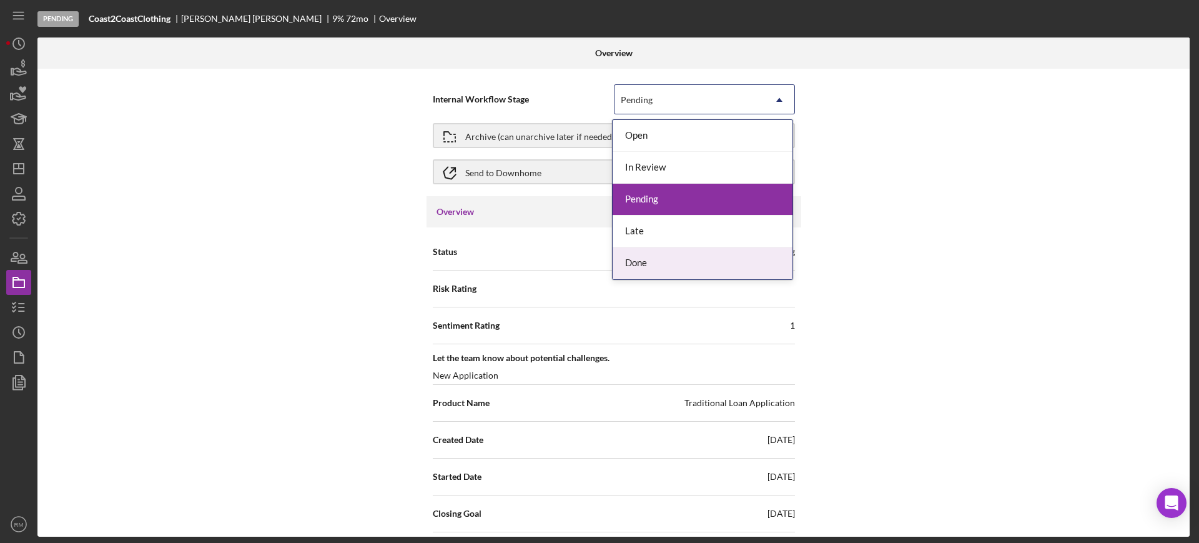
click at [662, 273] on div "Done" at bounding box center [703, 263] width 180 height 32
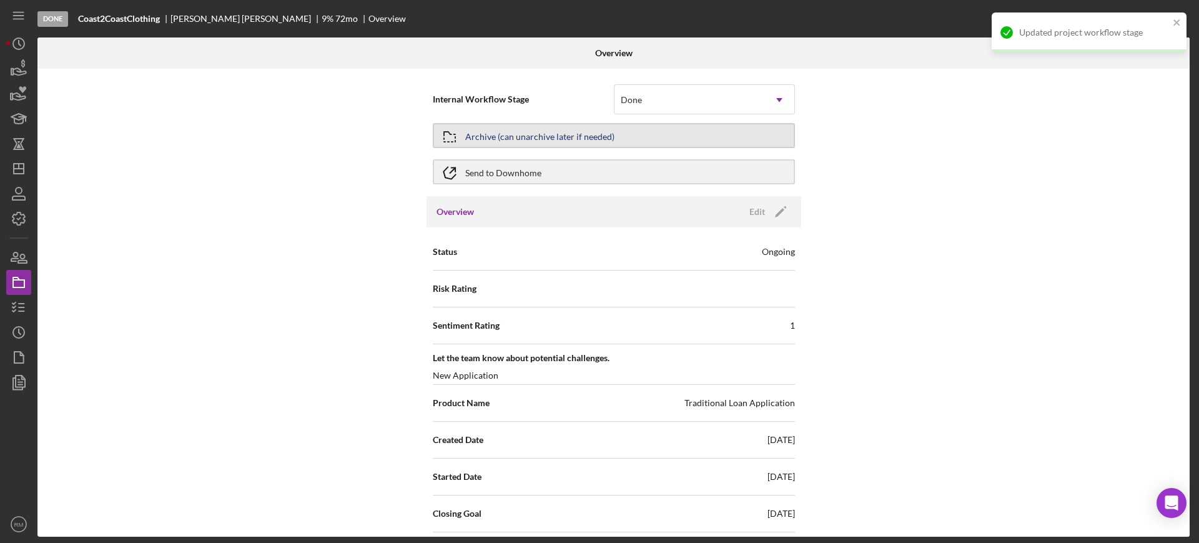
click at [563, 133] on div "Archive (can unarchive later if needed)" at bounding box center [539, 135] width 149 height 22
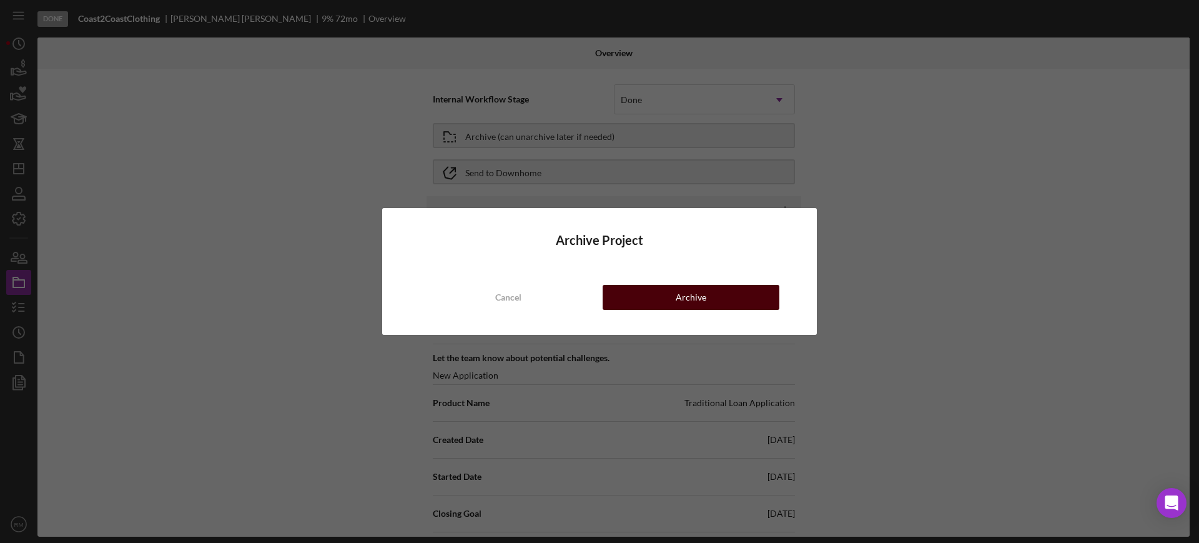
click at [621, 295] on button "Archive" at bounding box center [691, 297] width 177 height 25
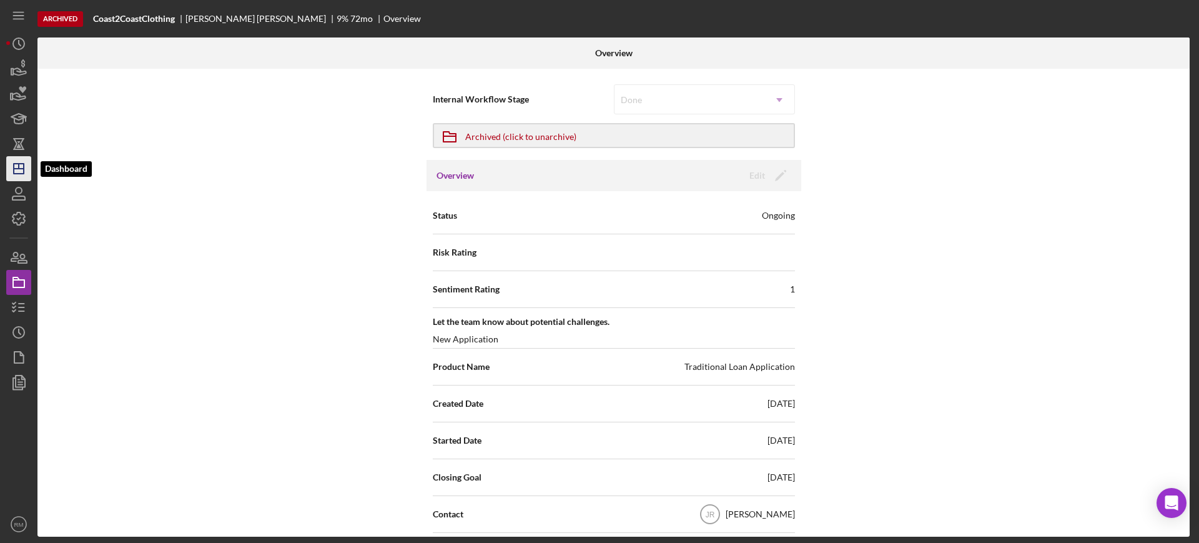
click at [14, 175] on icon "Icon/Dashboard" at bounding box center [18, 168] width 31 height 31
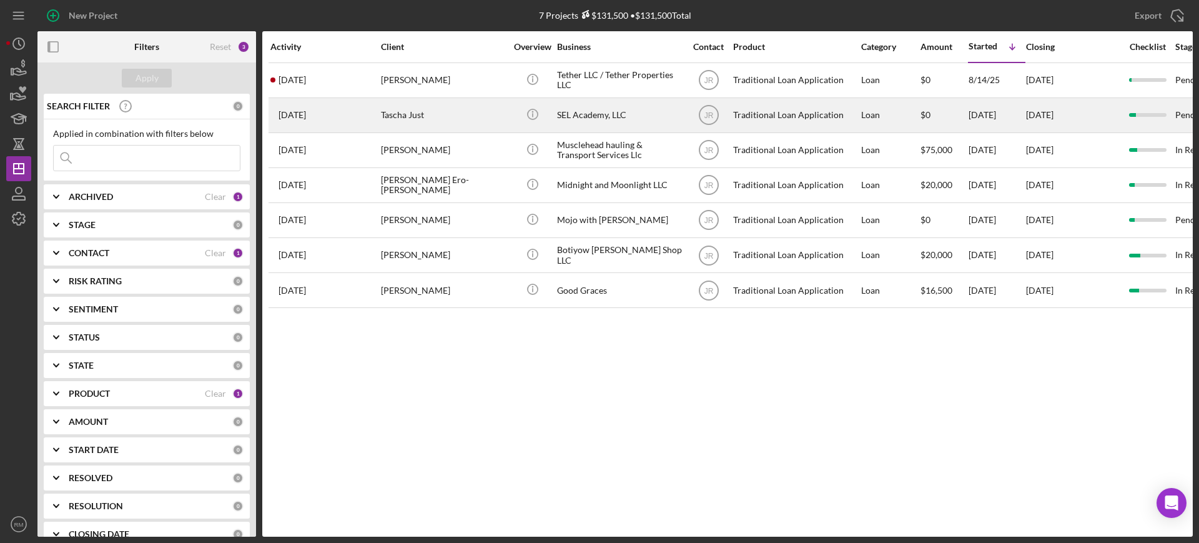
click at [457, 110] on div "Tascha Just" at bounding box center [443, 115] width 125 height 33
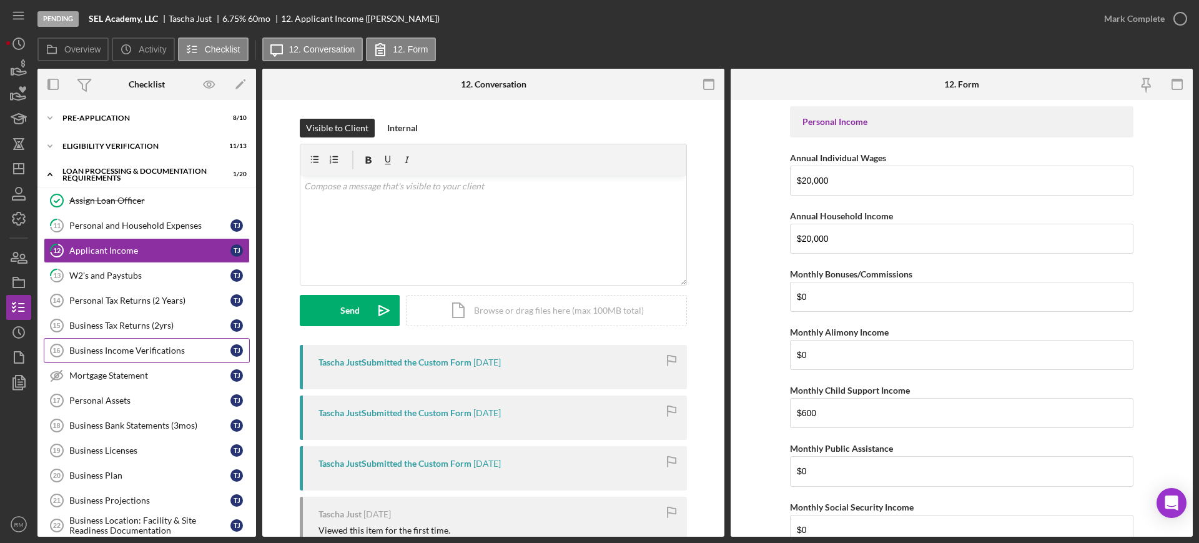
scroll to position [416, 0]
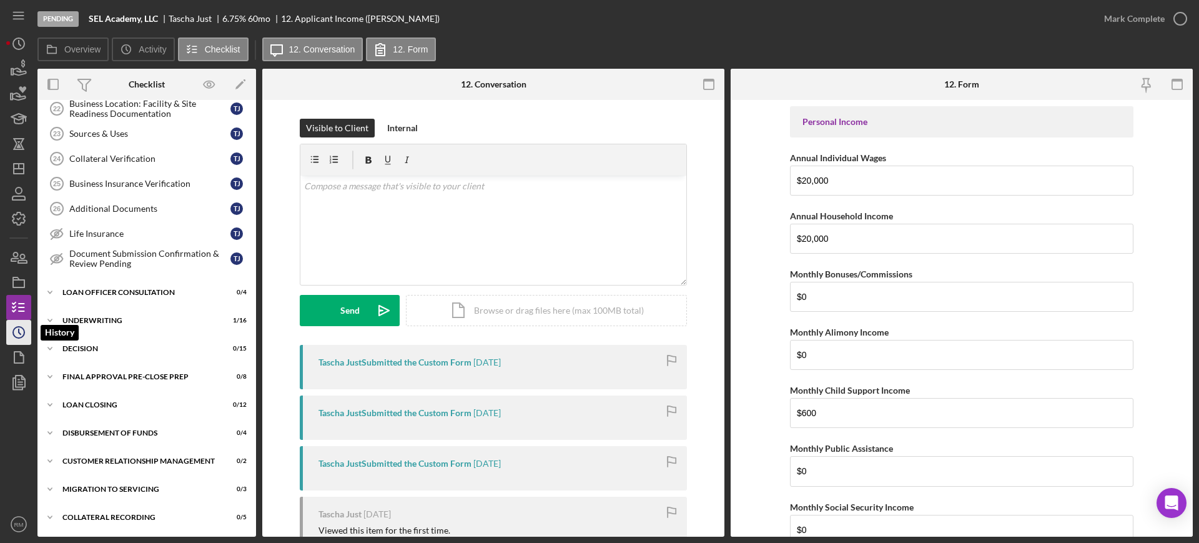
click at [22, 338] on icon "Icon/History" at bounding box center [18, 332] width 31 height 31
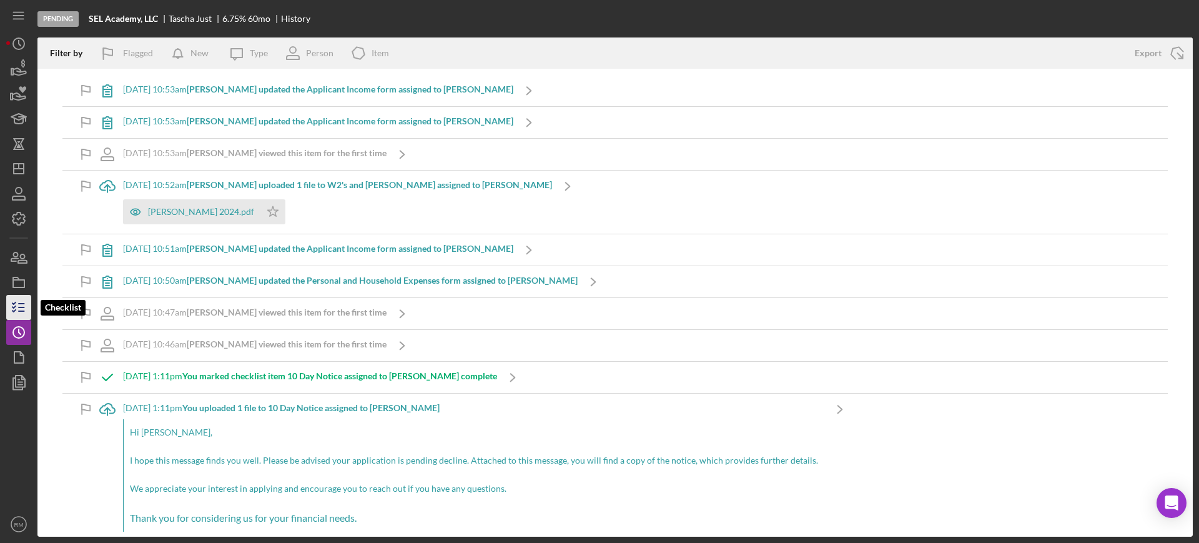
click at [28, 309] on icon "button" at bounding box center [18, 307] width 31 height 31
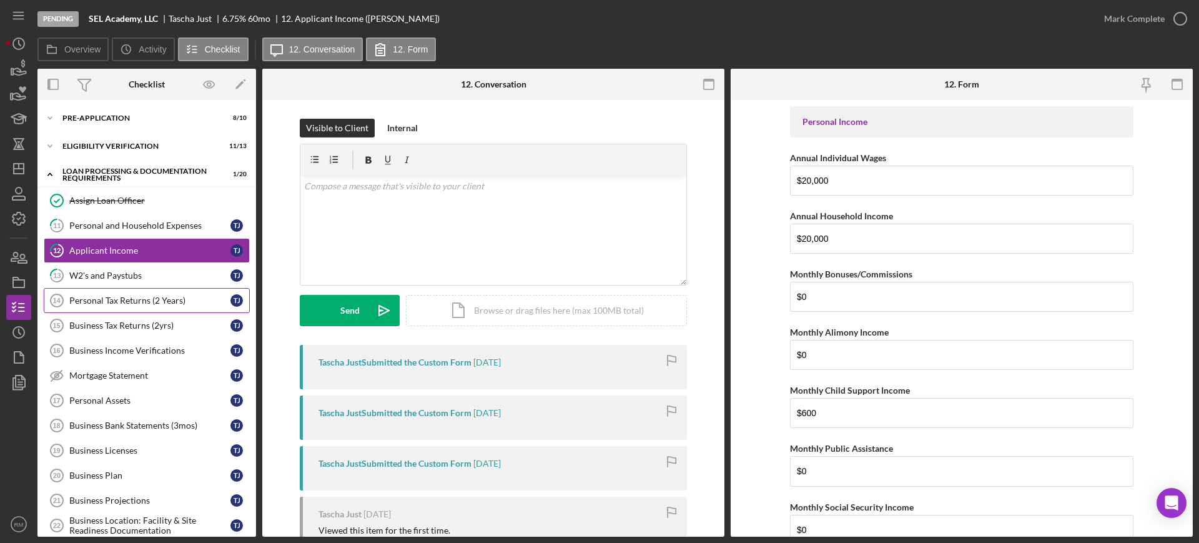
scroll to position [416, 0]
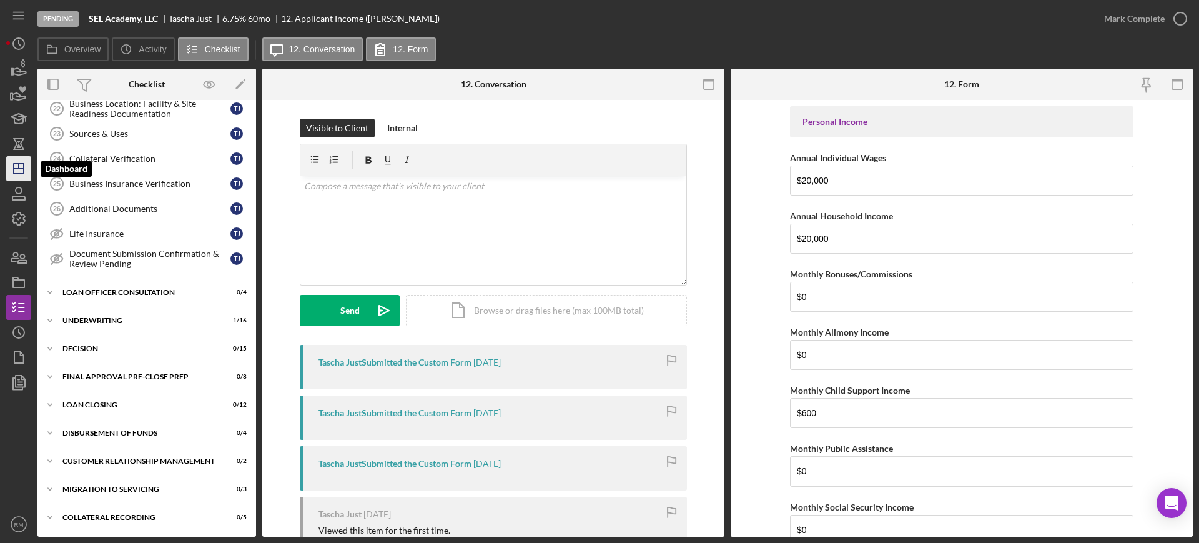
click at [26, 168] on icon "Icon/Dashboard" at bounding box center [18, 168] width 31 height 31
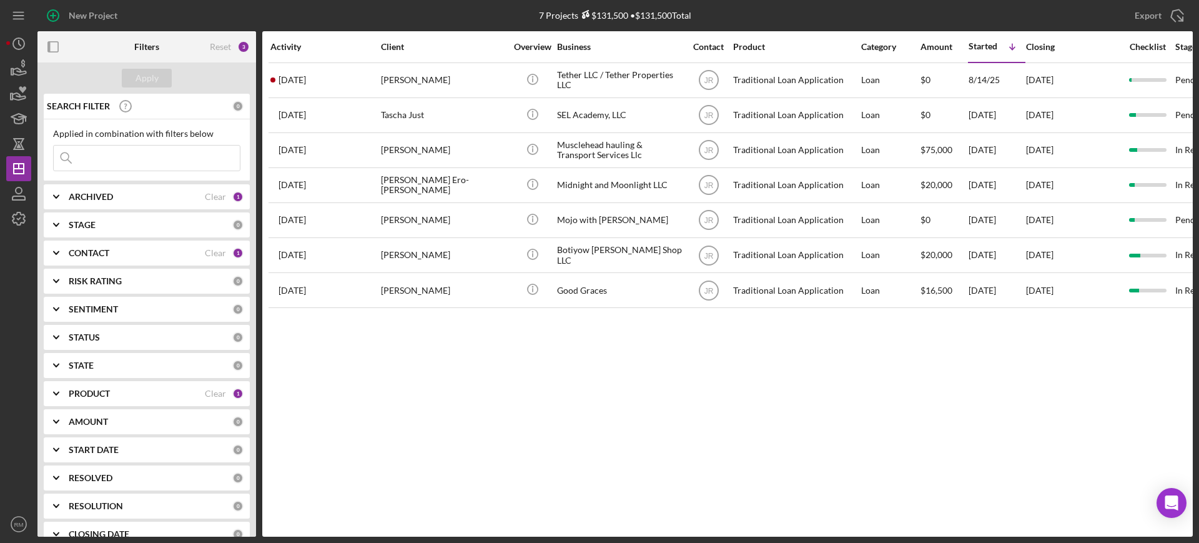
click at [126, 152] on input at bounding box center [147, 157] width 186 height 25
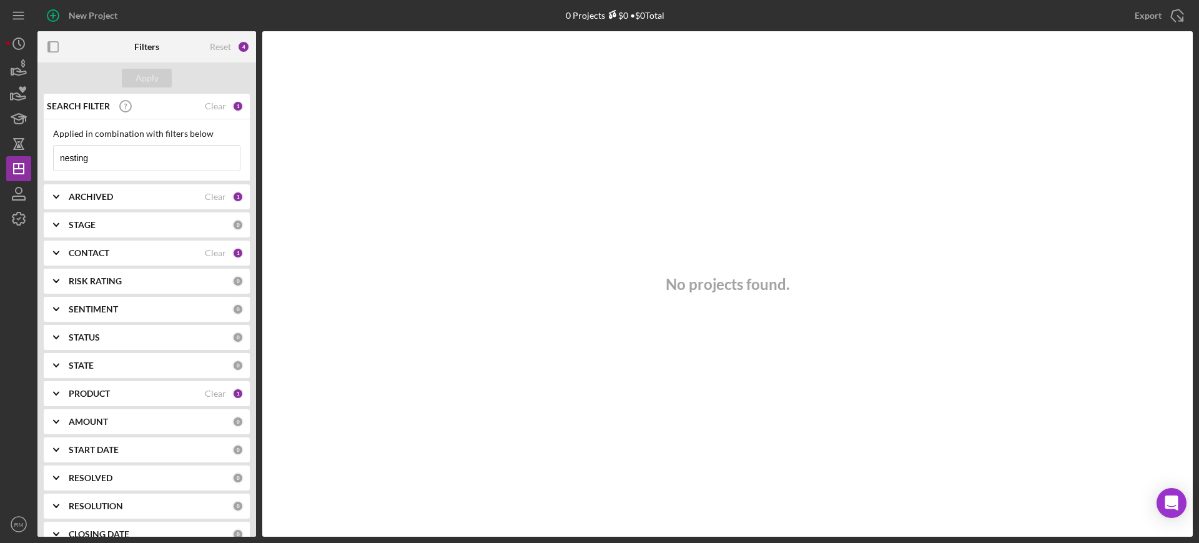
type input "nesting"
click at [214, 254] on div "Clear" at bounding box center [215, 253] width 21 height 10
click at [147, 77] on div "Apply" at bounding box center [146, 78] width 23 height 19
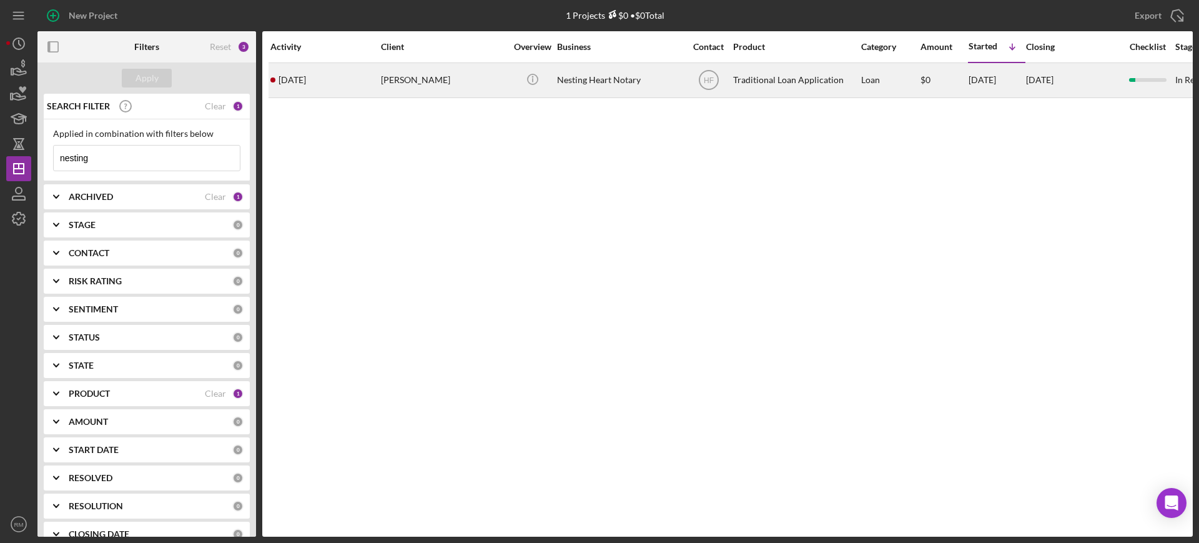
click at [439, 81] on div "Latrice Davis" at bounding box center [443, 80] width 125 height 33
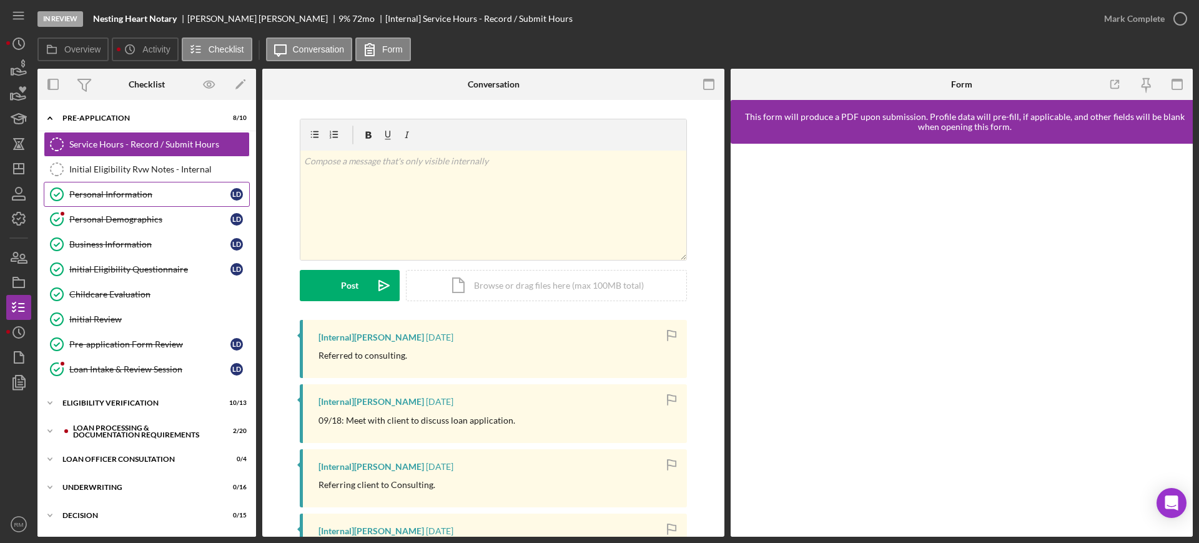
click at [155, 200] on link "Personal Information Personal Information L D" at bounding box center [147, 194] width 206 height 25
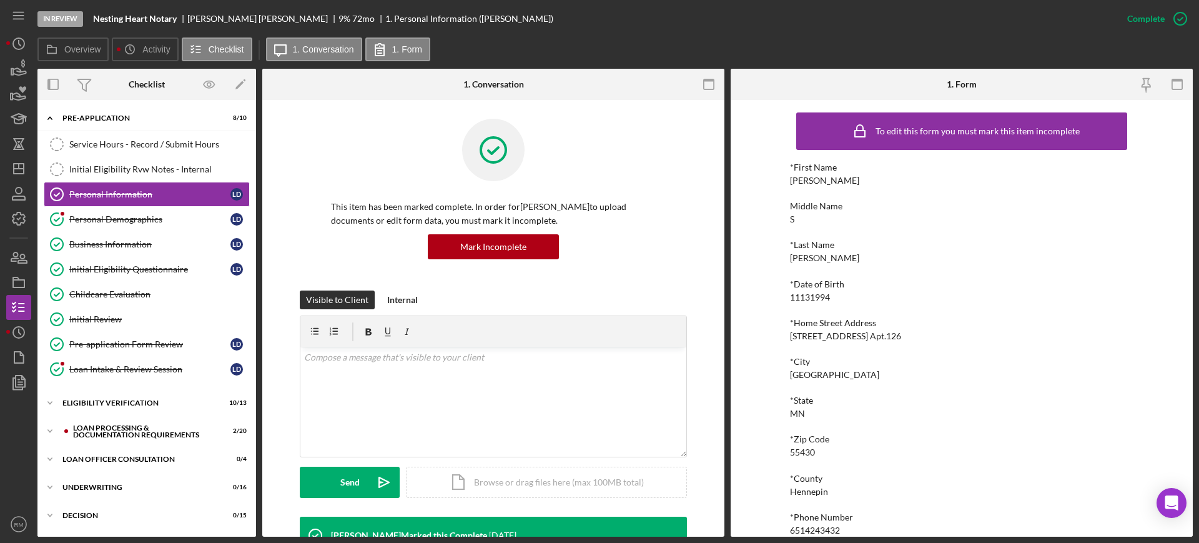
scroll to position [3, 0]
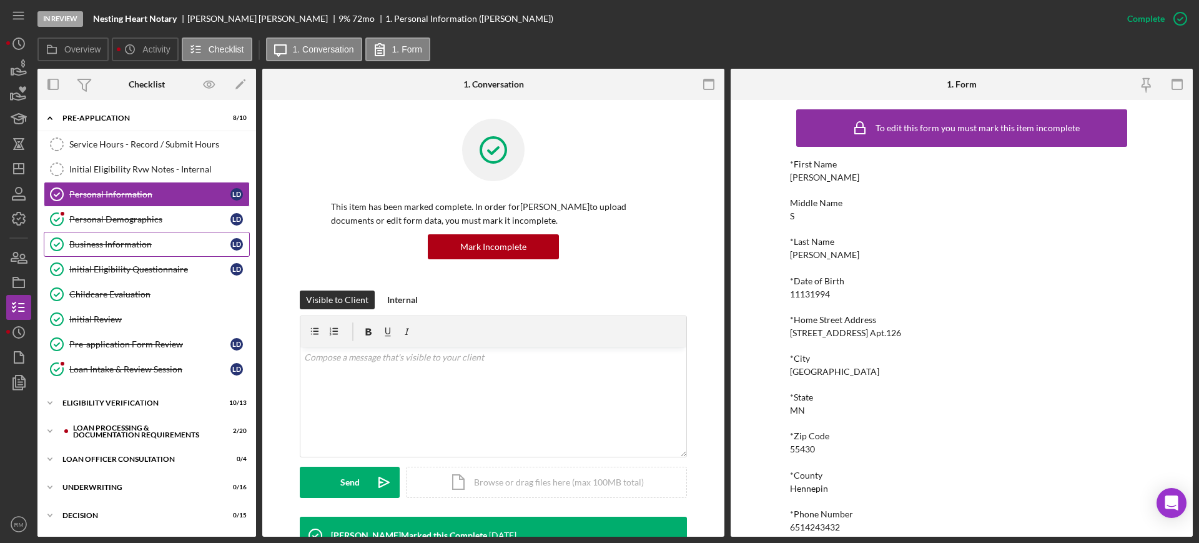
click at [157, 238] on link "Business Information Business Information L D" at bounding box center [147, 244] width 206 height 25
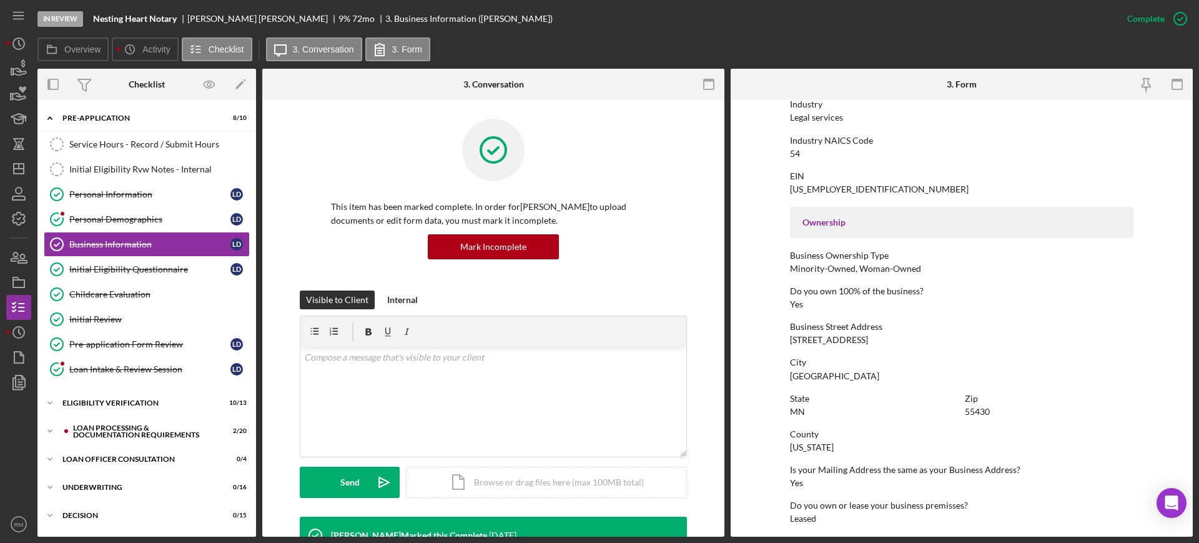
scroll to position [314, 0]
drag, startPoint x: 785, startPoint y: 336, endPoint x: 953, endPoint y: 343, distance: 168.8
click at [953, 343] on form "To edit this form you must mark this item incomplete Business Name Nesting Hear…" at bounding box center [962, 318] width 462 height 436
copy div "7218 Camden Avenue North, Apt 126"
click at [107, 278] on link "Initial Eligibility Questionnaire Initial Eligibility Questionnaire L D" at bounding box center [147, 269] width 206 height 25
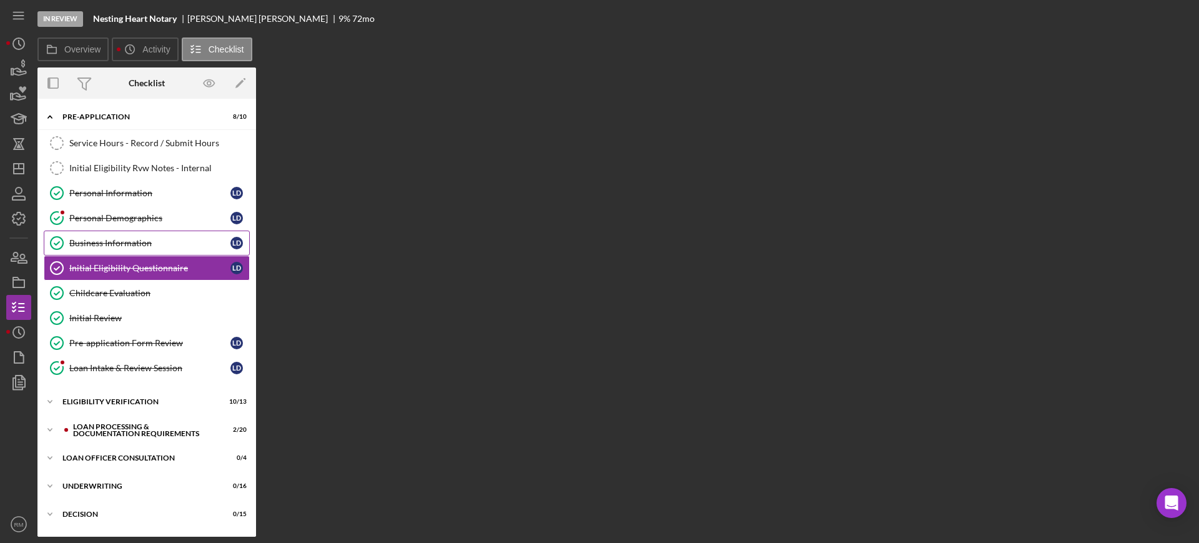
click at [108, 246] on div "Business Information" at bounding box center [149, 243] width 161 height 10
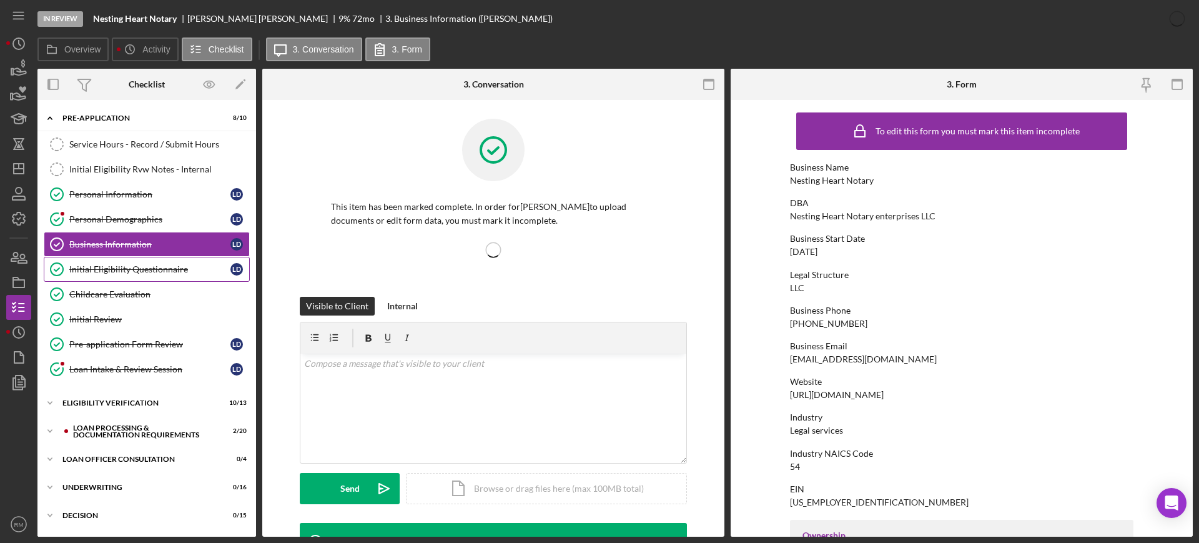
click at [106, 266] on div "Initial Eligibility Questionnaire" at bounding box center [149, 269] width 161 height 10
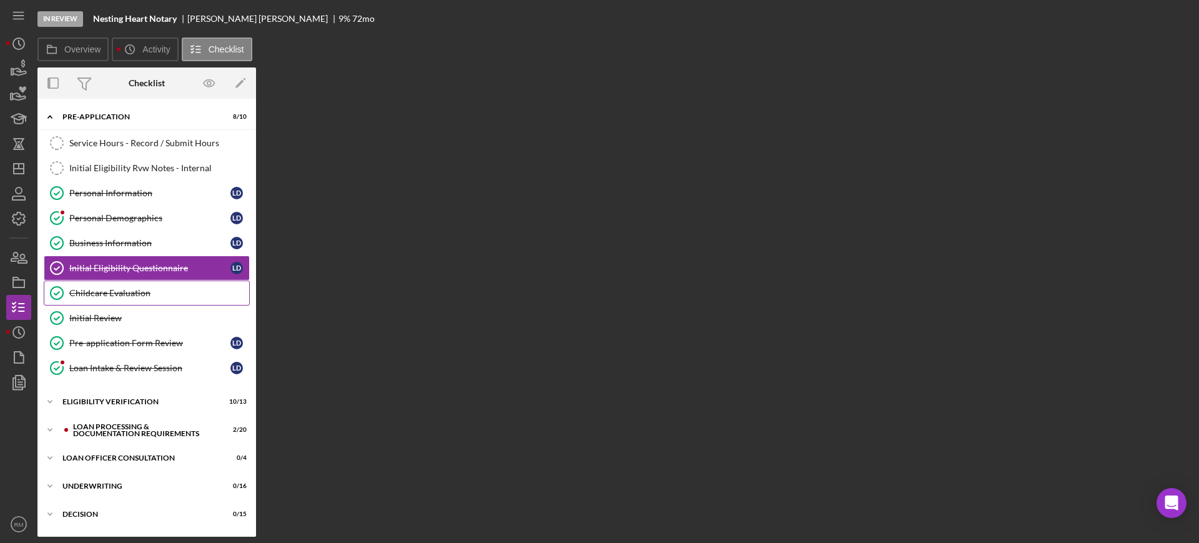
click at [87, 284] on link "Childcare Evaluation Childcare Evaluation" at bounding box center [147, 292] width 206 height 25
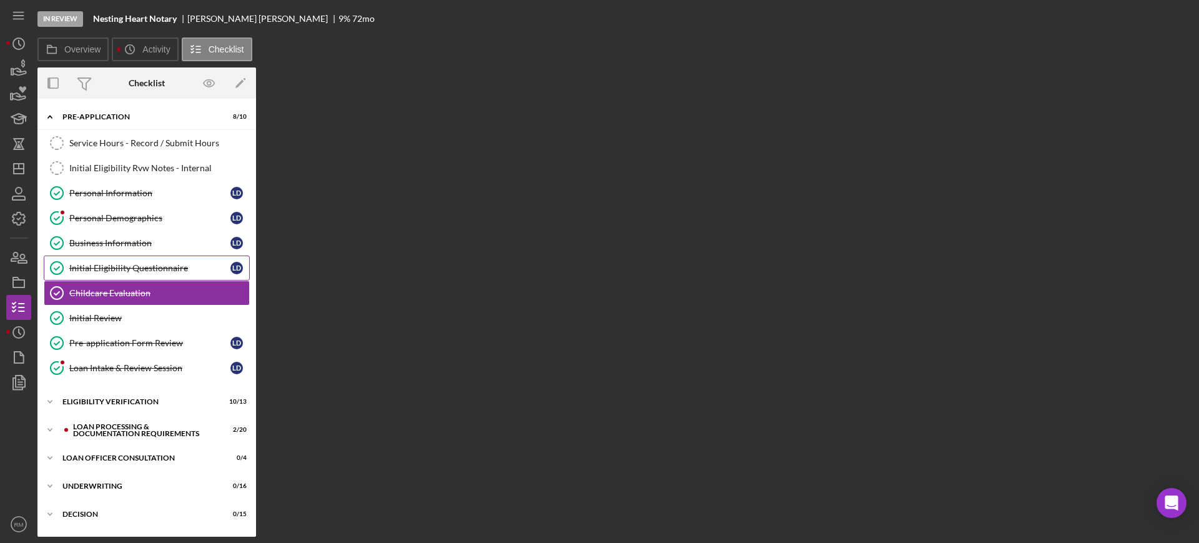
click at [136, 266] on div "Initial Eligibility Questionnaire" at bounding box center [149, 268] width 161 height 10
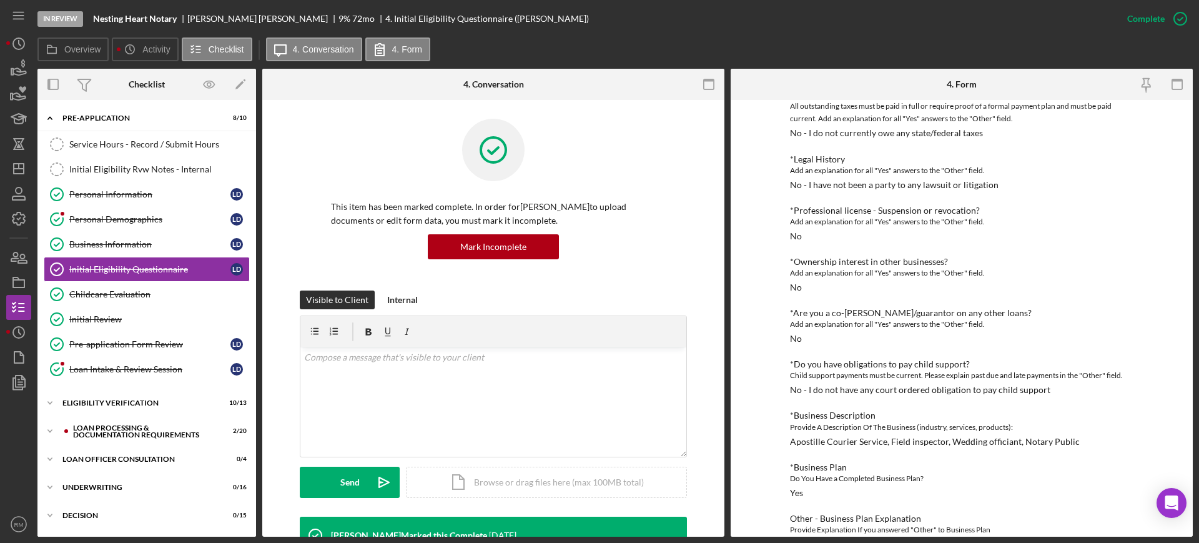
scroll to position [727, 0]
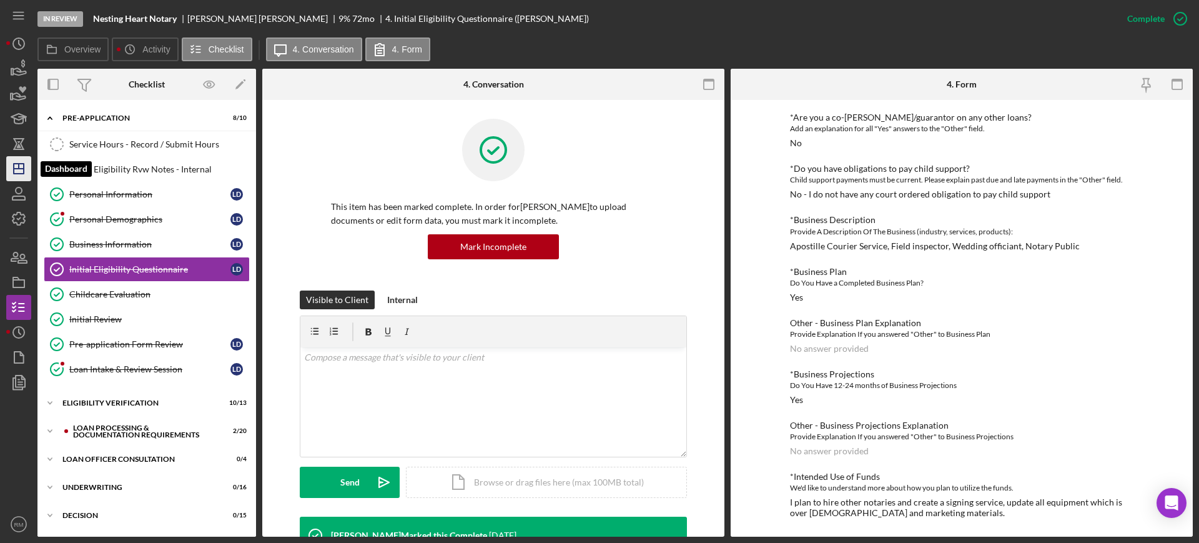
click at [26, 166] on icon "Icon/Dashboard" at bounding box center [18, 168] width 31 height 31
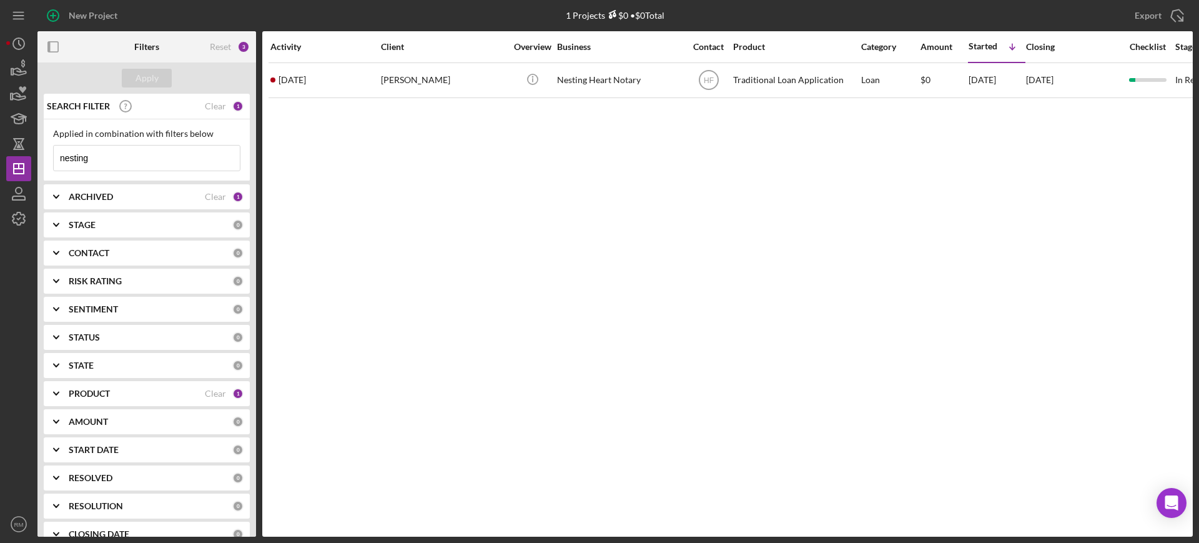
click at [157, 155] on input "nesting" at bounding box center [147, 157] width 186 height 25
type input "radish"
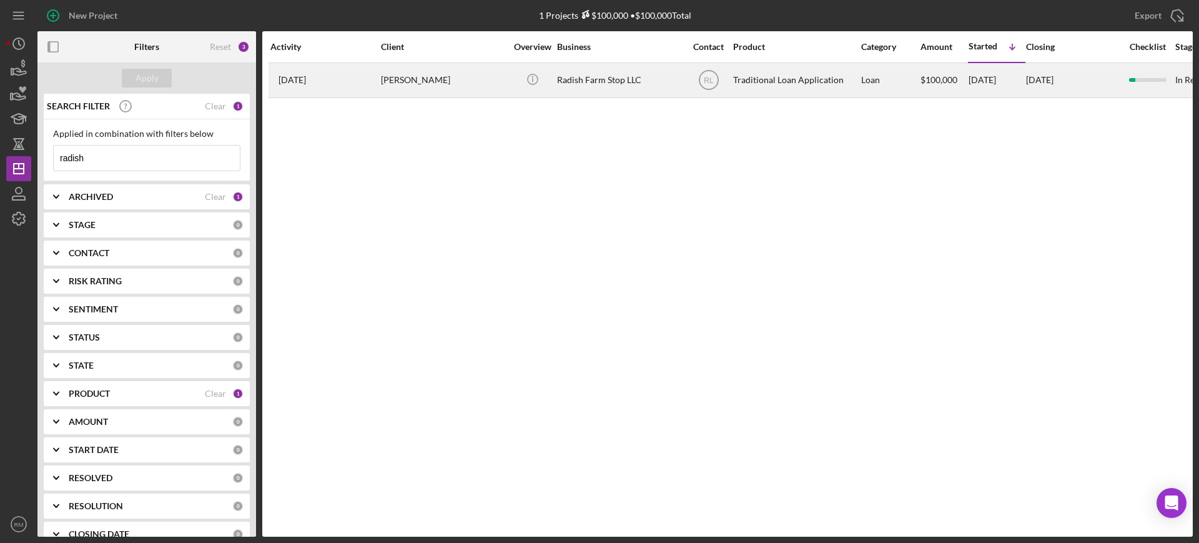
click at [404, 66] on div "Lily Gross" at bounding box center [443, 80] width 125 height 33
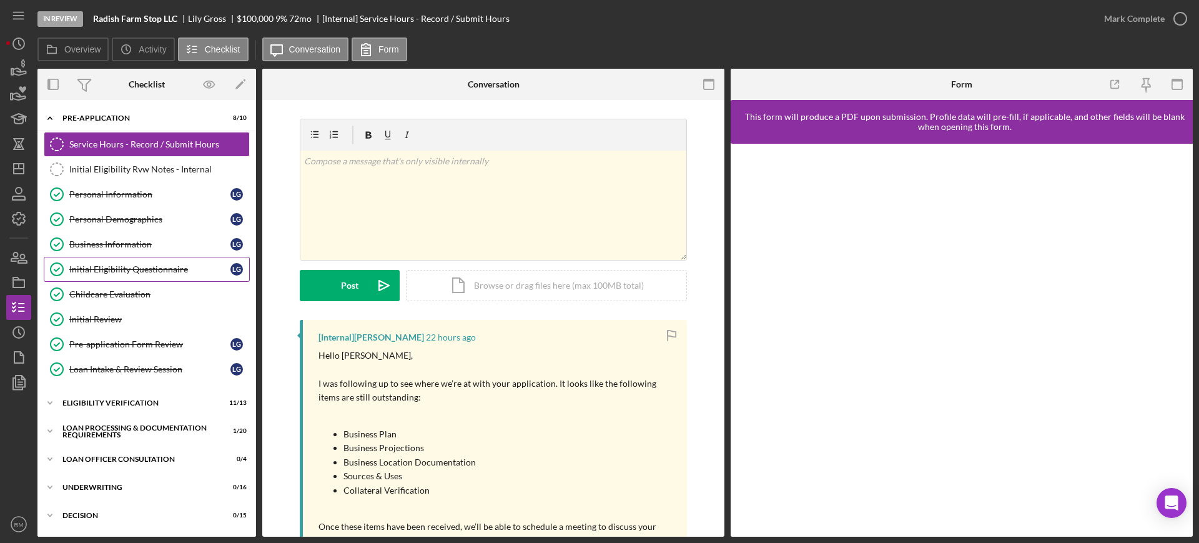
scroll to position [167, 0]
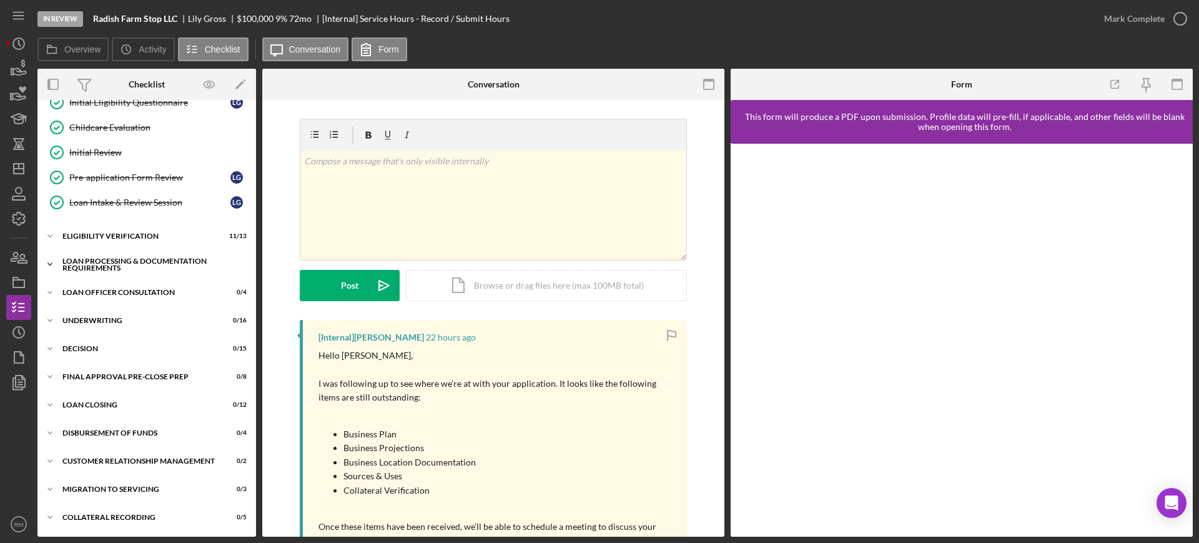
click at [122, 268] on div "Loan Processing & Documentation Requirements" at bounding box center [151, 264] width 178 height 14
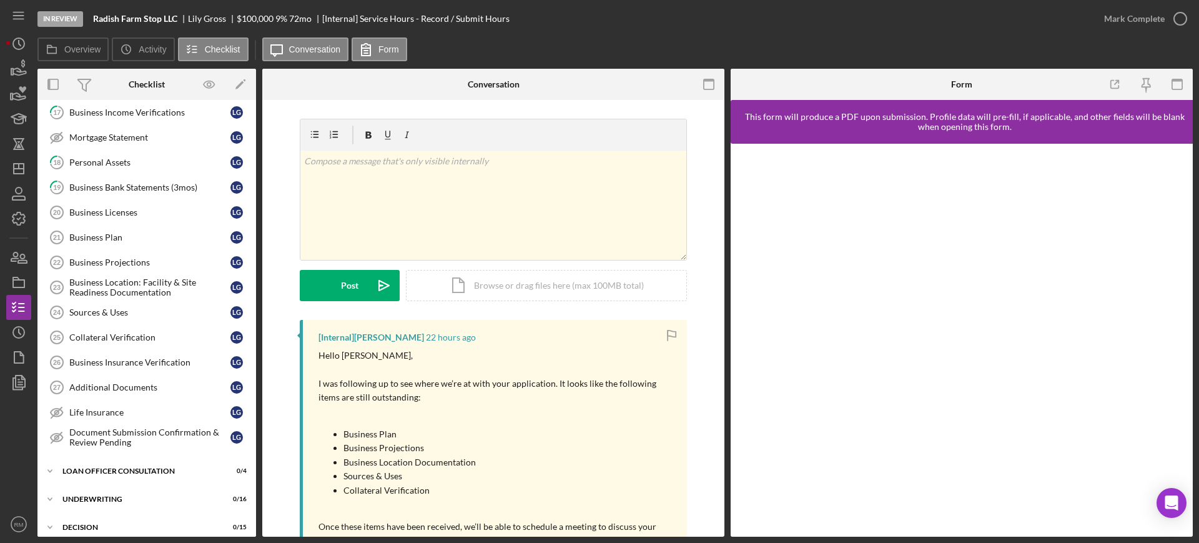
scroll to position [495, 0]
click at [117, 293] on div "Business Location: Facility & Site Readiness Documentation" at bounding box center [149, 287] width 161 height 20
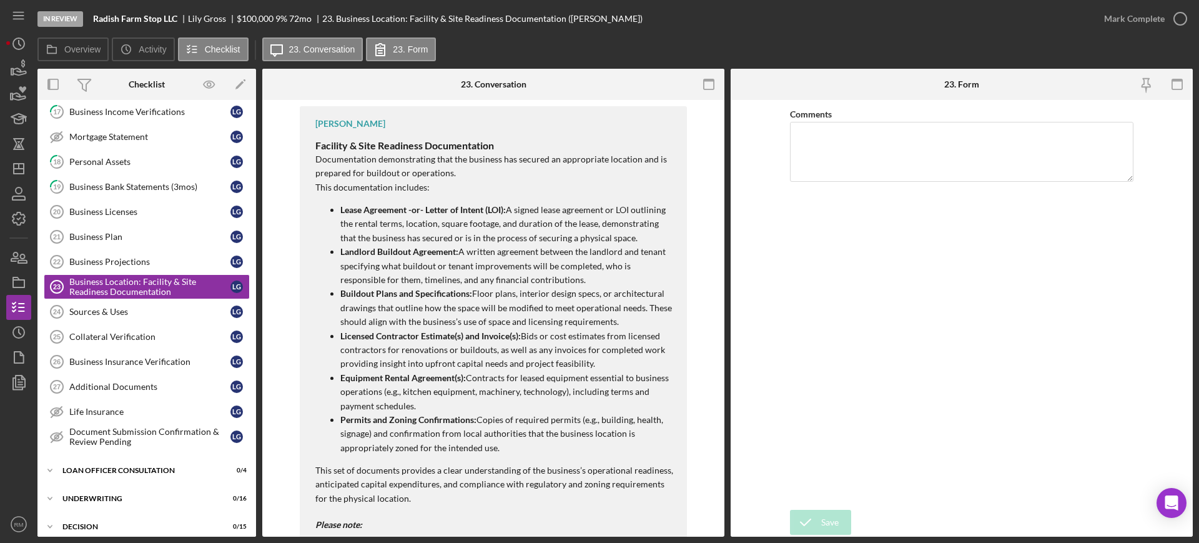
scroll to position [300, 0]
click at [26, 176] on icon "Icon/Dashboard" at bounding box center [18, 168] width 31 height 31
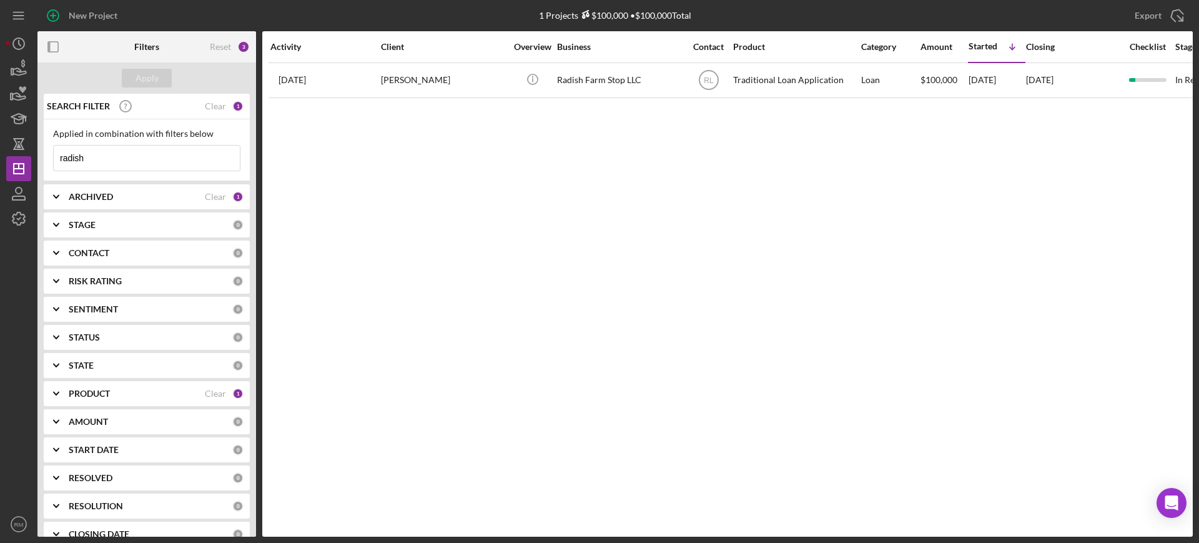
click at [106, 161] on input "radish" at bounding box center [147, 157] width 186 height 25
type input "salon ezer"
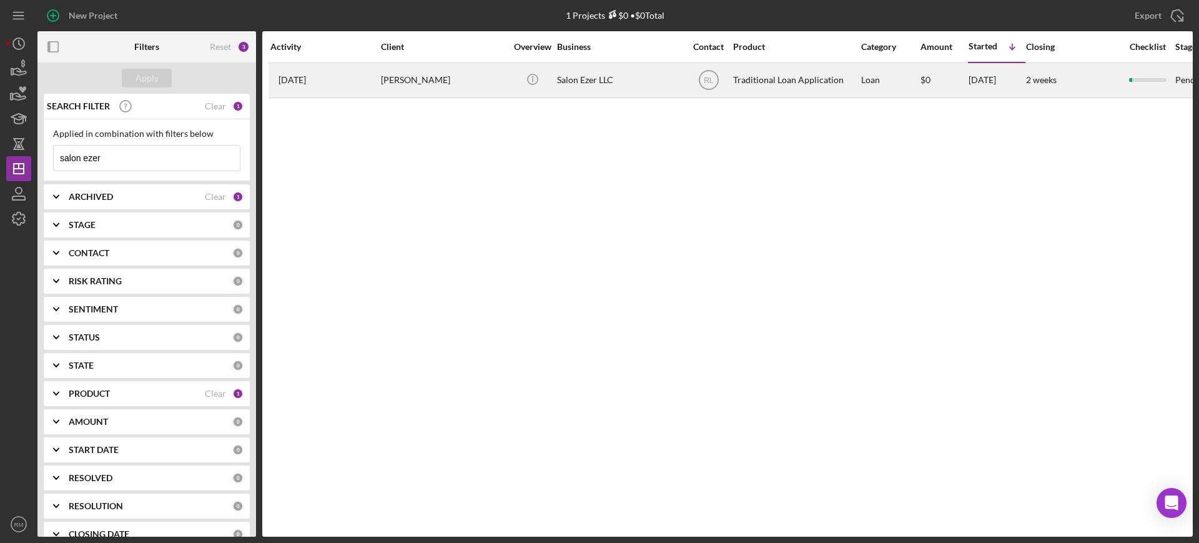
click at [460, 67] on div "Jessica Decker" at bounding box center [443, 80] width 125 height 33
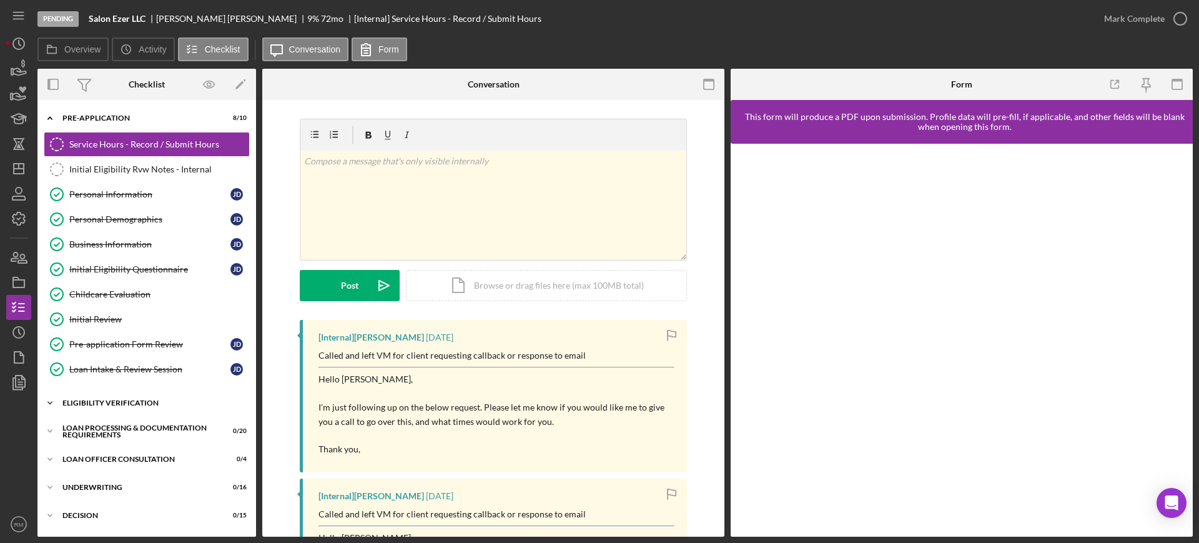
click at [83, 404] on div "Eligibility Verification" at bounding box center [151, 402] width 178 height 7
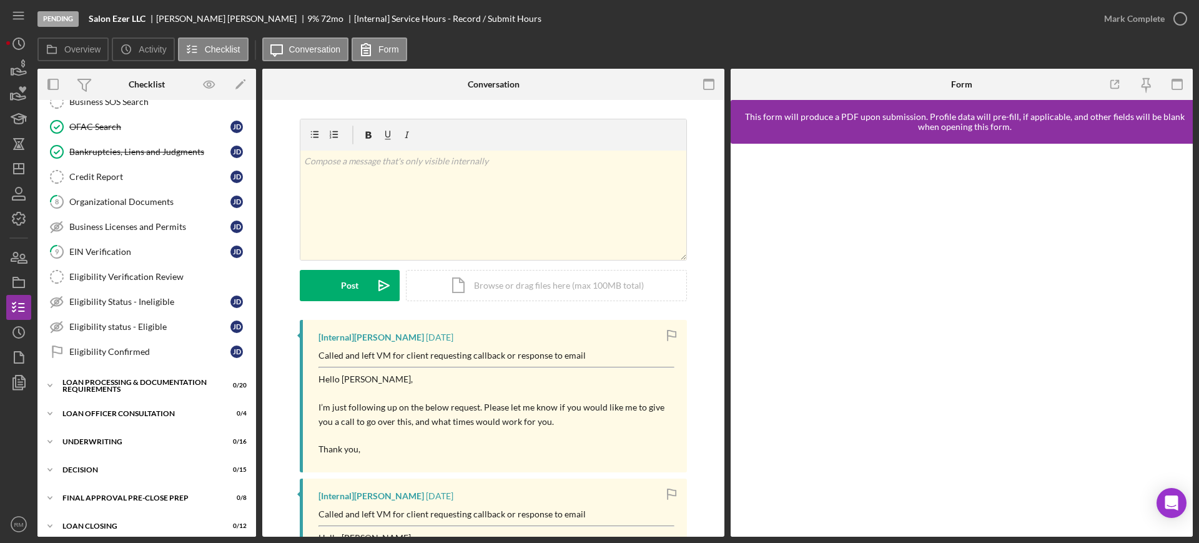
scroll to position [382, 0]
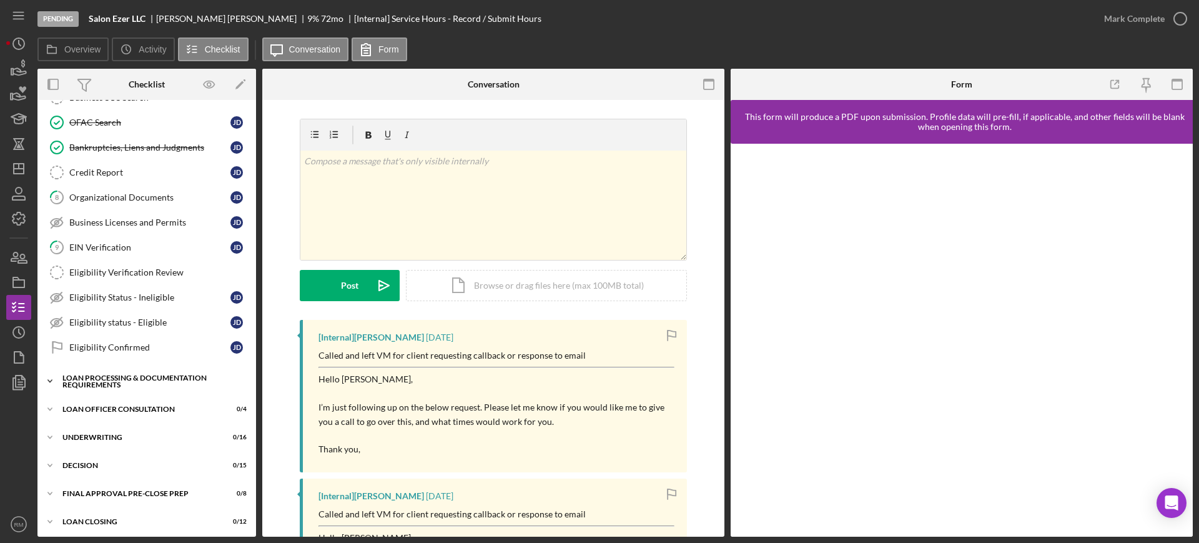
click at [107, 388] on div "Icon/Expander Loan Processing & Documentation Requirements 0 / 20" at bounding box center [146, 380] width 219 height 25
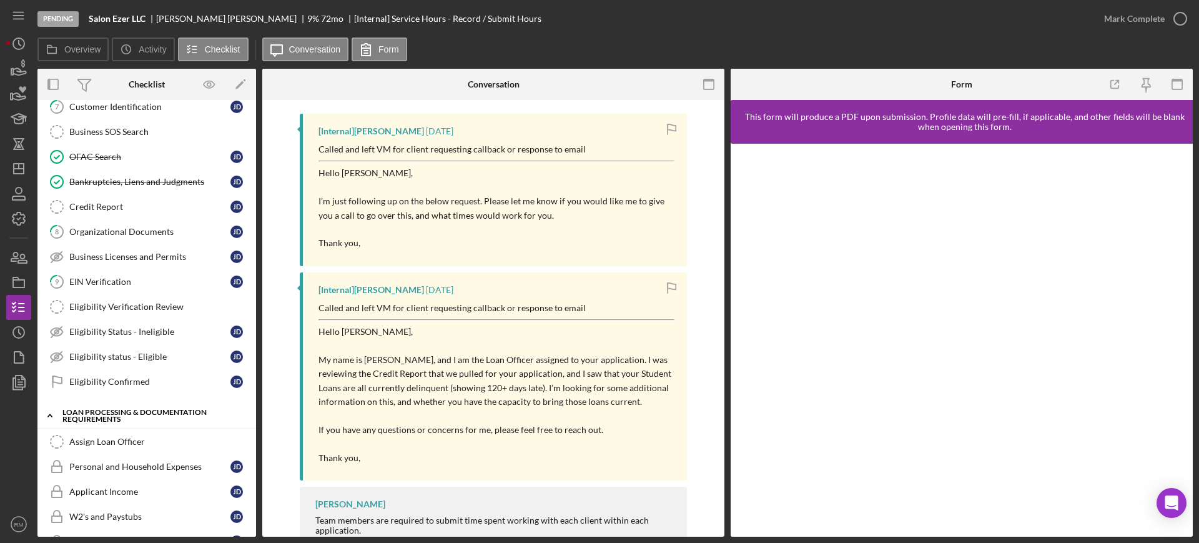
scroll to position [250, 0]
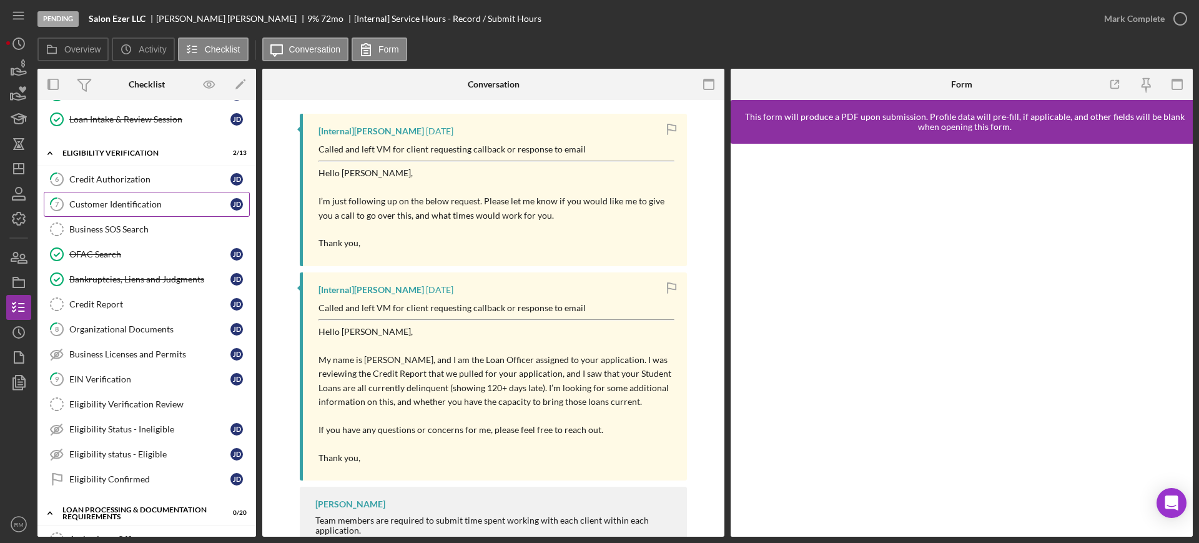
click at [155, 200] on div "Customer Identification" at bounding box center [149, 204] width 161 height 10
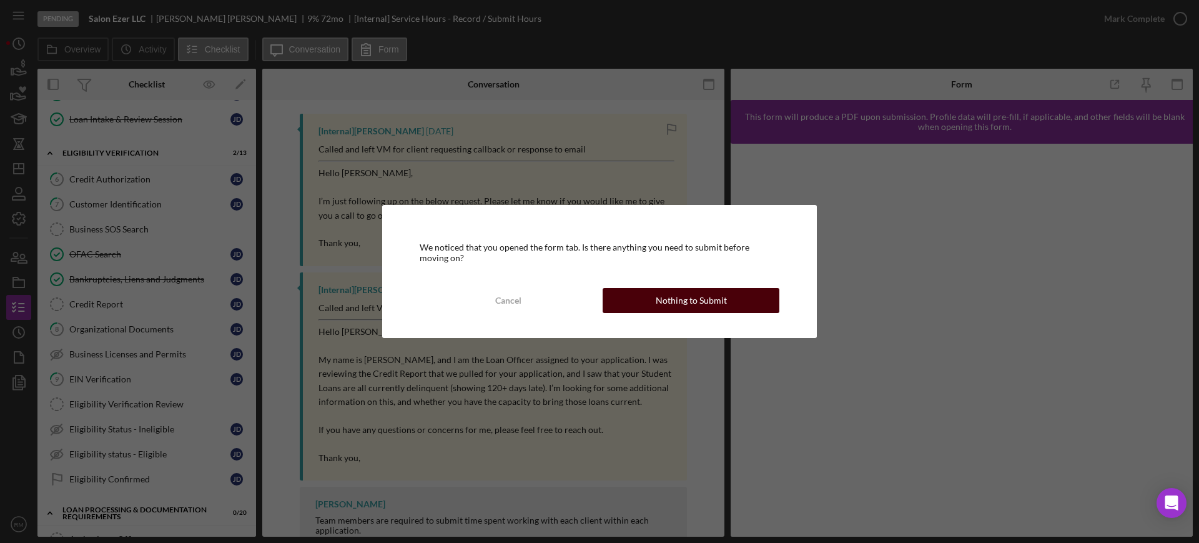
click at [674, 290] on div "Nothing to Submit" at bounding box center [691, 300] width 71 height 25
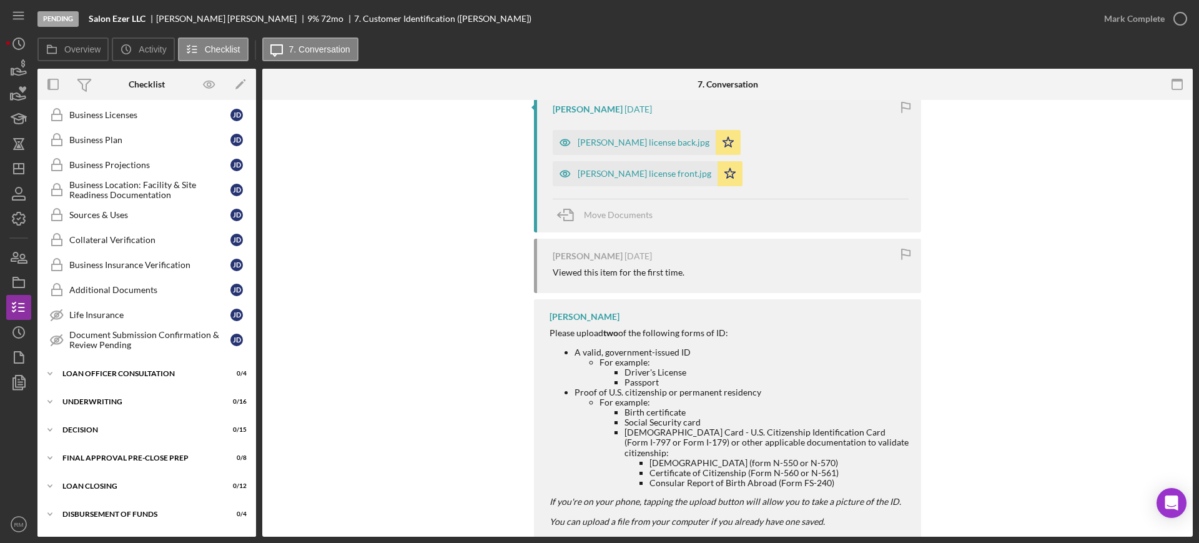
scroll to position [1005, 0]
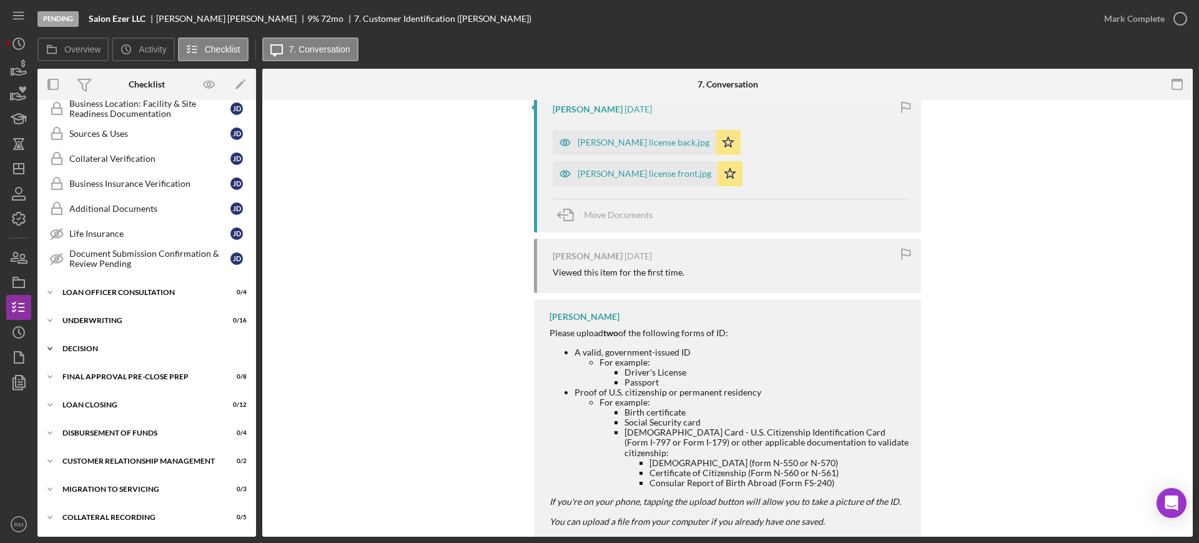
click at [114, 342] on div "Icon/Expander Decision 0 / 15" at bounding box center [146, 348] width 219 height 25
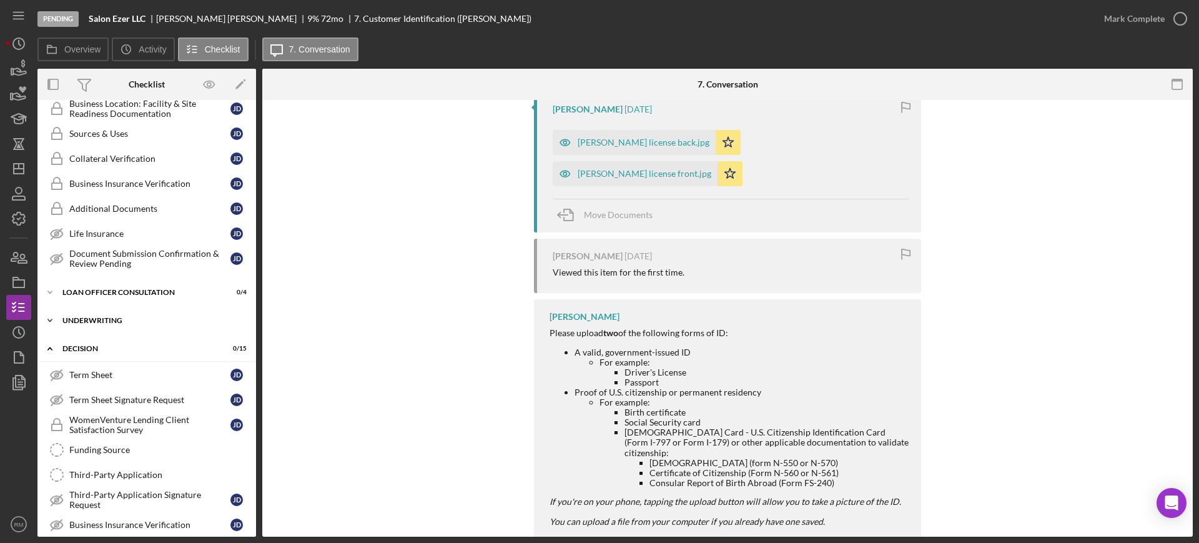
click at [123, 322] on div "Underwriting" at bounding box center [151, 320] width 178 height 7
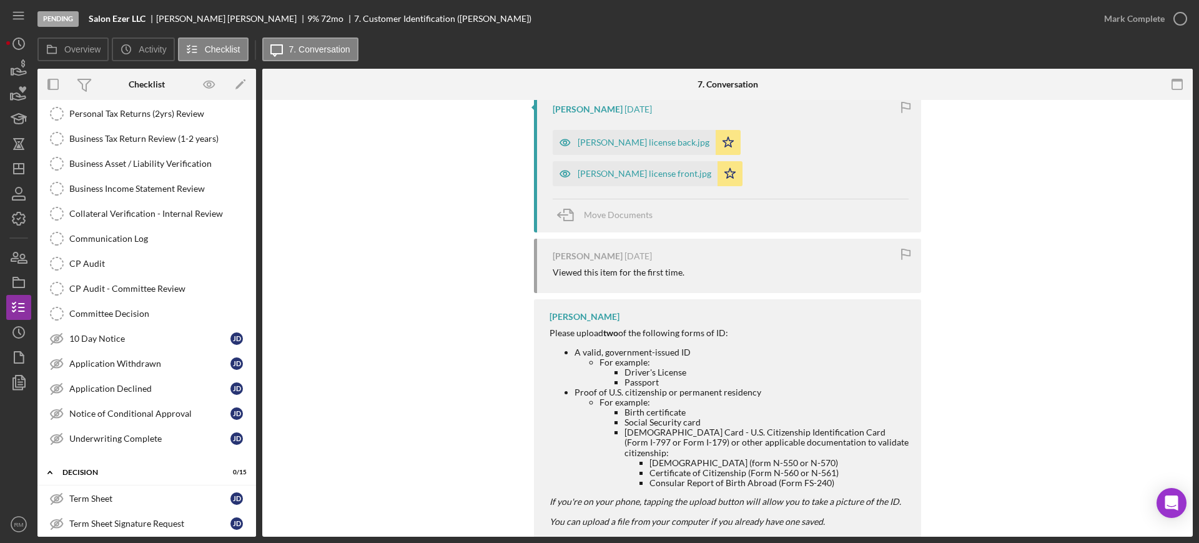
scroll to position [1289, 0]
click at [79, 461] on div "Icon/Expander Decision 0 / 15" at bounding box center [146, 471] width 219 height 26
click at [111, 342] on div "10 Day Notice" at bounding box center [149, 337] width 161 height 10
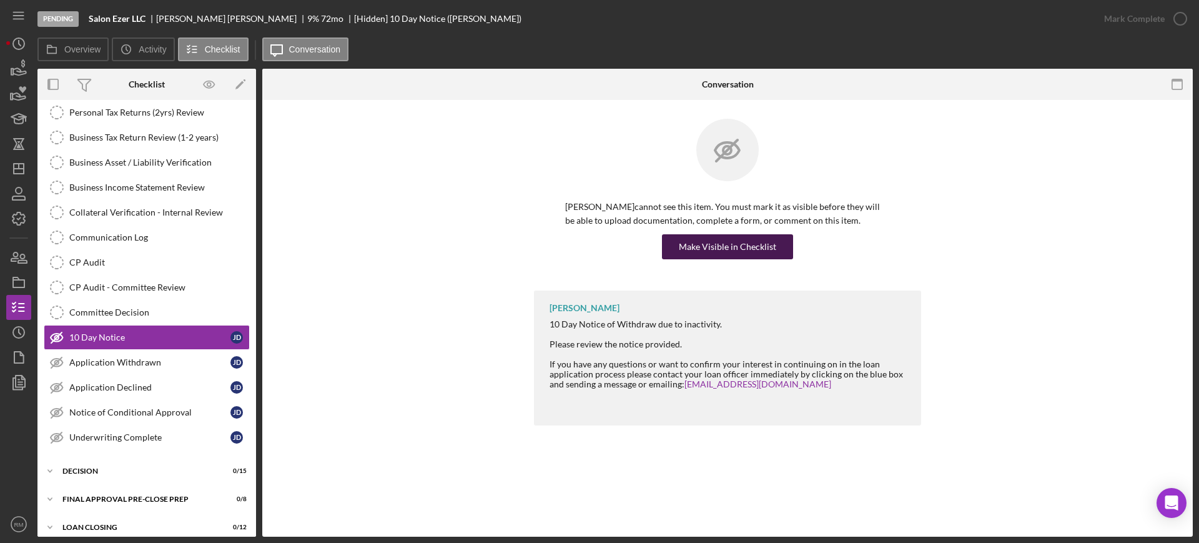
click at [667, 241] on button "Make Visible in Checklist" at bounding box center [727, 246] width 131 height 25
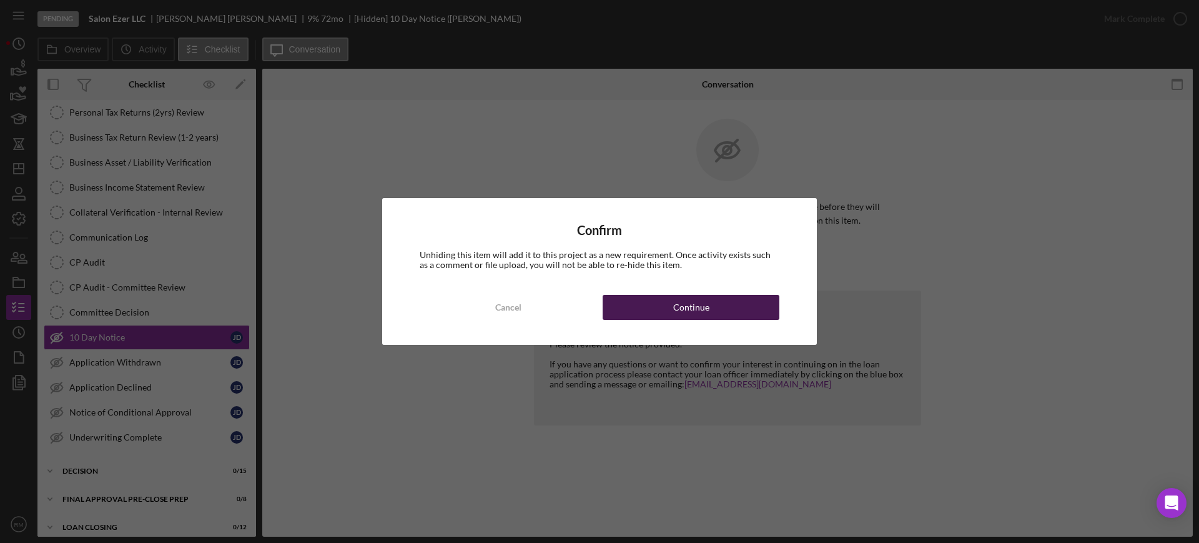
click at [670, 298] on button "Continue" at bounding box center [691, 307] width 177 height 25
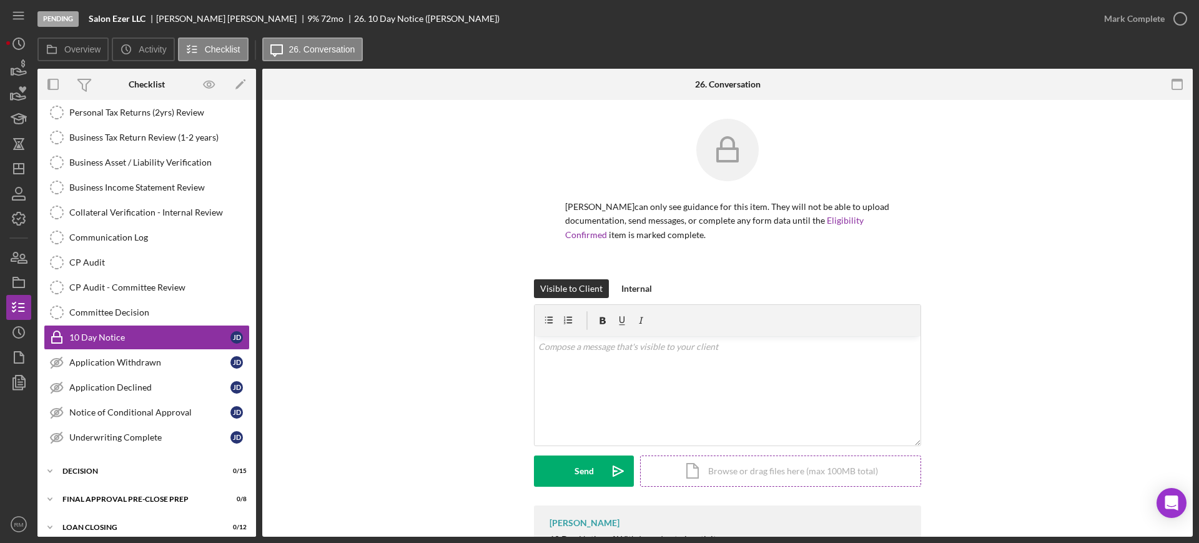
click at [695, 307] on div at bounding box center [728, 320] width 386 height 31
click at [706, 470] on div "Icon/Document Browse or drag files here (max 100MB total) Tap to choose files o…" at bounding box center [780, 470] width 281 height 31
click at [705, 405] on icon at bounding box center [713, 413] width 16 height 16
click at [700, 469] on div "Icon/Document Browse or drag files here (max 100MB total) Tap to choose files o…" at bounding box center [780, 470] width 281 height 31
click at [550, 349] on p at bounding box center [727, 347] width 379 height 14
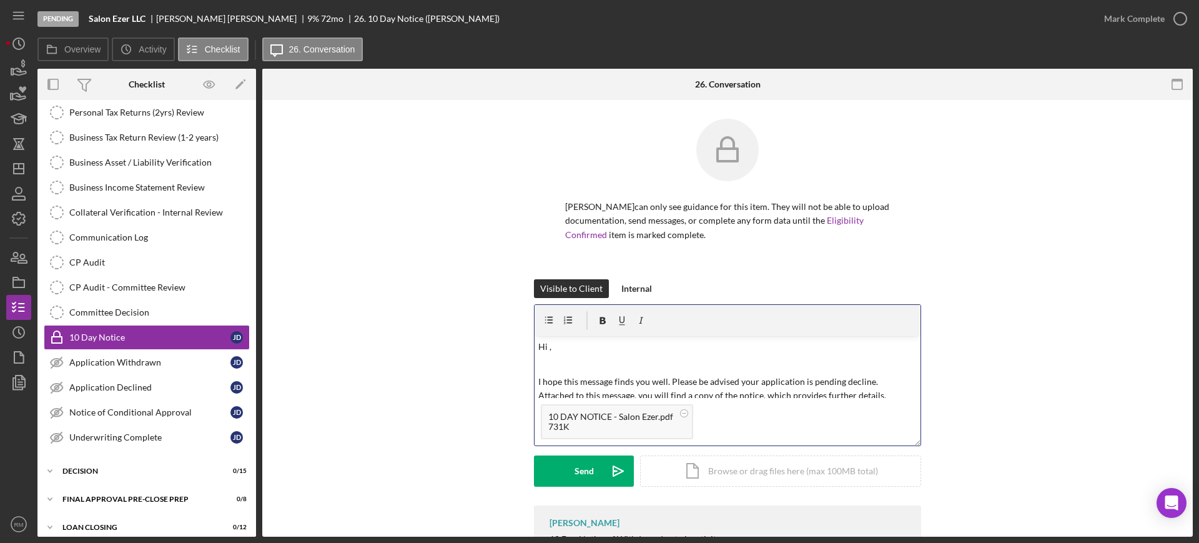
click at [550, 349] on p "Hi ," at bounding box center [727, 347] width 379 height 14
click at [565, 473] on button "Send Icon/icon-invite-send" at bounding box center [584, 470] width 100 height 31
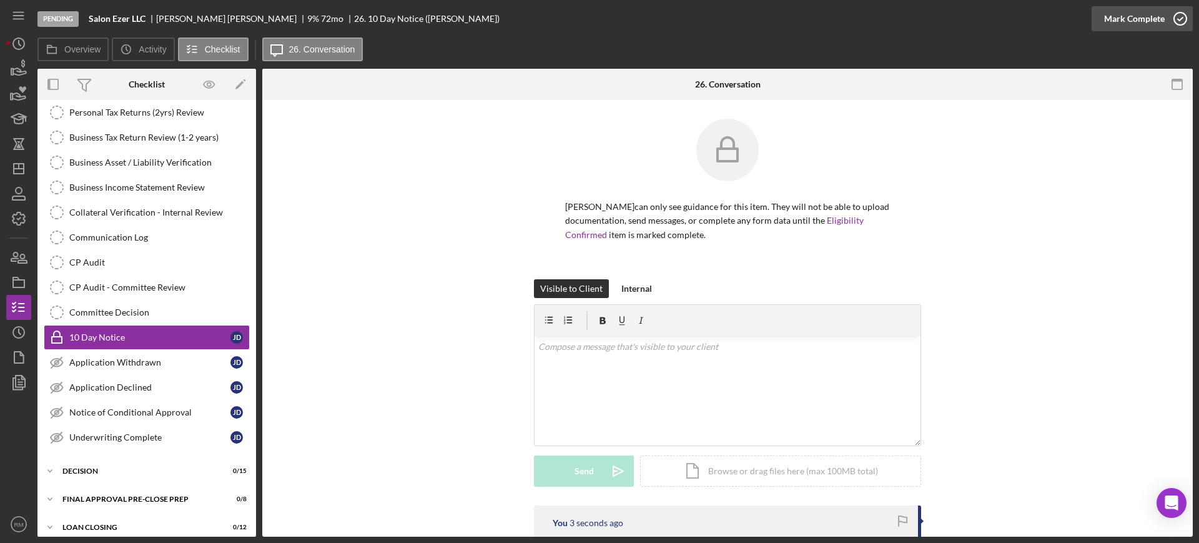
click at [1116, 16] on div "Mark Complete" at bounding box center [1134, 18] width 61 height 25
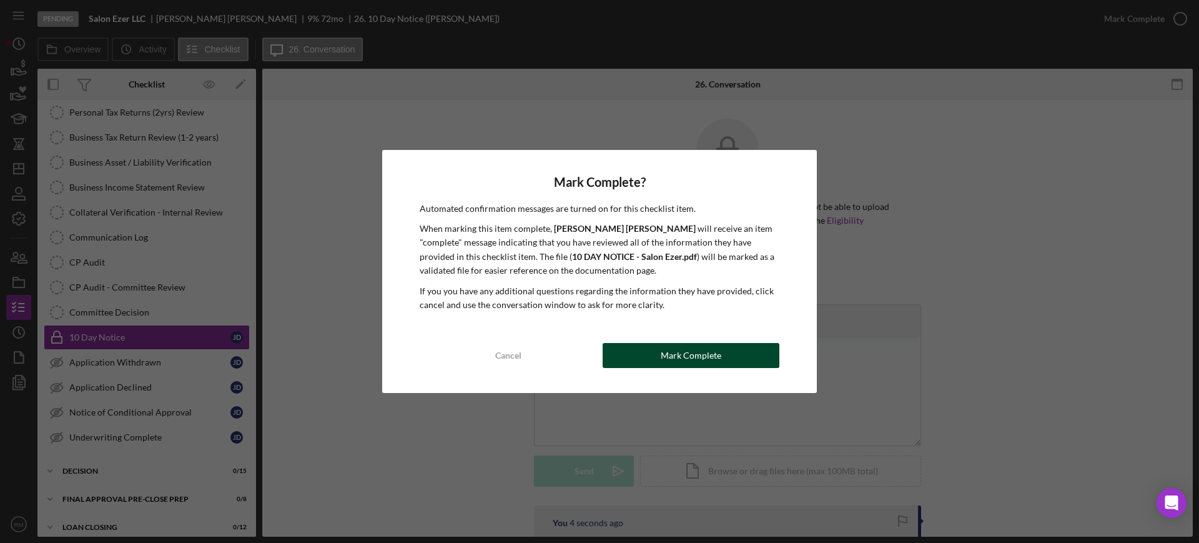
click at [684, 347] on div "Mark Complete" at bounding box center [691, 355] width 61 height 25
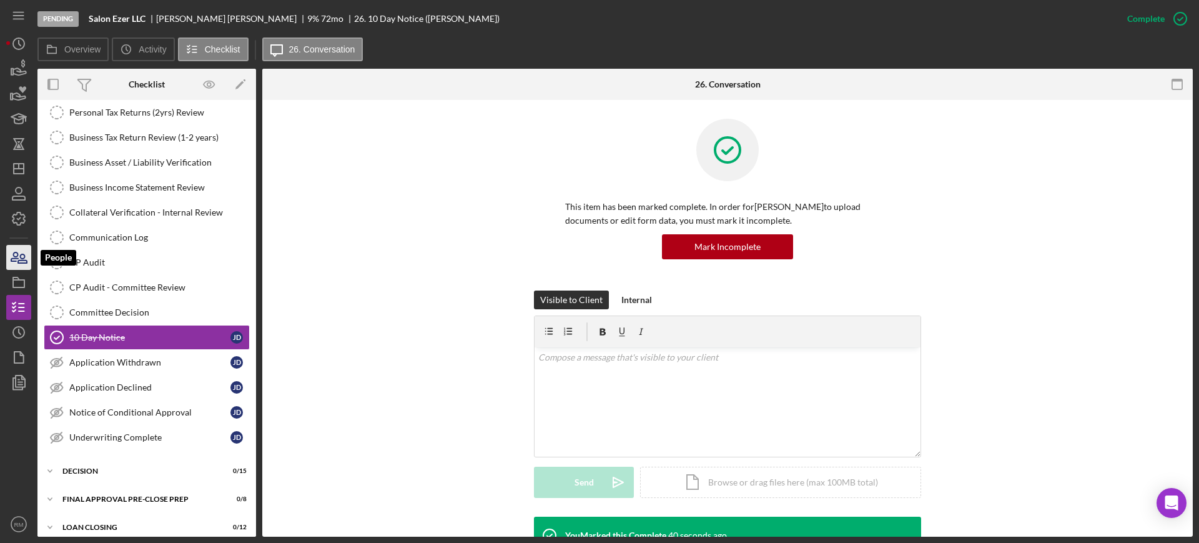
click at [29, 261] on icon "button" at bounding box center [18, 257] width 31 height 31
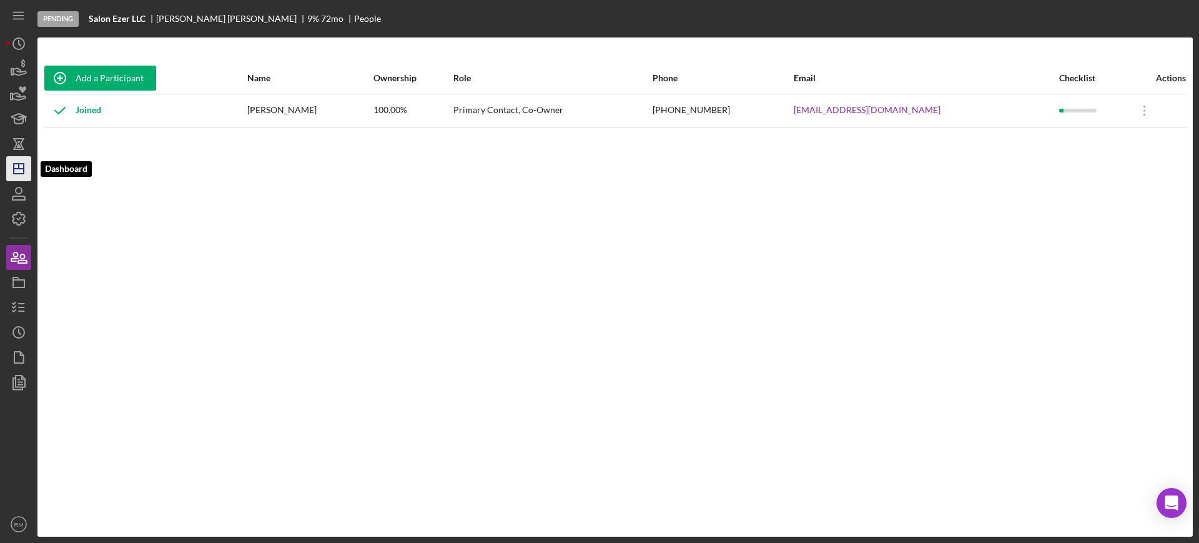
click at [22, 173] on polygon "button" at bounding box center [19, 169] width 10 height 10
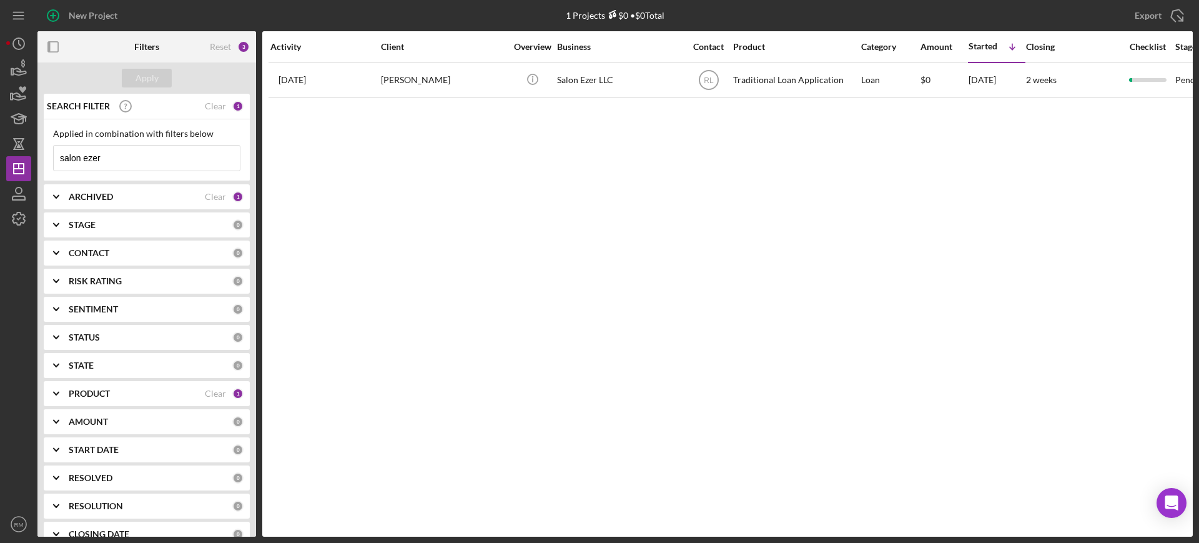
click at [158, 150] on input "salon ezer" at bounding box center [147, 157] width 186 height 25
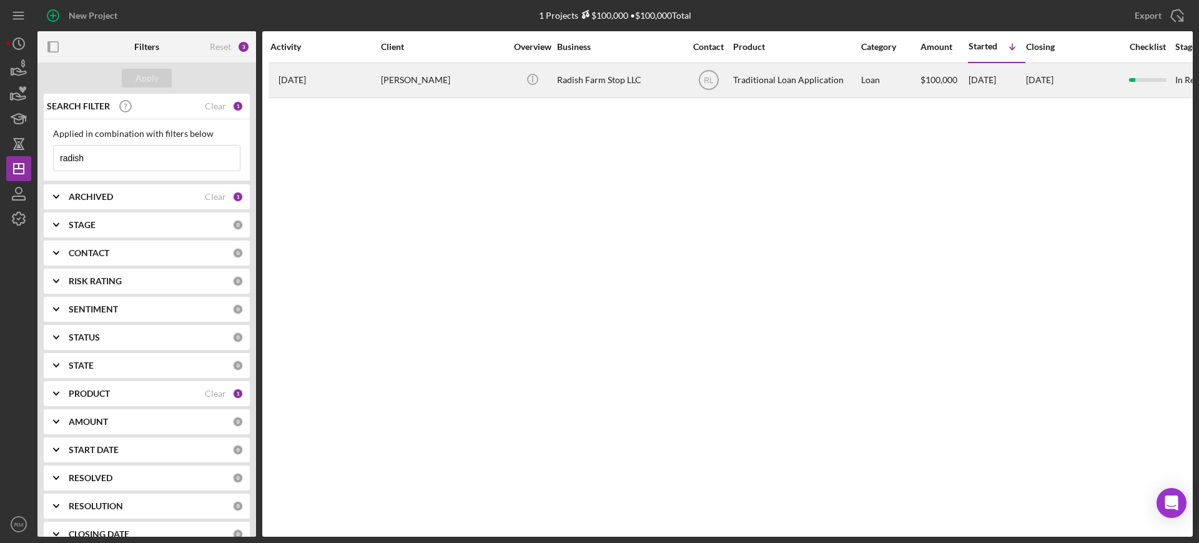
type input "radish"
click at [498, 87] on div "Lily Gross" at bounding box center [443, 80] width 125 height 33
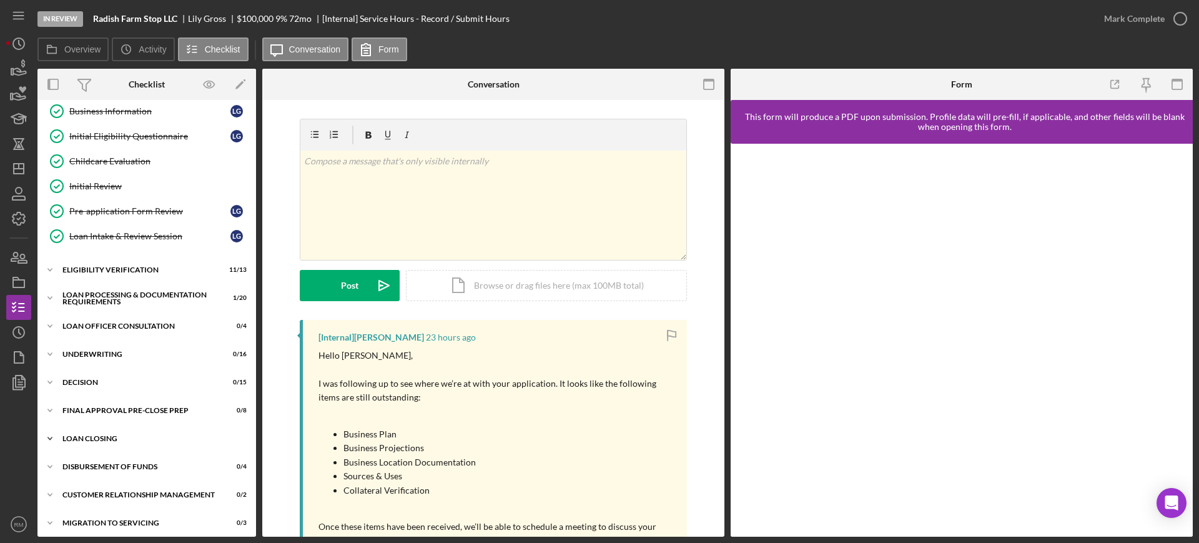
scroll to position [134, 0]
click at [120, 345] on div "Icon/Expander Underwriting 0 / 16" at bounding box center [146, 353] width 219 height 25
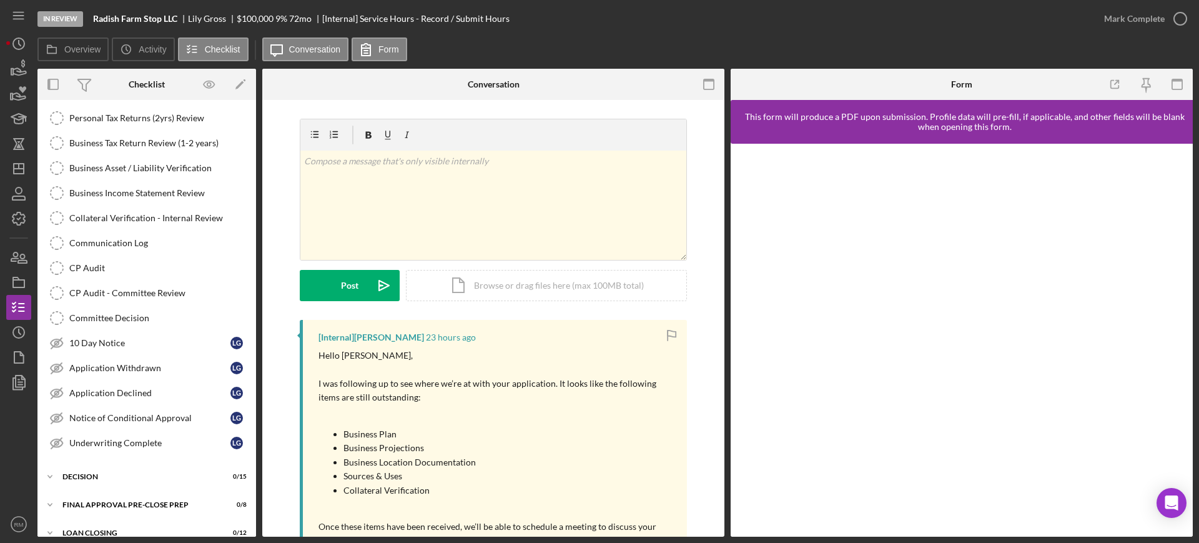
scroll to position [446, 0]
click at [120, 345] on div "10 Day Notice" at bounding box center [149, 342] width 161 height 10
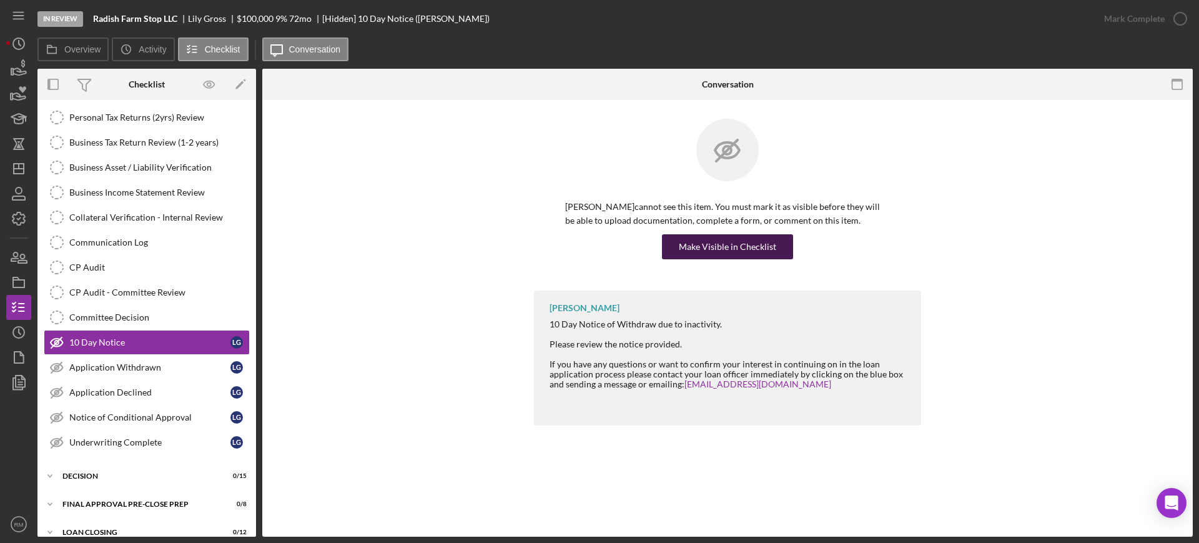
click at [732, 246] on div "Make Visible in Checklist" at bounding box center [727, 246] width 97 height 25
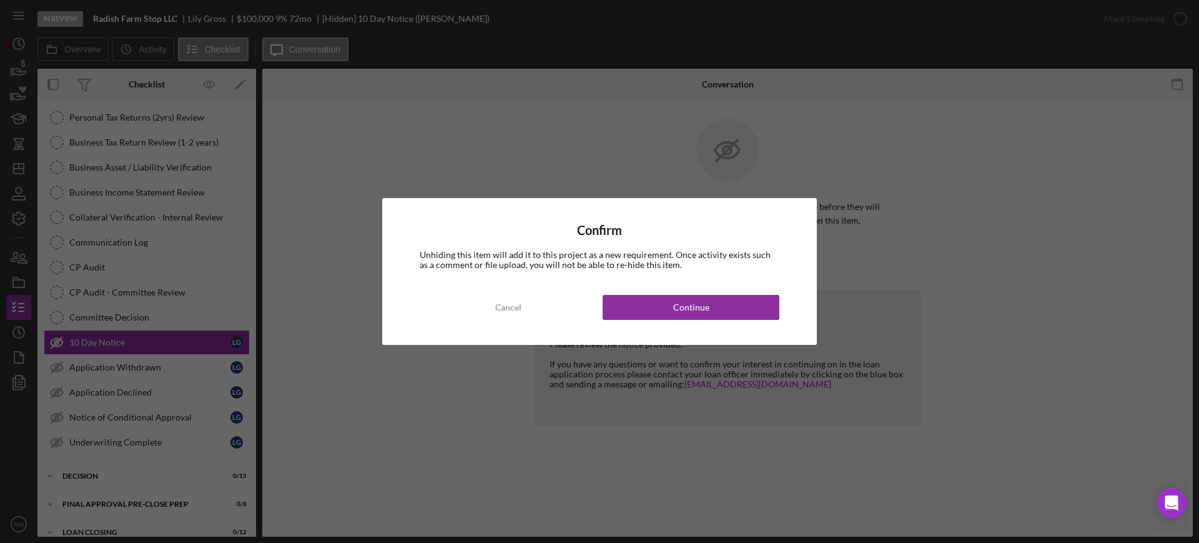
click at [677, 321] on div "Confirm Unhiding this item will add it to this project as a new requirement. On…" at bounding box center [599, 271] width 435 height 147
click at [698, 310] on div "Continue" at bounding box center [691, 307] width 36 height 25
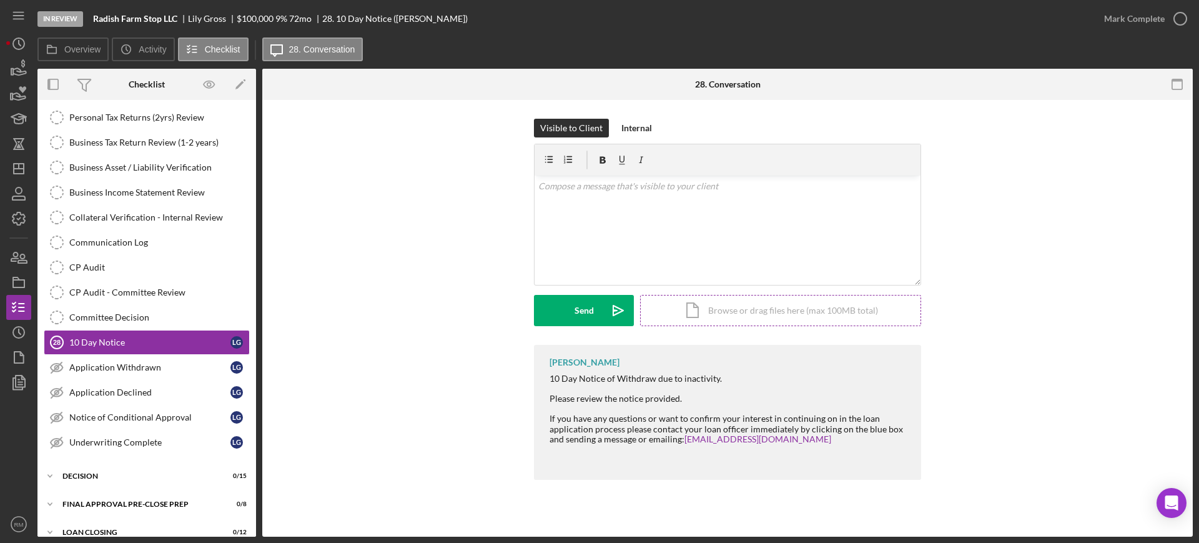
click at [741, 310] on div "Icon/Document Browse or drag files here (max 100MB total) Tap to choose files o…" at bounding box center [780, 310] width 281 height 31
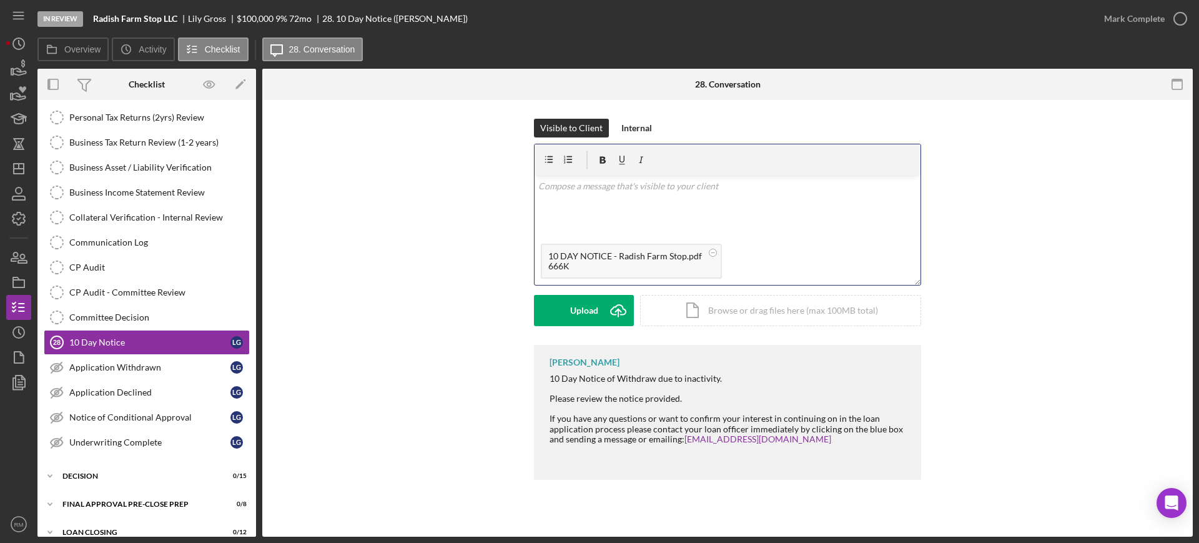
click at [598, 188] on p at bounding box center [727, 186] width 379 height 14
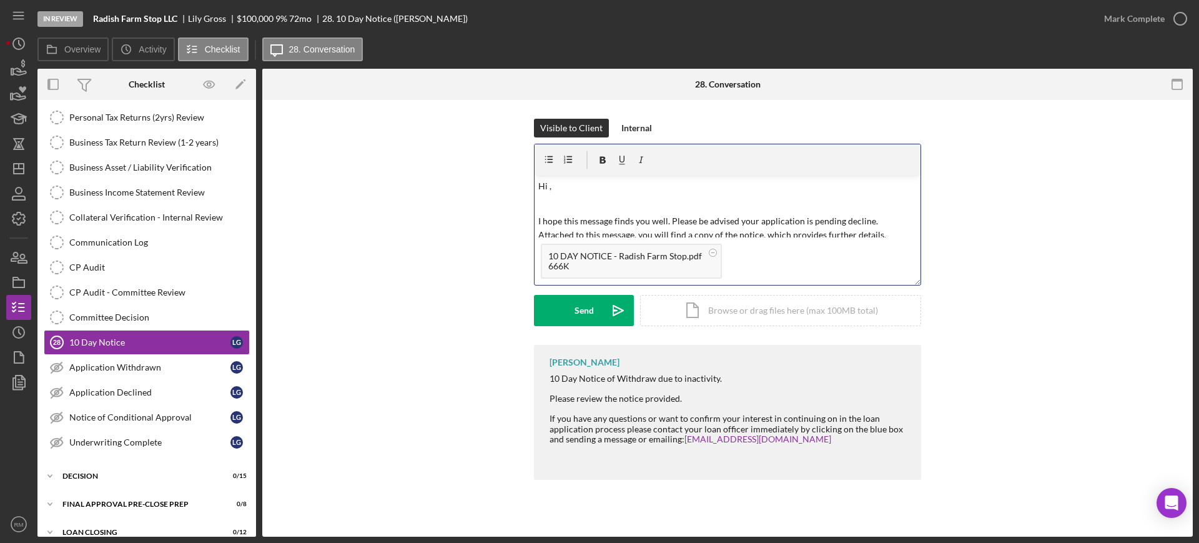
click at [598, 188] on p "Hi ," at bounding box center [727, 186] width 379 height 14
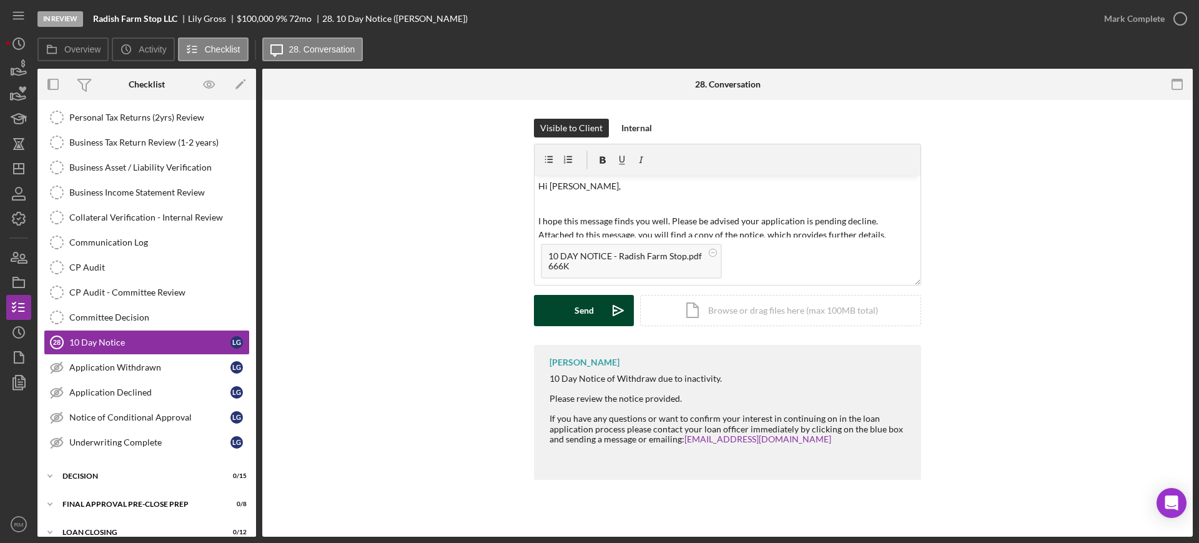
click at [573, 300] on button "Send Icon/icon-invite-send" at bounding box center [584, 310] width 100 height 31
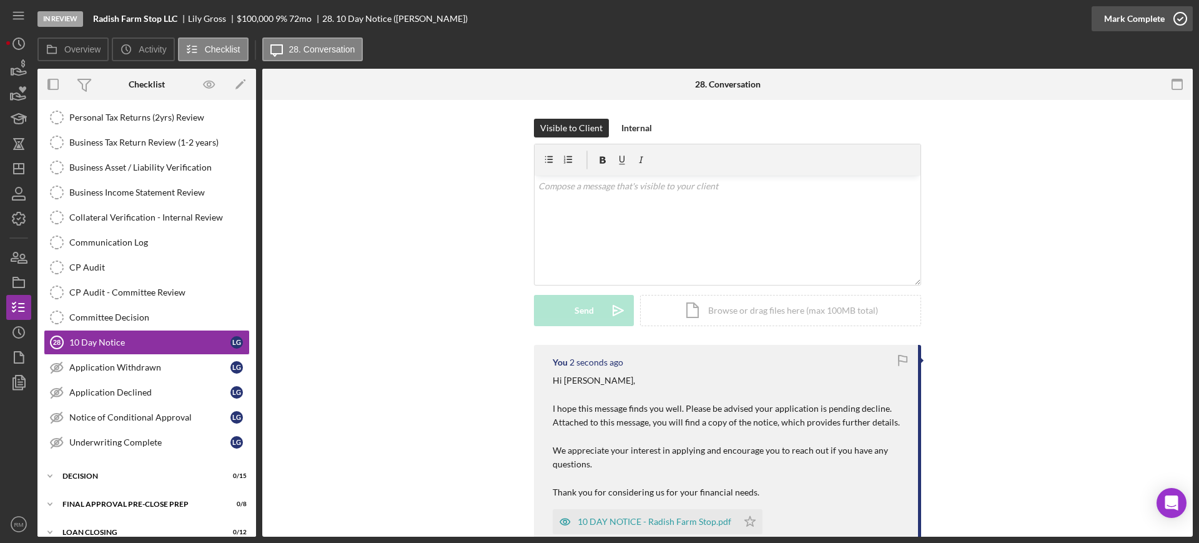
click at [1148, 17] on div "Mark Complete" at bounding box center [1134, 18] width 61 height 25
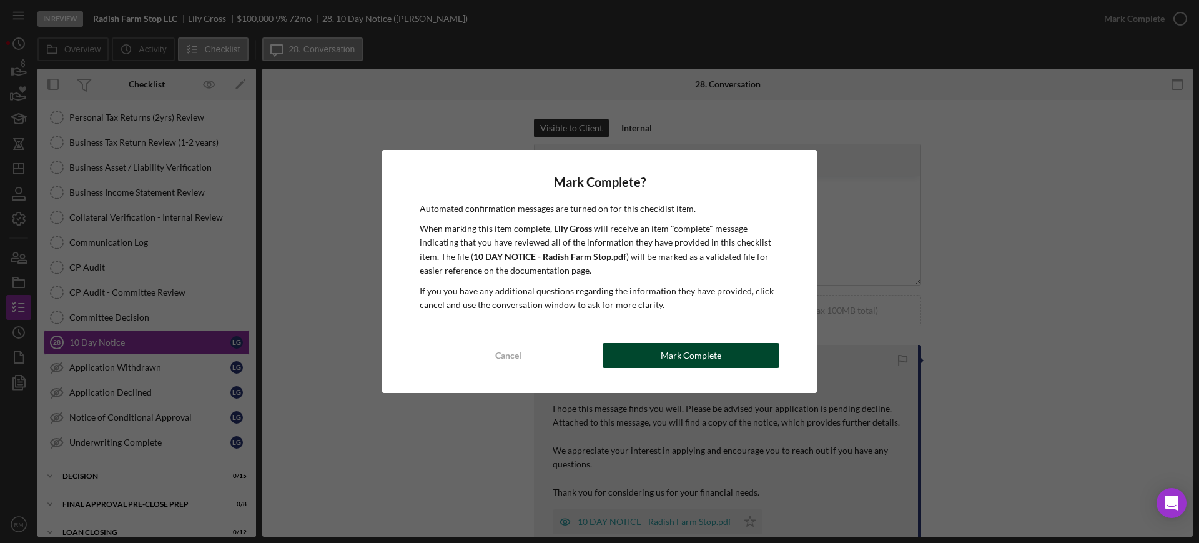
click at [734, 352] on button "Mark Complete" at bounding box center [691, 355] width 177 height 25
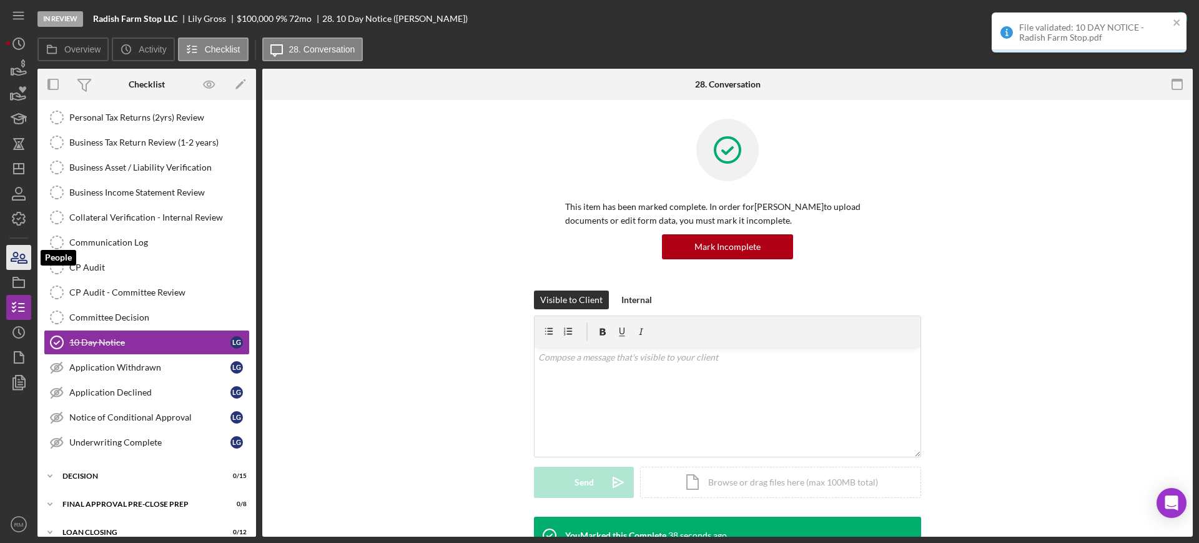
click at [9, 252] on icon "button" at bounding box center [18, 257] width 31 height 31
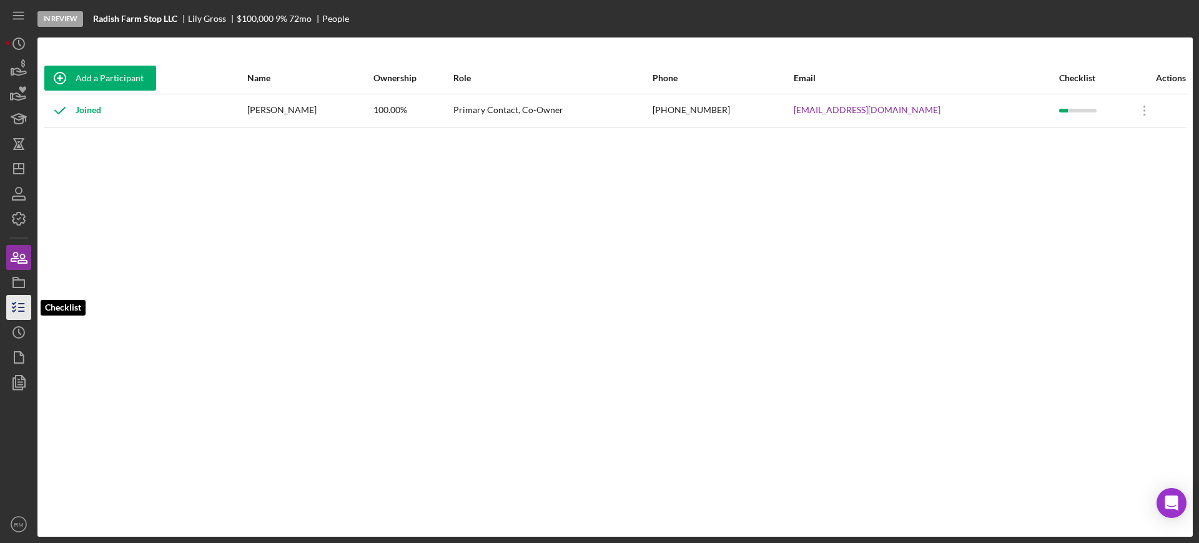
click at [17, 307] on icon "button" at bounding box center [18, 307] width 31 height 31
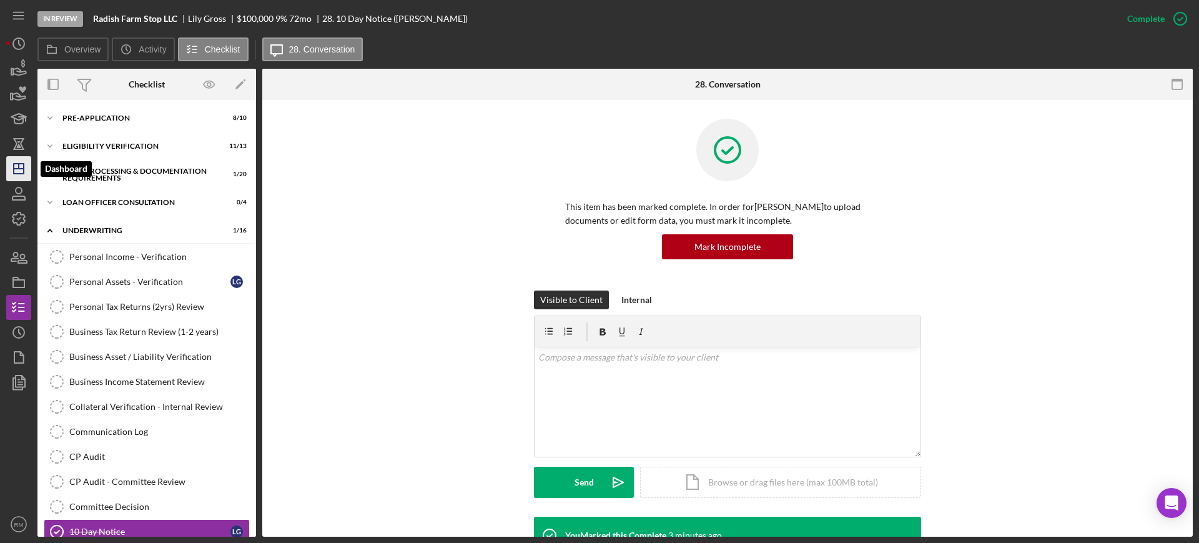
scroll to position [213, 0]
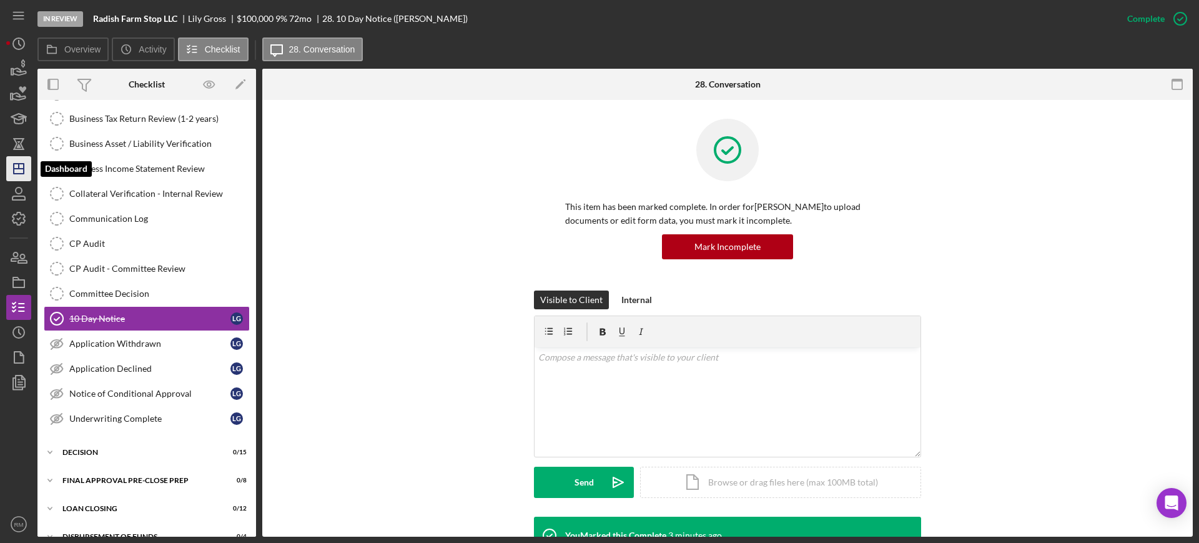
click at [17, 165] on icon "Icon/Dashboard" at bounding box center [18, 168] width 31 height 31
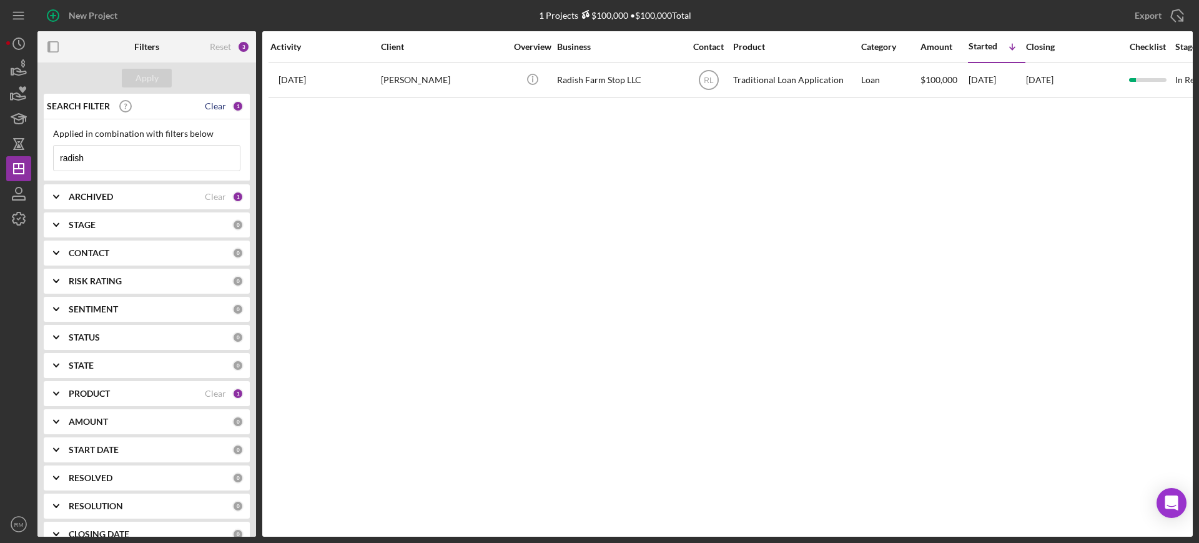
click at [216, 104] on div "Clear" at bounding box center [215, 106] width 21 height 10
click at [217, 199] on div "Clear" at bounding box center [215, 197] width 21 height 10
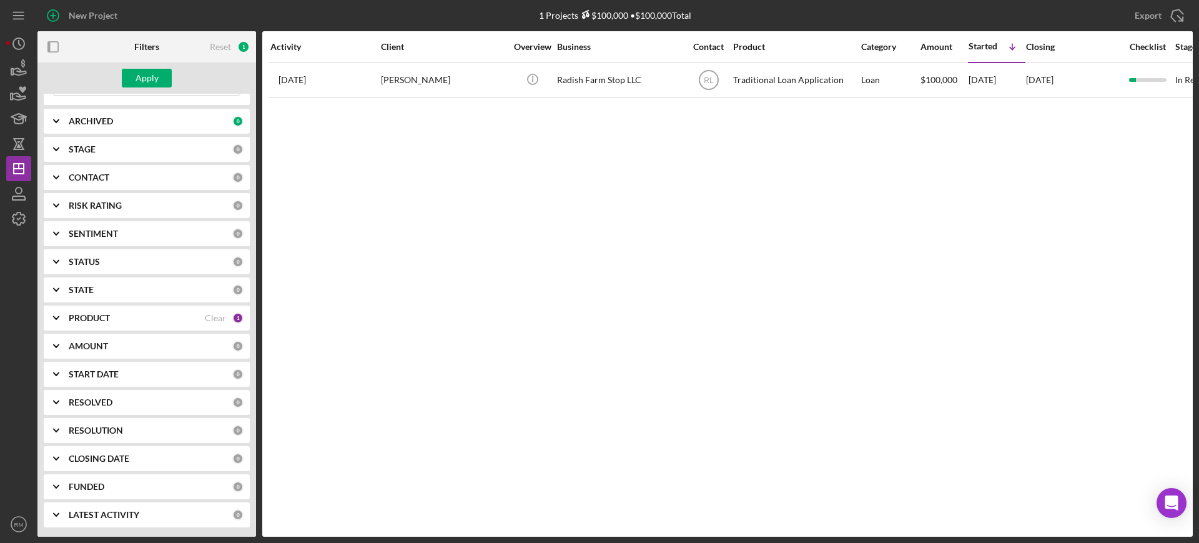
click at [149, 67] on div "Apply" at bounding box center [146, 77] width 219 height 31
click at [152, 76] on div "Apply" at bounding box center [146, 78] width 23 height 19
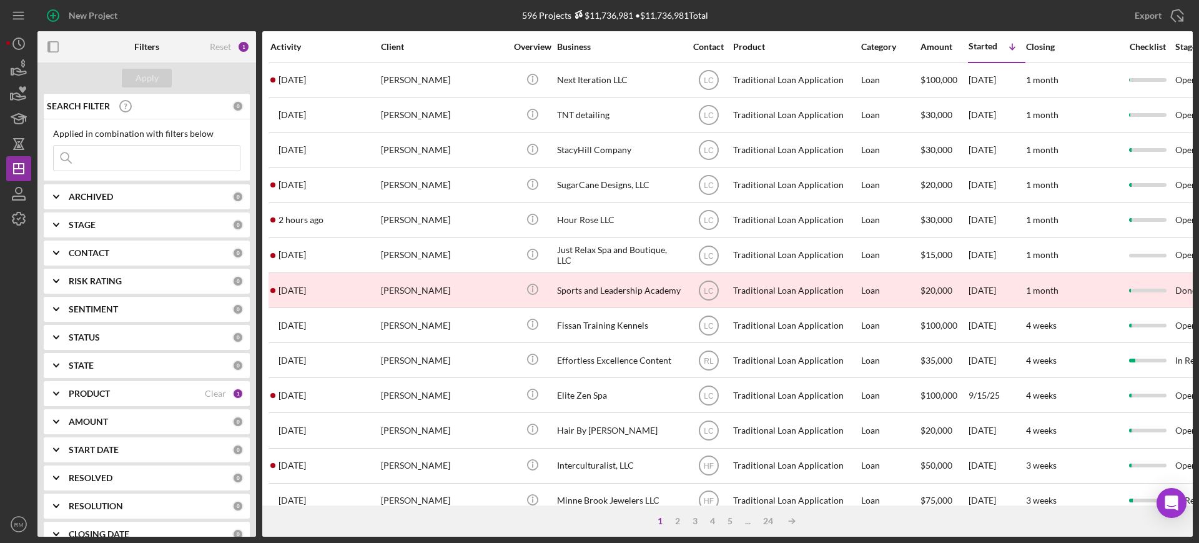
click at [123, 169] on input at bounding box center [147, 157] width 186 height 25
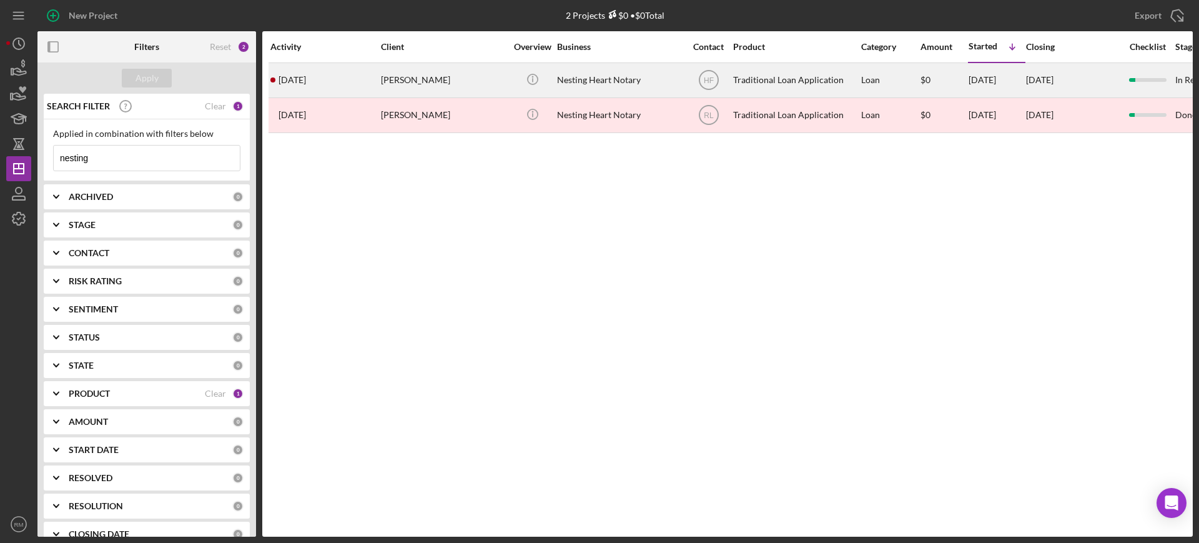
type input "nesting"
click at [596, 89] on div "Nesting Heart Notary" at bounding box center [619, 80] width 125 height 33
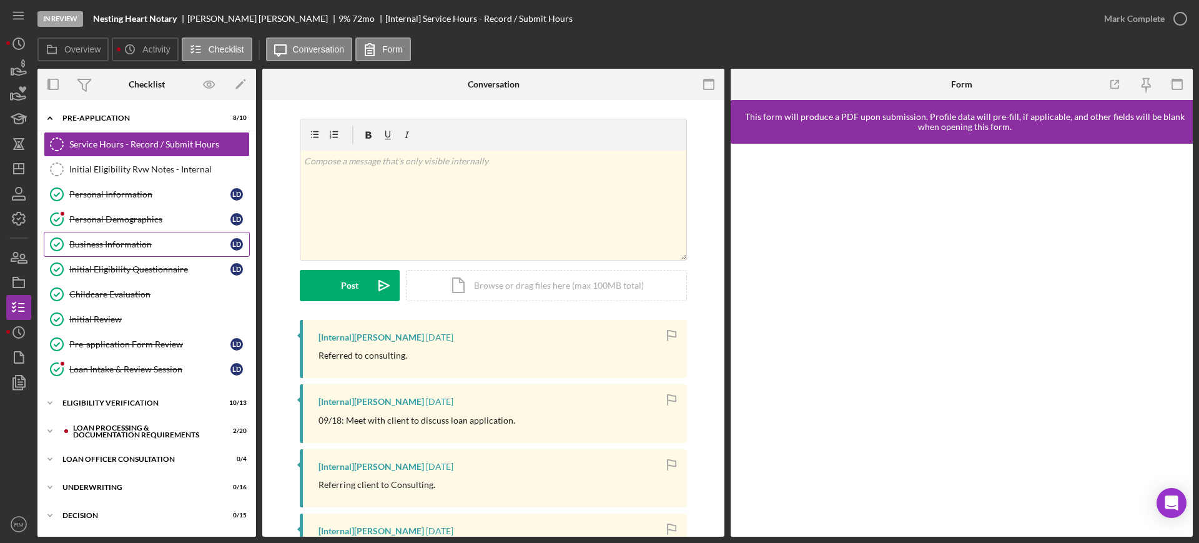
scroll to position [167, 0]
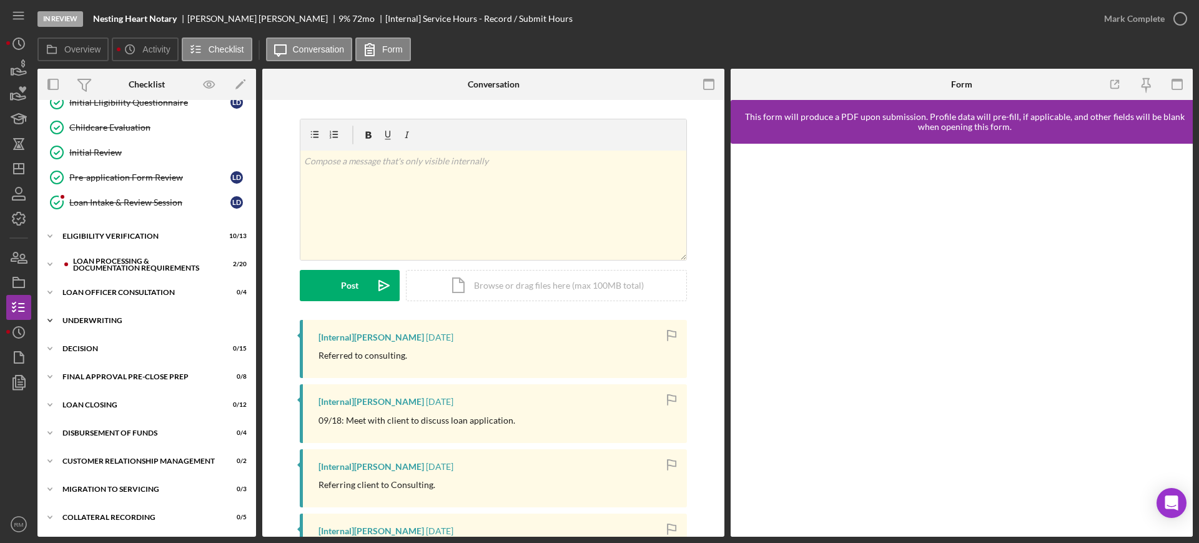
click at [159, 326] on div "Icon/Expander Underwriting 0 / 16" at bounding box center [146, 320] width 219 height 25
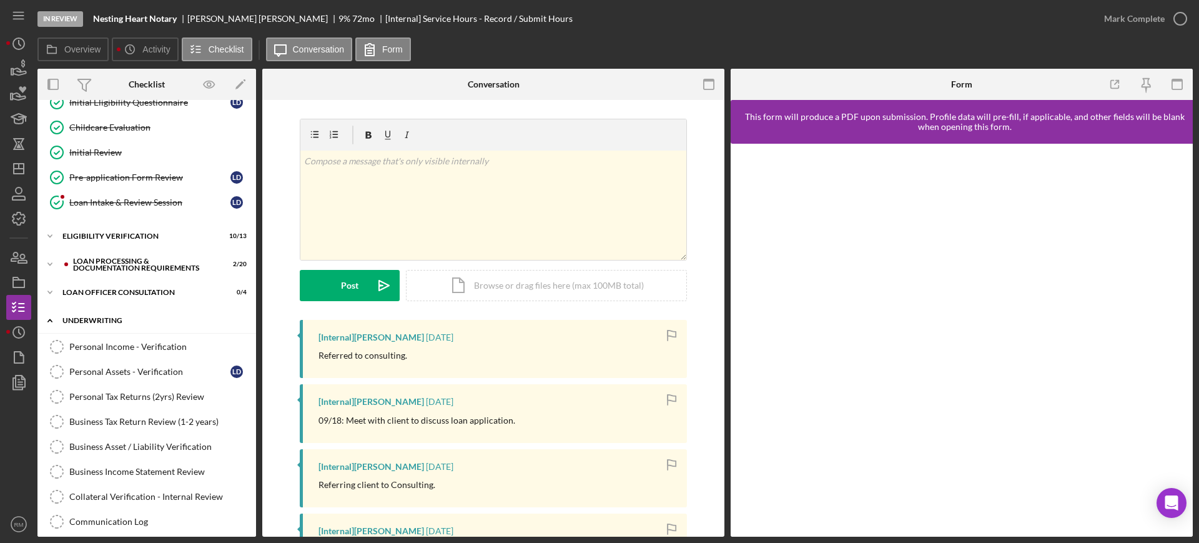
scroll to position [573, 0]
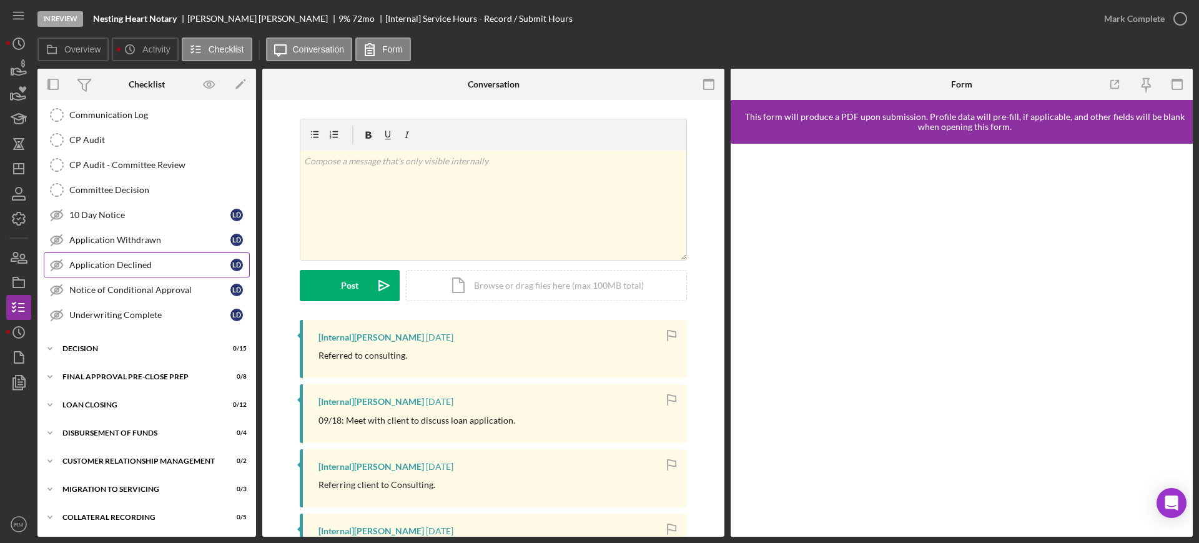
click at [149, 262] on div "Application Declined" at bounding box center [149, 265] width 161 height 10
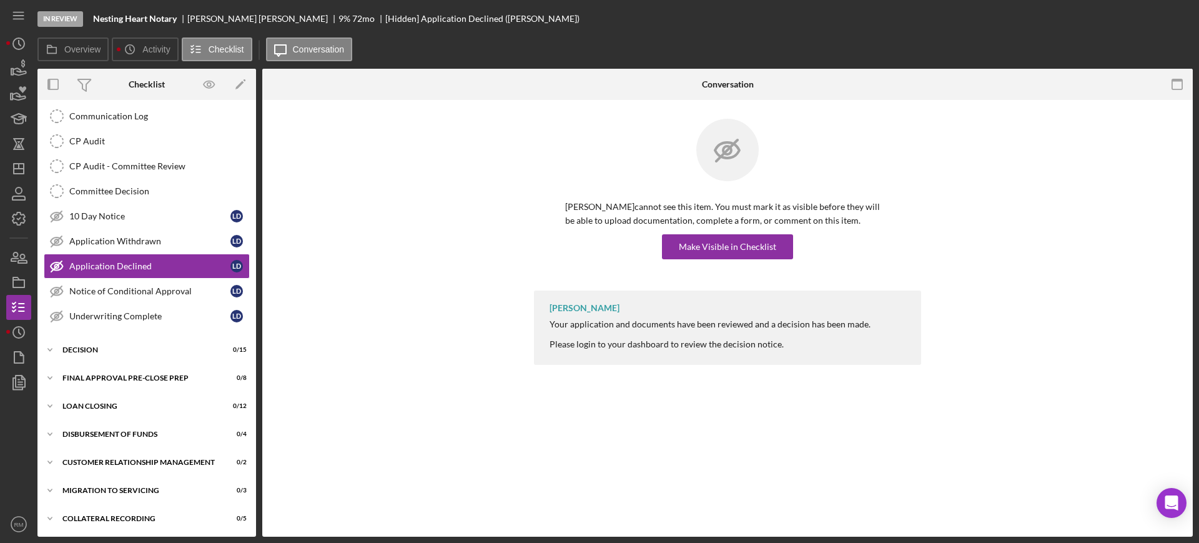
scroll to position [573, 0]
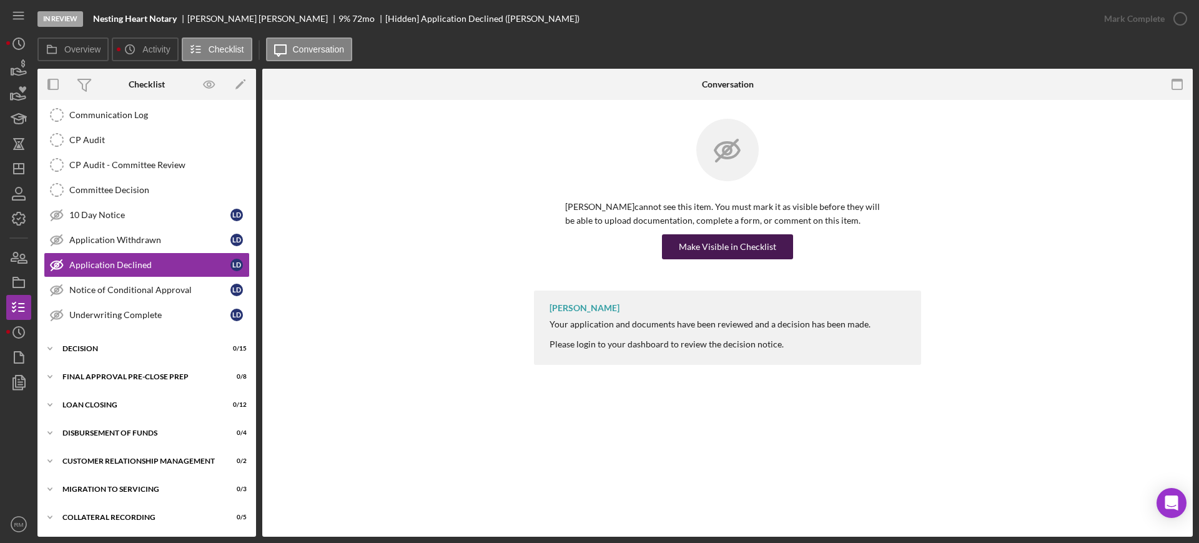
click at [720, 246] on div "Make Visible in Checklist" at bounding box center [727, 246] width 97 height 25
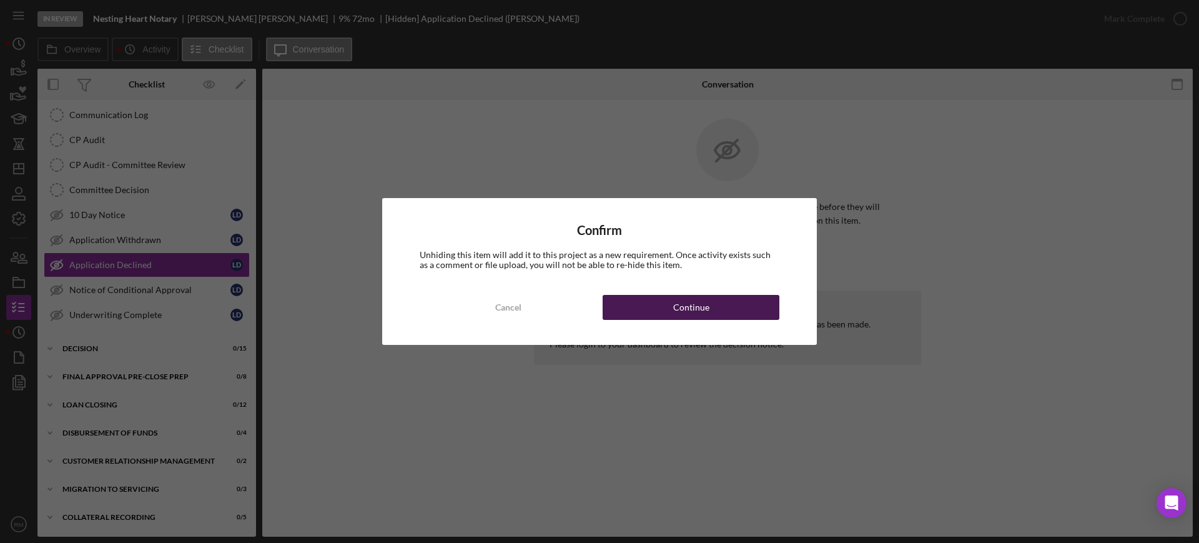
click at [706, 308] on div "Continue" at bounding box center [691, 307] width 36 height 25
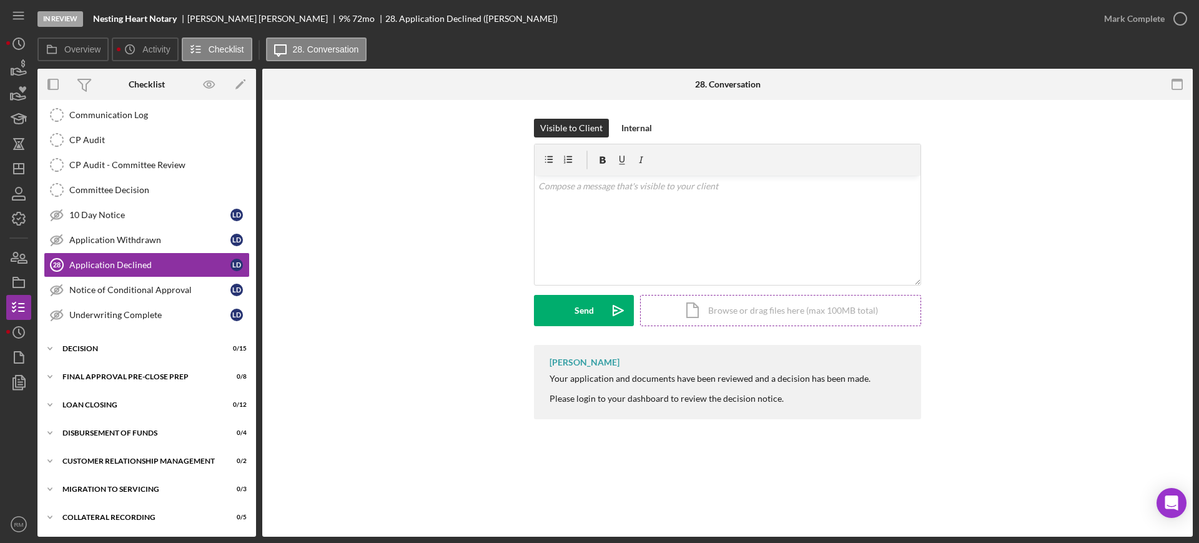
click at [757, 314] on div "Icon/Document Browse or drag files here (max 100MB total) Tap to choose files o…" at bounding box center [780, 310] width 281 height 31
click at [714, 313] on div "Icon/Document Browse or drag files here (max 100MB total) Tap to choose files o…" at bounding box center [780, 310] width 281 height 31
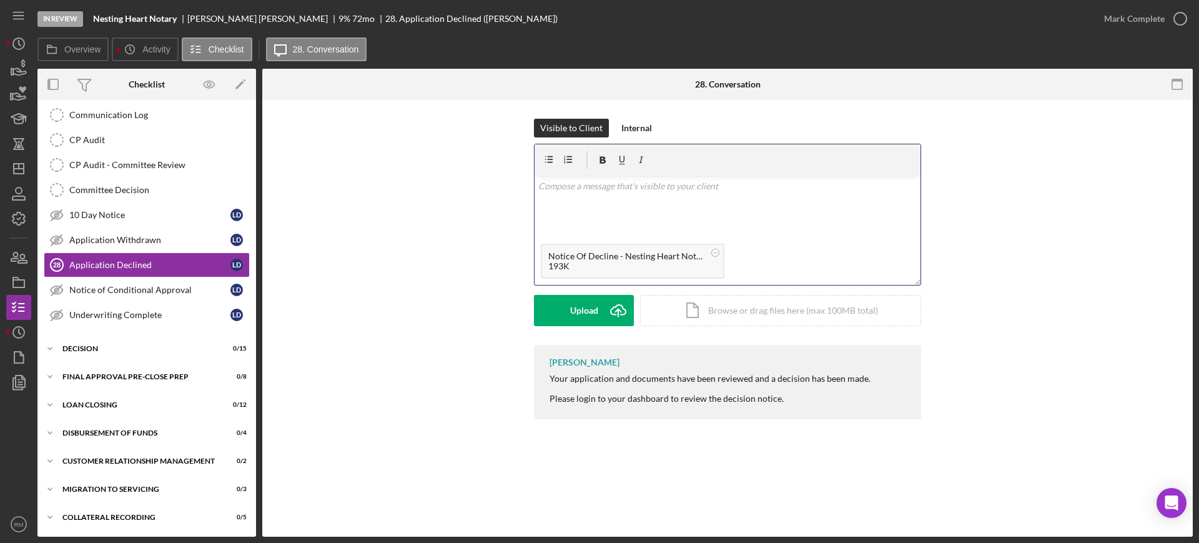
click at [568, 209] on div "v Color teal Color pink Remove color Add row above Add row below Add column bef…" at bounding box center [728, 206] width 386 height 62
paste div
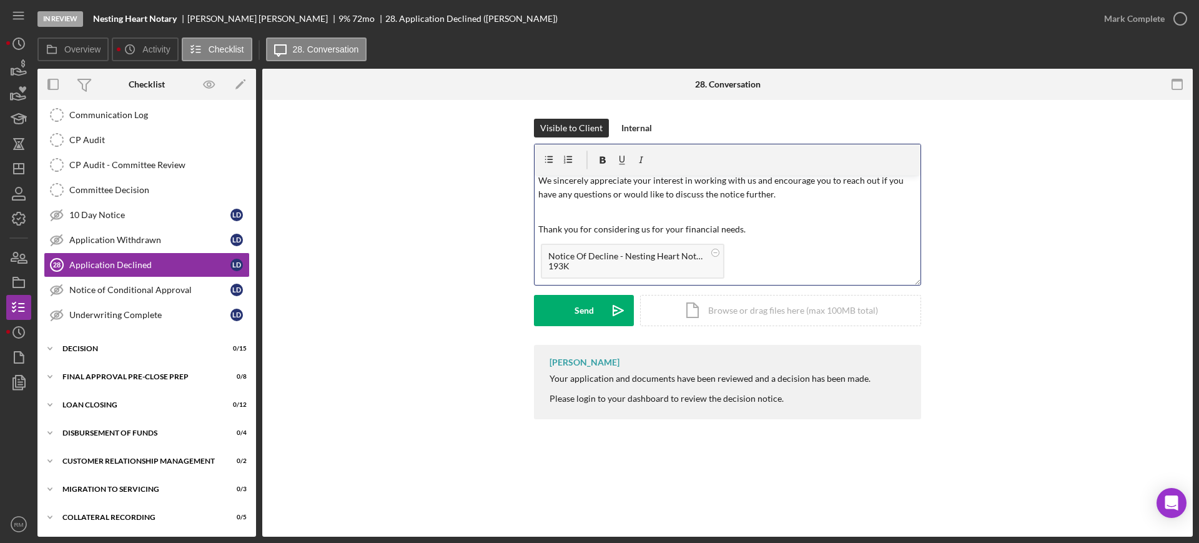
scroll to position [0, 0]
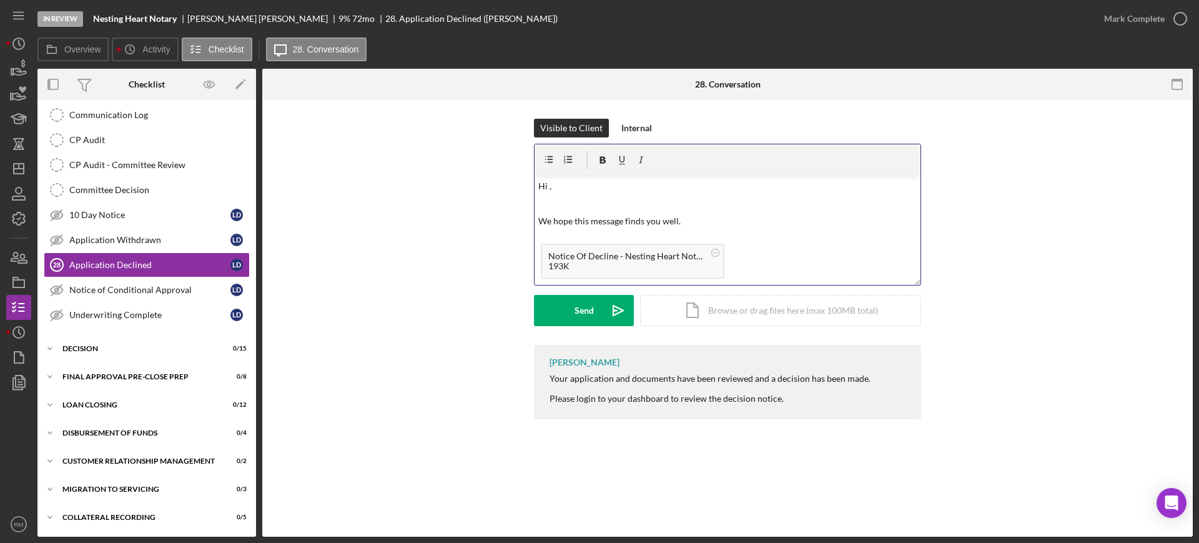
click at [574, 188] on p "Hi ," at bounding box center [727, 186] width 379 height 14
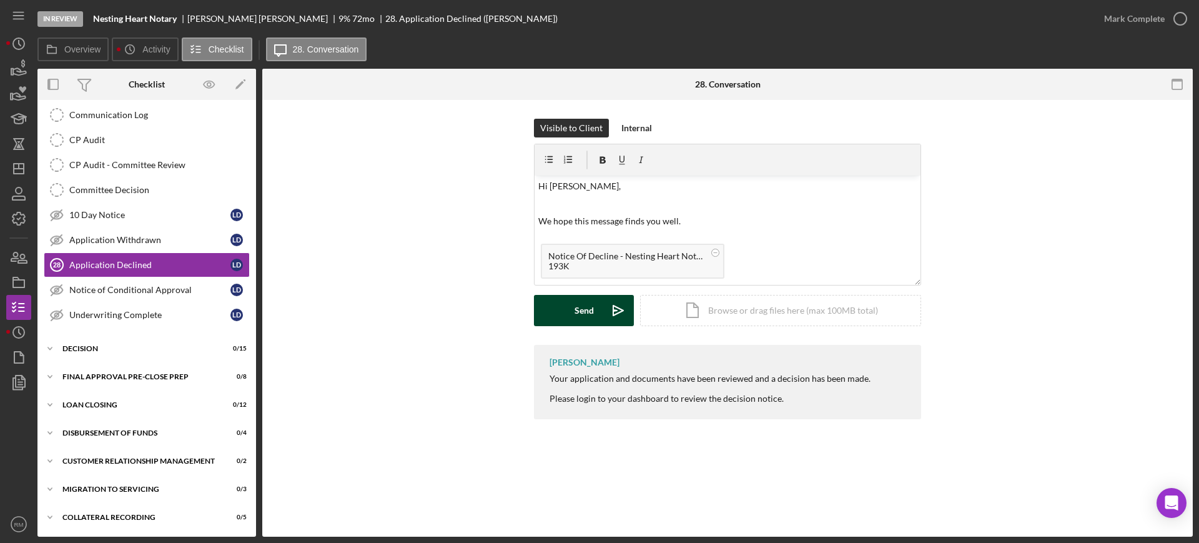
click at [554, 308] on button "Send Icon/icon-invite-send" at bounding box center [584, 310] width 100 height 31
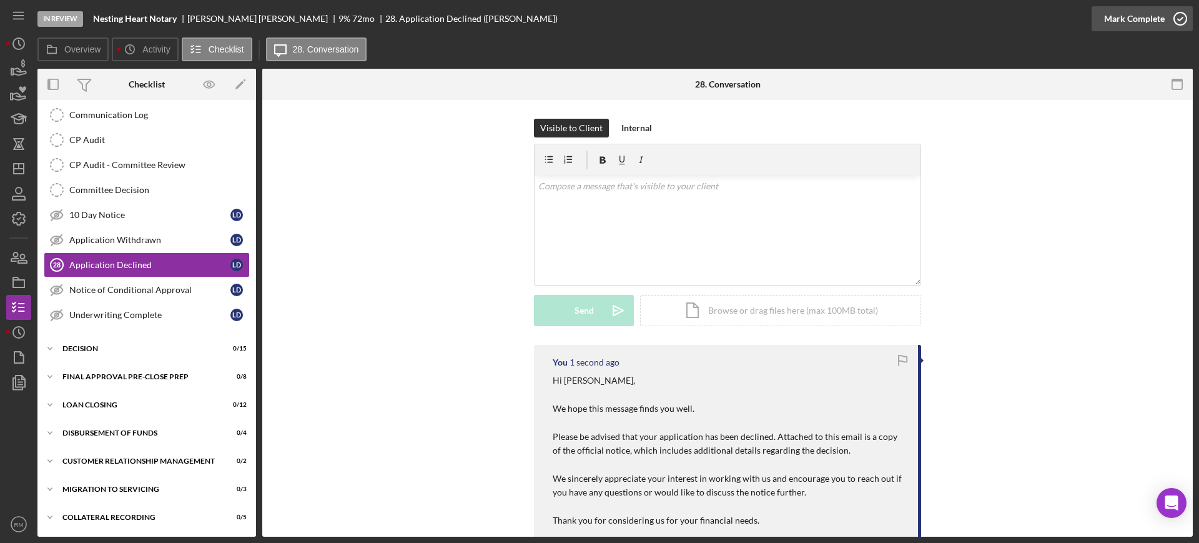
click at [1121, 24] on div "Mark Complete" at bounding box center [1134, 18] width 61 height 25
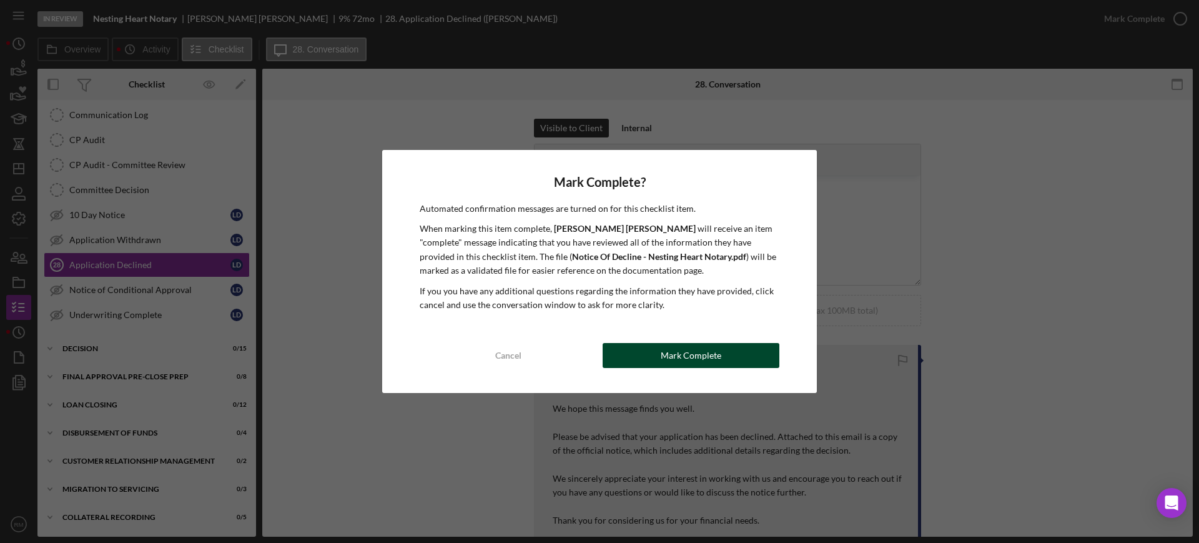
click at [687, 347] on div "Mark Complete" at bounding box center [691, 355] width 61 height 25
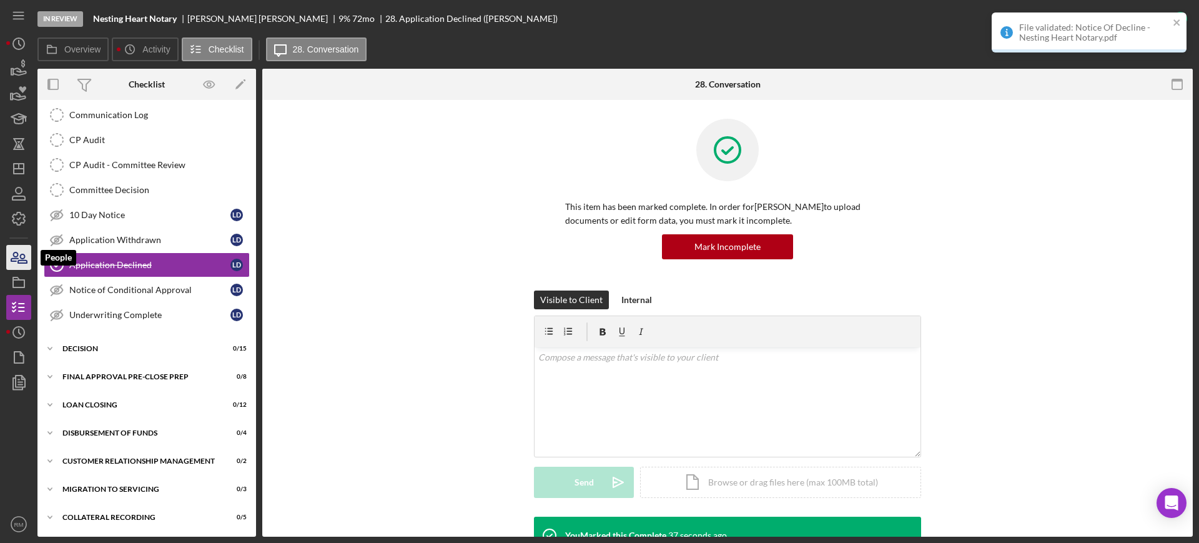
click at [23, 261] on icon "button" at bounding box center [18, 257] width 31 height 31
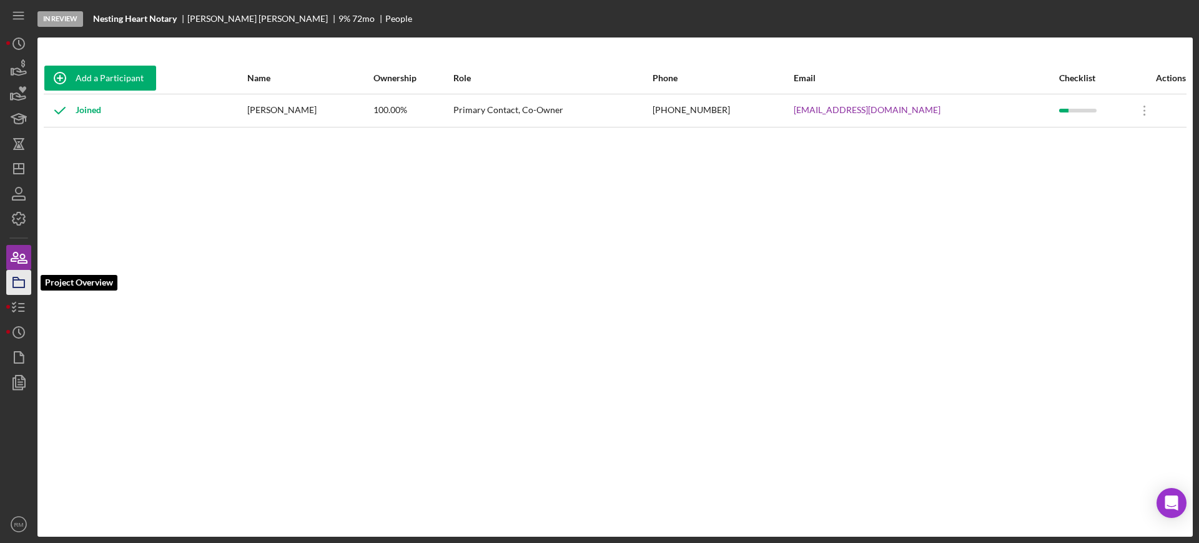
click at [26, 278] on icon "button" at bounding box center [18, 282] width 31 height 31
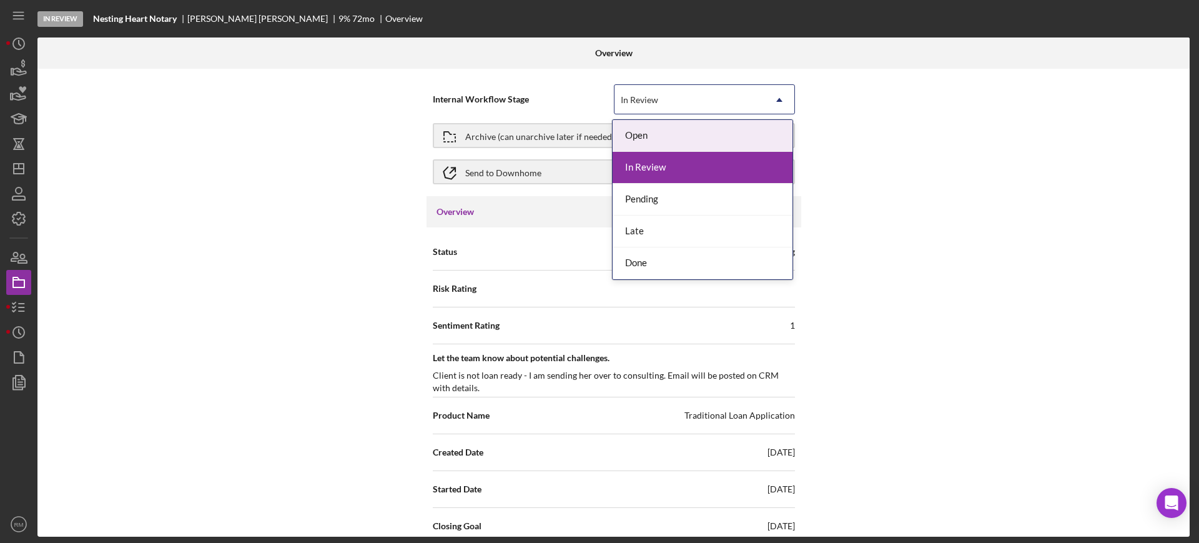
click at [725, 102] on div "In Review" at bounding box center [689, 100] width 150 height 29
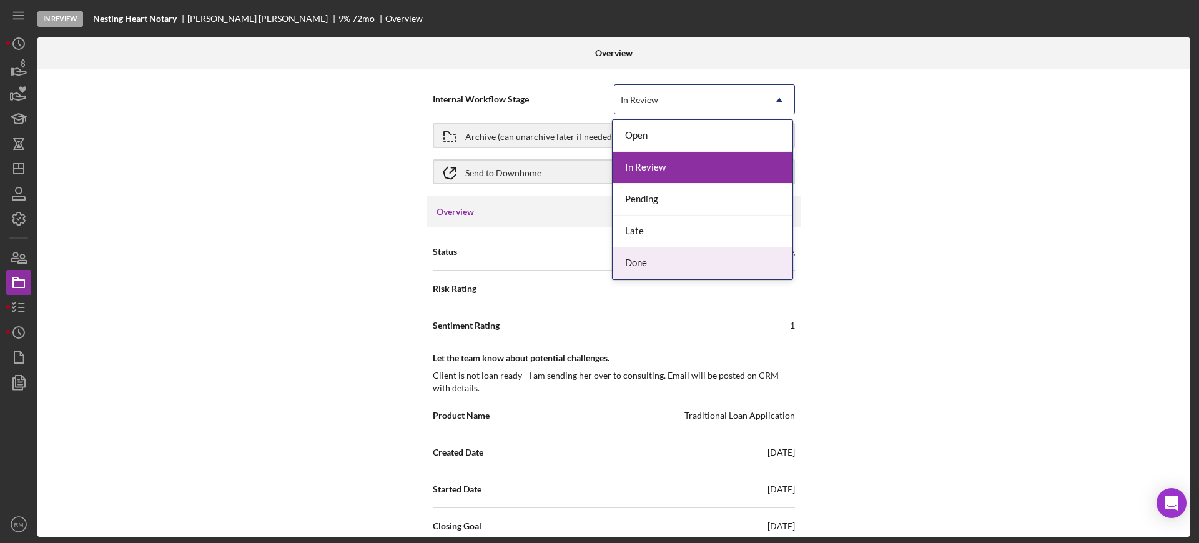
click at [657, 259] on div "Done" at bounding box center [703, 263] width 180 height 32
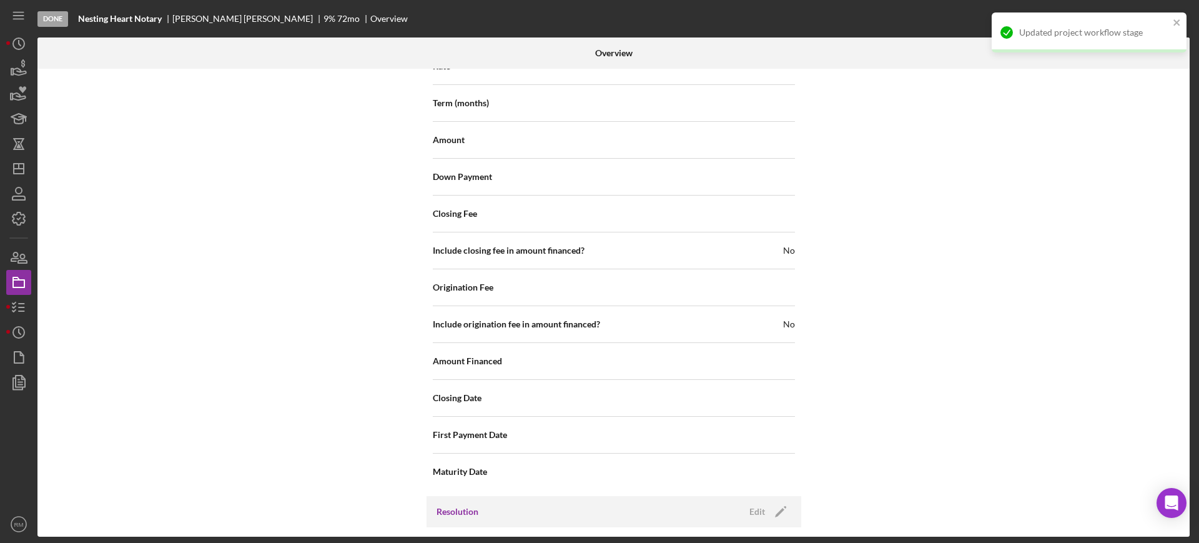
scroll to position [1298, 0]
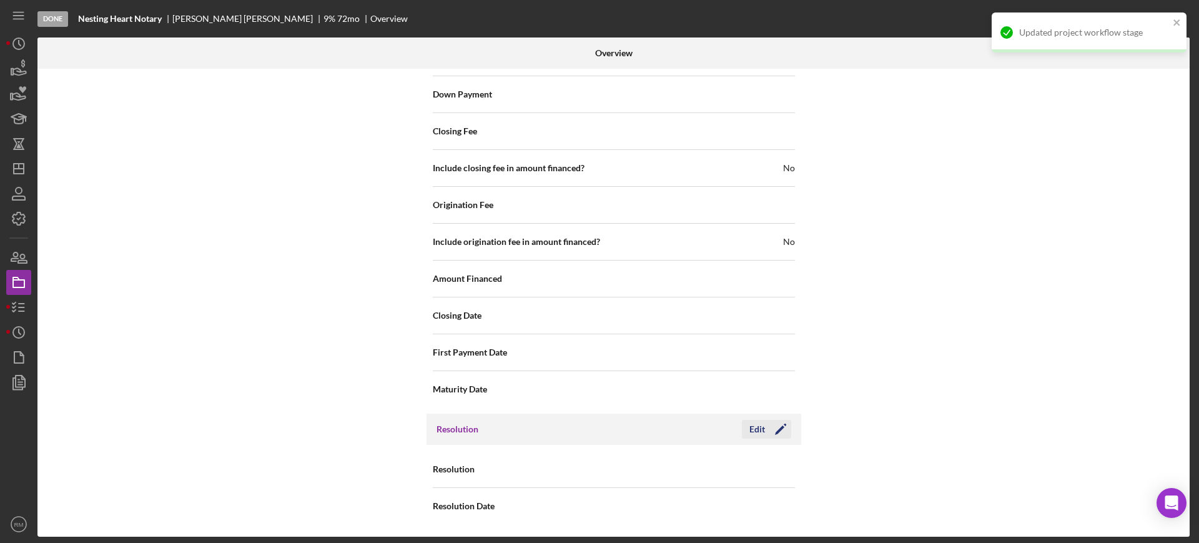
click at [751, 426] on div "Edit" at bounding box center [757, 429] width 16 height 19
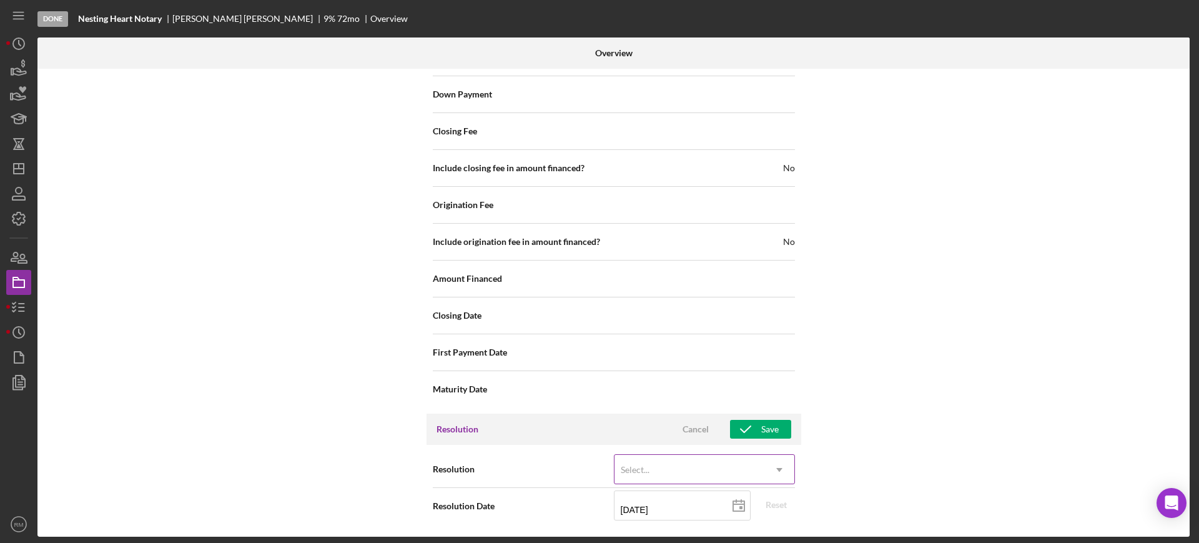
click at [674, 475] on div "Select..." at bounding box center [689, 469] width 150 height 29
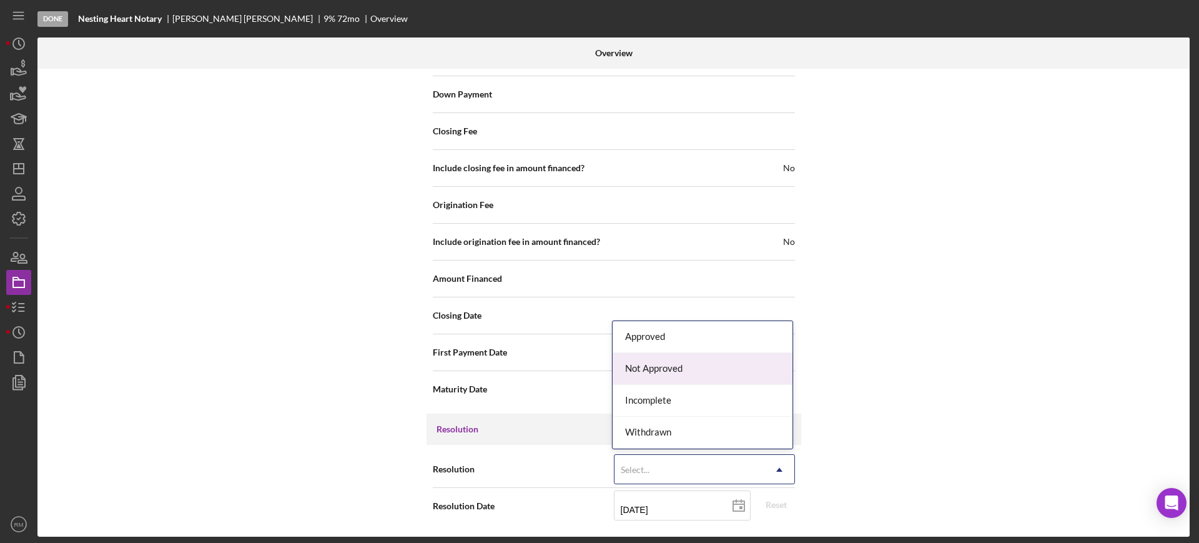
click at [685, 373] on div "Not Approved" at bounding box center [703, 369] width 180 height 32
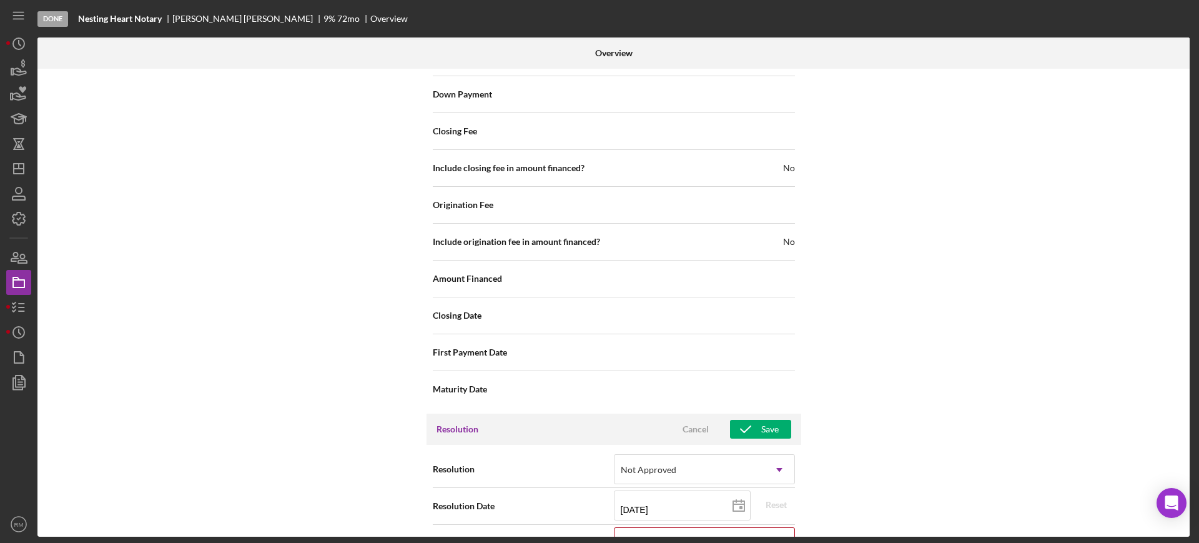
scroll to position [1377, 0]
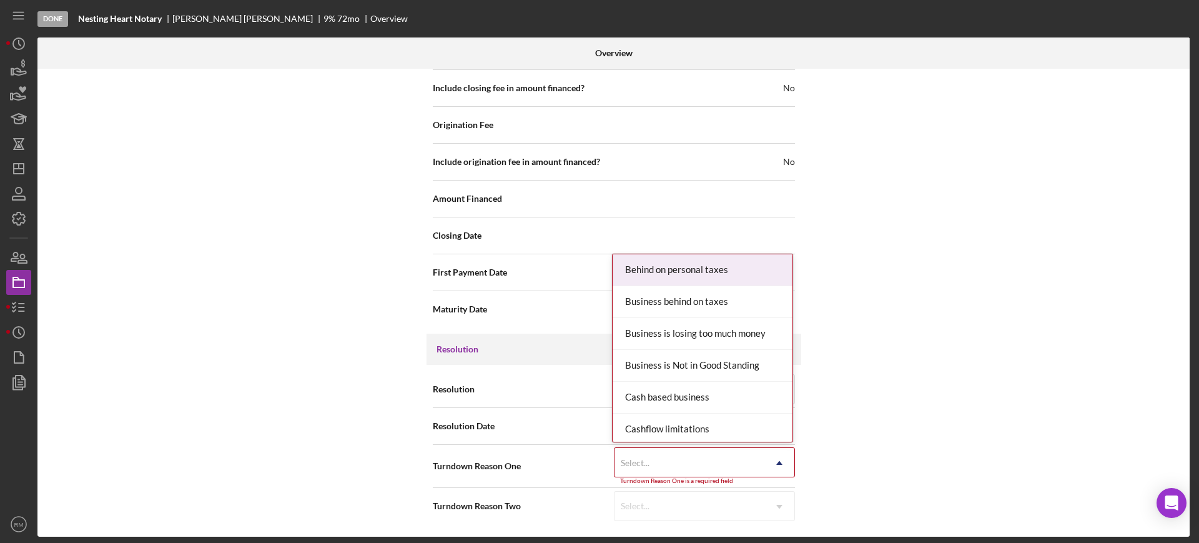
click at [669, 455] on div "Select..." at bounding box center [689, 462] width 150 height 29
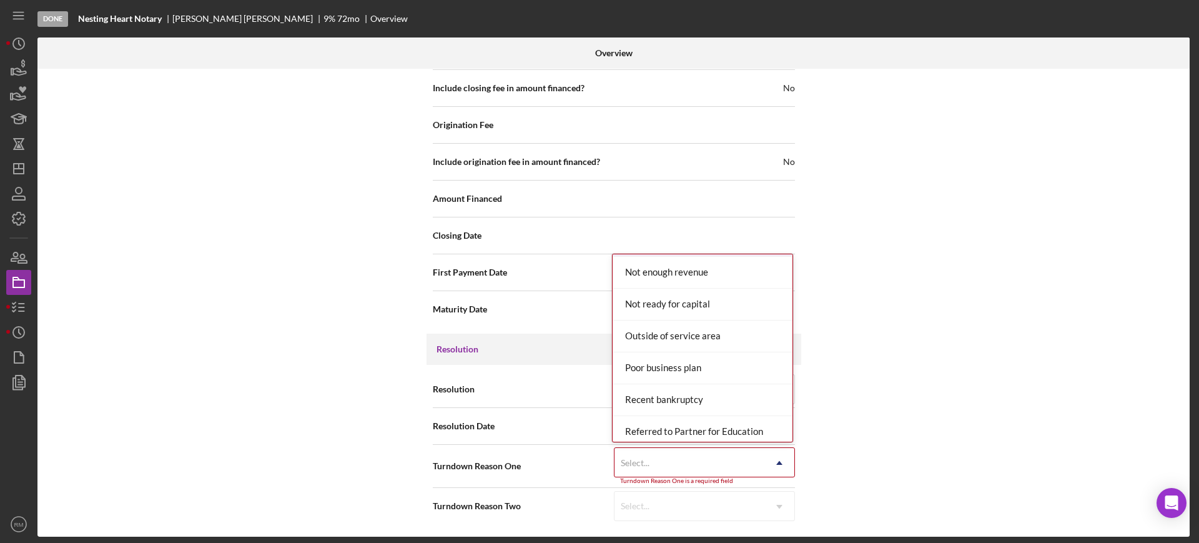
scroll to position [1177, 0]
click at [682, 357] on div "Poor business plan" at bounding box center [703, 367] width 180 height 32
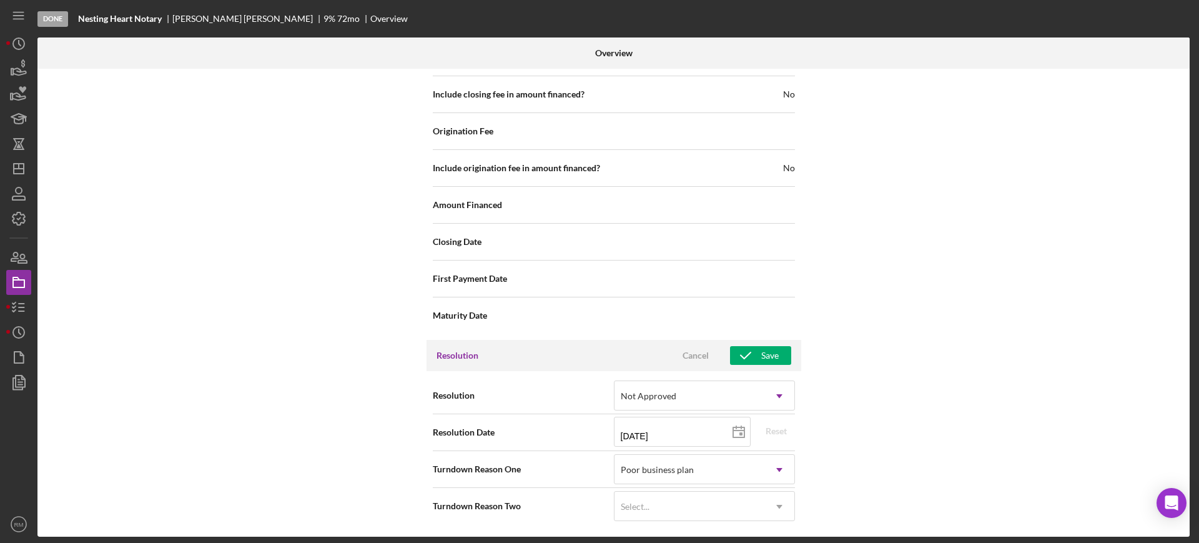
scroll to position [1371, 0]
click at [743, 354] on icon "button" at bounding box center [745, 355] width 31 height 31
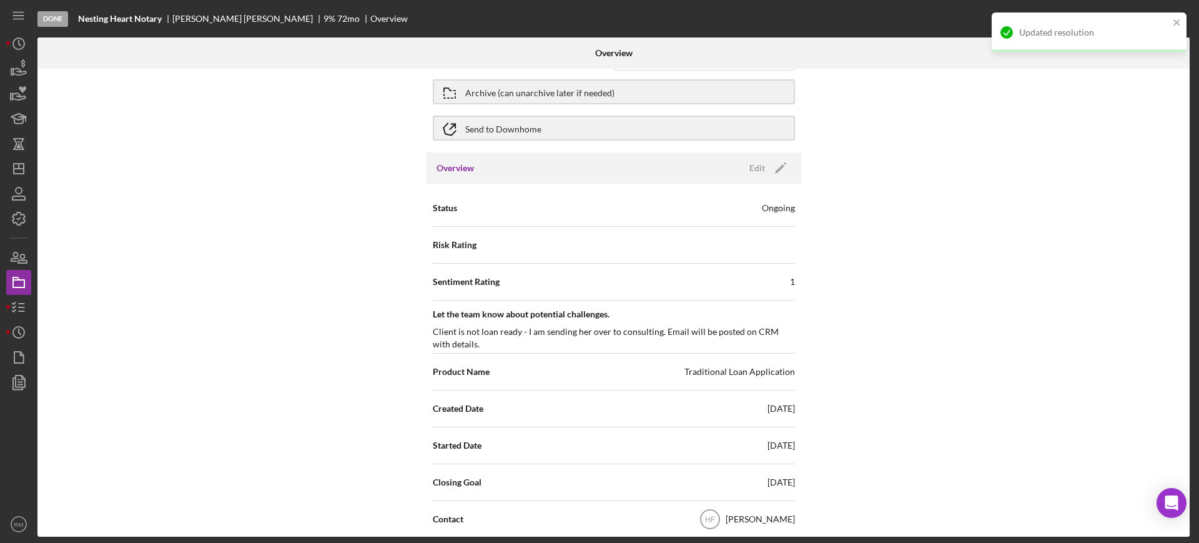
scroll to position [0, 0]
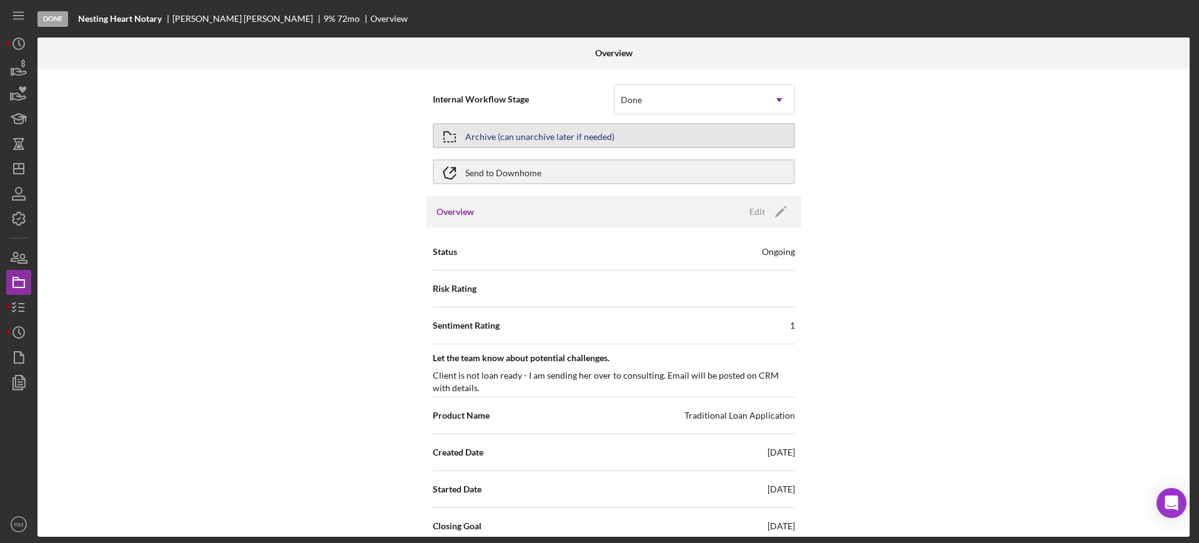
click at [584, 127] on div "Archive (can unarchive later if needed)" at bounding box center [539, 135] width 149 height 22
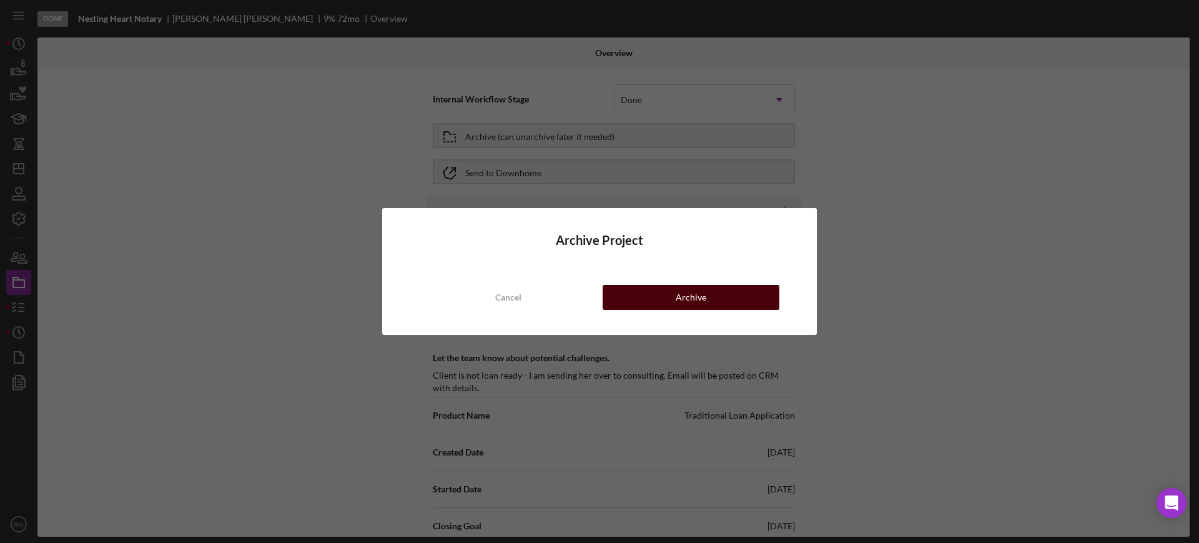
click at [651, 295] on button "Archive" at bounding box center [691, 297] width 177 height 25
